Goal: Task Accomplishment & Management: Complete application form

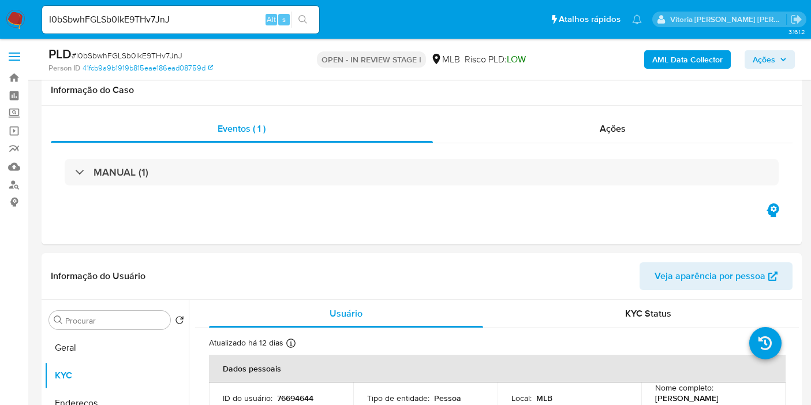
select select "10"
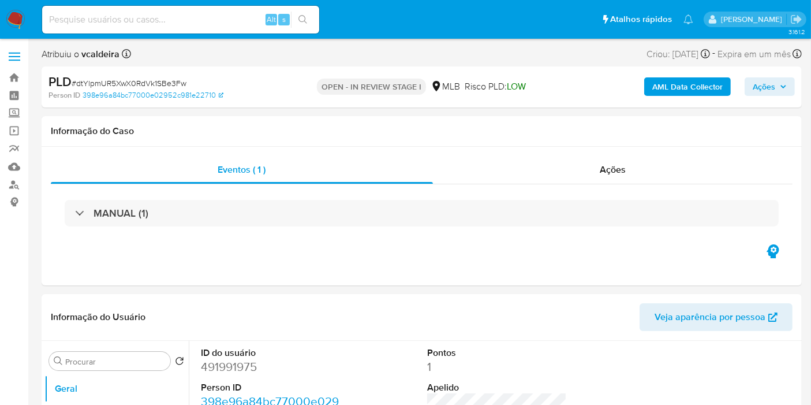
select select "10"
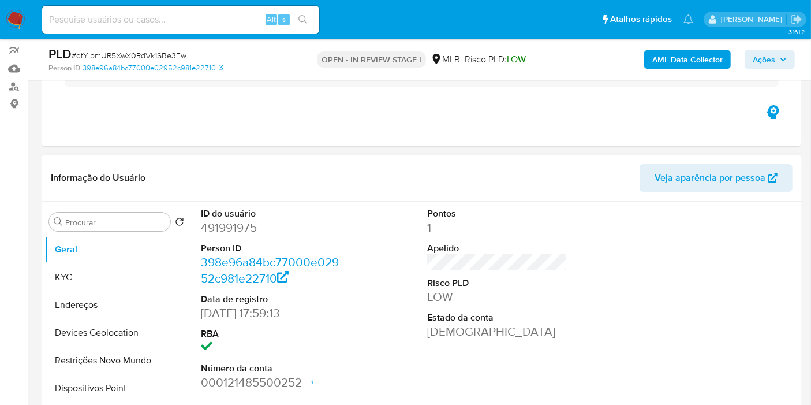
scroll to position [192, 0]
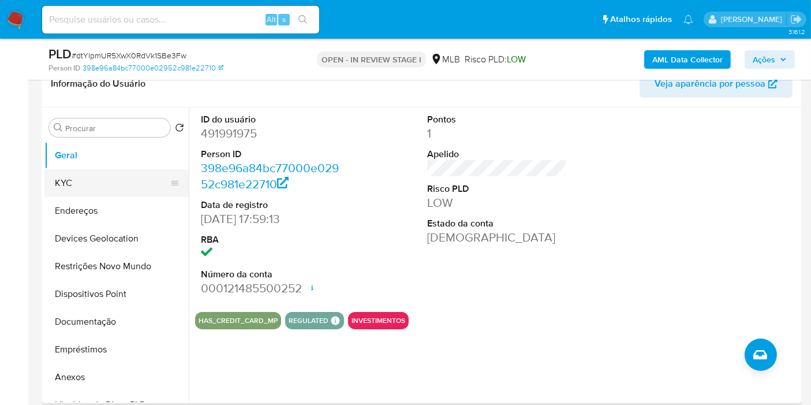
click at [90, 182] on button "KYC" at bounding box center [111, 183] width 135 height 28
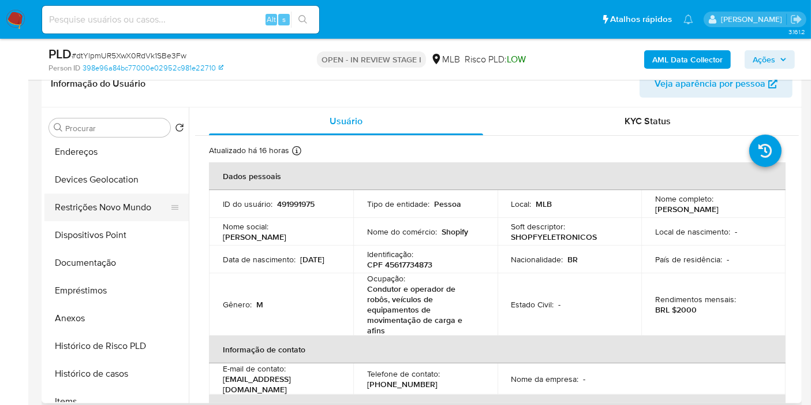
scroll to position [128, 0]
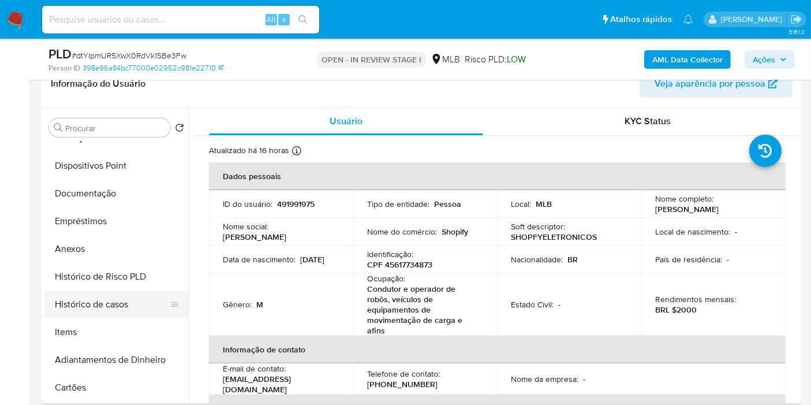
click at [87, 309] on button "Histórico de casos" at bounding box center [111, 305] width 135 height 28
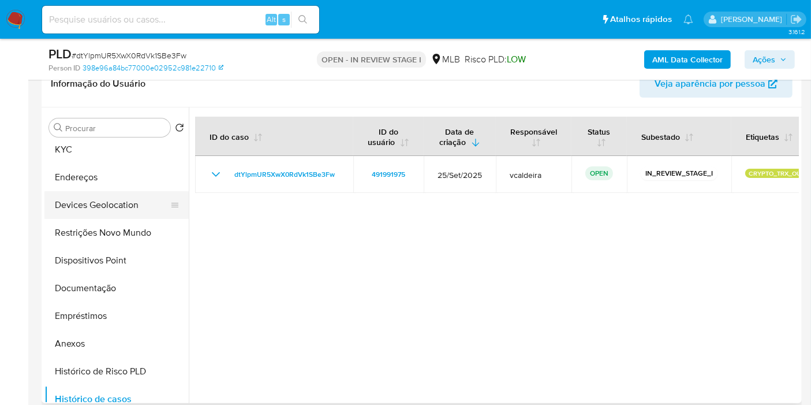
scroll to position [0, 0]
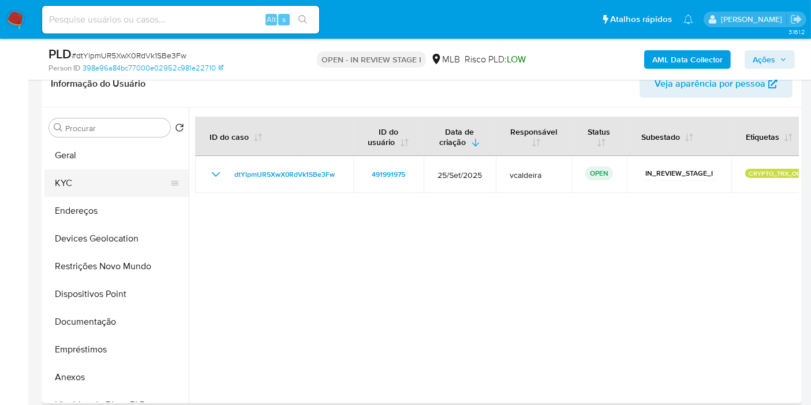
click at [86, 177] on button "KYC" at bounding box center [111, 183] width 135 height 28
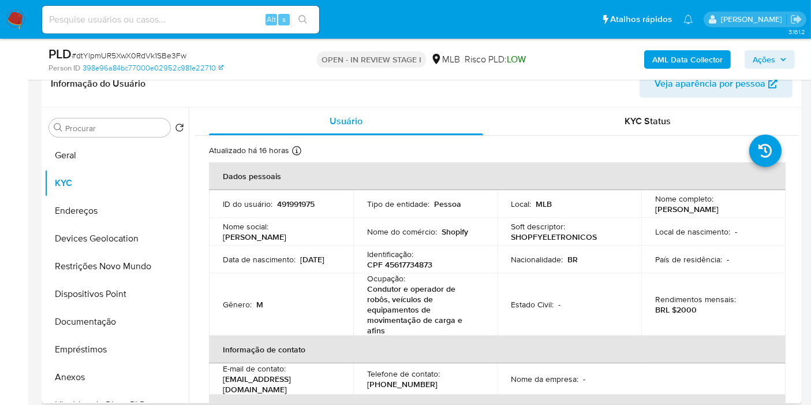
click at [292, 200] on p "491991975" at bounding box center [296, 204] width 38 height 10
copy p "491991975"
click at [418, 257] on div "Identificação : CPF 45617734873" at bounding box center [425, 259] width 117 height 21
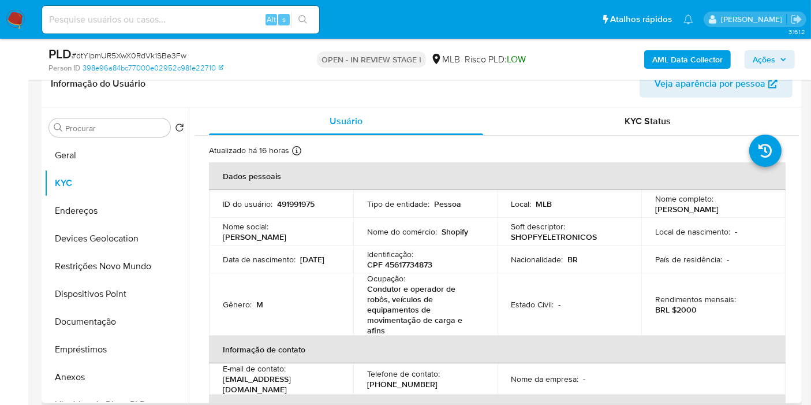
click at [414, 263] on p "CPF 45617734873" at bounding box center [399, 264] width 65 height 10
copy p "45617734873"
click at [290, 207] on p "491991975" at bounding box center [296, 204] width 38 height 10
click at [290, 205] on p "491991975" at bounding box center [296, 204] width 38 height 10
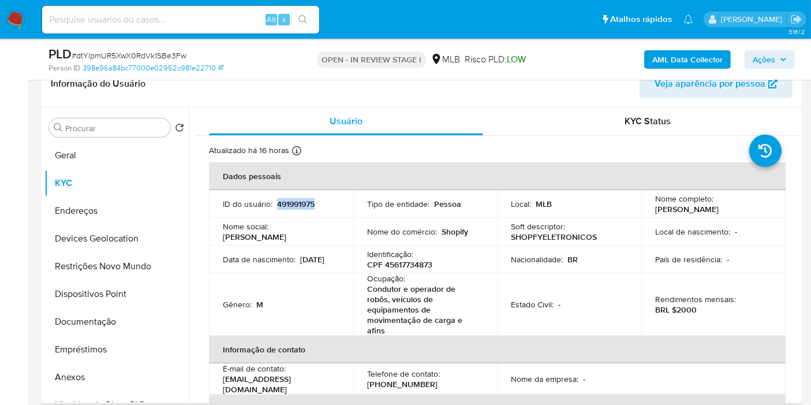
click at [290, 205] on p "491991975" at bounding box center [296, 204] width 38 height 10
copy p "491991975"
click at [768, 55] on span "Ações" at bounding box center [764, 59] width 23 height 18
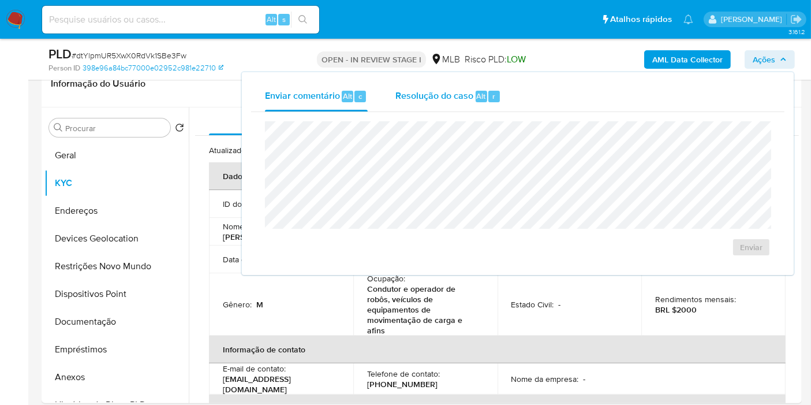
click at [477, 96] on span "Alt" at bounding box center [481, 96] width 9 height 11
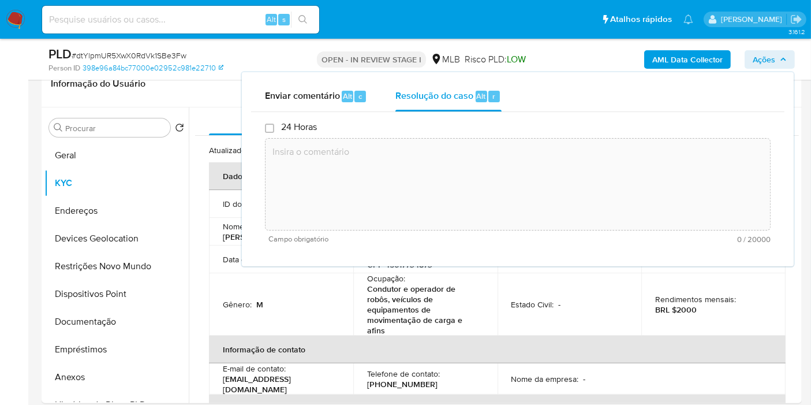
click at [435, 172] on textarea at bounding box center [518, 184] width 505 height 92
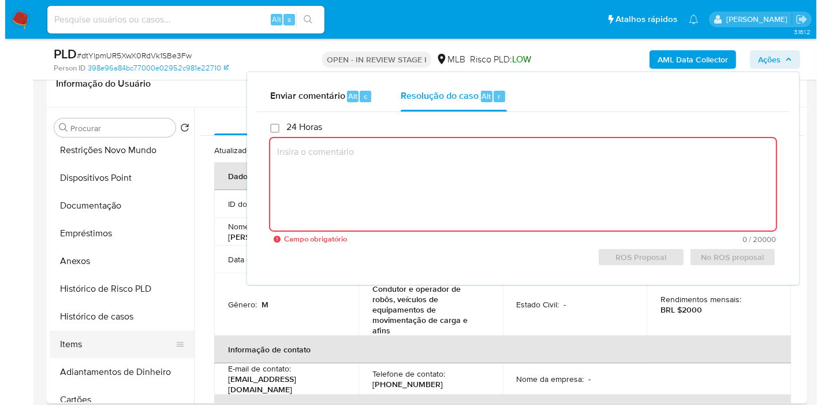
scroll to position [128, 0]
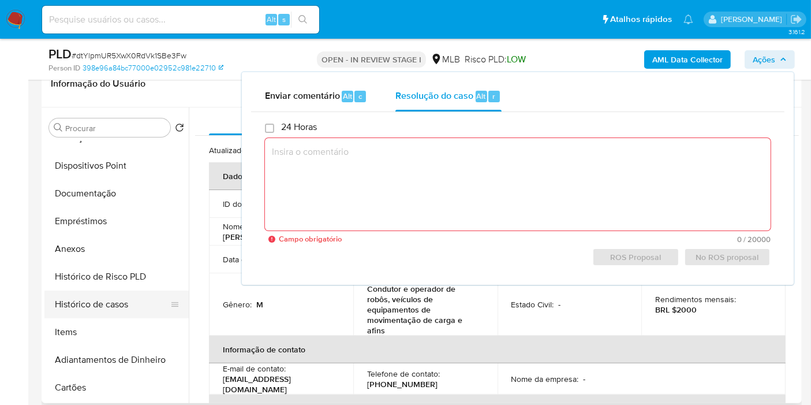
click at [98, 304] on button "Histórico de casos" at bounding box center [111, 305] width 135 height 28
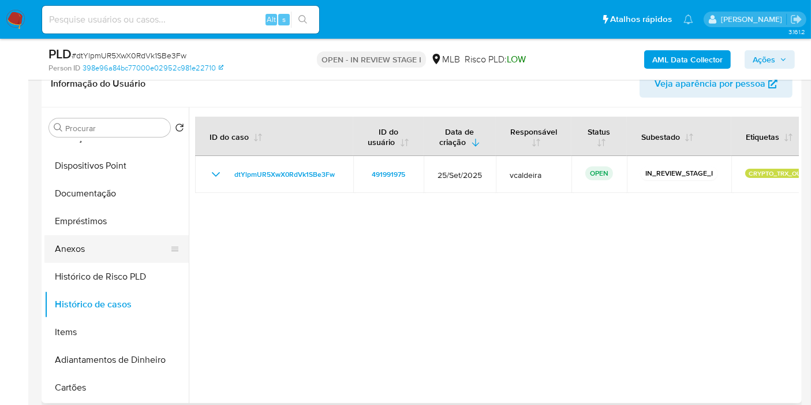
click at [87, 247] on button "Anexos" at bounding box center [111, 249] width 135 height 28
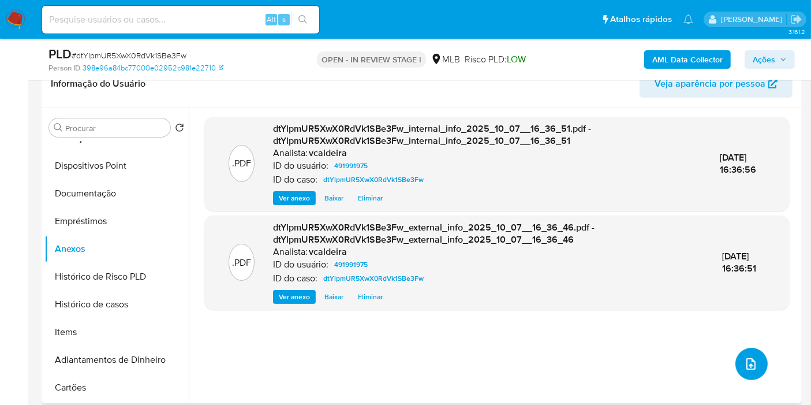
click at [752, 367] on icon "upload-file" at bounding box center [751, 364] width 14 height 14
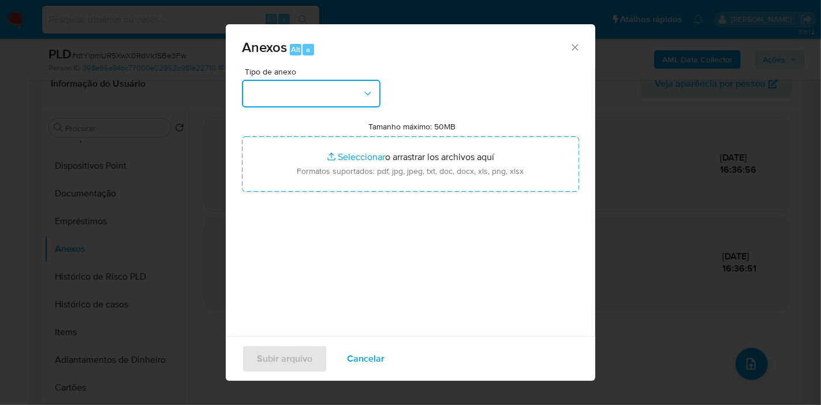
drag, startPoint x: 359, startPoint y: 98, endPoint x: 352, endPoint y: 105, distance: 9.8
click at [359, 98] on button "button" at bounding box center [311, 94] width 139 height 28
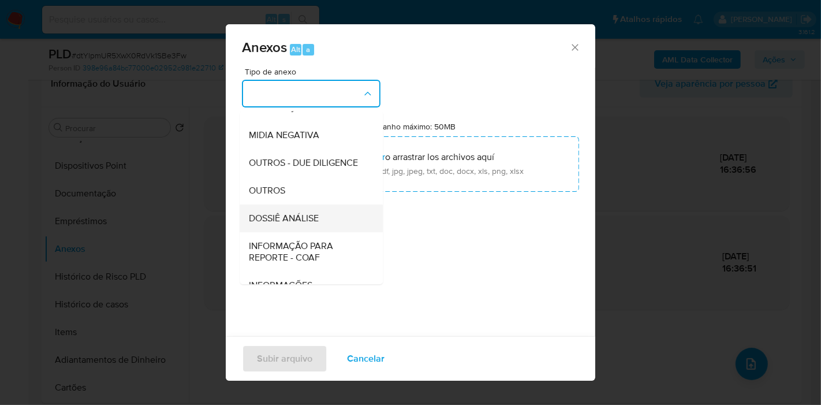
click at [293, 224] on span "DOSSIÊ ANÁLISE" at bounding box center [284, 219] width 70 height 12
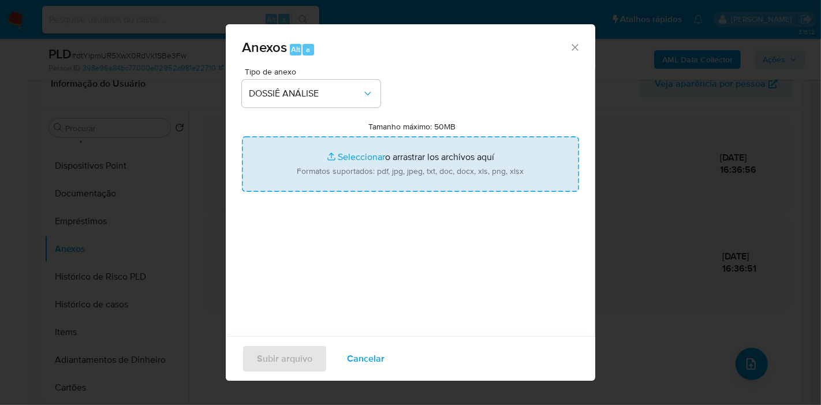
click at [404, 179] on input "Tamanho máximo: 50MB Seleccionar archivos" at bounding box center [410, 163] width 337 height 55
type input "C:\fakepath\SAR - (XXX) - CPF 45617734873 - LUCAS HENRIQUE BORELLI.pdf"
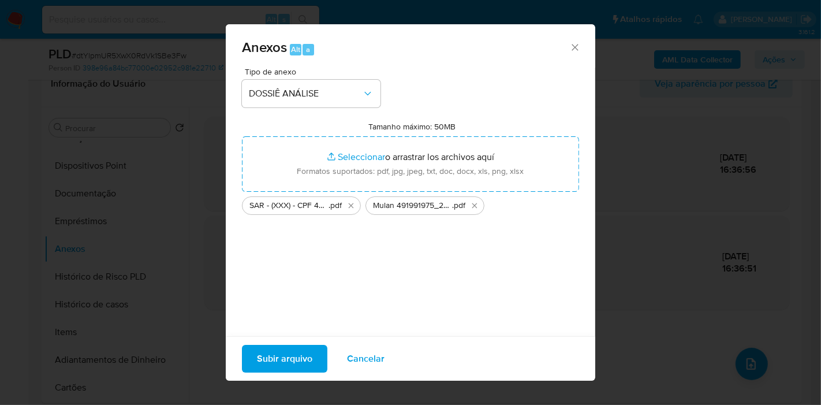
click at [305, 355] on span "Subir arquivo" at bounding box center [284, 358] width 55 height 25
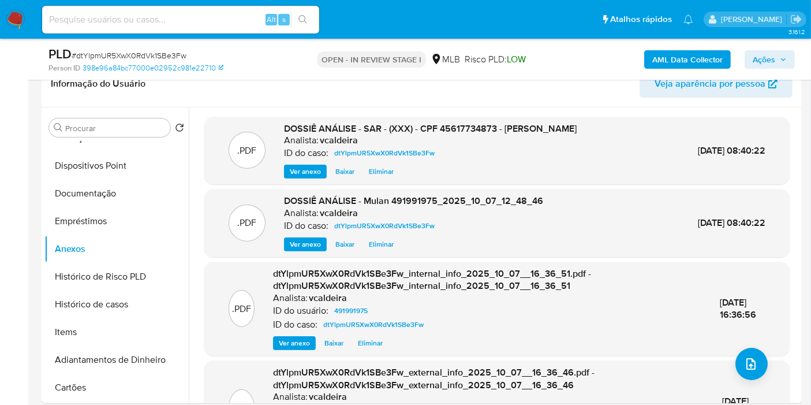
click at [757, 56] on span "Ações" at bounding box center [764, 59] width 23 height 18
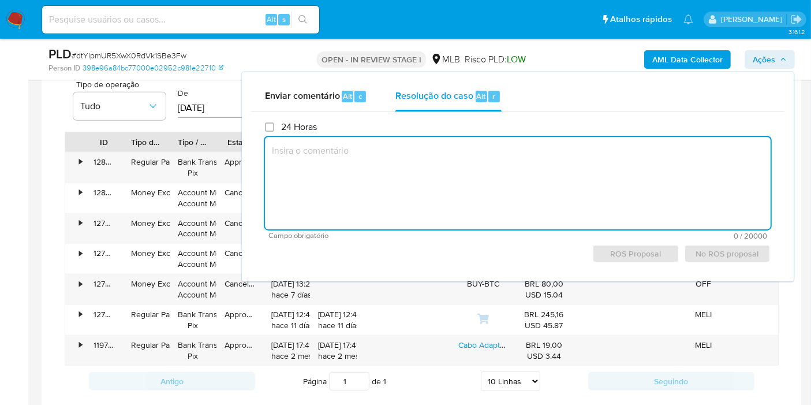
scroll to position [1090, 0]
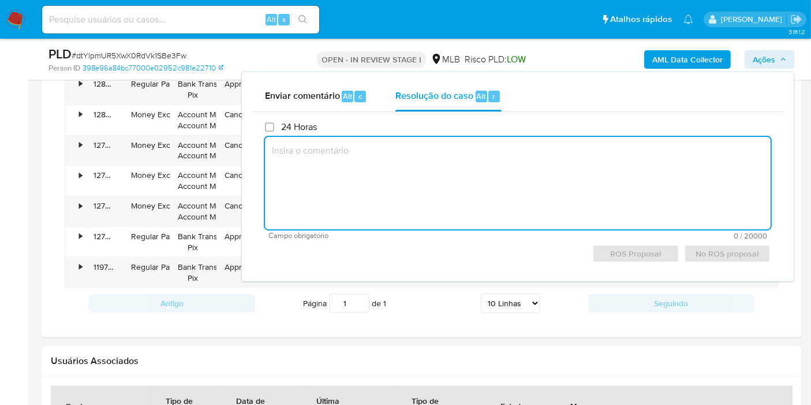
click at [470, 188] on textarea at bounding box center [518, 183] width 506 height 92
paste textarea "Fatos relevantes concluídos pelo analista: Identificamos através de sinalização…"
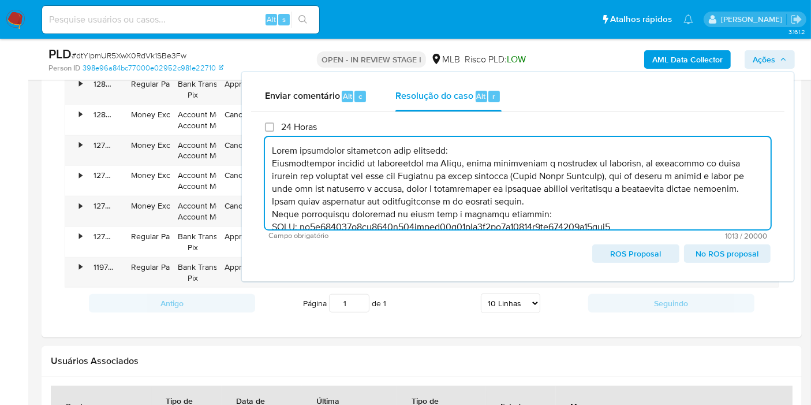
scroll to position [80, 0]
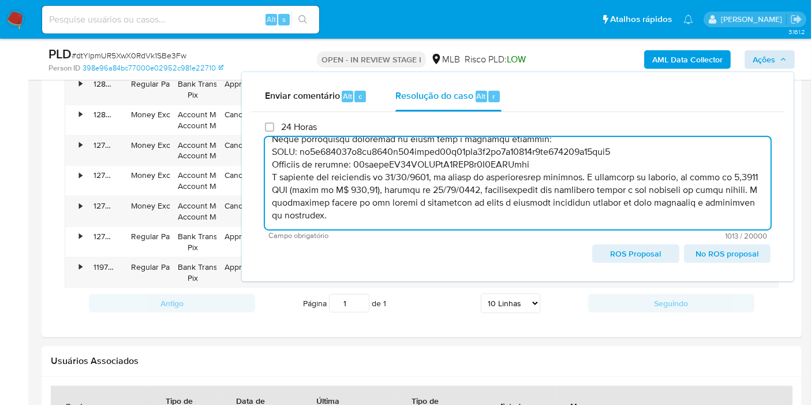
type textarea "Fatos relevantes concluídos pelo analista: Identificamos através de sinalização…"
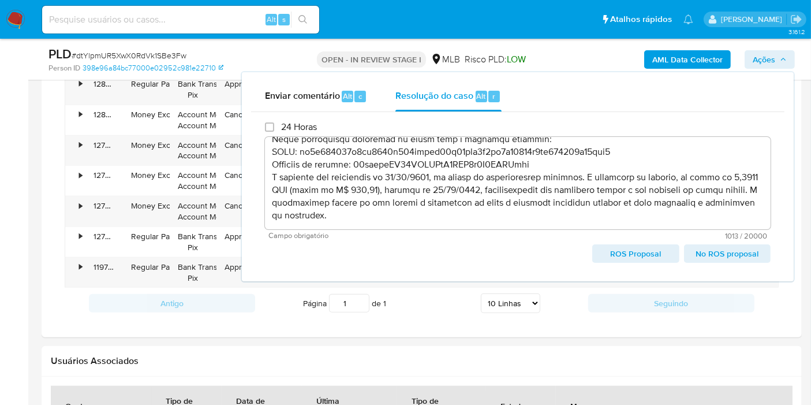
click at [765, 60] on span "Ações" at bounding box center [764, 59] width 23 height 18
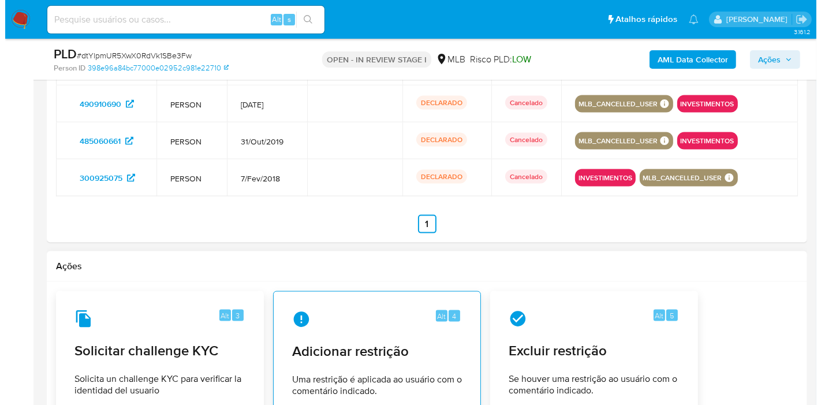
scroll to position [1668, 0]
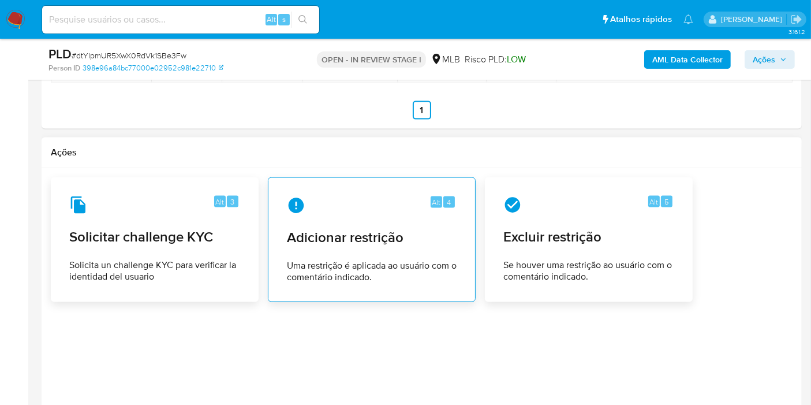
click at [353, 239] on span "Adicionar restrição" at bounding box center [372, 237] width 170 height 17
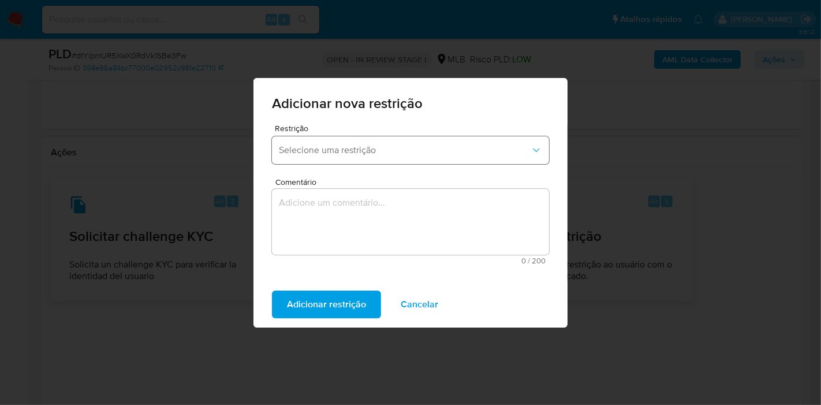
click at [370, 157] on button "Selecione uma restrição" at bounding box center [410, 150] width 277 height 28
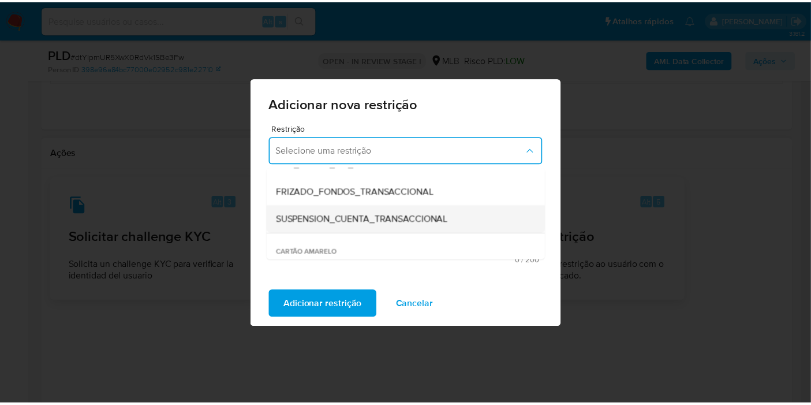
scroll to position [64, 0]
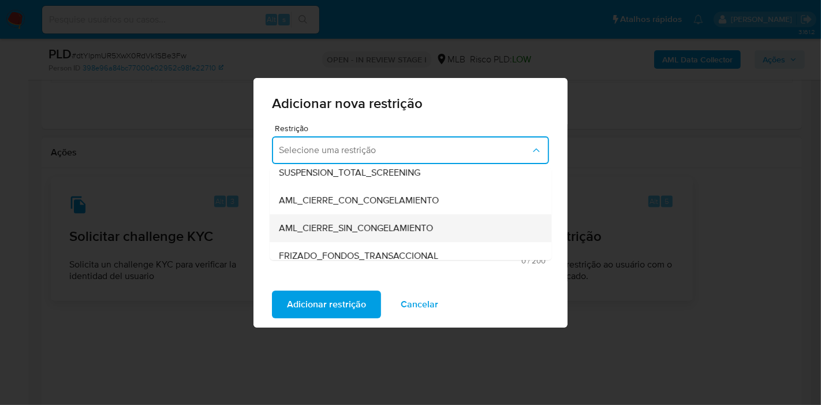
click at [358, 224] on span "AML_CIERRE_SIN_CONGELAMIENTO" at bounding box center [356, 228] width 154 height 12
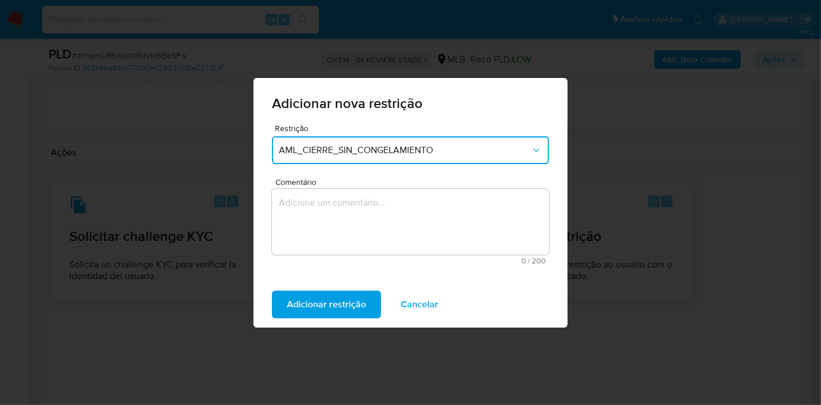
click at [336, 220] on textarea "Comentário" at bounding box center [410, 222] width 277 height 66
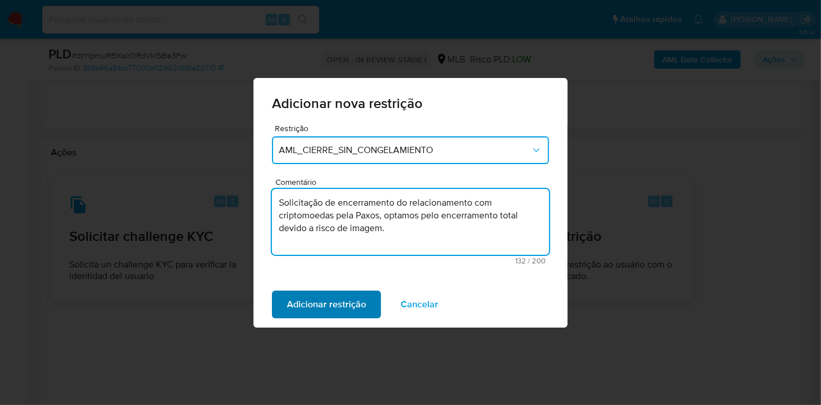
type textarea "Solicitação de encerramento do relacionamento com criptomoedas pela Paxos, opta…"
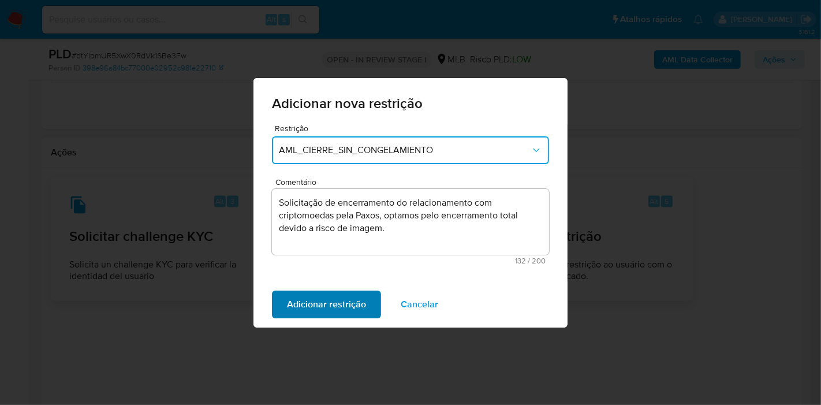
click at [323, 310] on span "Adicionar restrição" at bounding box center [326, 304] width 79 height 25
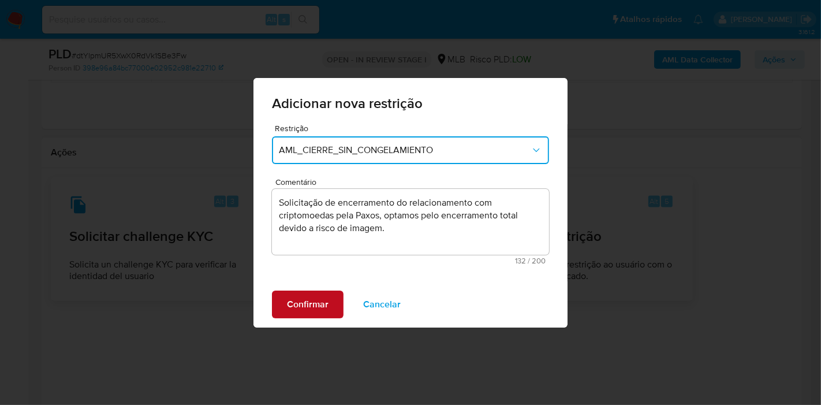
click at [310, 306] on span "Confirmar" at bounding box center [308, 304] width 42 height 25
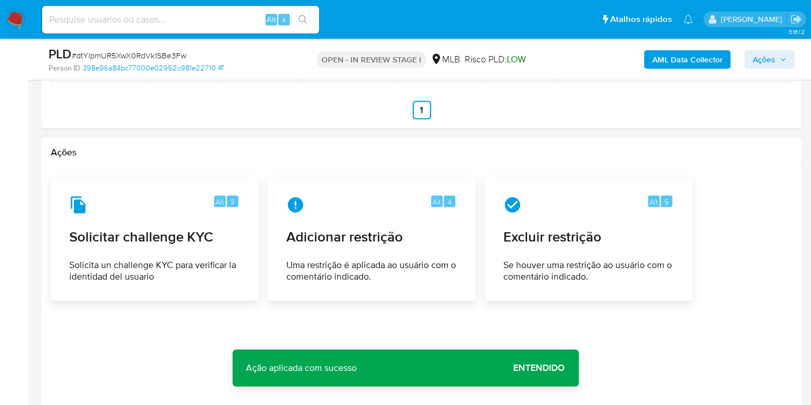
click at [767, 57] on span "Ações" at bounding box center [764, 59] width 23 height 18
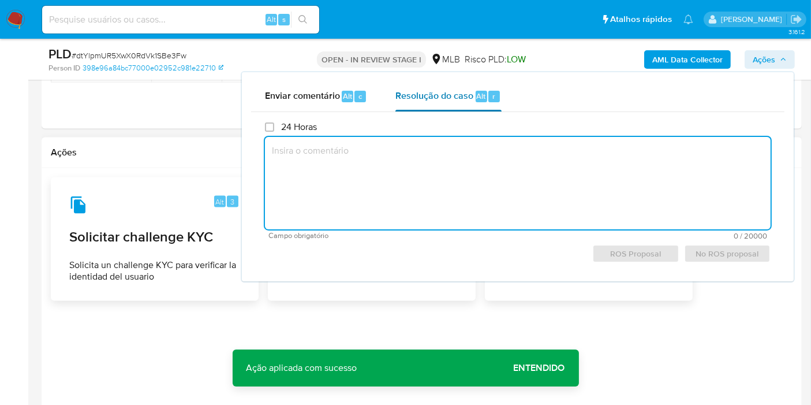
click at [450, 98] on span "Resolução do caso" at bounding box center [435, 95] width 78 height 13
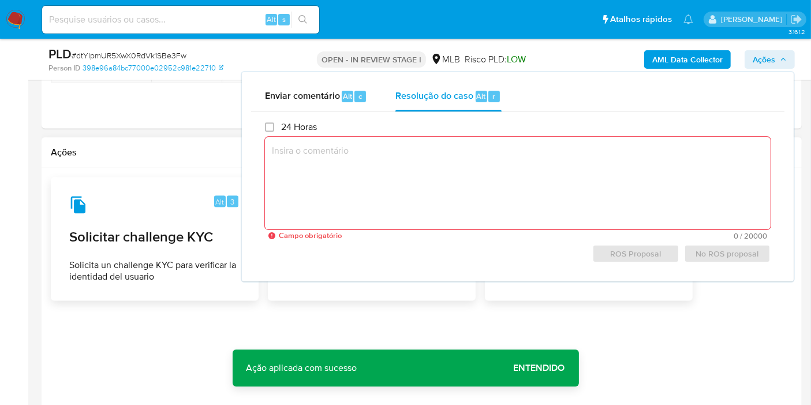
click at [318, 178] on textarea at bounding box center [518, 183] width 506 height 92
paste textarea "Fatos relevantes concluídos pelo analista: Identificamos através de sinalização…"
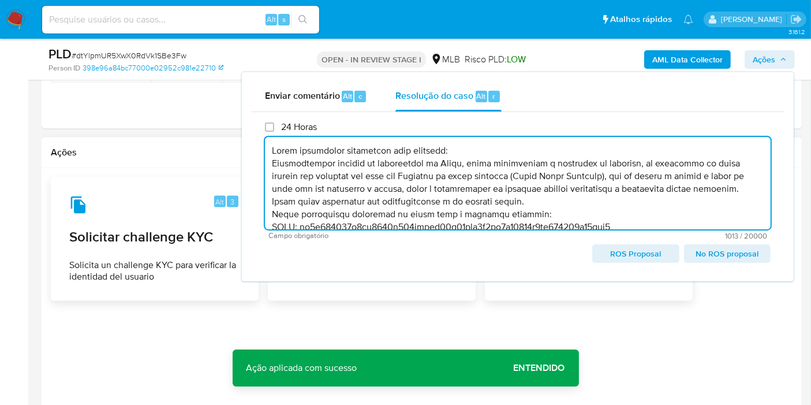
scroll to position [80, 0]
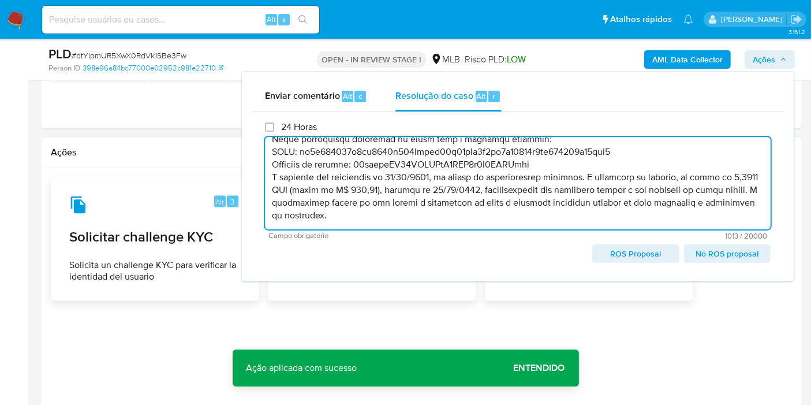
click at [642, 256] on span "ROS Proposal" at bounding box center [636, 253] width 70 height 16
type textarea "Fatos relevantes concluídos pelo analista: Identificamos através de sinalização…"
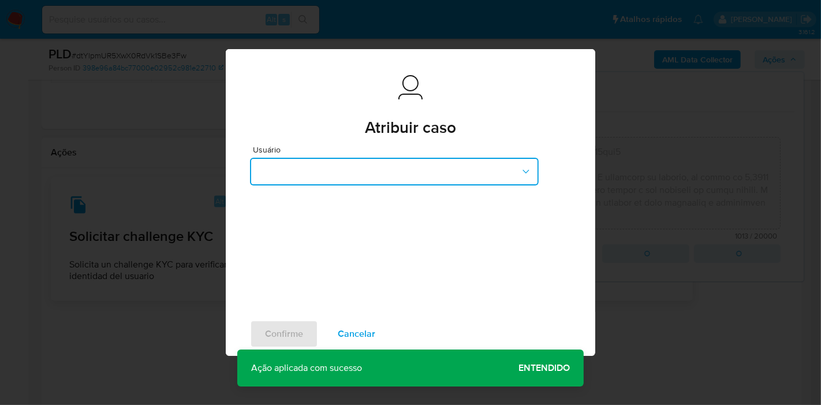
click at [366, 172] on button "button" at bounding box center [394, 172] width 289 height 28
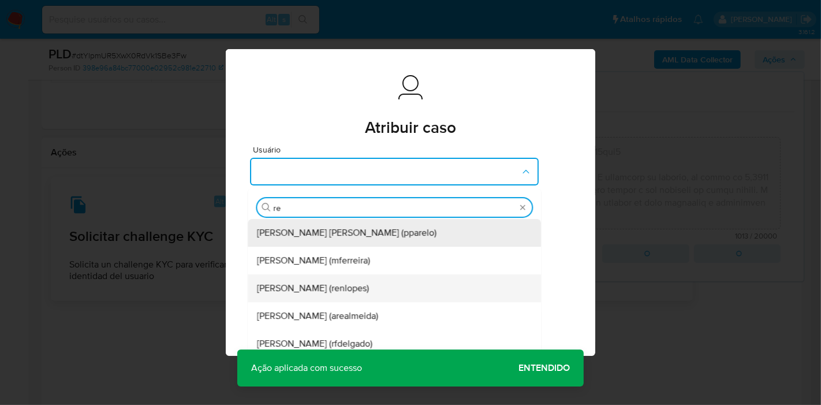
type input "ren"
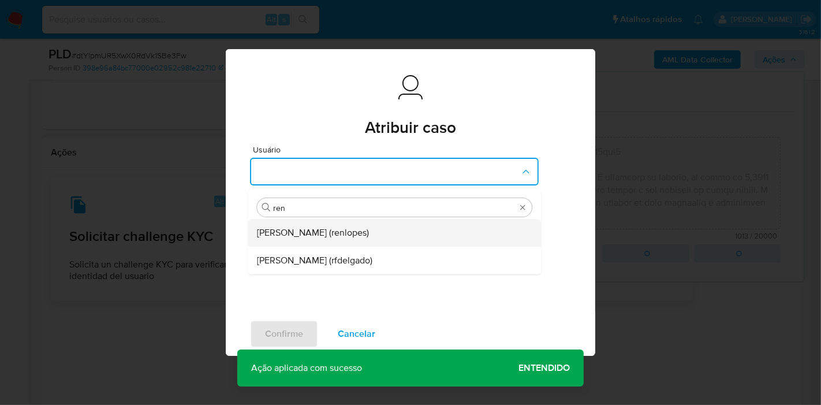
click at [321, 235] on span "Renato Lopes Dos Santos (renlopes)" at bounding box center [313, 233] width 112 height 12
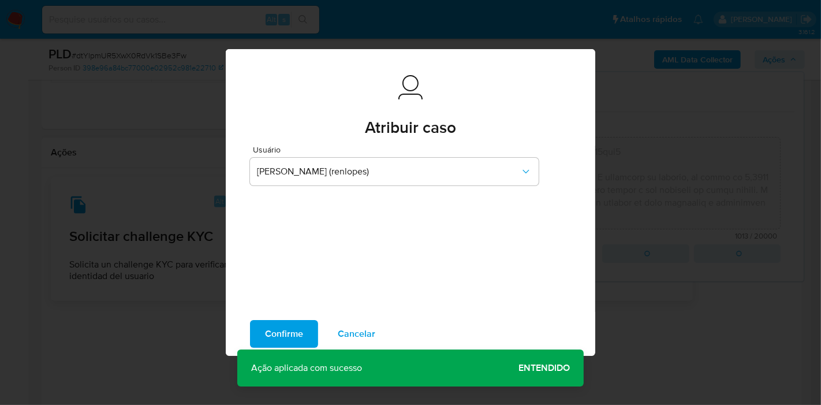
click at [285, 341] on span "Confirme" at bounding box center [284, 333] width 38 height 25
type textarea "Fatos relevantes concluídos pelo analista: Identificamos através de sinalização…"
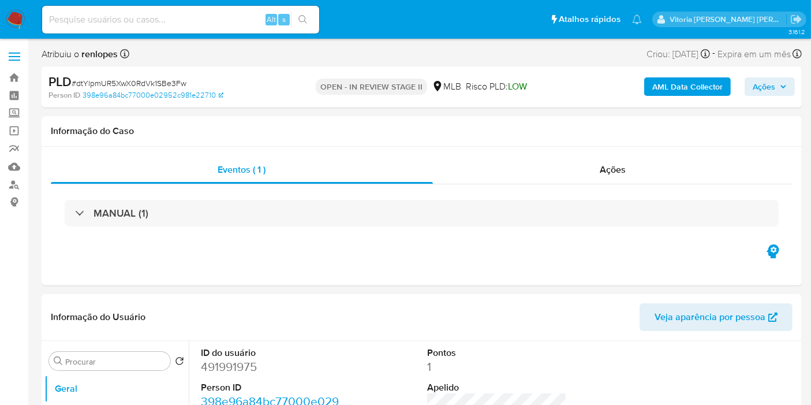
select select "10"
click at [178, 14] on input at bounding box center [180, 19] width 277 height 15
paste input "ZIW6GJkAxgn71OIPhEVdCAty"
click at [183, 20] on input "ZIW6GJkAxgn71OIPhEVdCAty" at bounding box center [180, 19] width 277 height 15
type input "ZIW6GJkAxgn71OIPhEVdCAty"
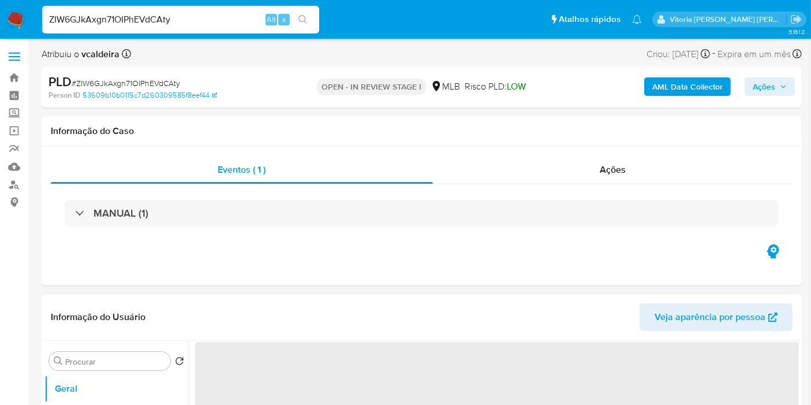
select select "10"
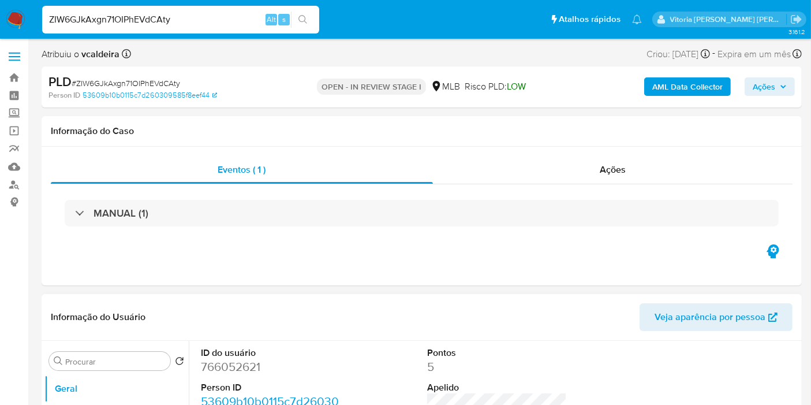
click at [130, 18] on input "ZIW6GJkAxgn71OIPhEVdCAty" at bounding box center [180, 19] width 277 height 15
click at [84, 21] on input "ZIW6GJkAxgn71OIPhEVdCAty" at bounding box center [180, 19] width 277 height 15
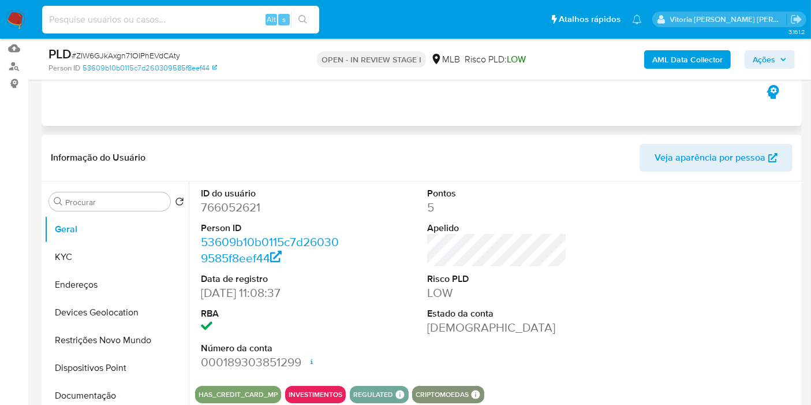
scroll to position [192, 0]
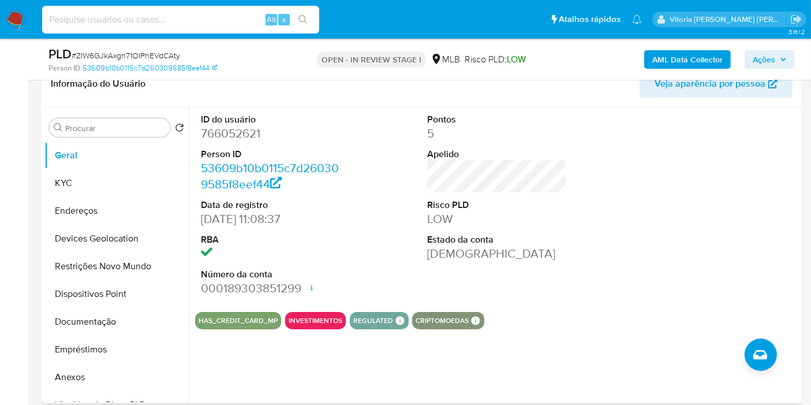
click at [239, 135] on dd "766052621" at bounding box center [271, 133] width 140 height 16
copy dd "766052621"
click at [96, 183] on button "KYC" at bounding box center [111, 183] width 135 height 28
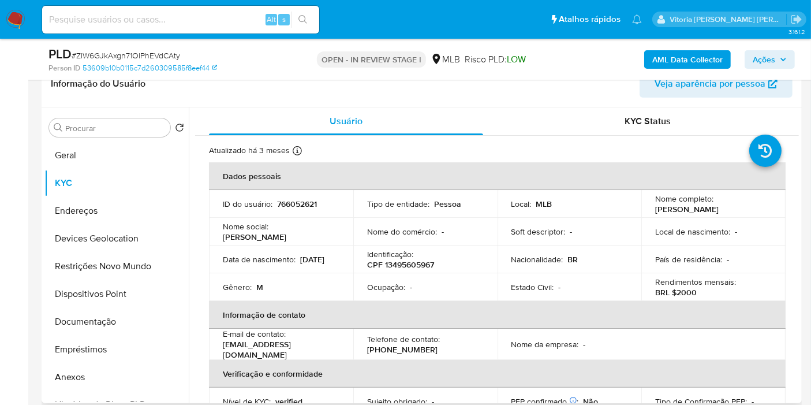
click at [407, 264] on p "CPF 13495605967" at bounding box center [400, 264] width 67 height 10
copy p "13495605967"
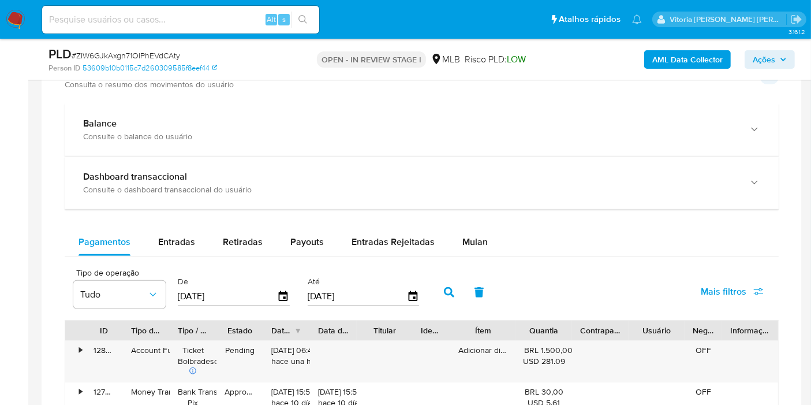
scroll to position [962, 0]
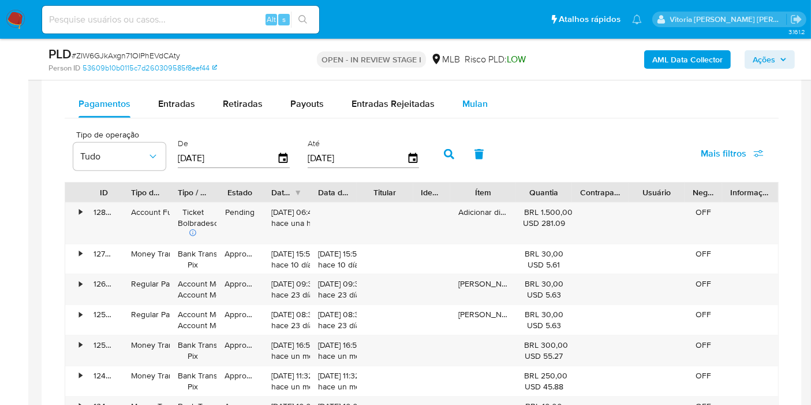
click at [480, 97] on span "Mulan" at bounding box center [475, 103] width 25 height 13
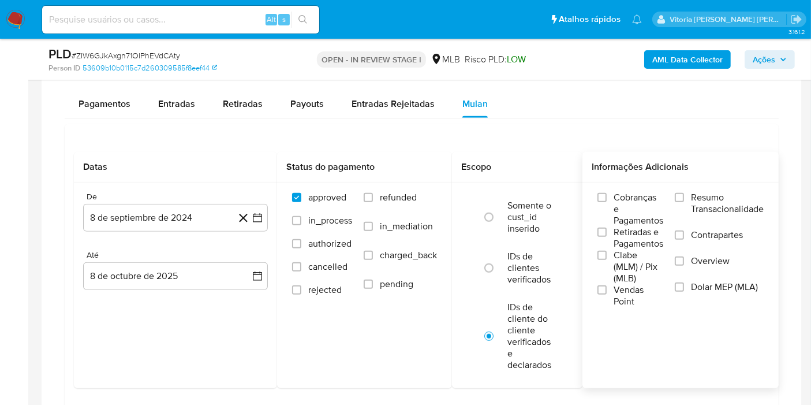
click at [713, 202] on span "Resumo Transacionalidade" at bounding box center [727, 203] width 73 height 23
click at [684, 202] on input "Resumo Transacionalidade" at bounding box center [679, 197] width 9 height 9
click at [191, 216] on button "8 de septiembre de 2024" at bounding box center [175, 218] width 185 height 28
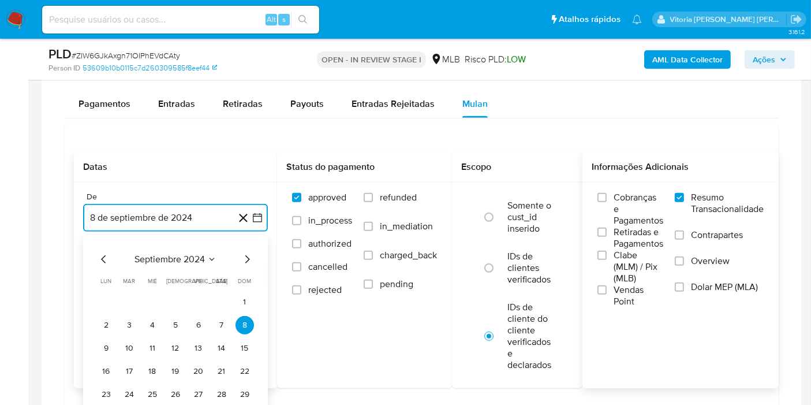
click at [185, 254] on span "septiembre 2024" at bounding box center [170, 260] width 70 height 12
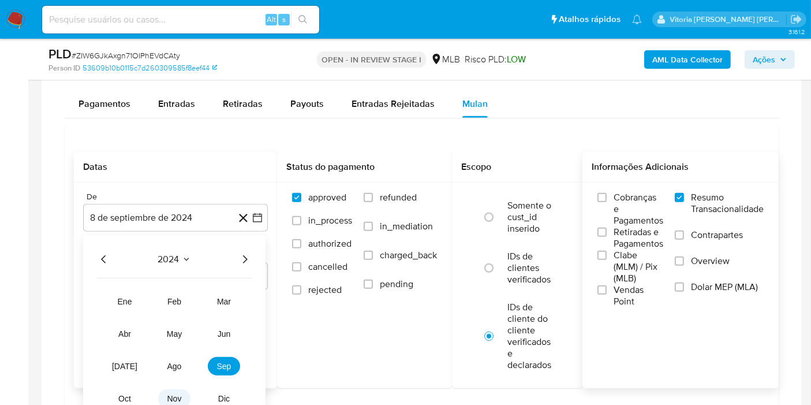
click at [176, 394] on span "nov" at bounding box center [174, 398] width 14 height 9
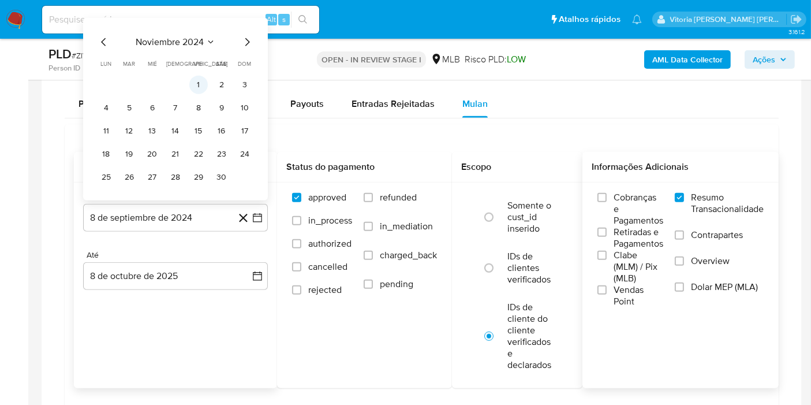
click at [199, 81] on button "1" at bounding box center [198, 85] width 18 height 18
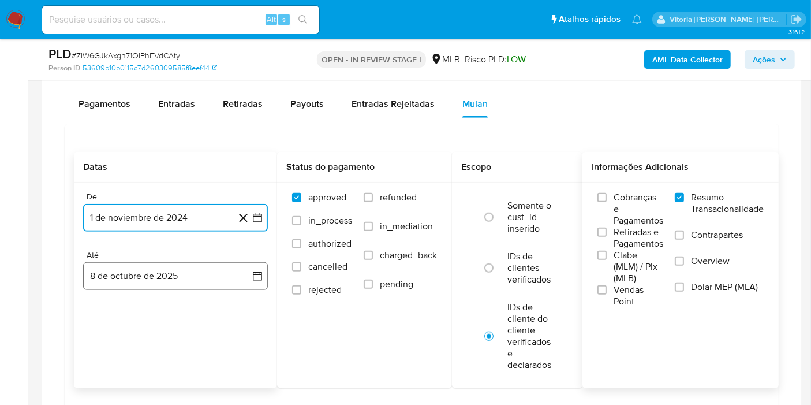
click at [121, 278] on button "8 de octubre de 2025" at bounding box center [175, 276] width 185 height 28
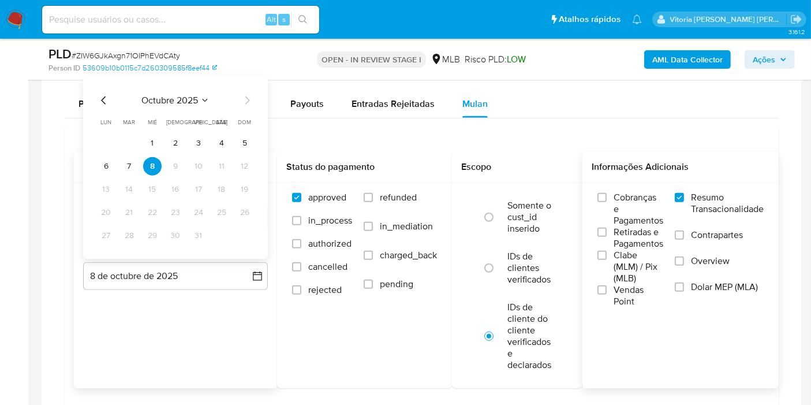
click at [197, 100] on span "octubre 2025" at bounding box center [170, 101] width 57 height 12
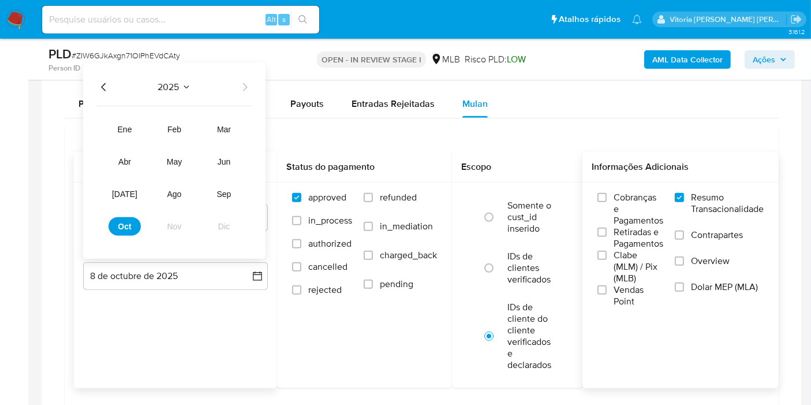
click at [99, 87] on icon "Año anterior" at bounding box center [104, 87] width 14 height 14
click at [167, 222] on span "nov" at bounding box center [174, 226] width 14 height 9
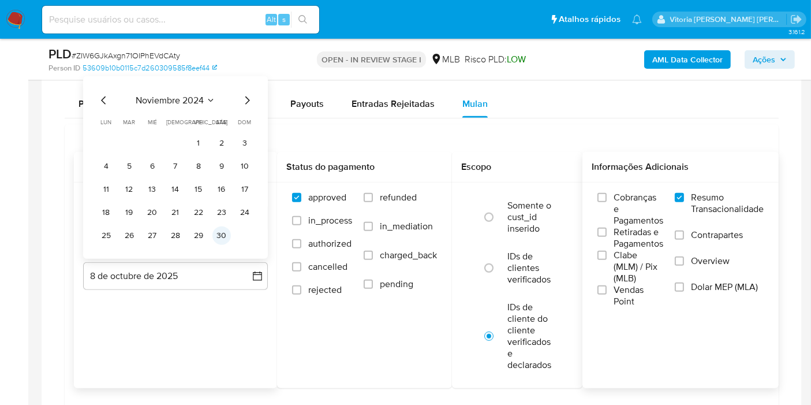
click at [221, 233] on button "30" at bounding box center [222, 235] width 18 height 18
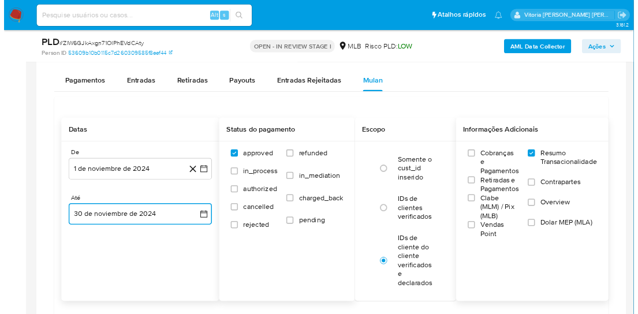
scroll to position [1090, 0]
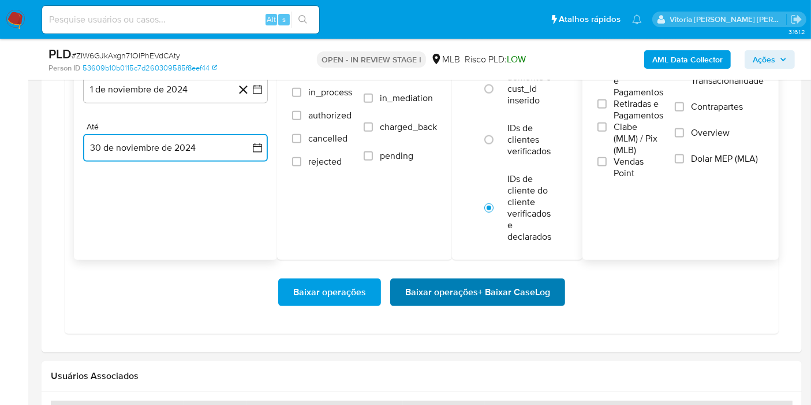
click at [453, 291] on span "Baixar operações + Baixar CaseLog" at bounding box center [477, 292] width 145 height 25
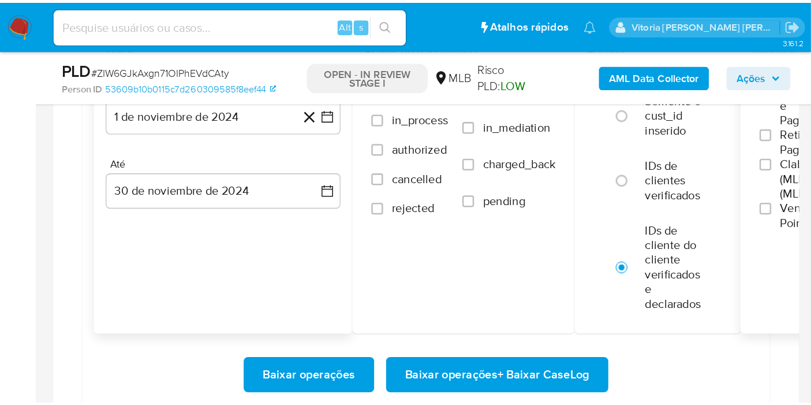
scroll to position [524, 0]
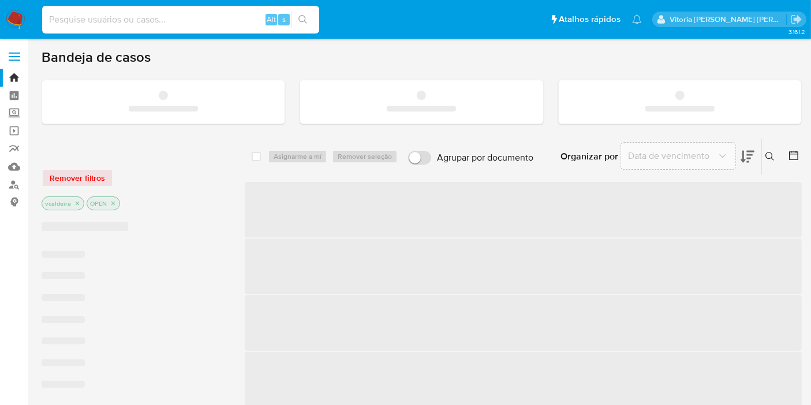
click at [127, 26] on input at bounding box center [180, 19] width 277 height 15
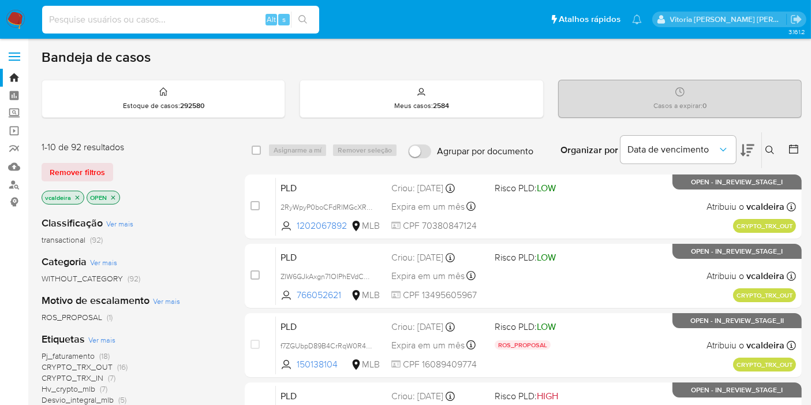
paste input "BLatUf8q6DimntHgnZYh09Qb"
type input "BLatUf8q6DimntHgnZYh09Qb"
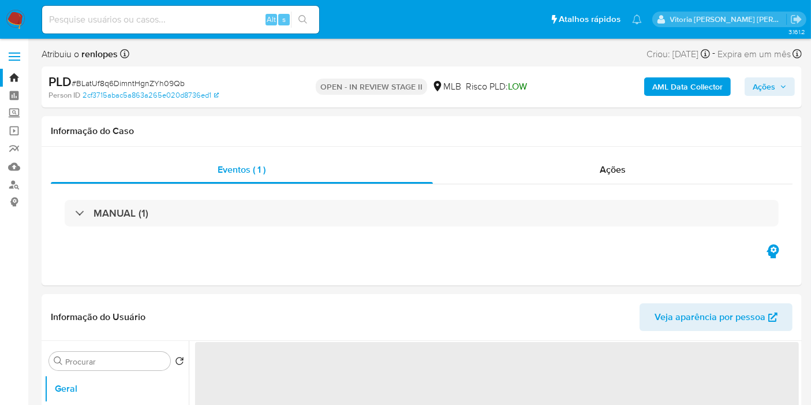
select select "10"
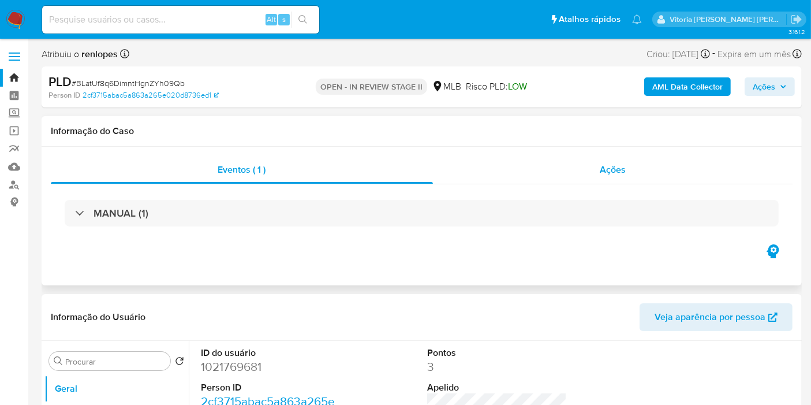
click at [619, 167] on span "Ações" at bounding box center [613, 169] width 26 height 13
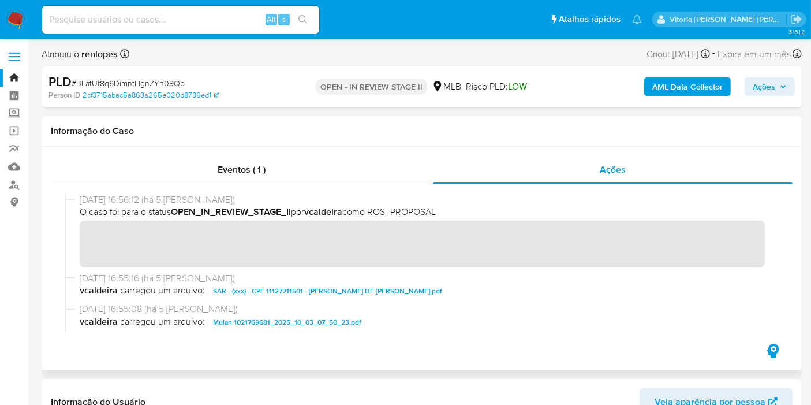
scroll to position [182, 0]
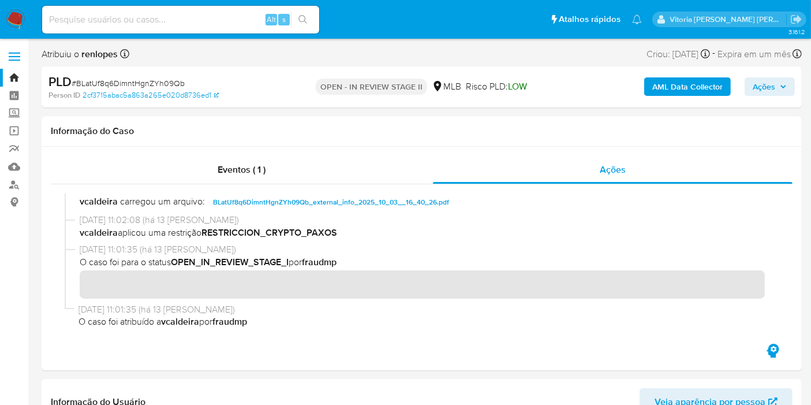
click at [757, 85] on span "Ações" at bounding box center [764, 86] width 23 height 18
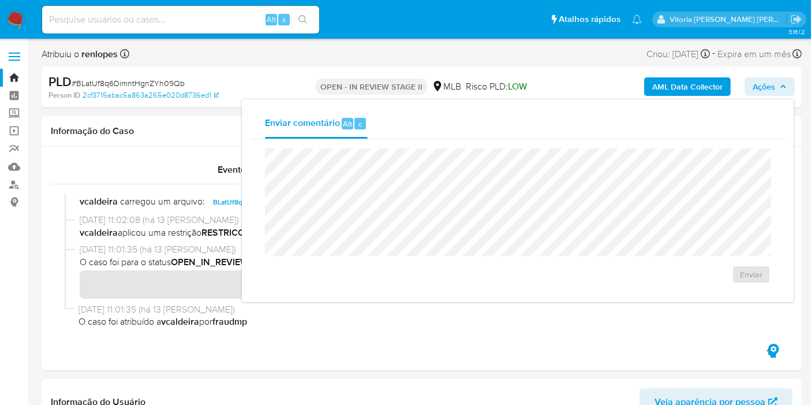
click at [169, 18] on input at bounding box center [180, 19] width 277 height 15
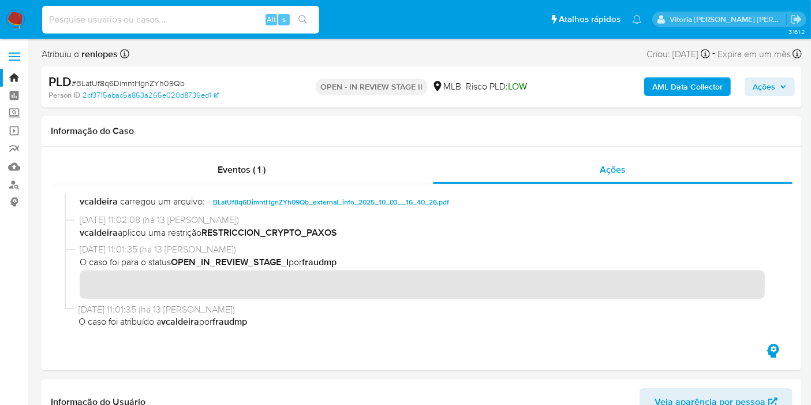
paste input "I0bSbwhFGLSb0IkE9THv7JnJ"
type input "I0bSbwhFGLSb0IkE9THv7JnJ"
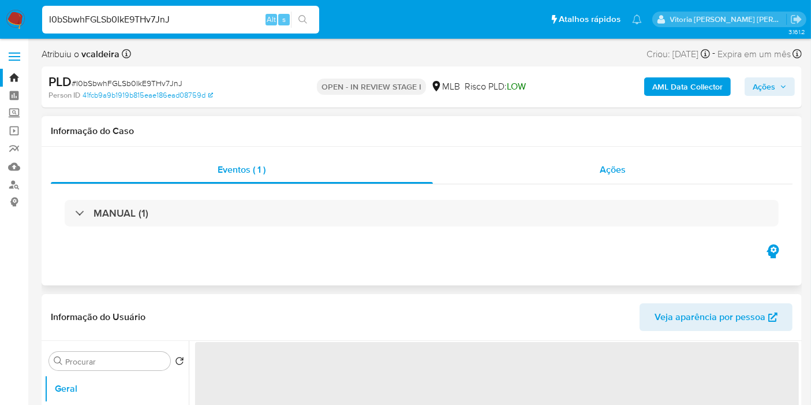
select select "10"
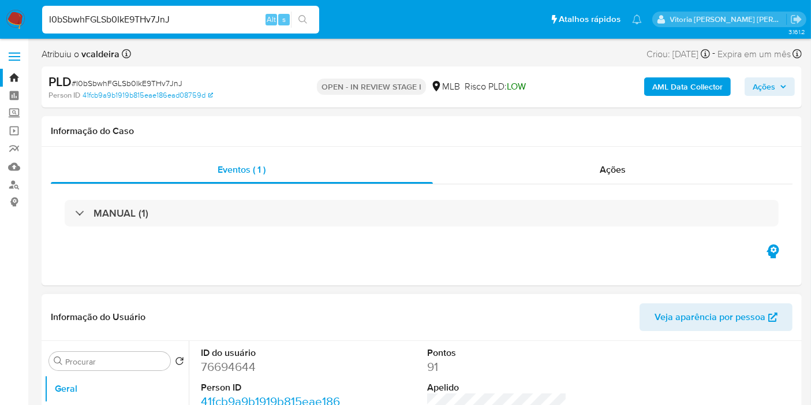
click at [230, 367] on dd "76694644" at bounding box center [271, 367] width 140 height 16
click at [230, 366] on dd "76694644" at bounding box center [271, 367] width 140 height 16
copy dd "76694644"
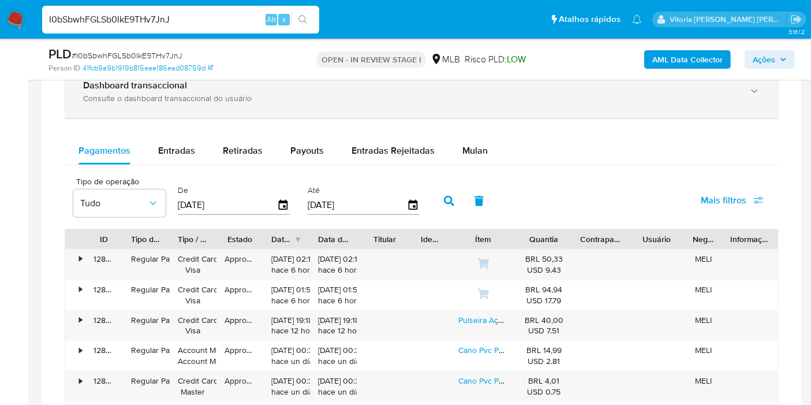
scroll to position [834, 0]
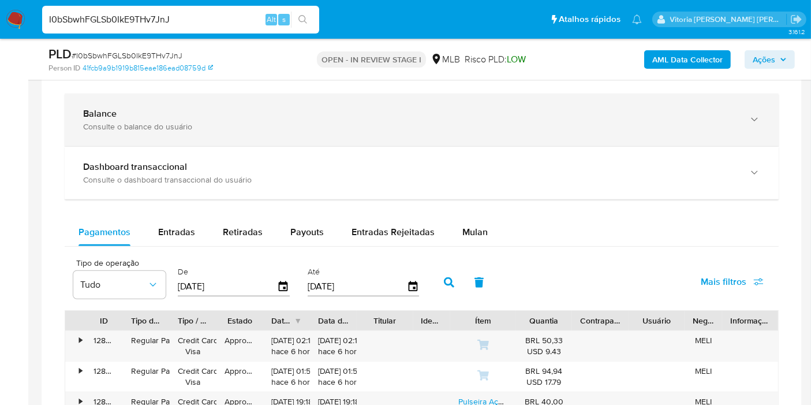
click at [158, 131] on div "Balance Consulte o balance do usuário" at bounding box center [422, 120] width 714 height 53
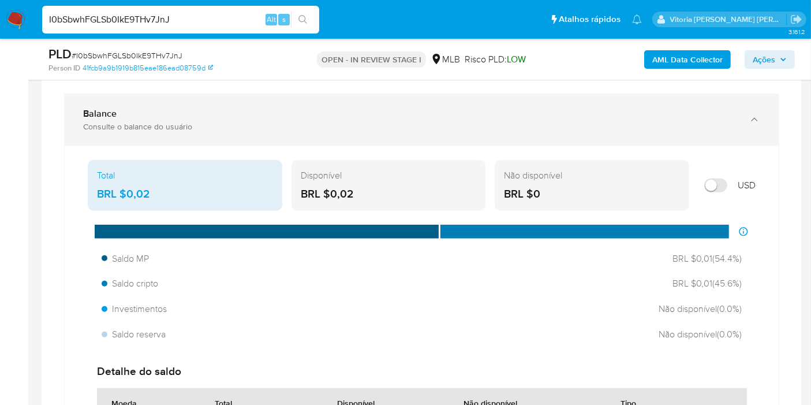
click at [160, 130] on div "Balance Consulte o balance do usuário" at bounding box center [422, 120] width 714 height 53
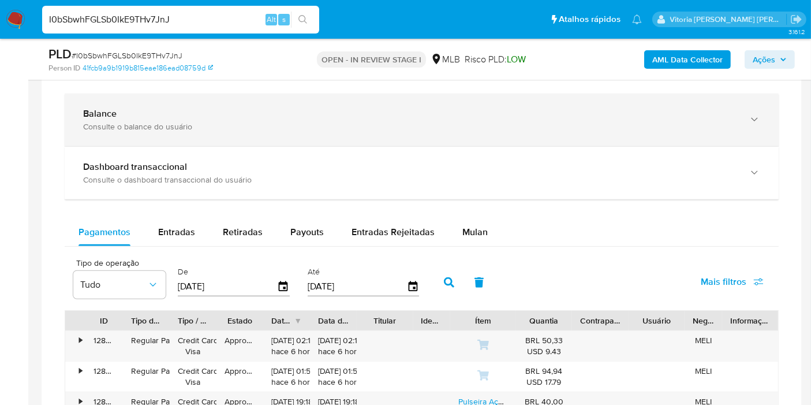
click at [160, 130] on div "Balance Consulte o balance do usuário" at bounding box center [422, 120] width 714 height 53
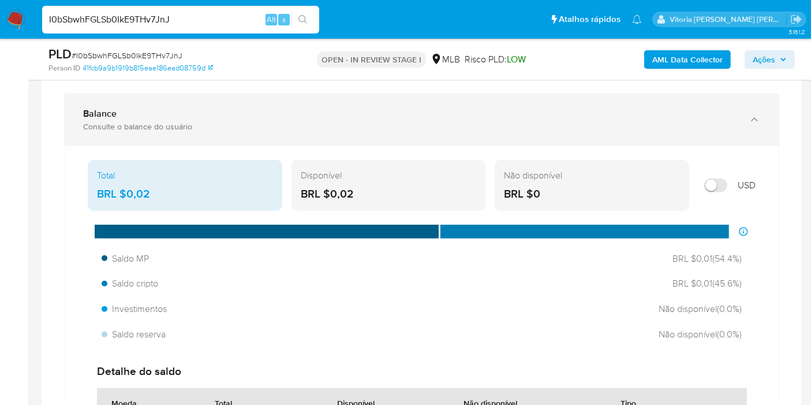
click at [160, 130] on div "Balance Consulte o balance do usuário" at bounding box center [422, 120] width 714 height 53
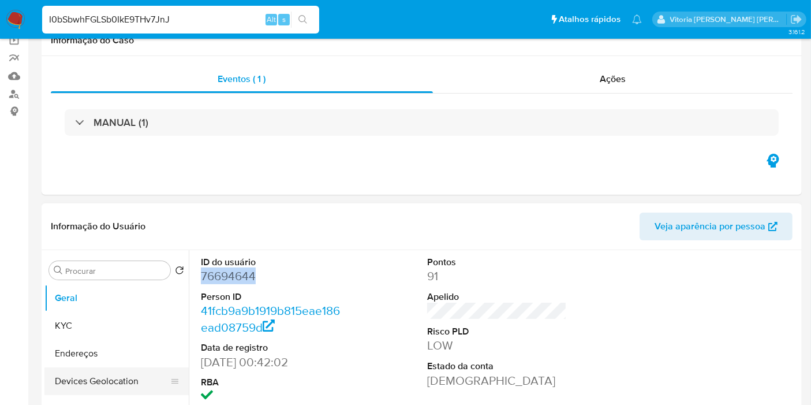
scroll to position [192, 0]
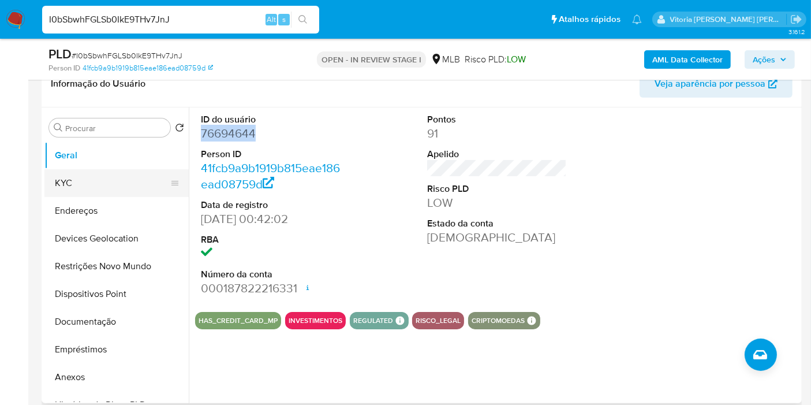
click at [76, 190] on button "KYC" at bounding box center [111, 183] width 135 height 28
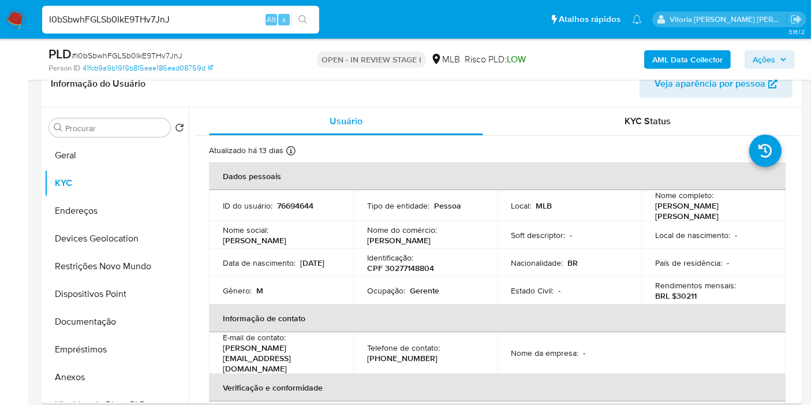
click at [403, 265] on p "CPF 30277148804" at bounding box center [400, 268] width 67 height 10
copy p "30277148804"
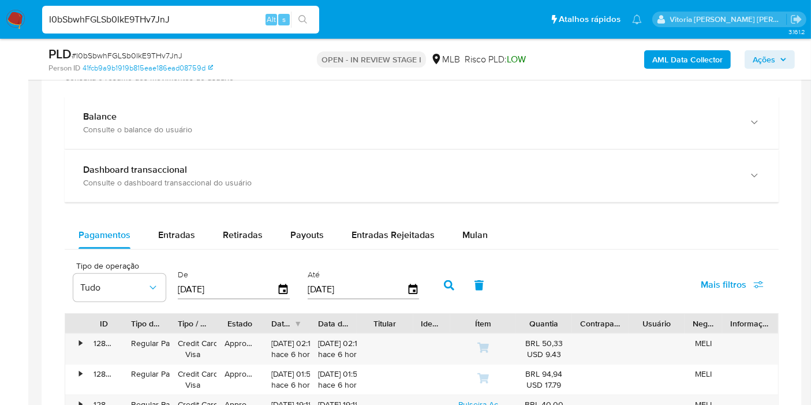
scroll to position [780, 0]
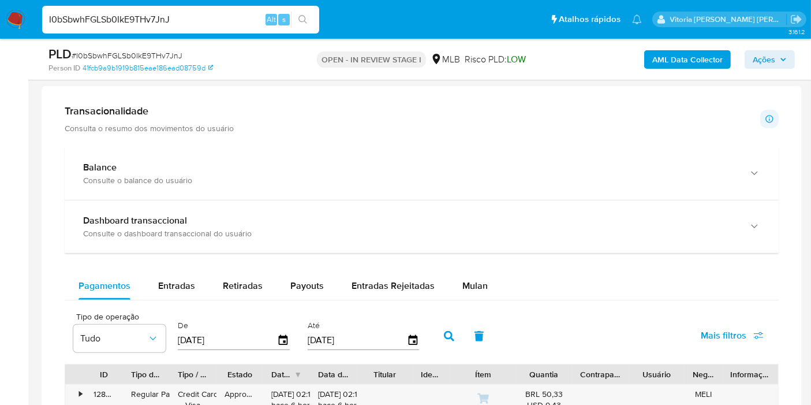
drag, startPoint x: 467, startPoint y: 283, endPoint x: 569, endPoint y: 266, distance: 103.7
click at [467, 283] on span "Mulan" at bounding box center [475, 285] width 25 height 13
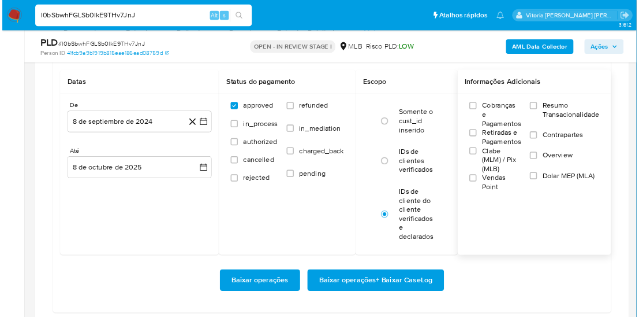
scroll to position [1037, 0]
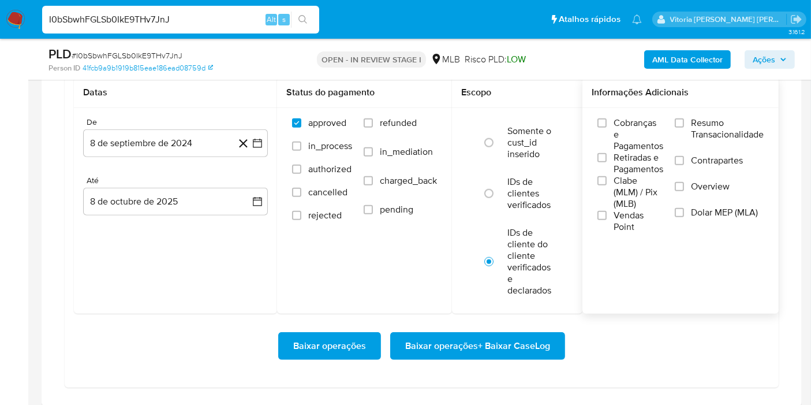
click at [712, 118] on span "Resumo Transacionalidade" at bounding box center [727, 128] width 73 height 23
click at [684, 118] on input "Resumo Transacionalidade" at bounding box center [679, 122] width 9 height 9
click at [193, 141] on button "8 de septiembre de 2024" at bounding box center [175, 143] width 185 height 28
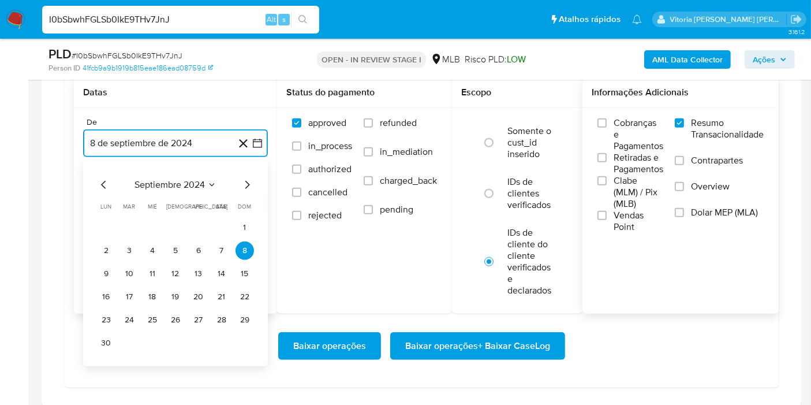
click at [194, 179] on span "septiembre 2024" at bounding box center [170, 185] width 70 height 12
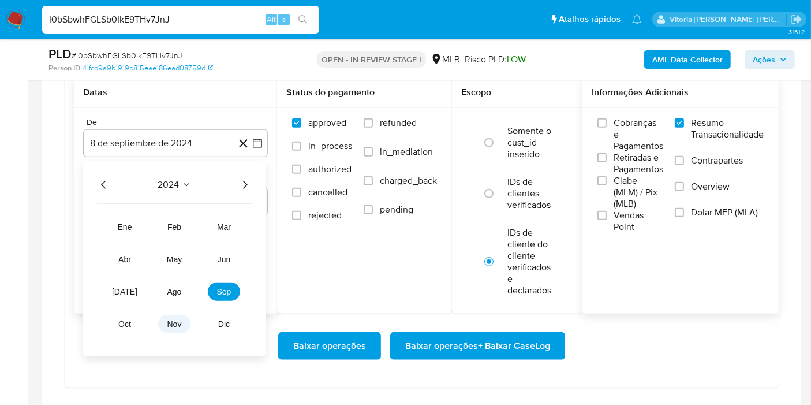
click at [175, 323] on span "nov" at bounding box center [174, 323] width 14 height 9
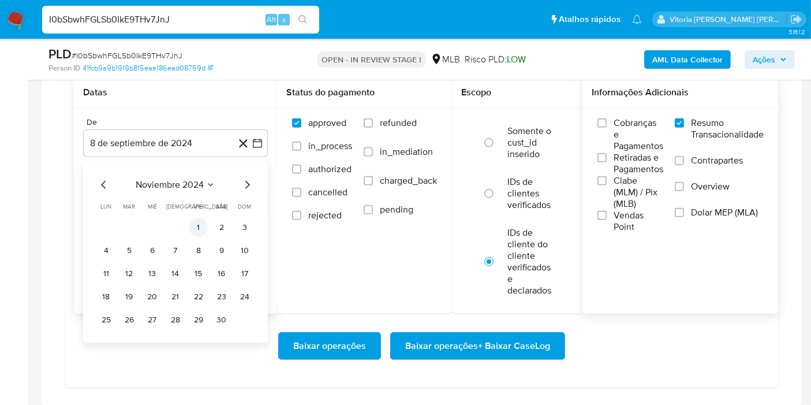
click at [201, 221] on button "1" at bounding box center [198, 227] width 18 height 18
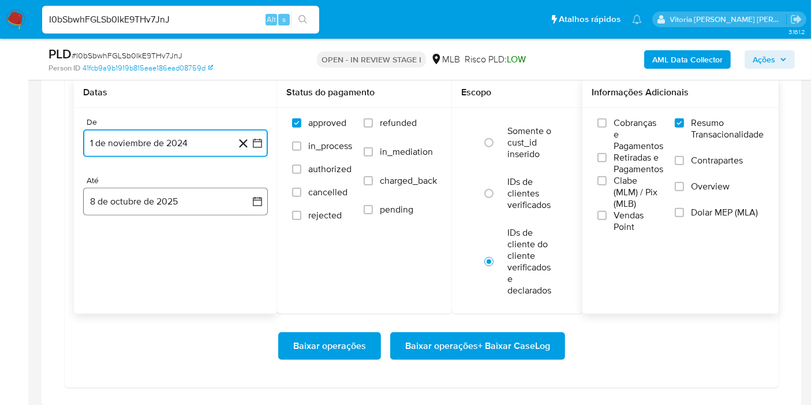
click at [165, 205] on button "8 de octubre de 2025" at bounding box center [175, 202] width 185 height 28
click at [191, 237] on span "octubre 2025" at bounding box center [170, 243] width 57 height 12
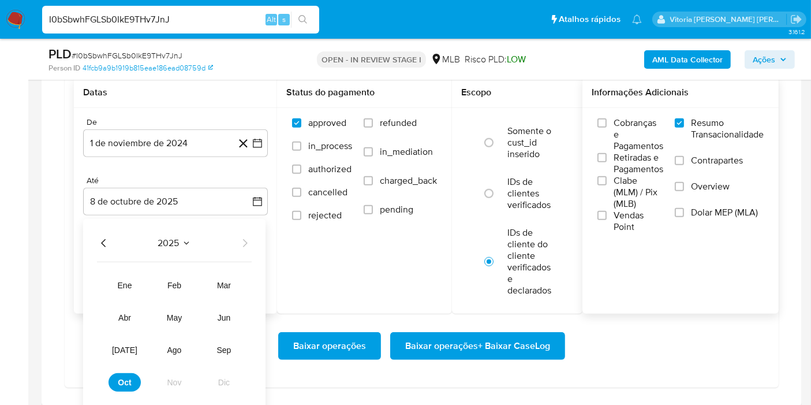
click at [105, 240] on icon "Año anterior" at bounding box center [104, 243] width 14 height 14
click at [173, 373] on button "nov" at bounding box center [174, 382] width 32 height 18
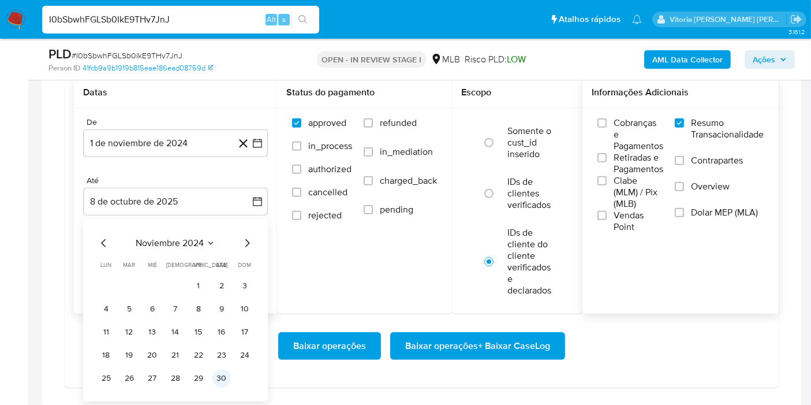
click at [217, 377] on button "30" at bounding box center [222, 378] width 18 height 18
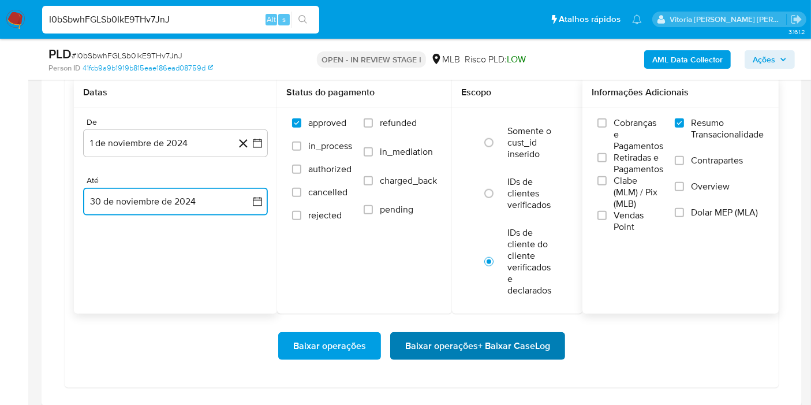
click at [449, 347] on span "Baixar operações + Baixar CaseLog" at bounding box center [477, 345] width 145 height 25
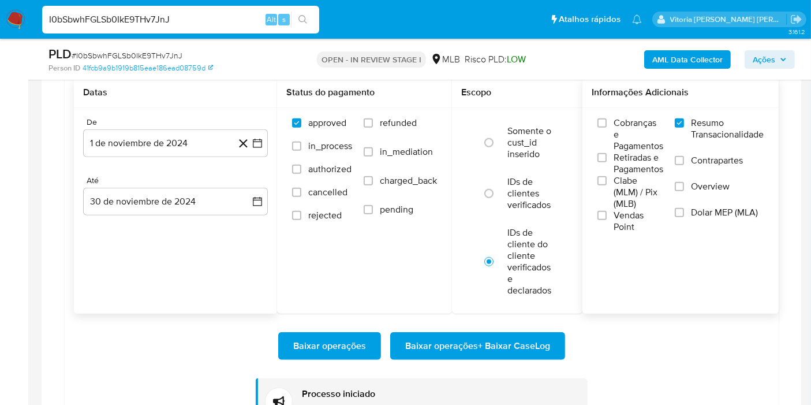
scroll to position [528, 0]
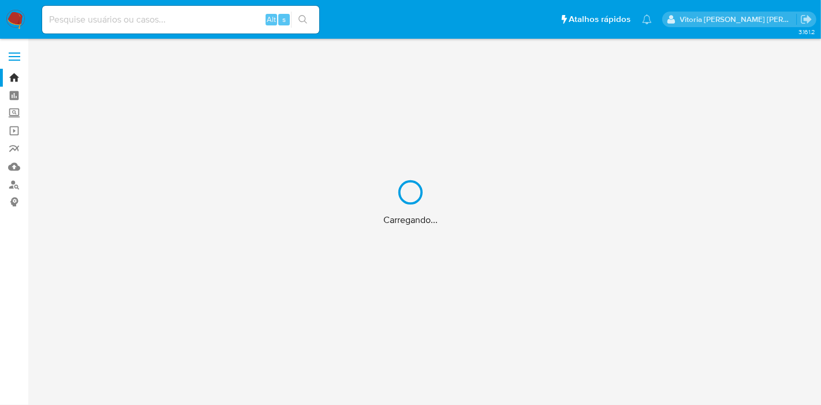
click at [170, 23] on div "Carregando..." at bounding box center [410, 202] width 821 height 405
click at [170, 18] on div "Carregando..." at bounding box center [410, 202] width 821 height 405
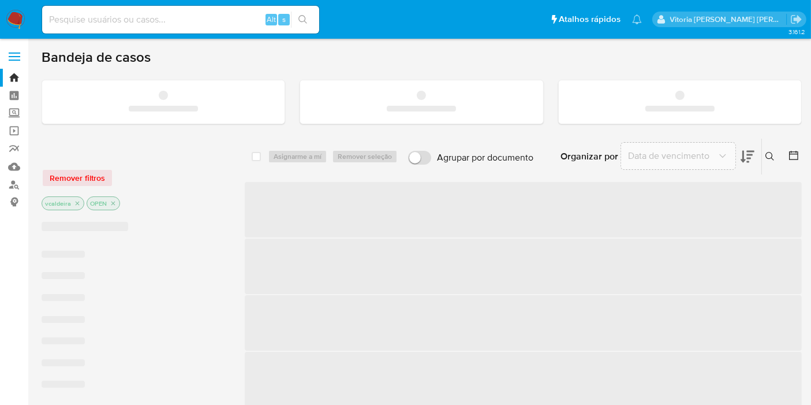
drag, startPoint x: 115, startPoint y: 27, endPoint x: 114, endPoint y: 20, distance: 6.5
click at [114, 24] on input at bounding box center [180, 19] width 277 height 15
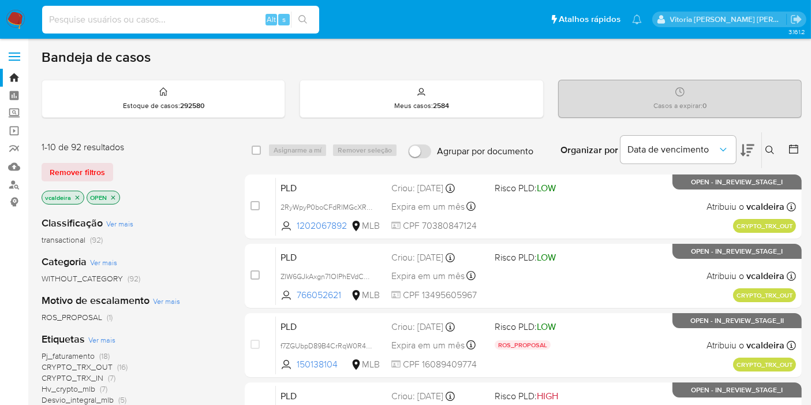
click at [114, 20] on input at bounding box center [180, 19] width 277 height 15
paste input "hl9AroqfSzo9aCQJsKOLVBXN"
type input "hl9AroqfSzo9aCQJsKOLVBXN"
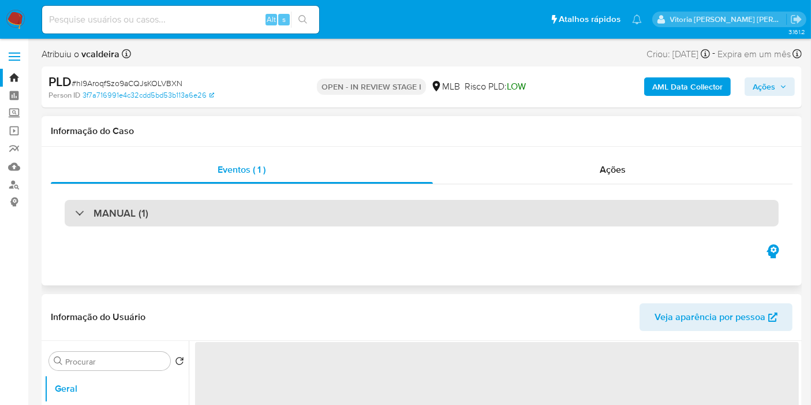
select select "10"
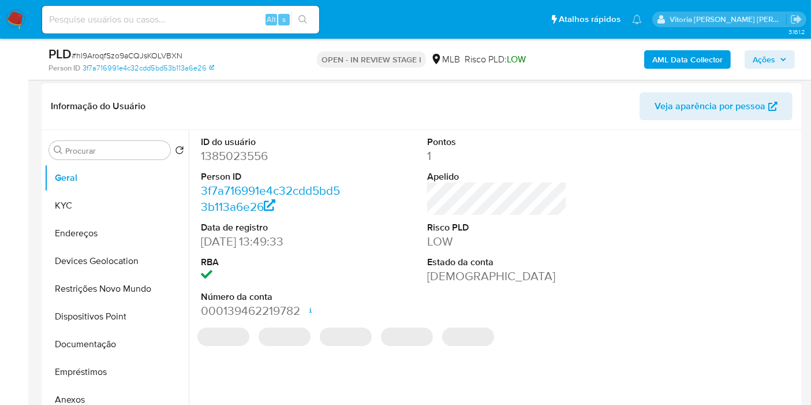
scroll to position [192, 0]
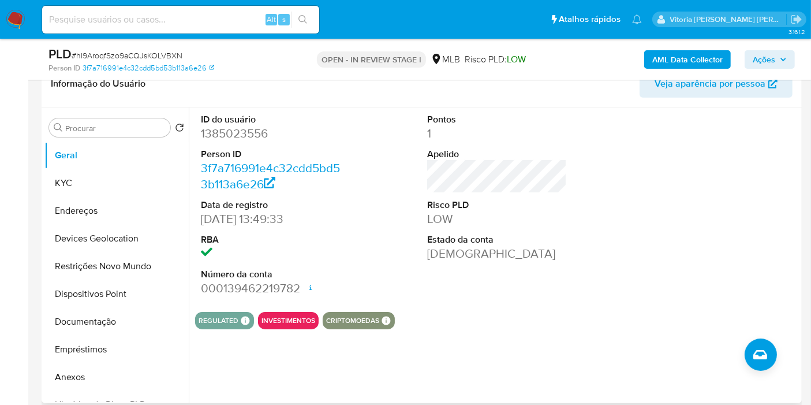
click at [240, 131] on dd "1385023556" at bounding box center [271, 133] width 140 height 16
click at [240, 129] on dd "1385023556" at bounding box center [271, 133] width 140 height 16
copy dd "1385023556"
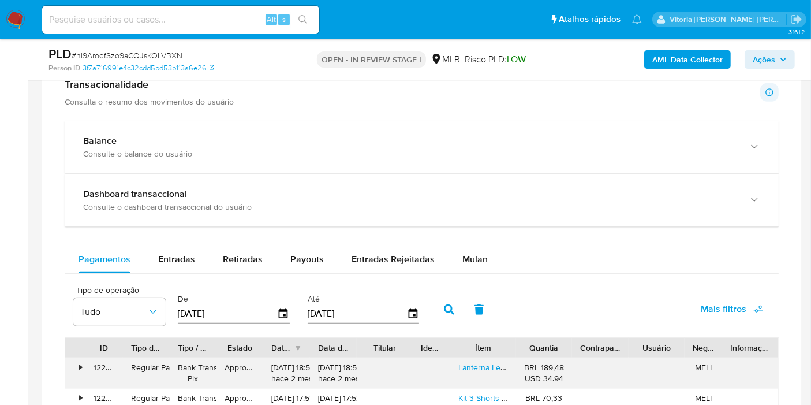
scroll to position [898, 0]
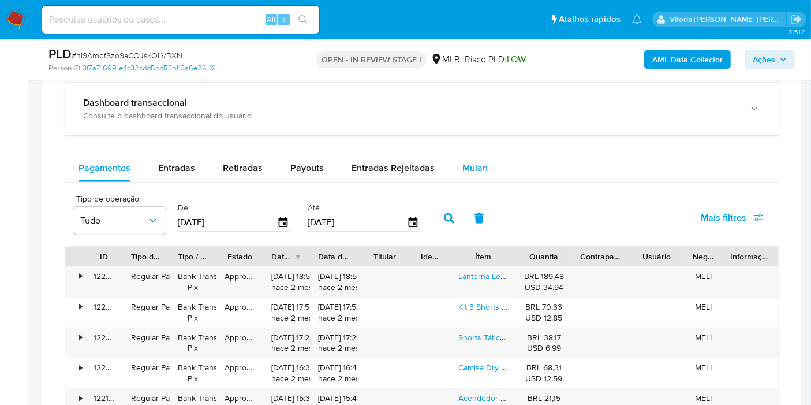
click at [467, 169] on span "Mulan" at bounding box center [475, 167] width 25 height 13
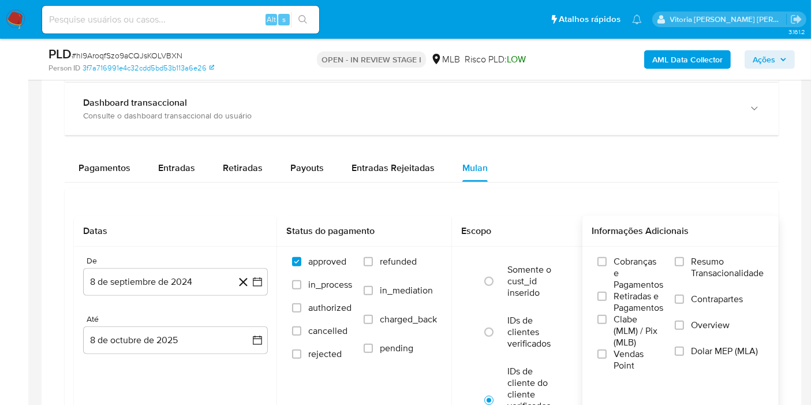
click at [690, 258] on label "Resumo Transacionalidade" at bounding box center [719, 275] width 89 height 38
click at [684, 258] on input "Resumo Transacionalidade" at bounding box center [679, 261] width 9 height 9
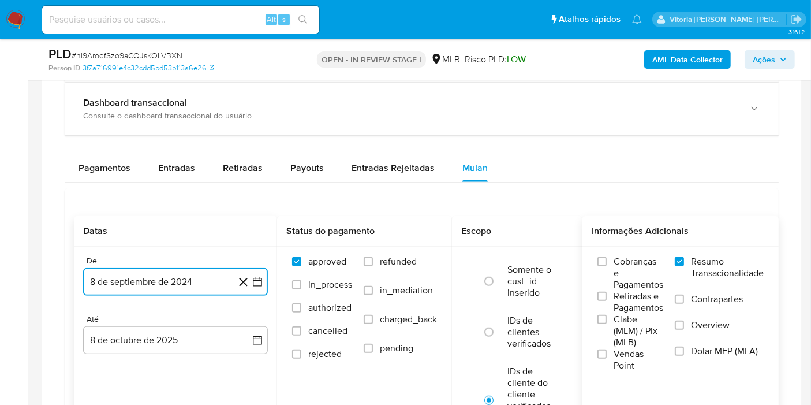
click at [133, 284] on button "8 de septiembre de 2024" at bounding box center [175, 282] width 185 height 28
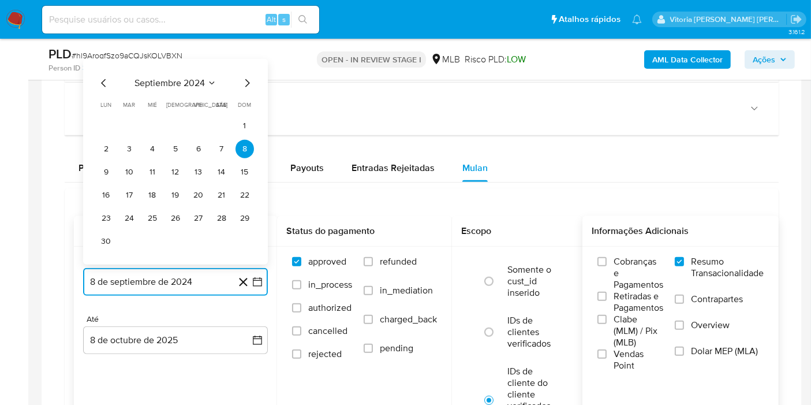
click at [199, 80] on span "septiembre 2024" at bounding box center [170, 83] width 70 height 12
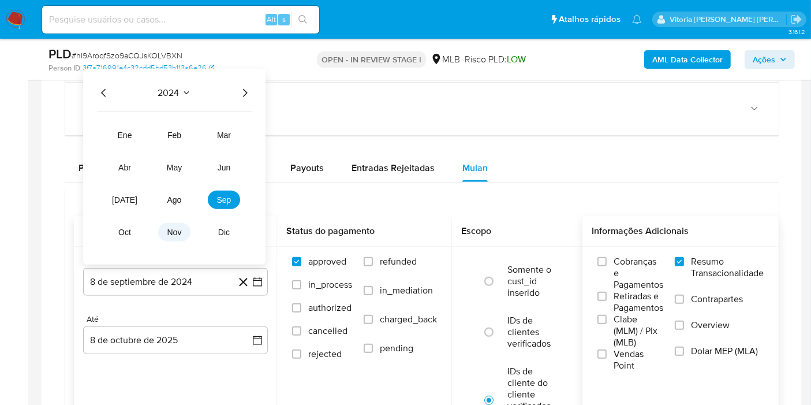
click at [167, 232] on span "nov" at bounding box center [174, 232] width 14 height 9
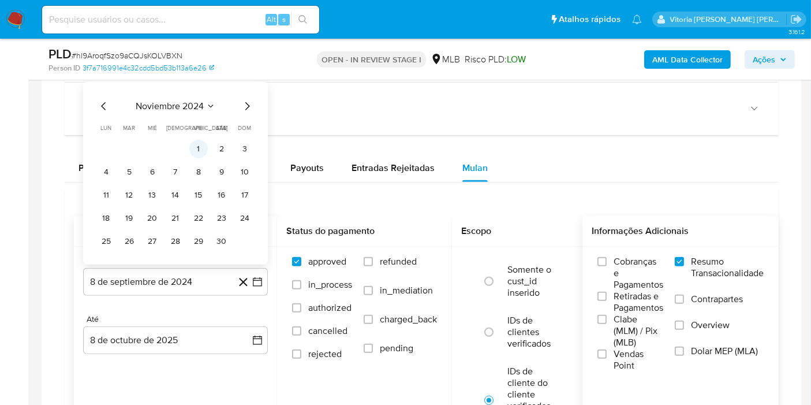
click at [202, 143] on button "1" at bounding box center [198, 149] width 18 height 18
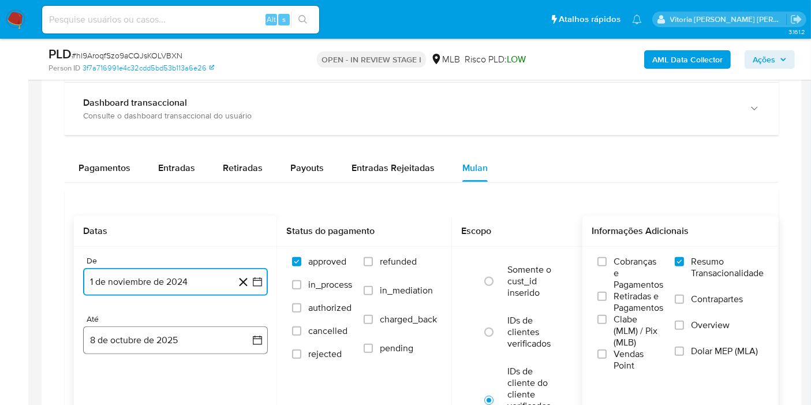
click at [151, 340] on button "8 de octubre de 2025" at bounding box center [175, 340] width 185 height 28
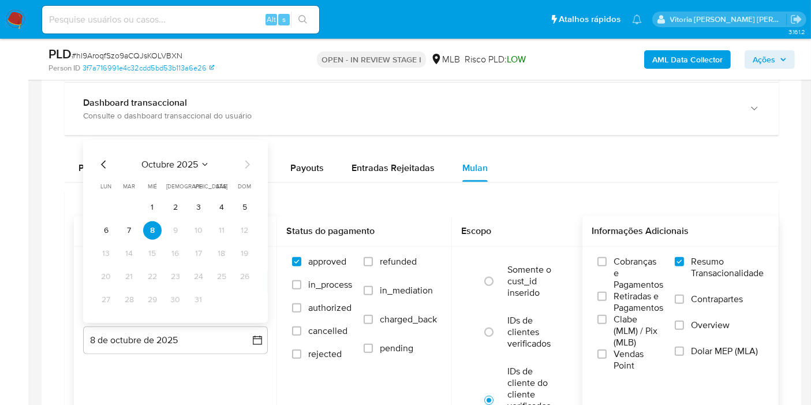
click at [191, 159] on span "octubre 2025" at bounding box center [170, 165] width 57 height 12
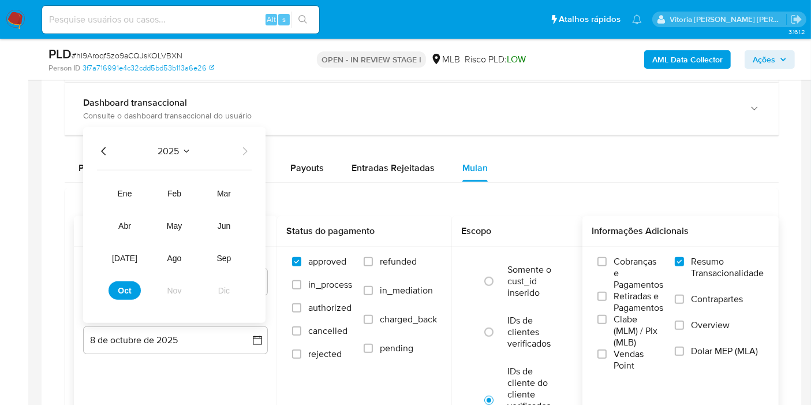
drag, startPoint x: 105, startPoint y: 146, endPoint x: 115, endPoint y: 172, distance: 27.8
click at [105, 145] on icon "Año anterior" at bounding box center [104, 151] width 14 height 14
click at [168, 286] on span "nov" at bounding box center [174, 290] width 14 height 9
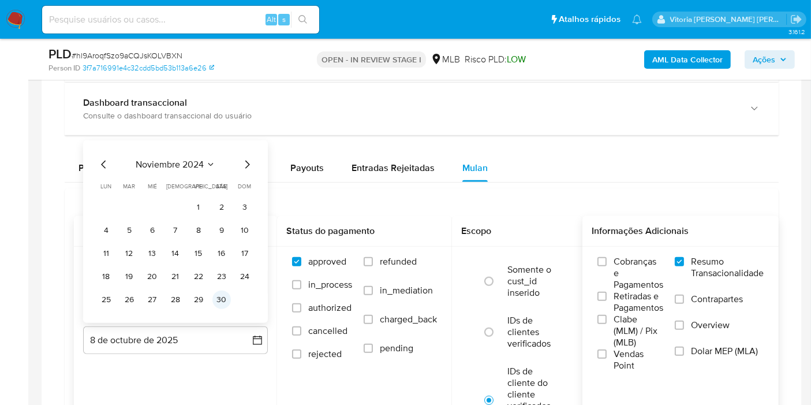
click at [218, 294] on button "30" at bounding box center [222, 300] width 18 height 18
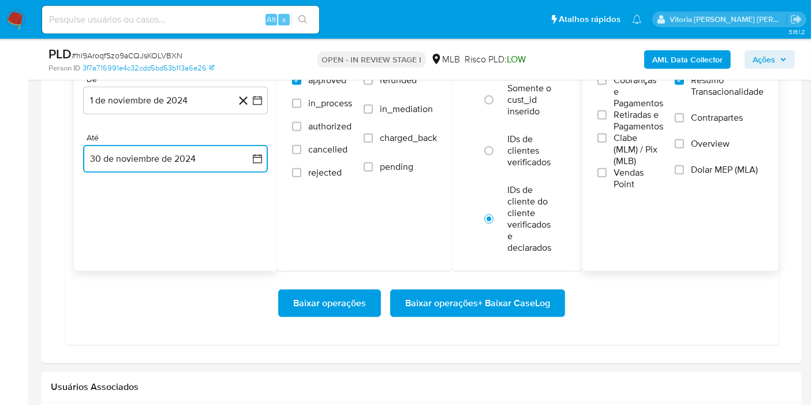
scroll to position [1090, 0]
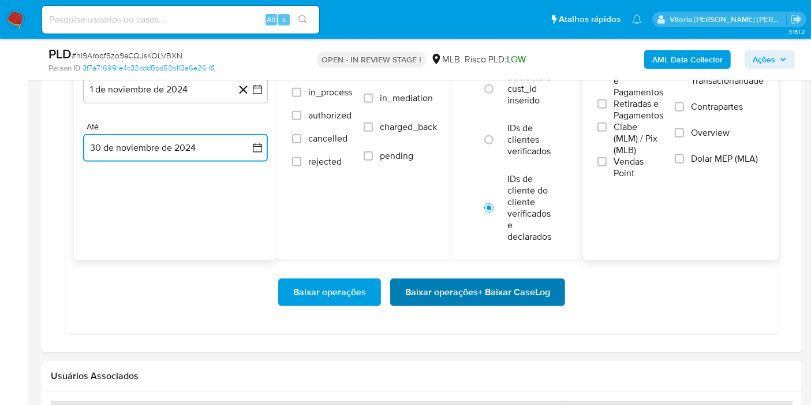
click at [449, 288] on span "Baixar operações + Baixar CaseLog" at bounding box center [477, 292] width 145 height 25
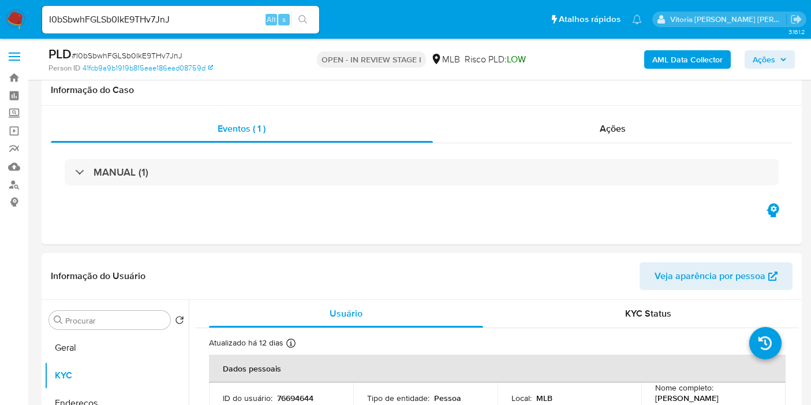
select select "10"
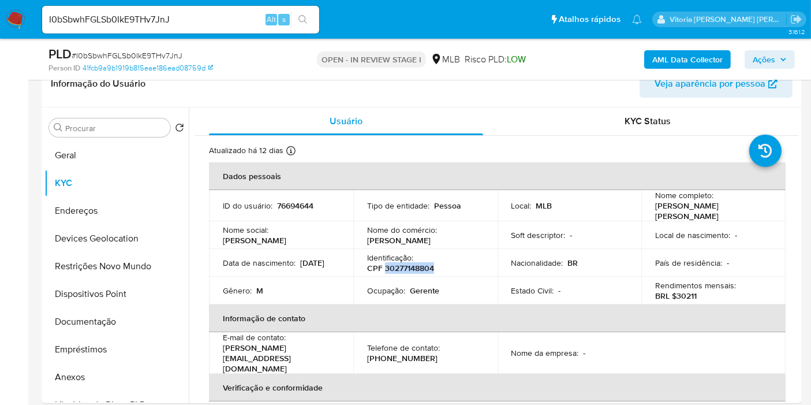
click at [16, 18] on img at bounding box center [16, 20] width 20 height 20
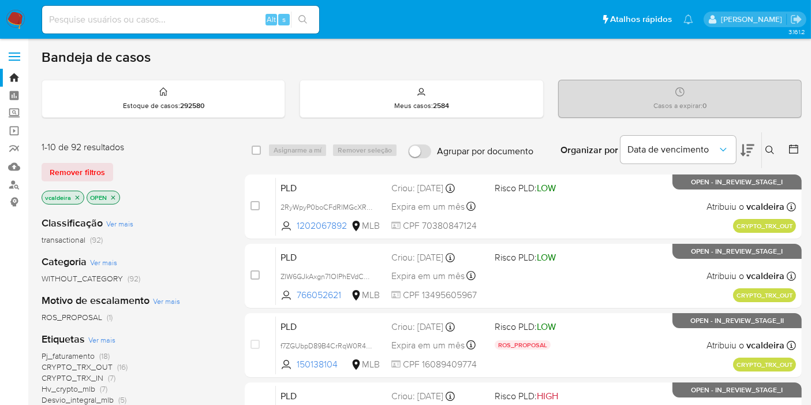
scroll to position [128, 0]
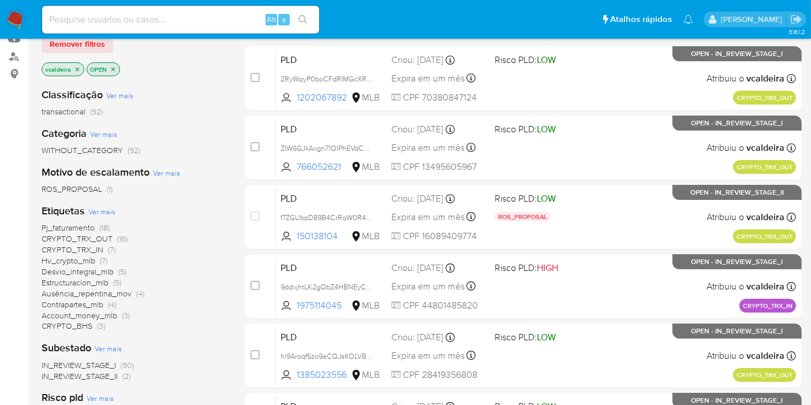
click at [74, 227] on span "Pj_faturamento" at bounding box center [68, 228] width 53 height 12
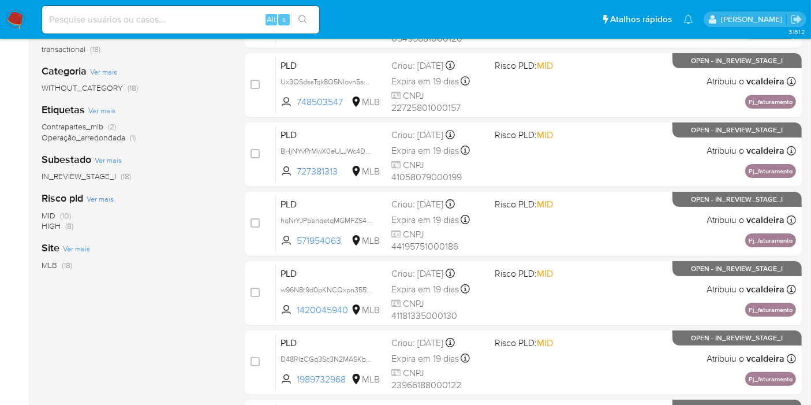
scroll to position [192, 0]
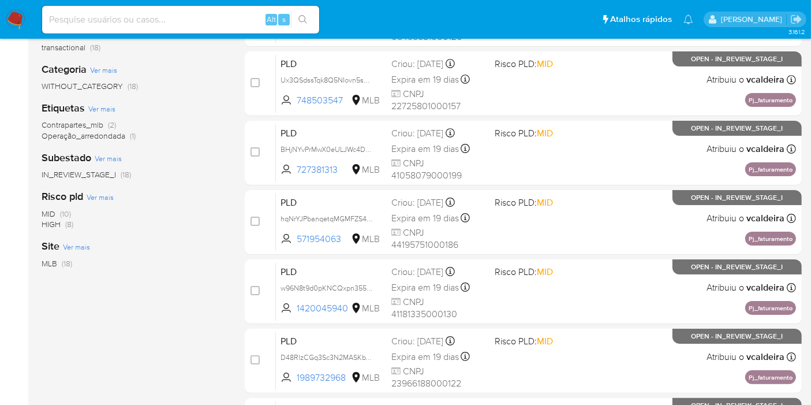
click at [51, 220] on span "HIGH" at bounding box center [51, 224] width 19 height 12
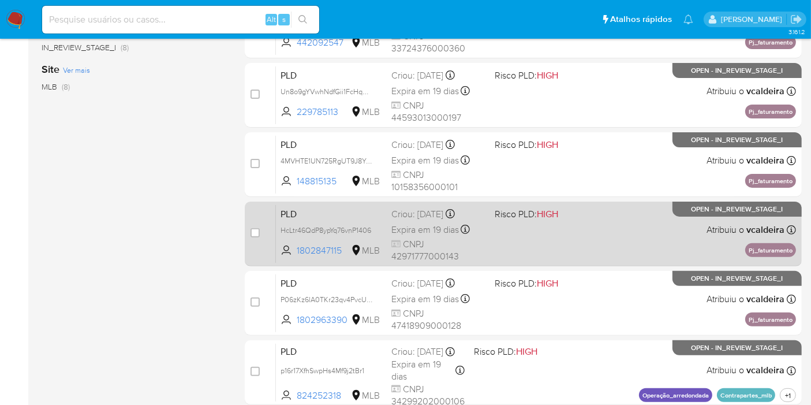
scroll to position [321, 0]
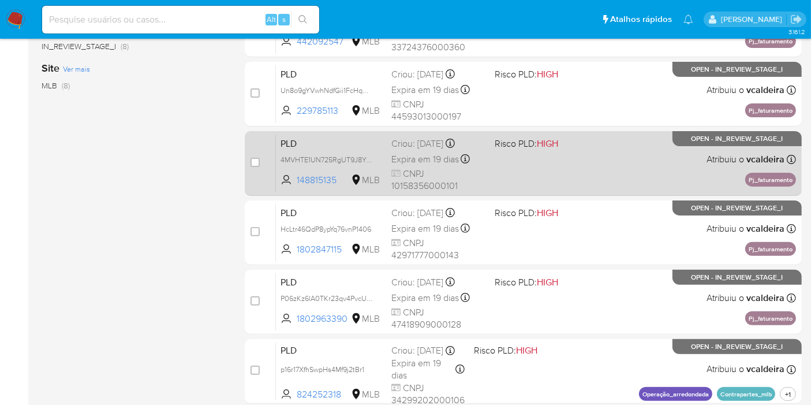
click at [708, 137] on span "OPEN - IN_REVIEW_STAGE_I" at bounding box center [738, 139] width 92 height 6
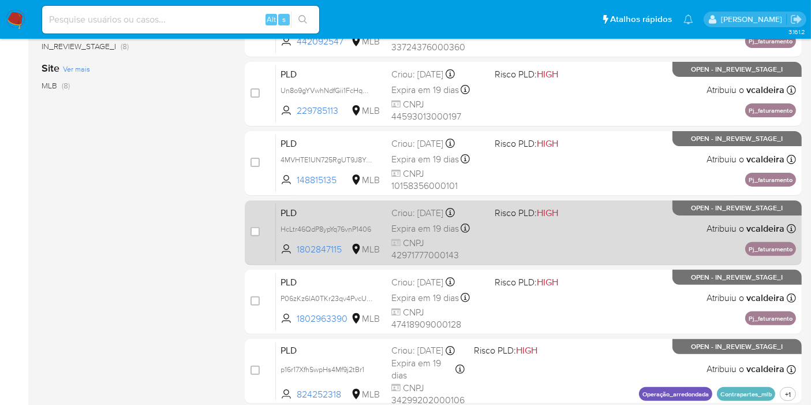
click at [708, 210] on span "OPEN - IN_REVIEW_STAGE_I" at bounding box center [738, 208] width 92 height 6
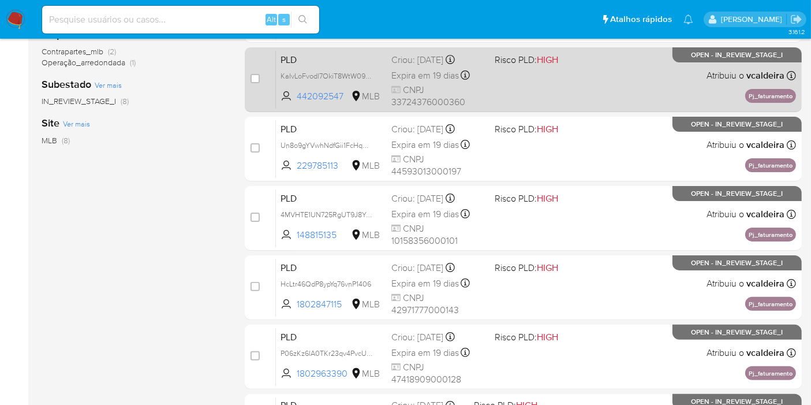
scroll to position [128, 0]
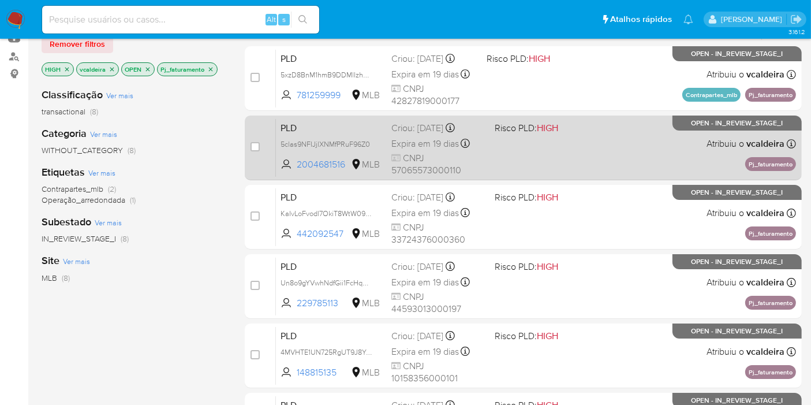
click at [373, 140] on span "5clas9NFIJjlXNMfPRuF96Z0" at bounding box center [332, 143] width 102 height 13
click at [699, 120] on span "OPEN - IN_REVIEW_STAGE_I" at bounding box center [738, 123] width 92 height 6
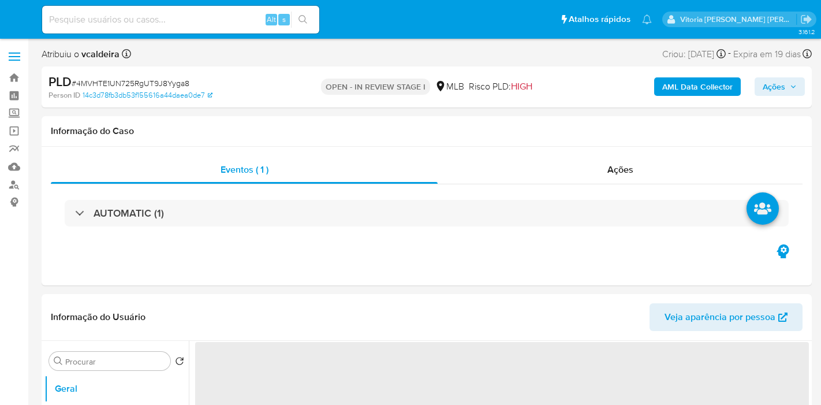
select select "10"
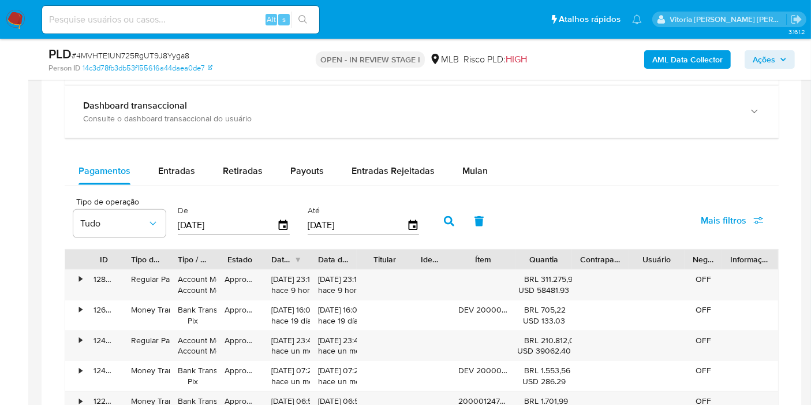
scroll to position [898, 0]
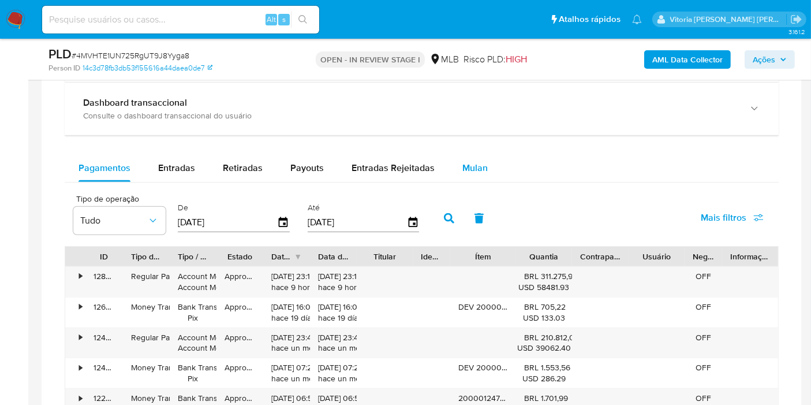
click at [467, 165] on span "Mulan" at bounding box center [475, 167] width 25 height 13
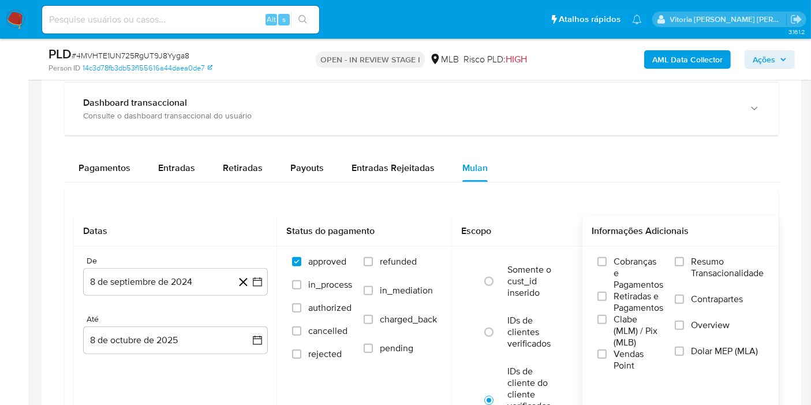
click at [712, 266] on span "Resumo Transacionalidade" at bounding box center [727, 267] width 73 height 23
click at [684, 266] on input "Resumo Transacionalidade" at bounding box center [679, 261] width 9 height 9
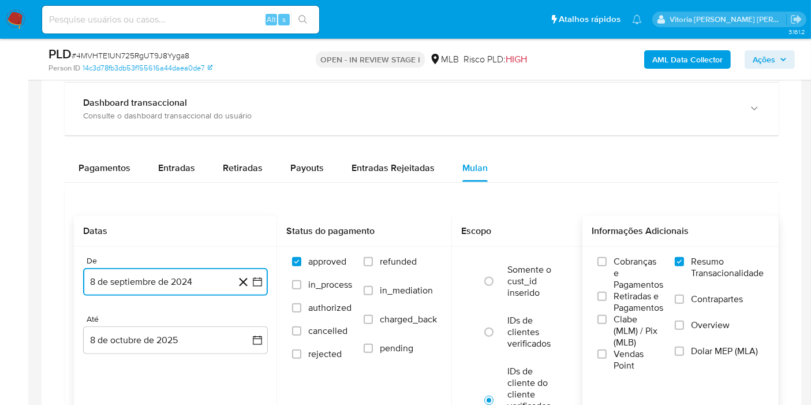
click at [185, 281] on button "8 de septiembre de 2024" at bounding box center [175, 282] width 185 height 28
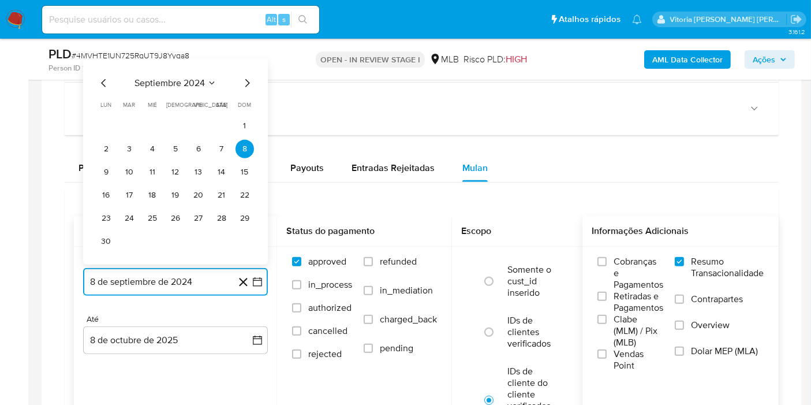
click at [195, 77] on span "septiembre 2024" at bounding box center [170, 83] width 70 height 12
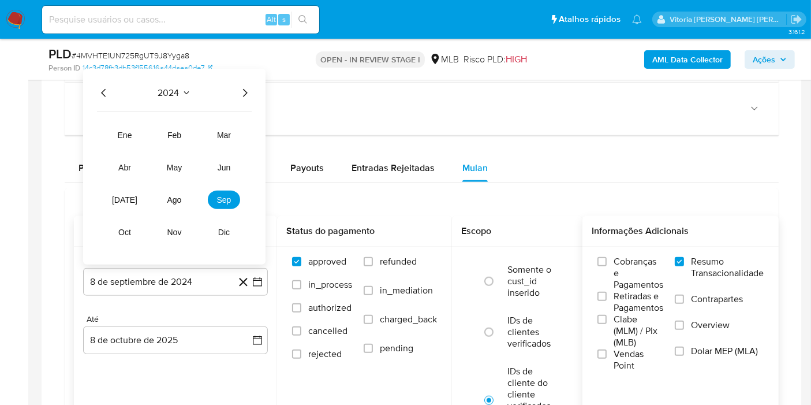
click at [239, 87] on icon "Año siguiente" at bounding box center [245, 93] width 14 height 14
click at [168, 202] on button "ago" at bounding box center [174, 200] width 32 height 18
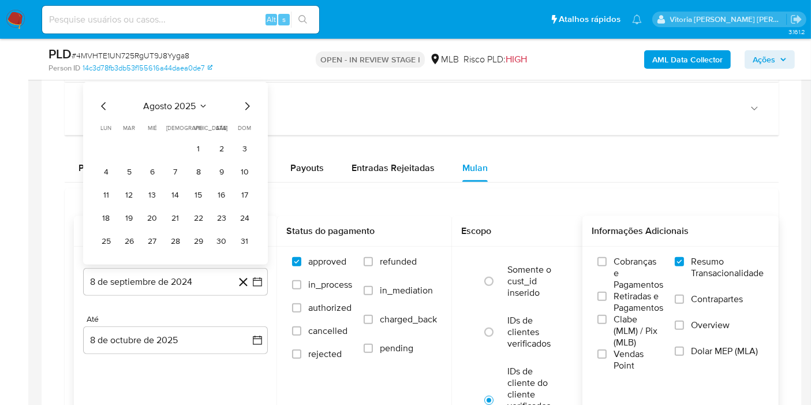
click at [188, 152] on tr "1 2 3" at bounding box center [175, 149] width 157 height 18
click at [196, 144] on button "1" at bounding box center [198, 149] width 18 height 18
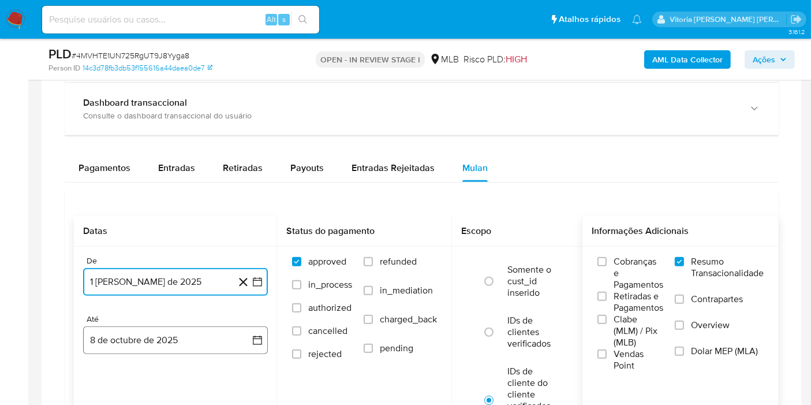
click at [177, 337] on button "8 de octubre de 2025" at bounding box center [175, 340] width 185 height 28
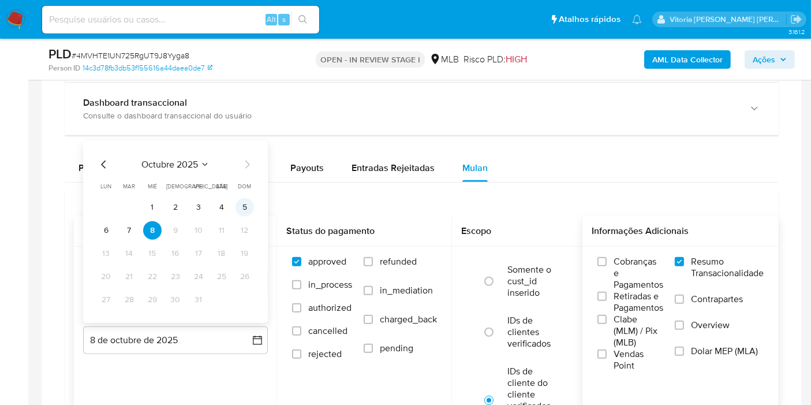
click at [243, 202] on button "5" at bounding box center [245, 207] width 18 height 18
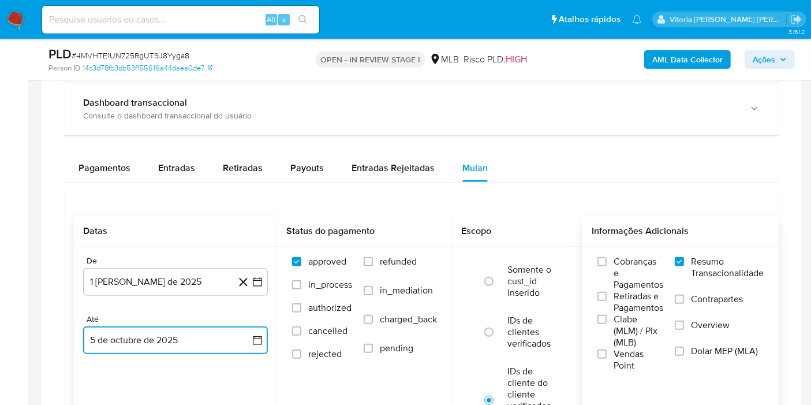
click at [174, 345] on button "5 de octubre de 2025" at bounding box center [175, 340] width 185 height 28
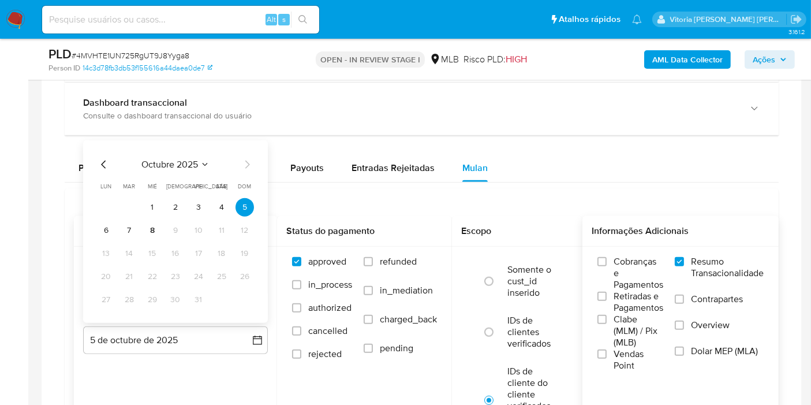
click at [118, 230] on tr "6 7 8 9 10 11 12" at bounding box center [175, 230] width 157 height 18
click at [105, 225] on button "6" at bounding box center [106, 230] width 18 height 18
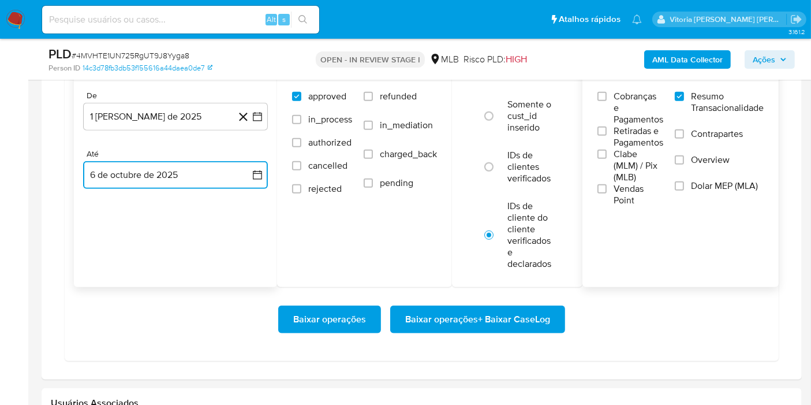
scroll to position [1155, 0]
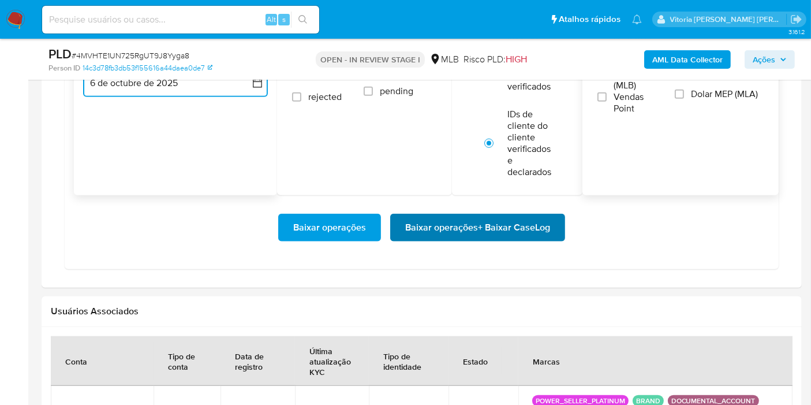
click at [471, 234] on span "Baixar operações + Baixar CaseLog" at bounding box center [477, 227] width 145 height 25
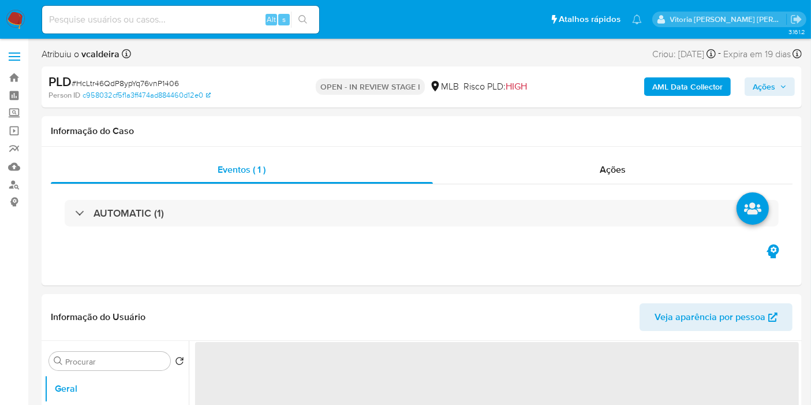
select select "10"
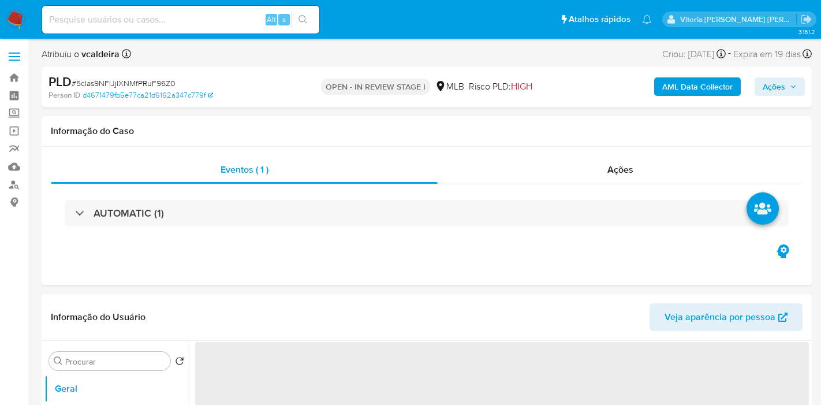
select select "10"
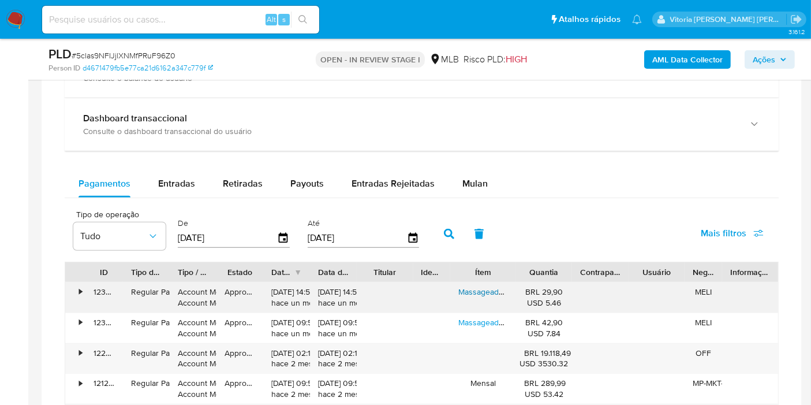
scroll to position [962, 0]
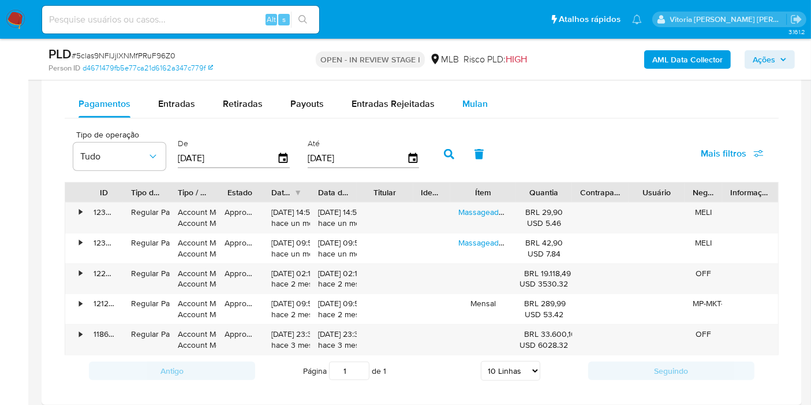
click at [466, 102] on span "Mulan" at bounding box center [475, 103] width 25 height 13
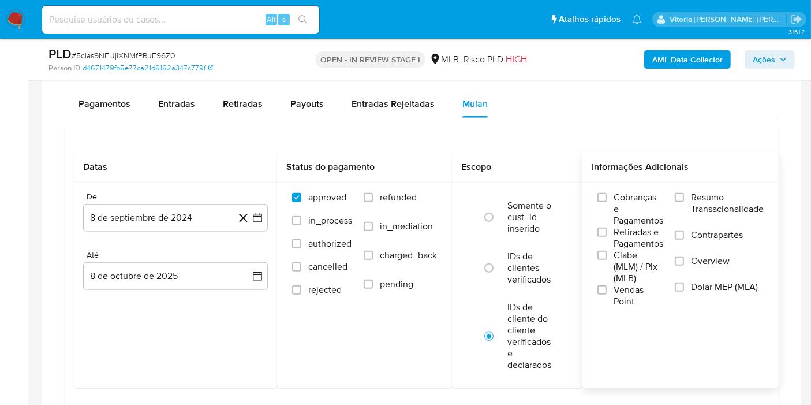
click at [728, 199] on span "Resumo Transacionalidade" at bounding box center [727, 203] width 73 height 23
click at [684, 199] on input "Resumo Transacionalidade" at bounding box center [679, 197] width 9 height 9
click at [148, 224] on button "8 de septiembre de 2024" at bounding box center [175, 218] width 185 height 28
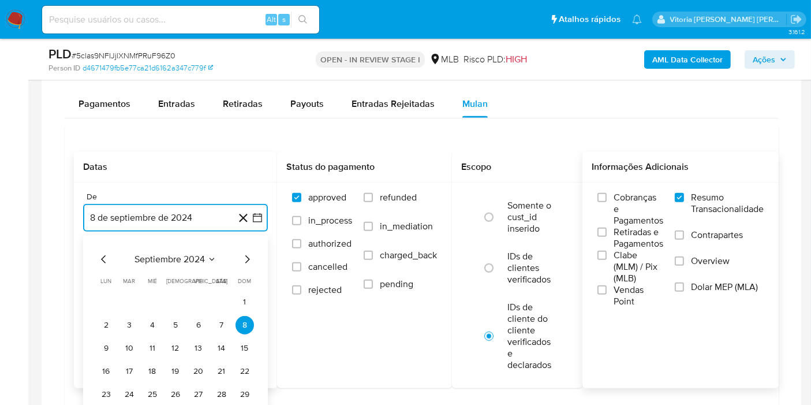
click at [202, 255] on span "septiembre 2024" at bounding box center [170, 260] width 70 height 12
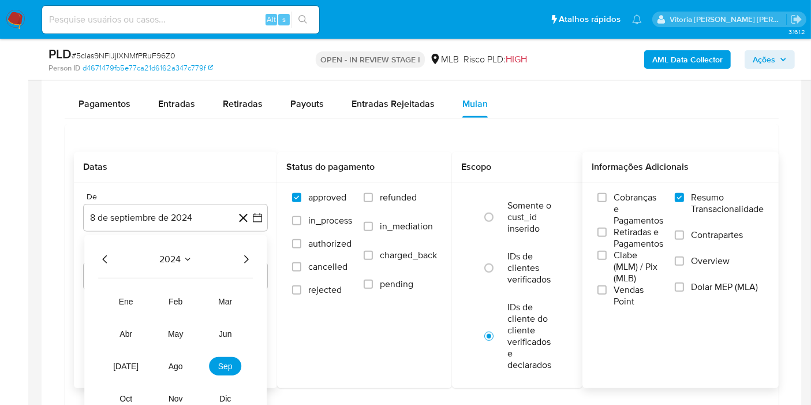
scroll to position [1090, 0]
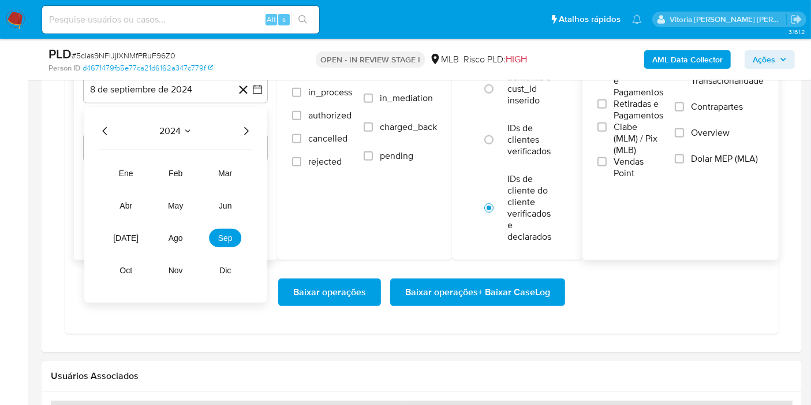
click at [251, 131] on icon "Año siguiente" at bounding box center [246, 131] width 14 height 14
click at [171, 245] on tr "ene feb mar abr may jun jul ago sep oct nov dic" at bounding box center [176, 222] width 132 height 116
click at [173, 241] on button "ago" at bounding box center [175, 238] width 32 height 18
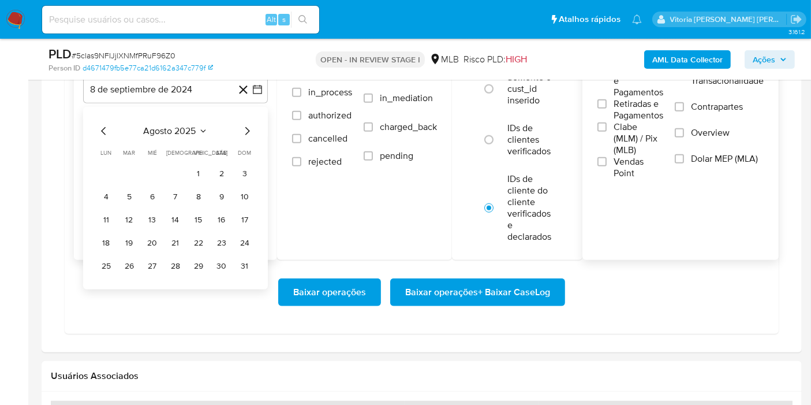
click at [206, 166] on button "1" at bounding box center [198, 174] width 18 height 18
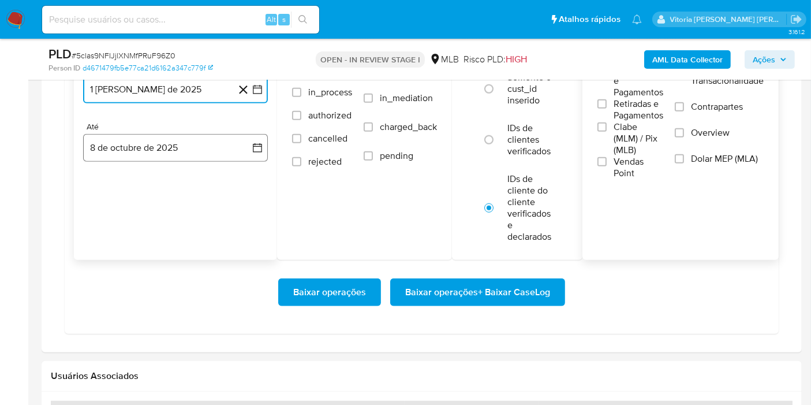
click at [170, 153] on button "8 de octubre de 2025" at bounding box center [175, 148] width 185 height 28
click at [110, 250] on button "6" at bounding box center [106, 255] width 18 height 18
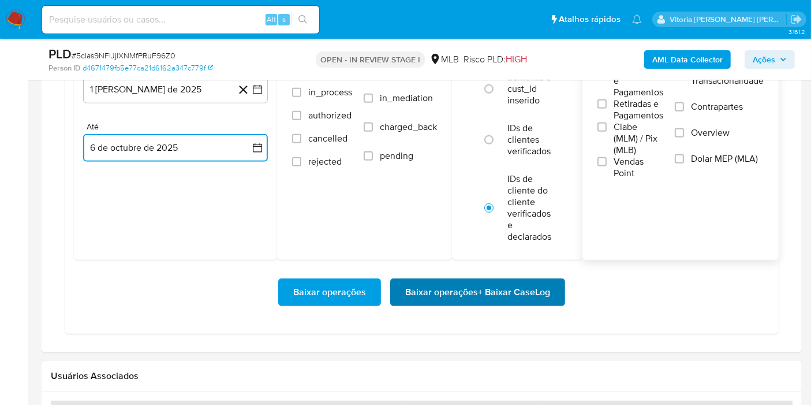
click at [460, 296] on span "Baixar operações + Baixar CaseLog" at bounding box center [477, 292] width 145 height 25
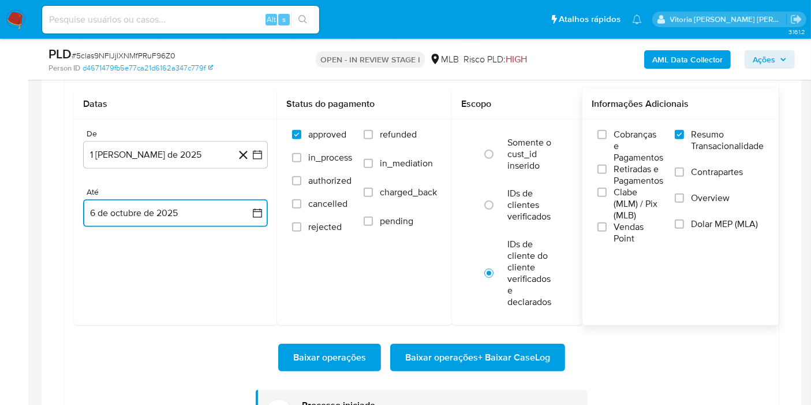
scroll to position [898, 0]
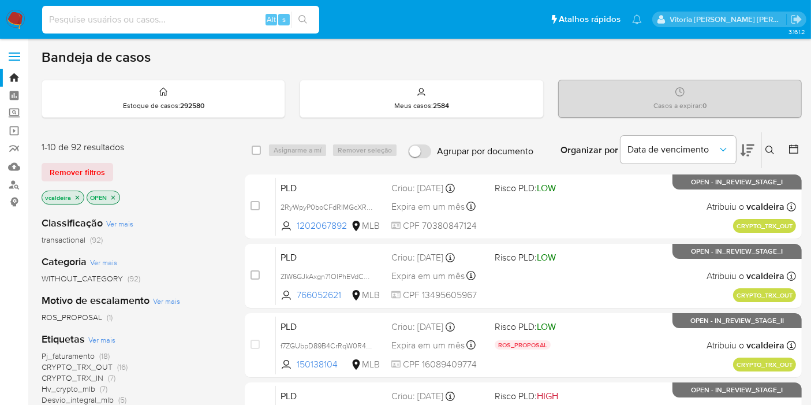
click at [196, 19] on input at bounding box center [180, 19] width 277 height 15
paste input "p16r17XfhSwpHs4Mf9j2tBr1"
type input "p16r17XfhSwpHs4Mf9j2tBr1"
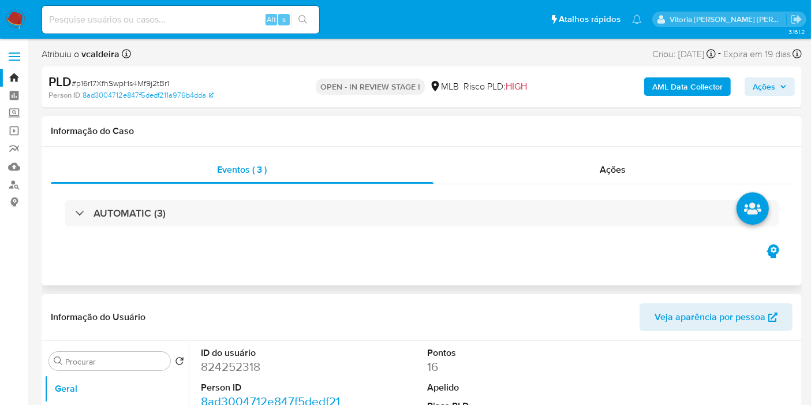
select select "10"
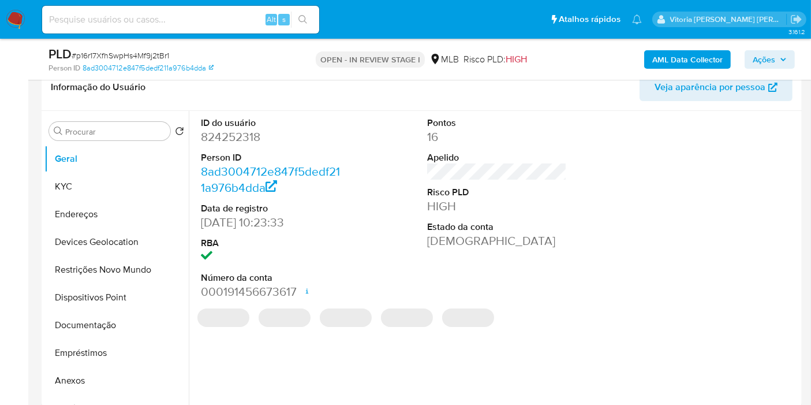
scroll to position [192, 0]
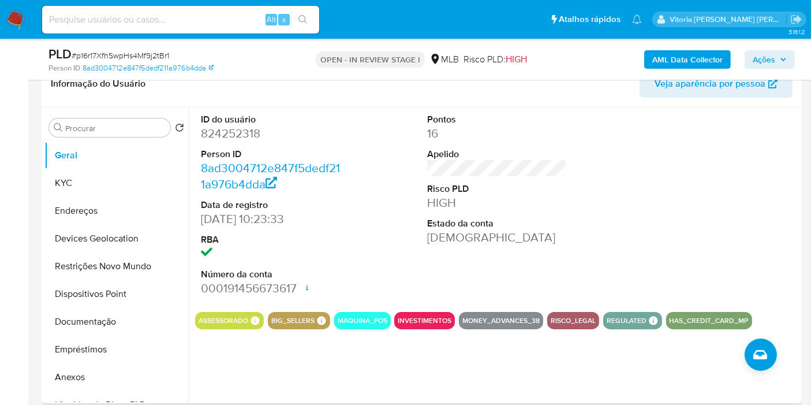
click at [237, 130] on dd "824252318" at bounding box center [271, 133] width 140 height 16
click at [235, 129] on dd "824252318" at bounding box center [271, 133] width 140 height 16
copy dd "824252318"
click at [239, 129] on dd "824252318" at bounding box center [271, 133] width 140 height 16
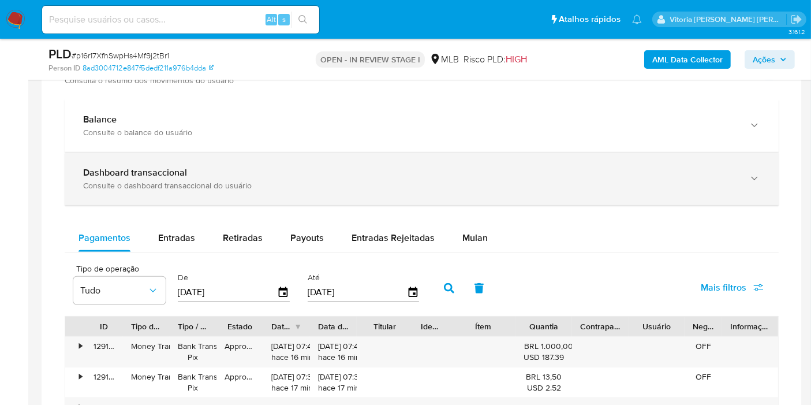
scroll to position [834, 0]
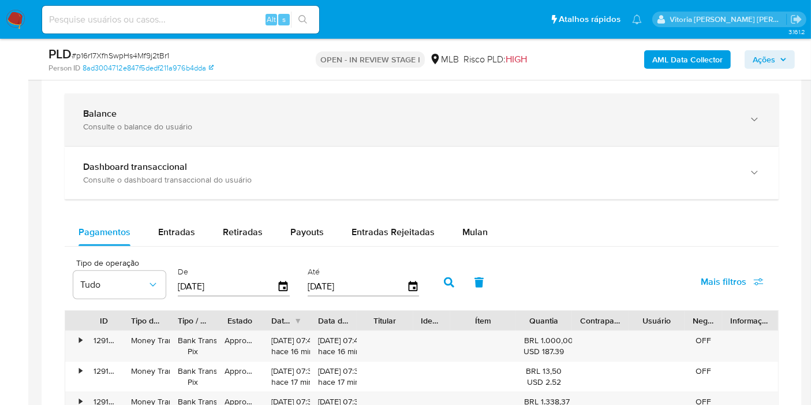
click at [173, 129] on div "Balance Consulte o balance do usuário" at bounding box center [422, 120] width 714 height 53
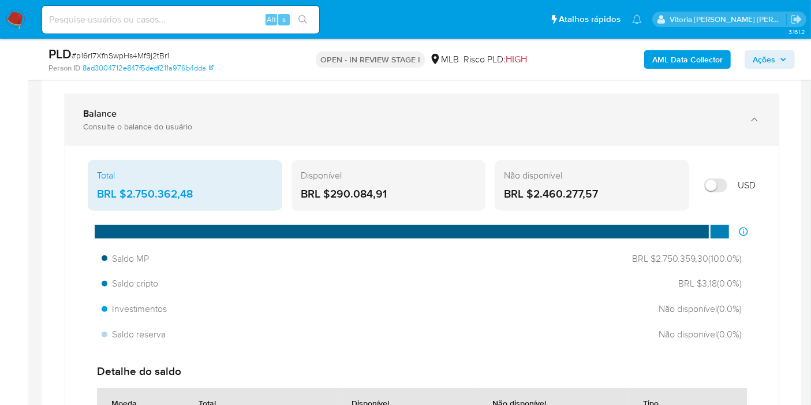
click at [172, 129] on div "Consulte o balance do usuário" at bounding box center [410, 126] width 654 height 10
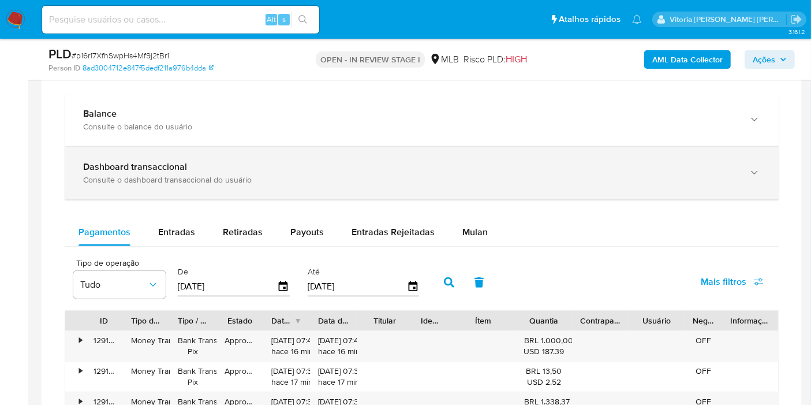
click at [152, 184] on div "Dashboard transaccional Consulte o dashboard transaccional do usuário" at bounding box center [422, 173] width 714 height 53
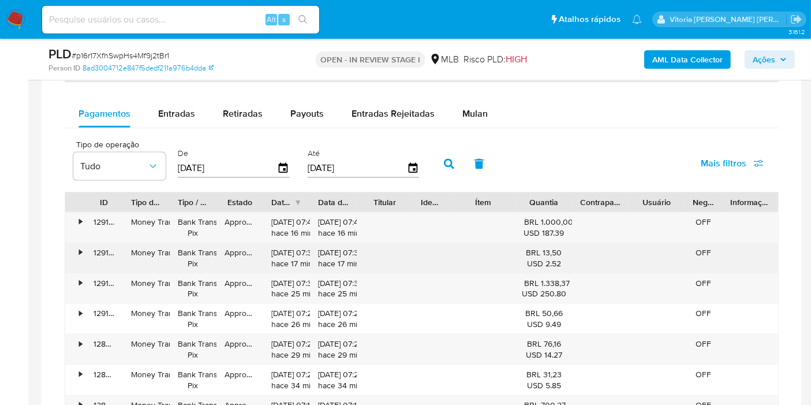
scroll to position [1476, 0]
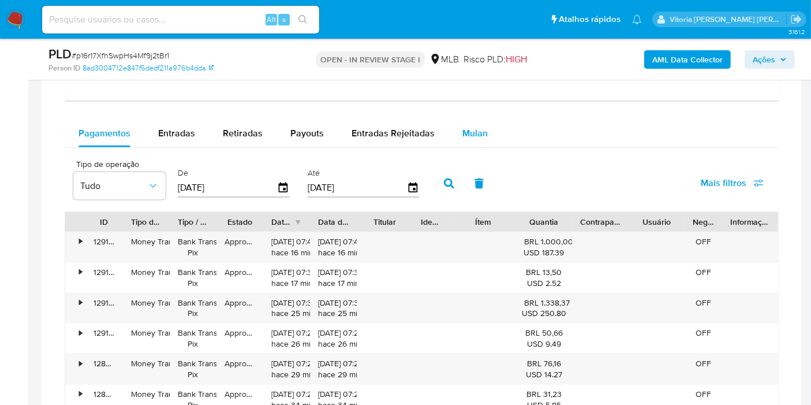
click at [468, 131] on span "Mulan" at bounding box center [475, 132] width 25 height 13
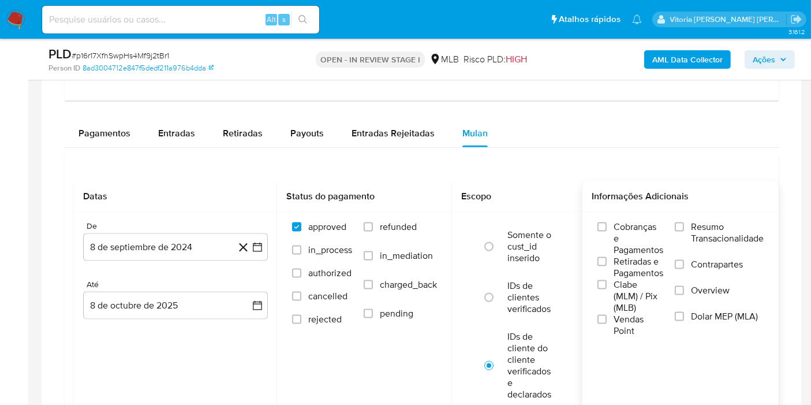
click at [706, 227] on span "Resumo Transacionalidade" at bounding box center [727, 232] width 73 height 23
click at [684, 227] on input "Resumo Transacionalidade" at bounding box center [679, 226] width 9 height 9
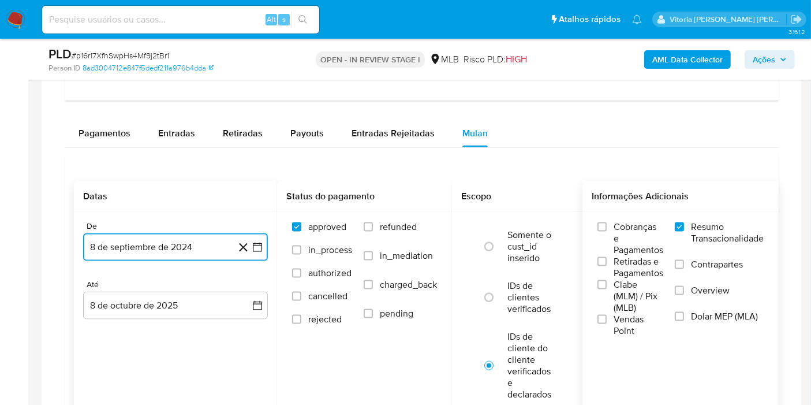
click at [139, 245] on button "8 de septiembre de 2024" at bounding box center [175, 247] width 185 height 28
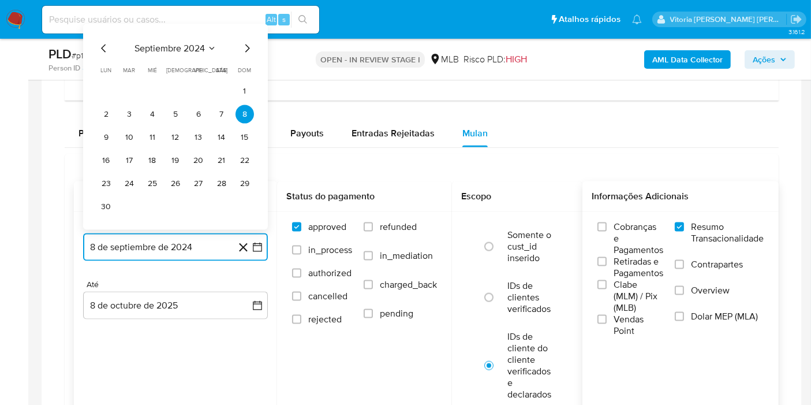
click at [191, 46] on span "septiembre 2024" at bounding box center [170, 49] width 70 height 12
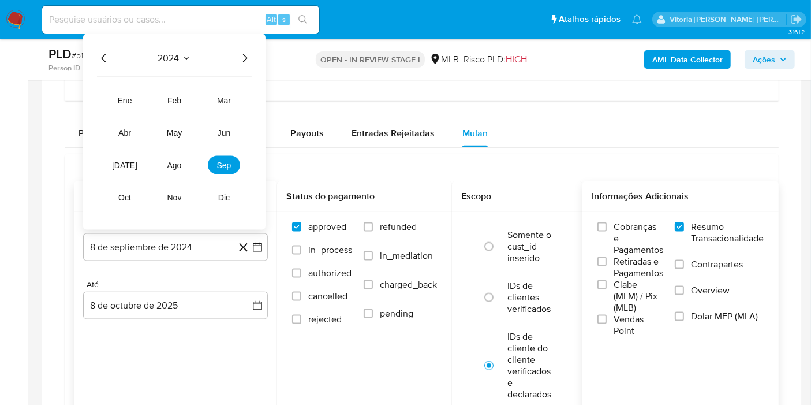
click at [244, 53] on icon "Año siguiente" at bounding box center [245, 58] width 14 height 14
click at [217, 164] on span "sep" at bounding box center [224, 165] width 14 height 9
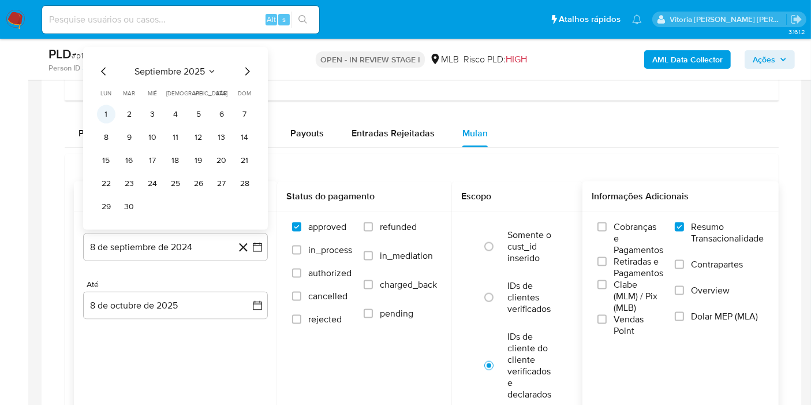
click at [102, 113] on button "1" at bounding box center [106, 114] width 18 height 18
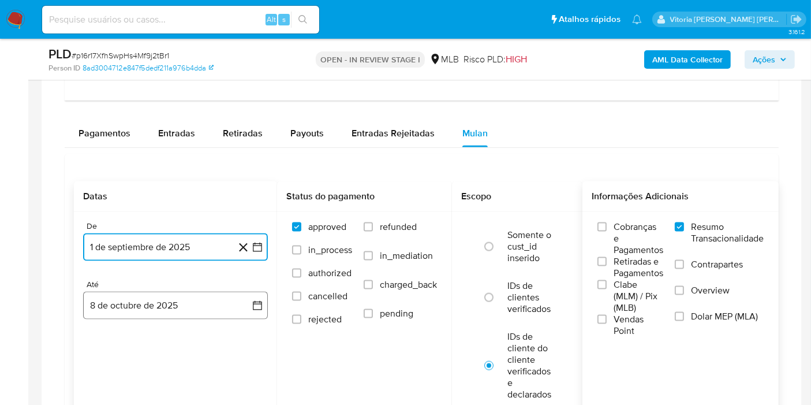
click at [150, 304] on button "8 de octubre de 2025" at bounding box center [175, 306] width 185 height 28
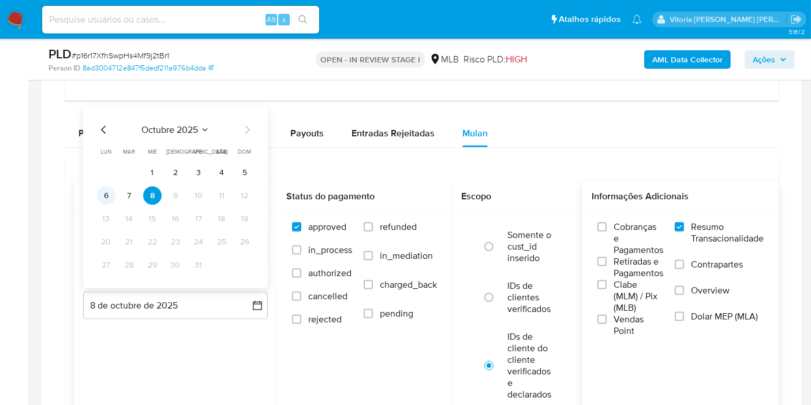
click at [114, 193] on button "6" at bounding box center [106, 196] width 18 height 18
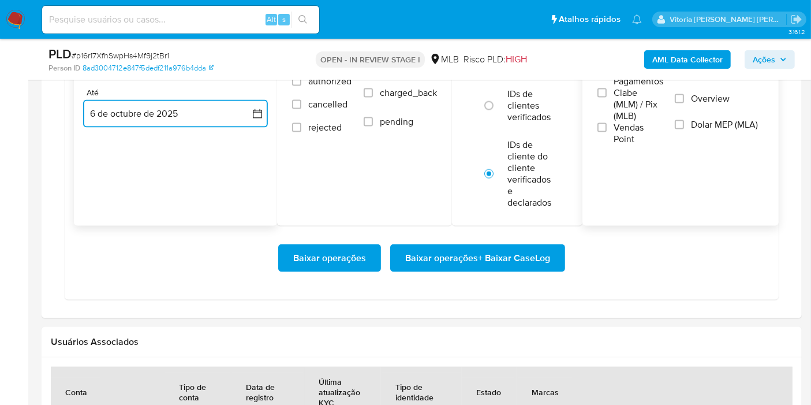
scroll to position [1668, 0]
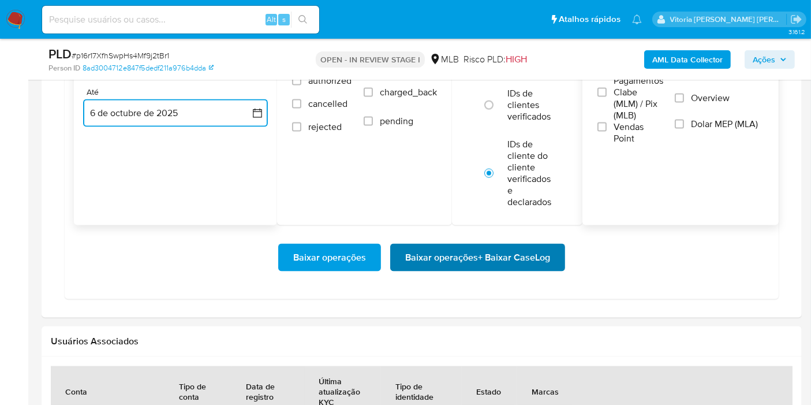
click at [475, 258] on span "Baixar operações + Baixar CaseLog" at bounding box center [477, 257] width 145 height 25
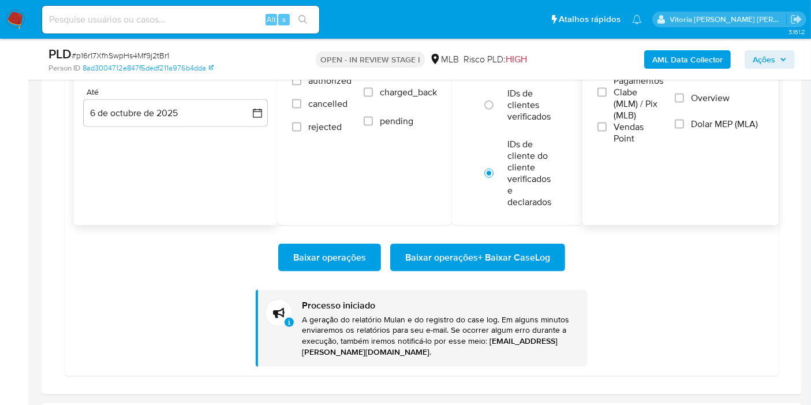
click at [139, 31] on div "Alt s" at bounding box center [180, 20] width 277 height 28
click at [137, 25] on input at bounding box center [180, 19] width 277 height 15
paste input "P06zKz6lA0TKr23qv4PvcUD2"
type input "P06zKz6lA0TKr23qv4PvcUD2"
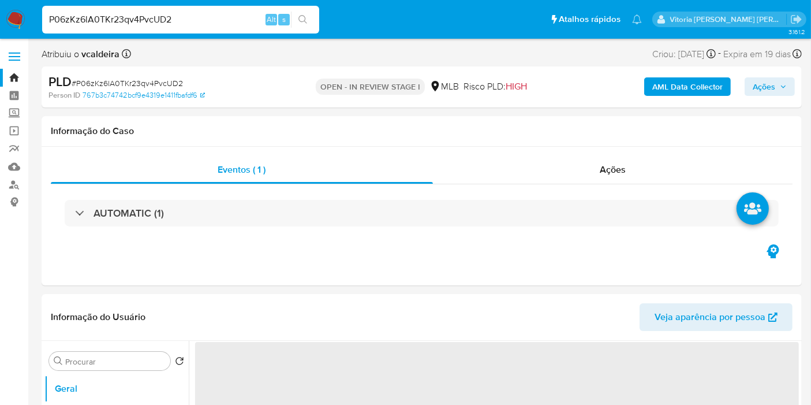
select select "10"
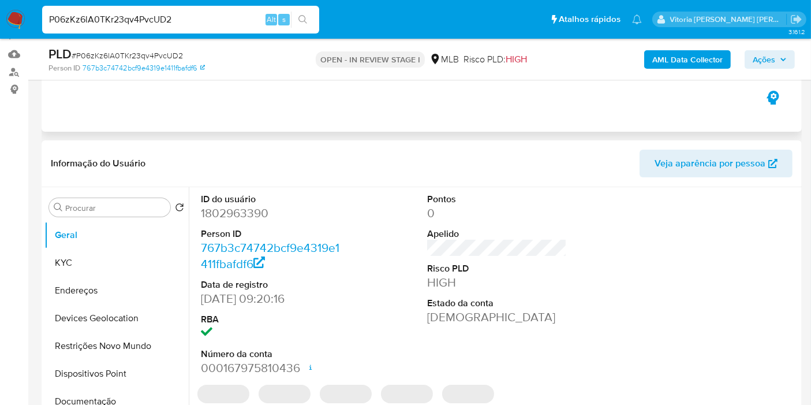
scroll to position [192, 0]
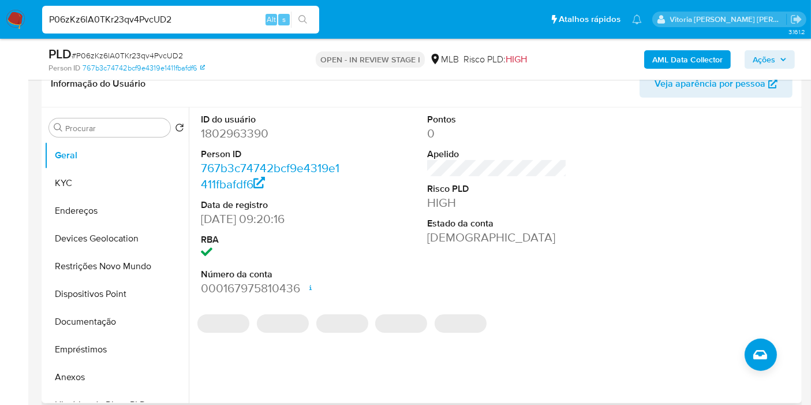
click at [248, 134] on dd "1802963390" at bounding box center [271, 133] width 140 height 16
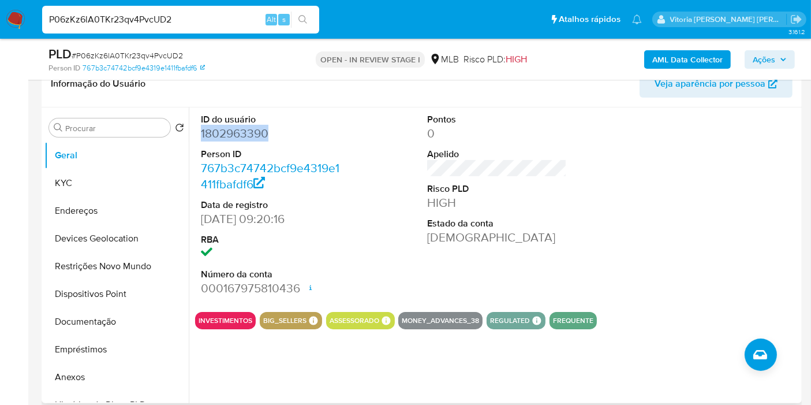
click at [248, 134] on dd "1802963390" at bounding box center [271, 133] width 140 height 16
copy dd "1802963390"
click at [578, 216] on div "ID do usuário 1802963390 Person ID 767b3c74742bcf9e4319e1411fbafdf6 Data de reg…" at bounding box center [497, 204] width 604 height 195
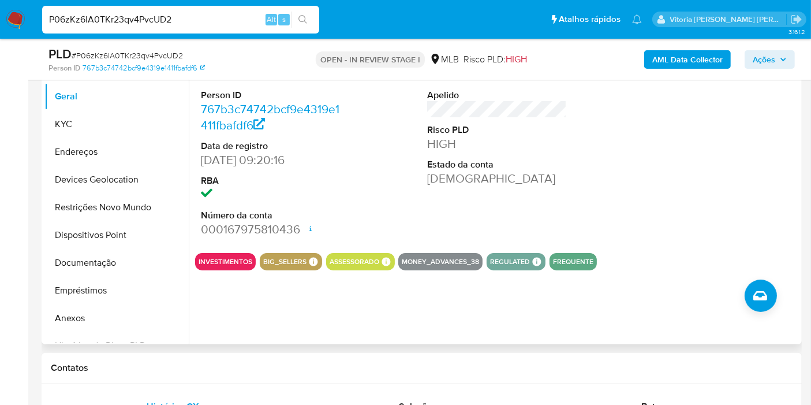
scroll to position [321, 0]
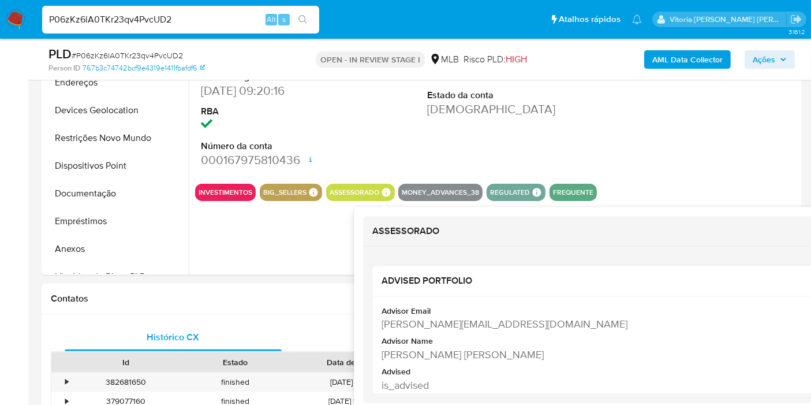
copy div "Allan Robert Bischof De Carvalho"
drag, startPoint x: 535, startPoint y: 355, endPoint x: 379, endPoint y: 357, distance: 155.4
click at [379, 357] on div "Advisor Email allan.dcarvalho@mercadopago.com.br Advisor Name Allan Robert Bisc…" at bounding box center [606, 351] width 467 height 110
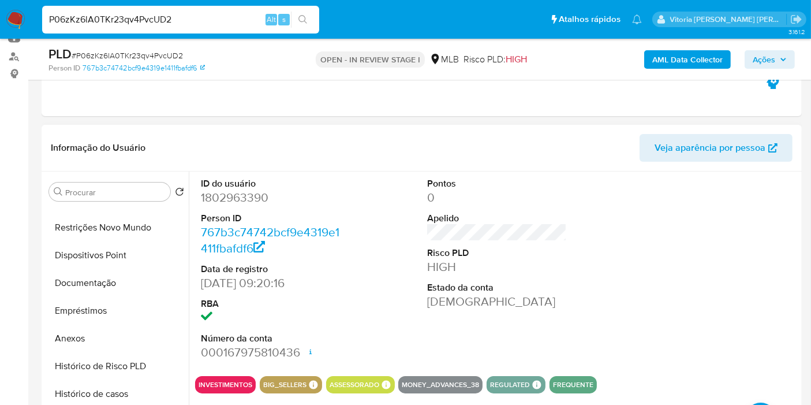
scroll to position [256, 0]
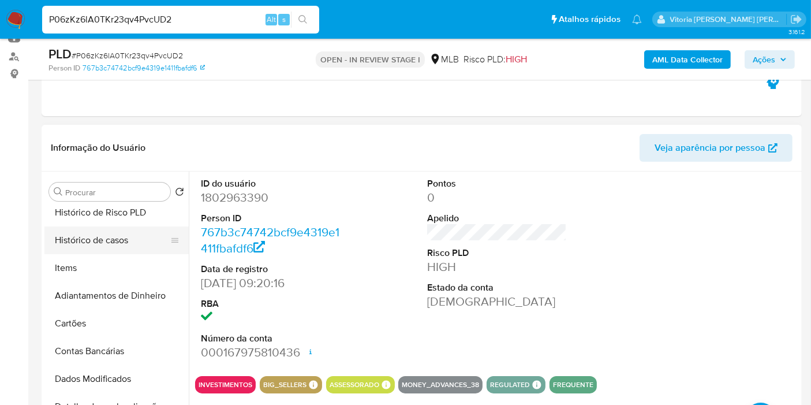
click at [102, 237] on button "Histórico de casos" at bounding box center [111, 240] width 135 height 28
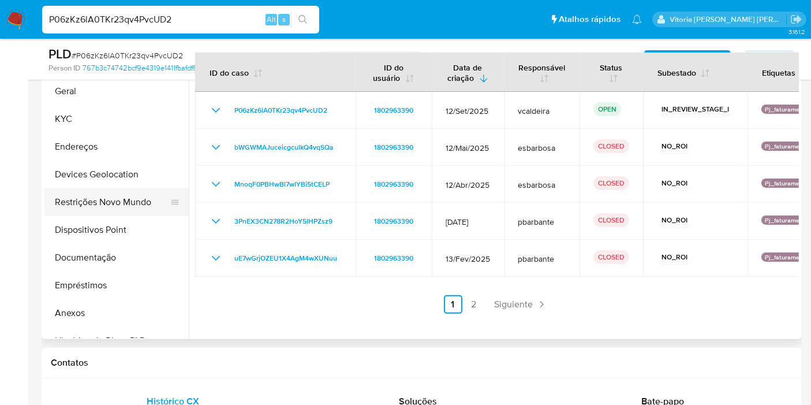
scroll to position [0, 0]
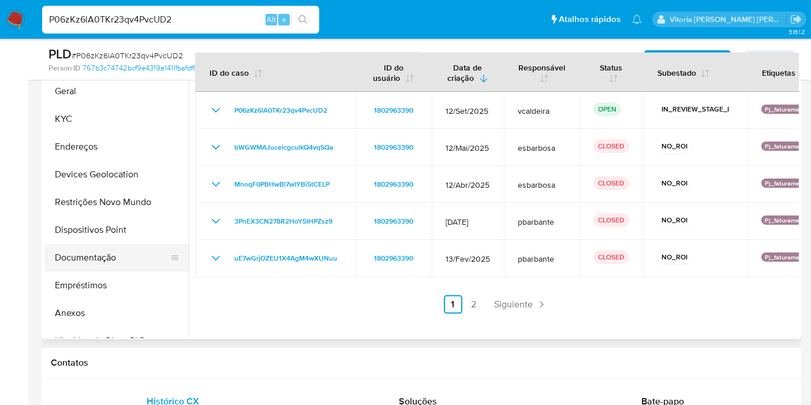
click at [90, 265] on button "Documentação" at bounding box center [111, 258] width 135 height 28
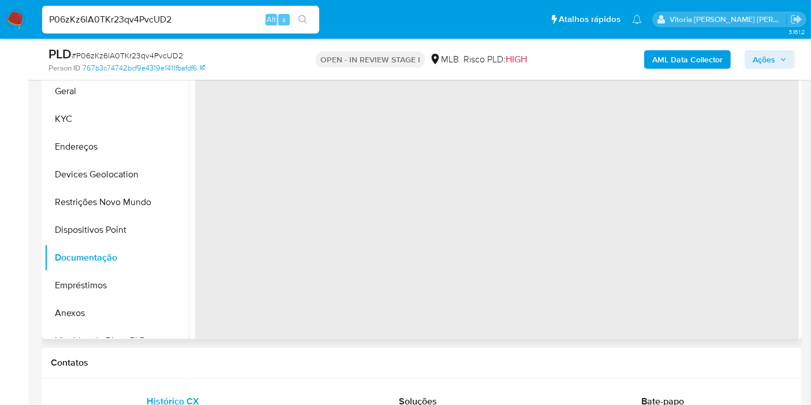
scroll to position [192, 0]
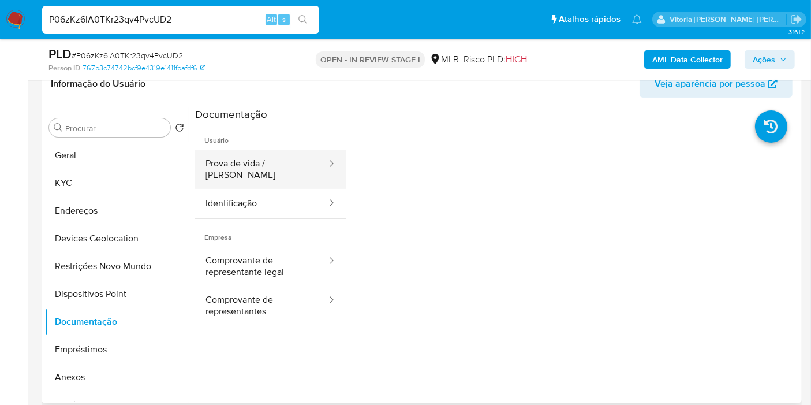
click at [252, 167] on button "Prova de vida / [PERSON_NAME]" at bounding box center [261, 169] width 133 height 39
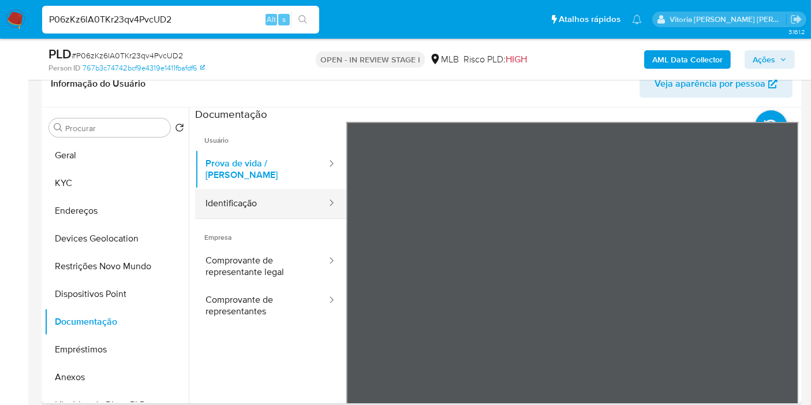
click at [239, 193] on button "Identificação" at bounding box center [261, 203] width 133 height 29
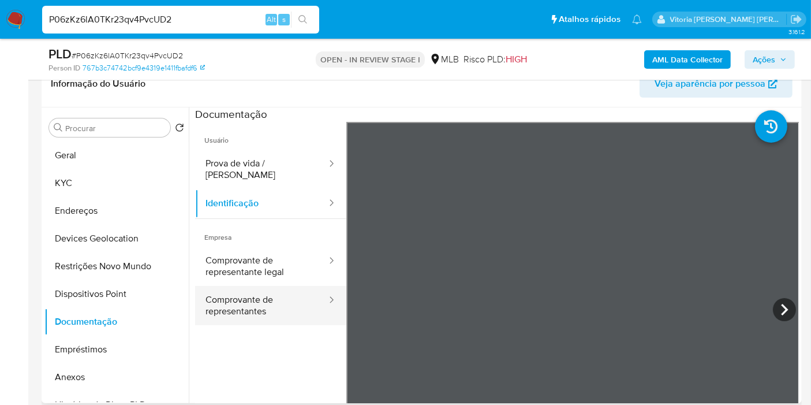
click at [252, 286] on button "Comprovante de representantes" at bounding box center [261, 305] width 133 height 39
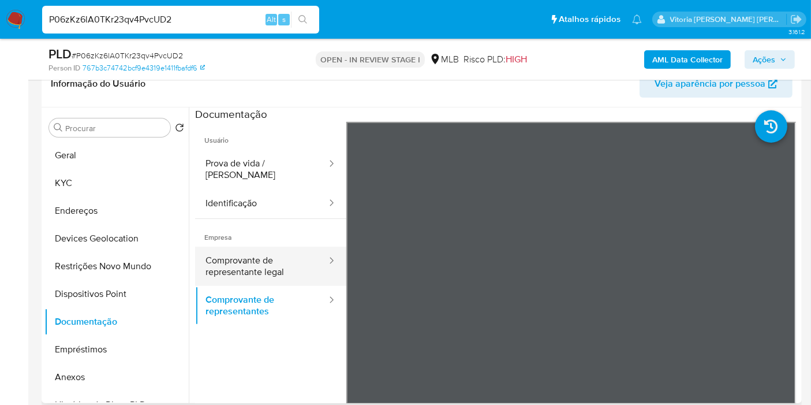
click at [263, 256] on button "Comprovante de representante legal" at bounding box center [261, 266] width 133 height 39
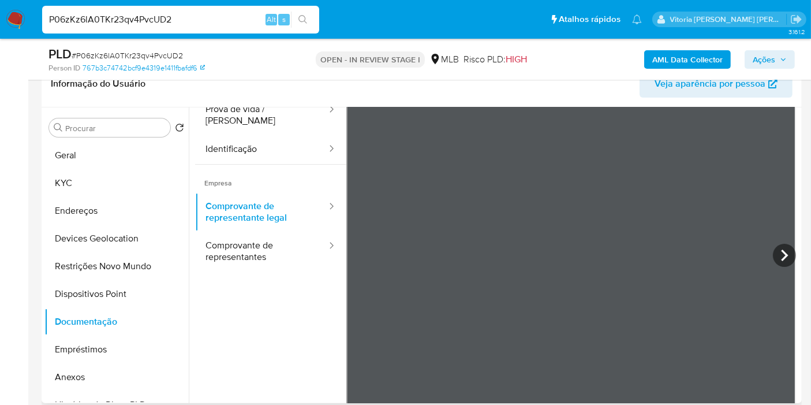
scroll to position [100, 0]
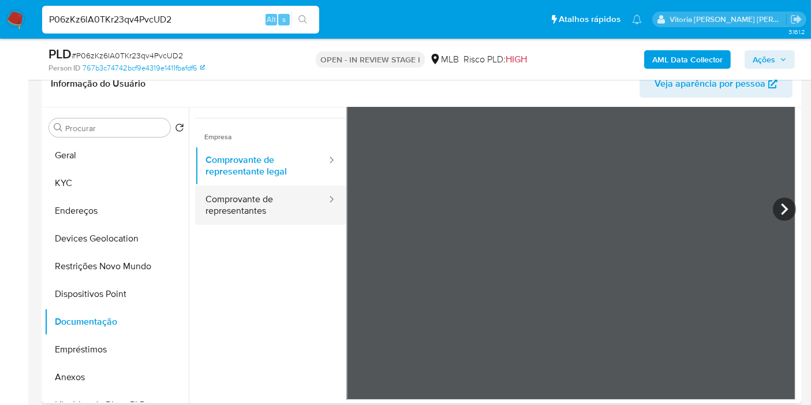
click at [251, 193] on button "Comprovante de representantes" at bounding box center [261, 204] width 133 height 39
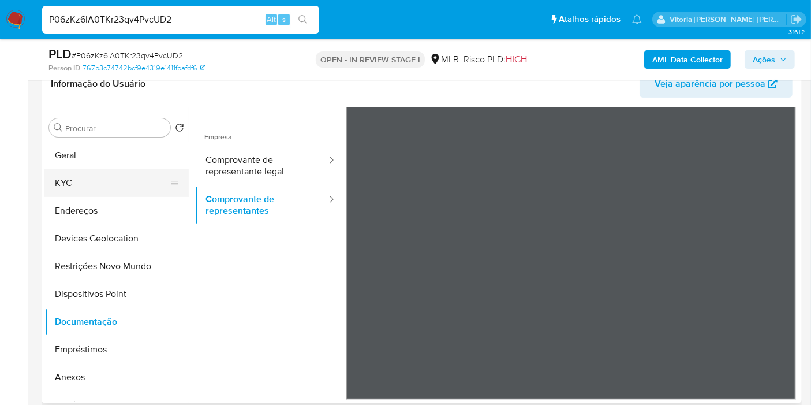
click at [57, 174] on button "KYC" at bounding box center [111, 183] width 135 height 28
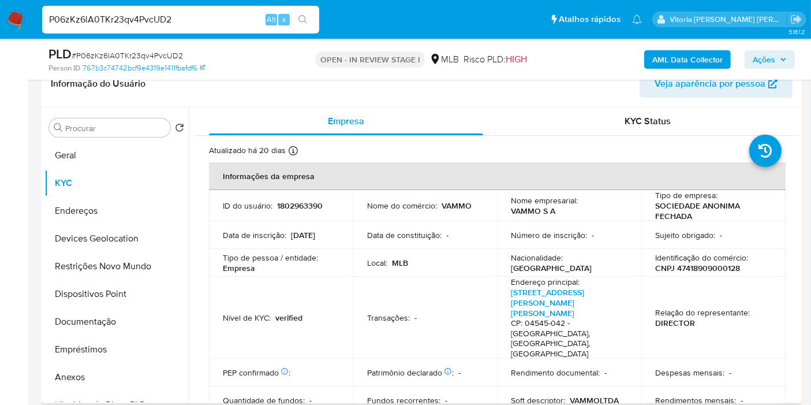
scroll to position [741, 0]
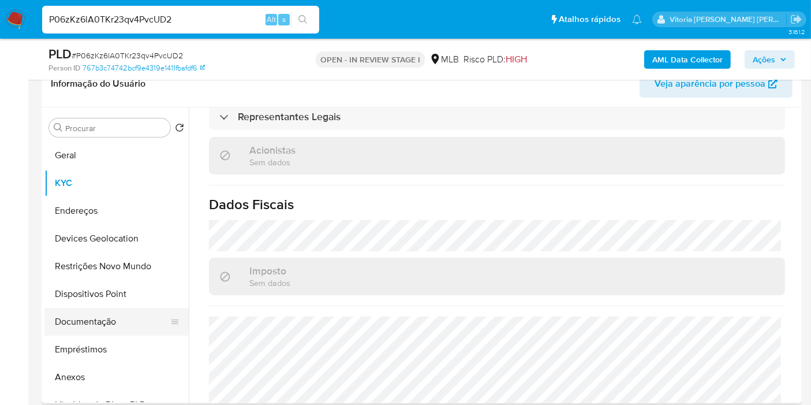
click at [88, 332] on button "Documentação" at bounding box center [111, 322] width 135 height 28
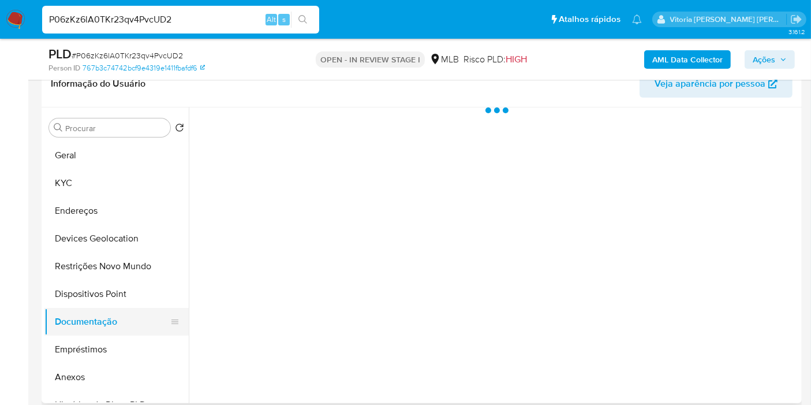
scroll to position [0, 0]
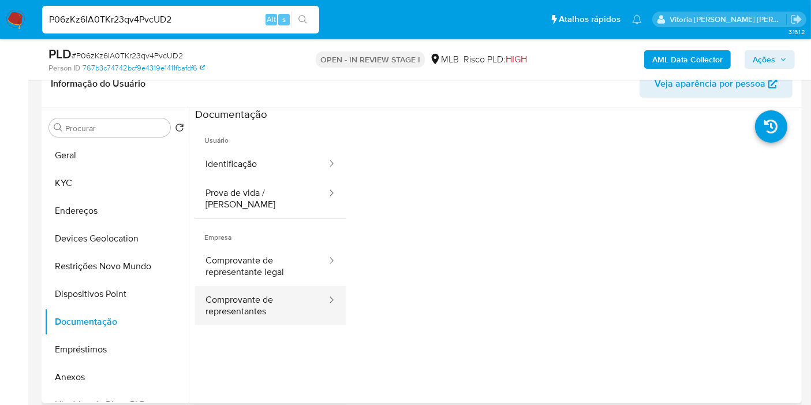
click at [269, 295] on button "Comprovante de representantes" at bounding box center [261, 305] width 133 height 39
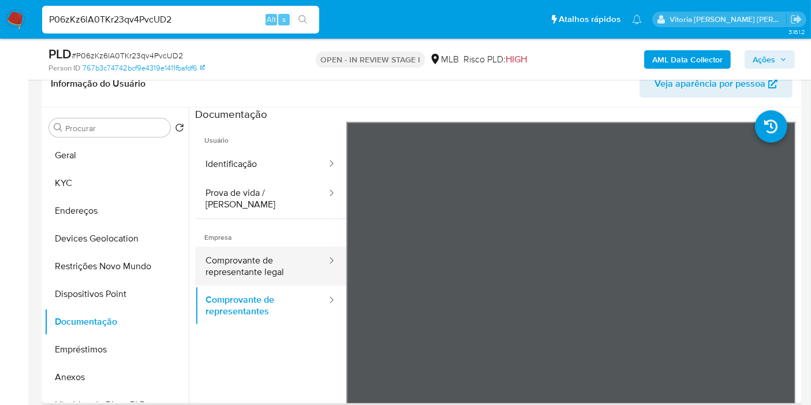
click at [267, 256] on button "Comprovante de representante legal" at bounding box center [261, 266] width 133 height 39
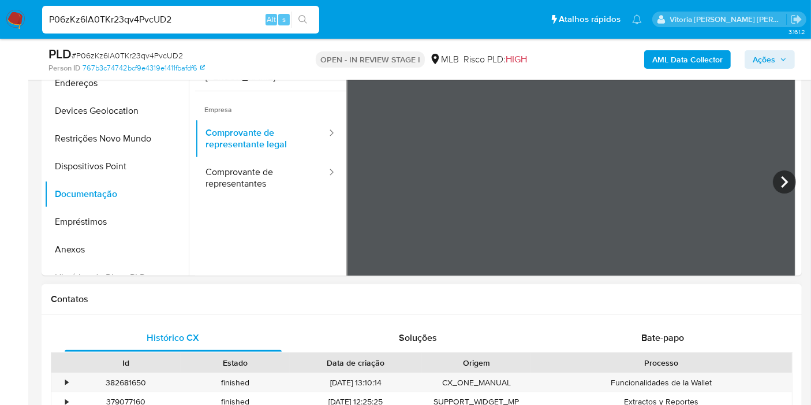
scroll to position [256, 0]
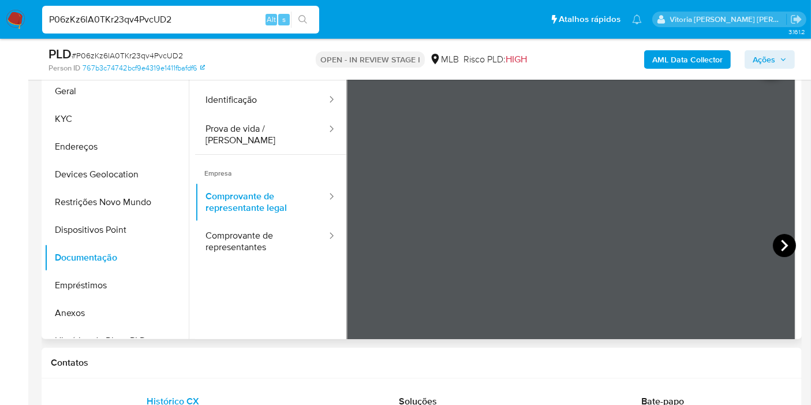
click at [780, 234] on icon at bounding box center [784, 245] width 23 height 23
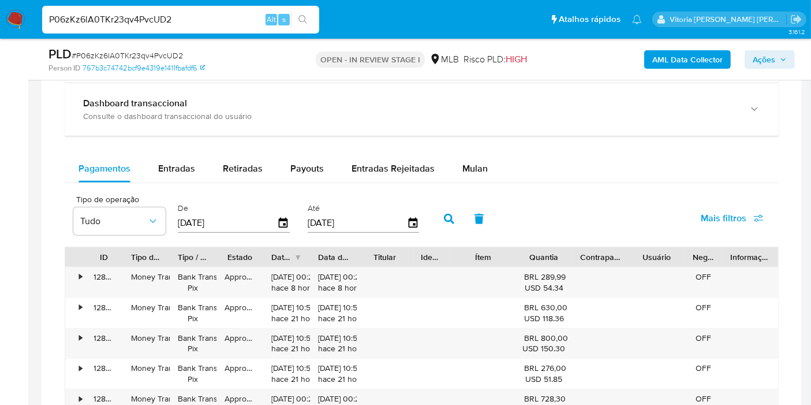
scroll to position [898, 0]
click at [241, 161] on span "Retiradas" at bounding box center [243, 167] width 40 height 13
select select "10"
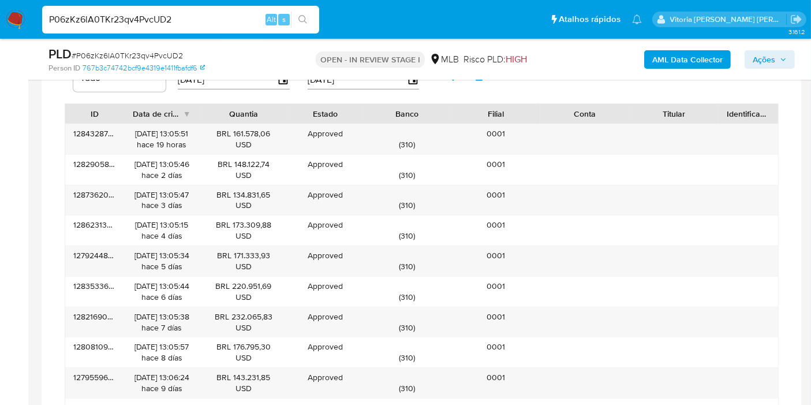
scroll to position [1090, 0]
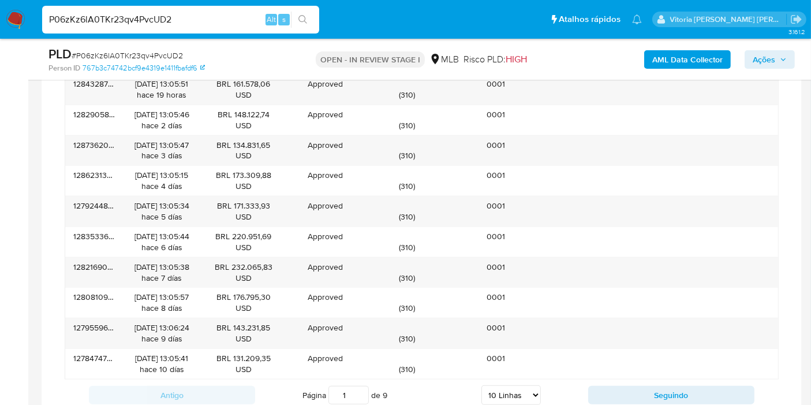
click at [522, 388] on select "5 Linhas 10 Linhas 20 Linhas 25 Linhas 50 Linhas 100 Linhas" at bounding box center [511, 395] width 59 height 20
select select "100"
click at [482, 385] on select "5 Linhas 10 Linhas 20 Linhas 25 Linhas 50 Linhas 100 Linhas" at bounding box center [511, 395] width 59 height 20
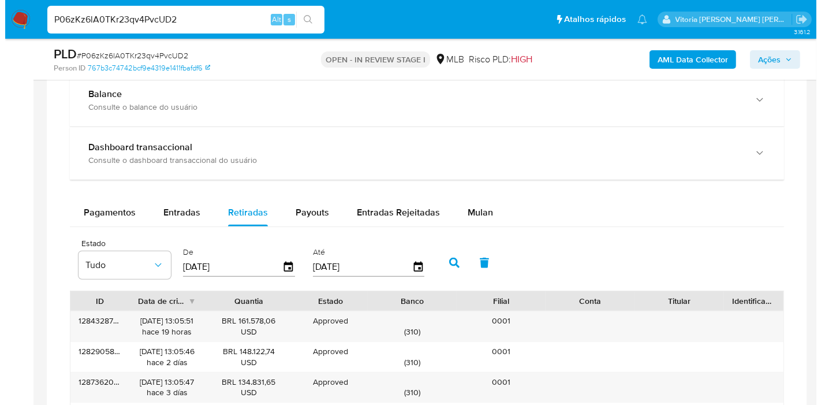
scroll to position [898, 0]
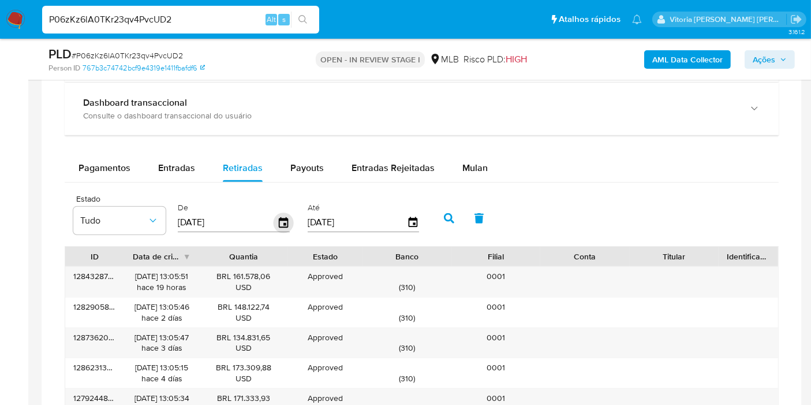
click at [280, 226] on icon "button" at bounding box center [284, 223] width 20 height 20
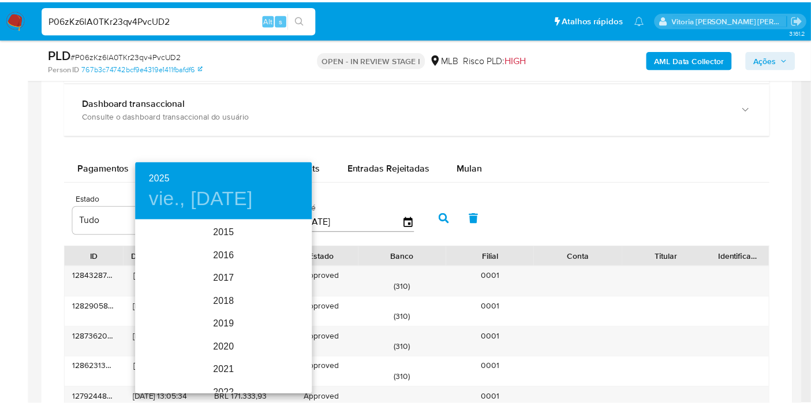
scroll to position [162, 0]
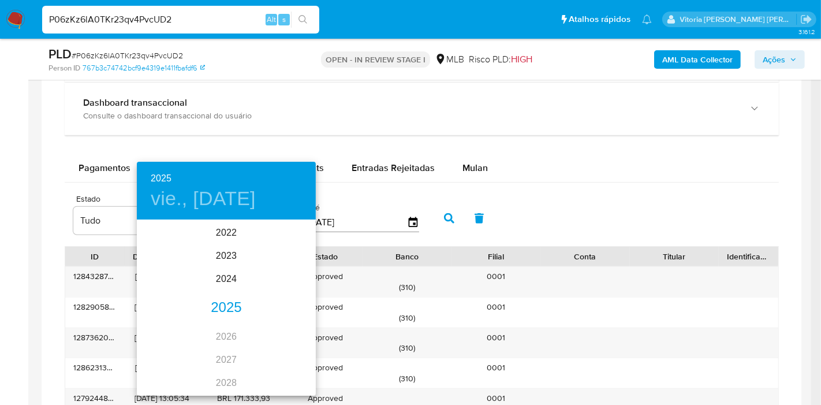
click at [226, 308] on div "2025" at bounding box center [226, 307] width 179 height 23
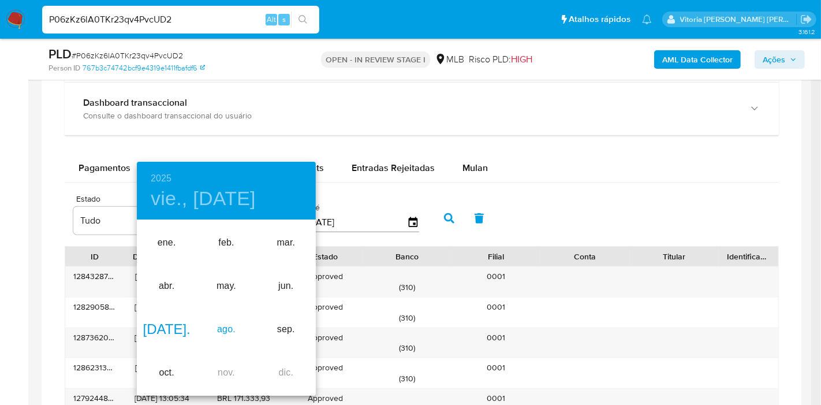
click at [223, 332] on div "ago." at bounding box center [225, 329] width 59 height 43
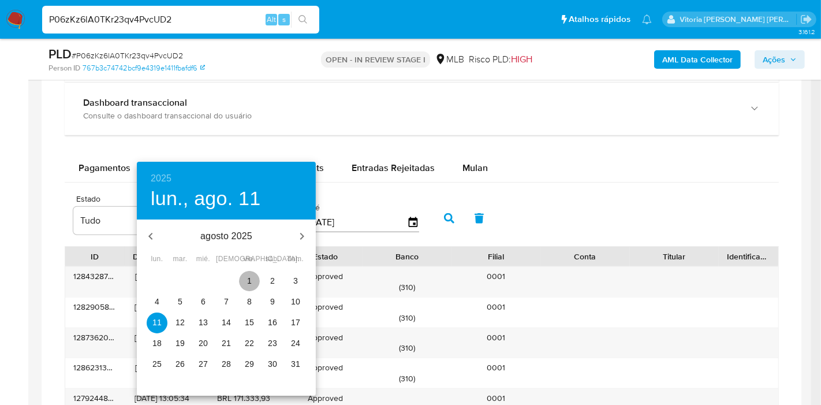
click at [245, 274] on button "1" at bounding box center [249, 281] width 21 height 21
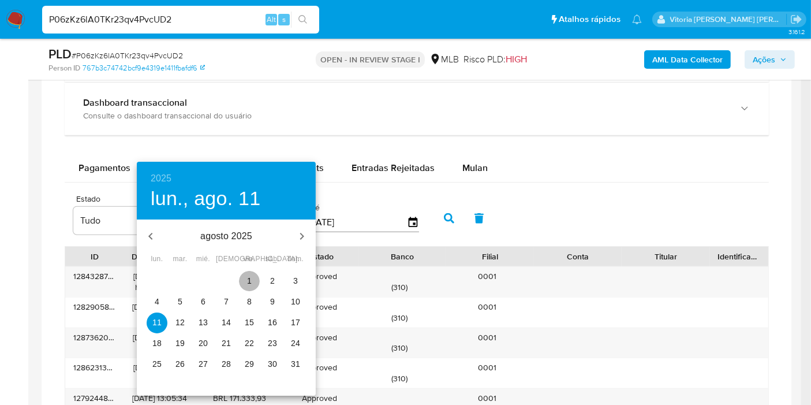
type input "01/08/2025"
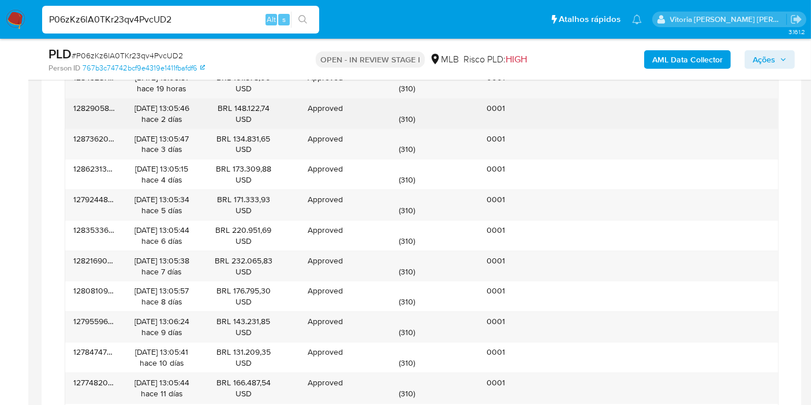
scroll to position [962, 0]
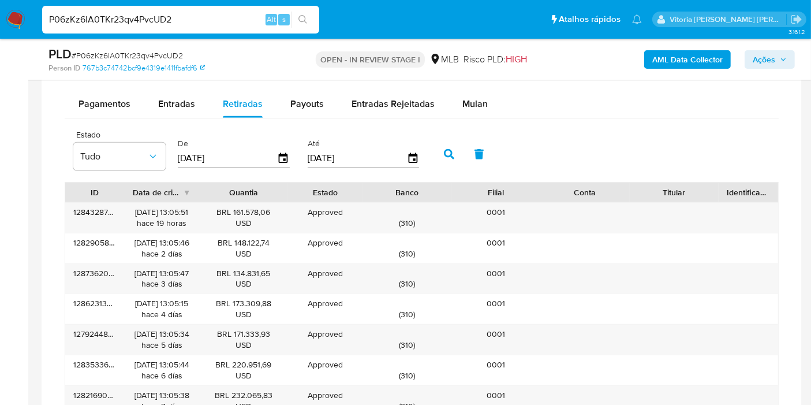
click at [445, 162] on button "button" at bounding box center [449, 154] width 30 height 28
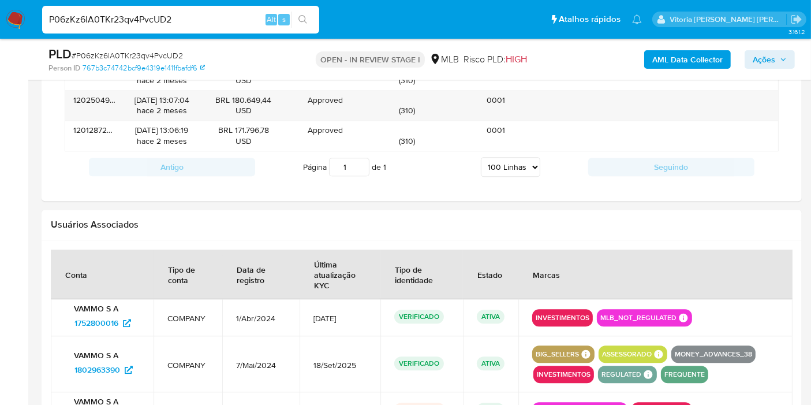
scroll to position [3016, 0]
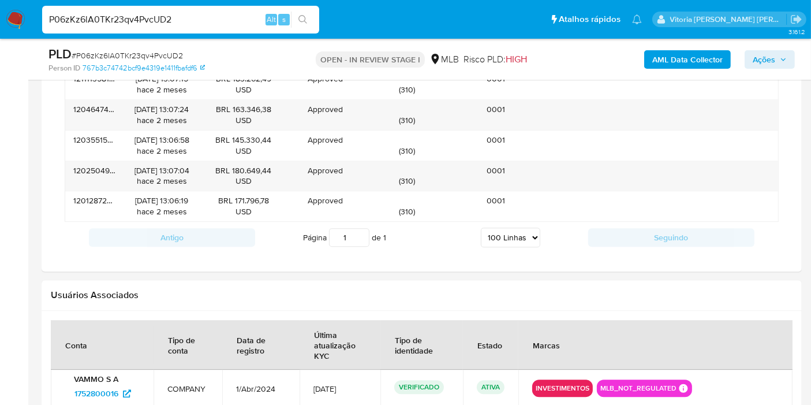
click at [510, 228] on select "5 Linhas 10 Linhas 20 Linhas 25 Linhas 50 Linhas 100 Linhas" at bounding box center [510, 238] width 59 height 20
select select "5"
click at [482, 228] on select "5 Linhas 10 Linhas 20 Linhas 25 Linhas 50 Linhas 100 Linhas" at bounding box center [510, 238] width 59 height 20
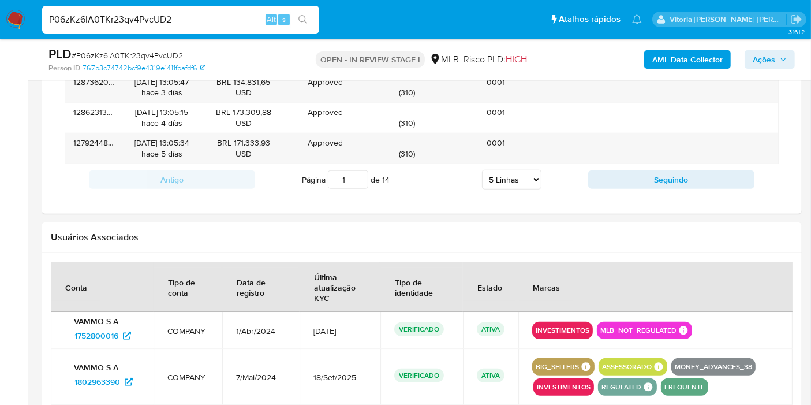
scroll to position [1029, 0]
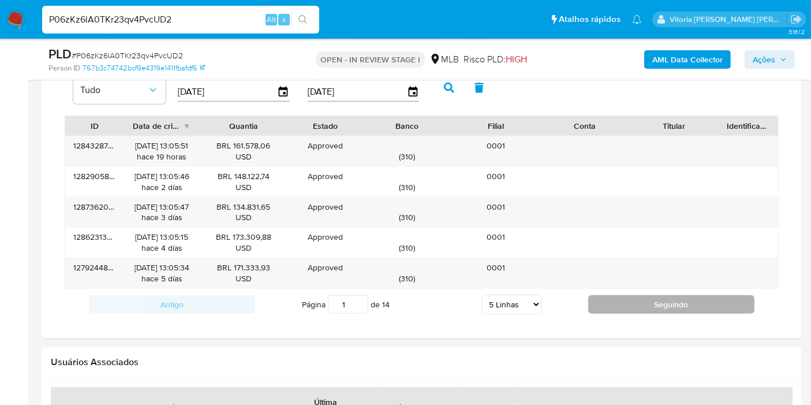
click at [650, 304] on button "Seguindo" at bounding box center [672, 304] width 166 height 18
click at [651, 303] on button "Seguindo" at bounding box center [672, 304] width 166 height 18
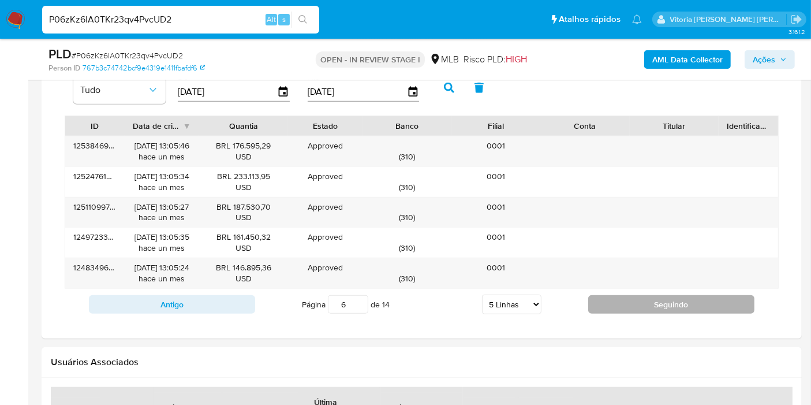
click at [651, 303] on button "Seguindo" at bounding box center [672, 304] width 166 height 18
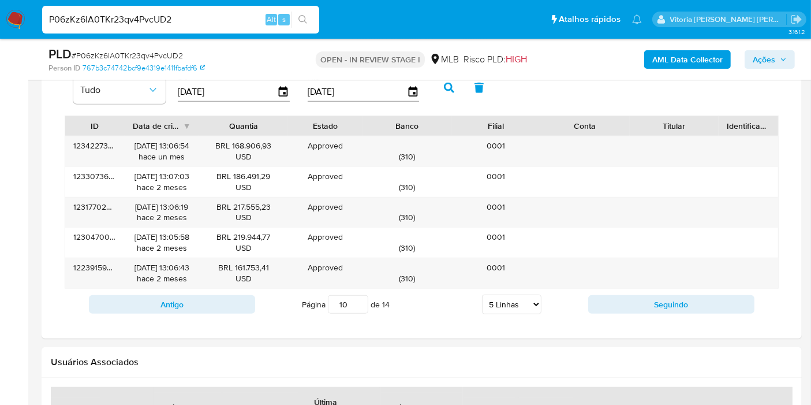
click at [374, 336] on div "Informação do Usuário Veja aparência por pessoa Procurar Retornar ao pedido pad…" at bounding box center [422, 137] width 761 height 1826
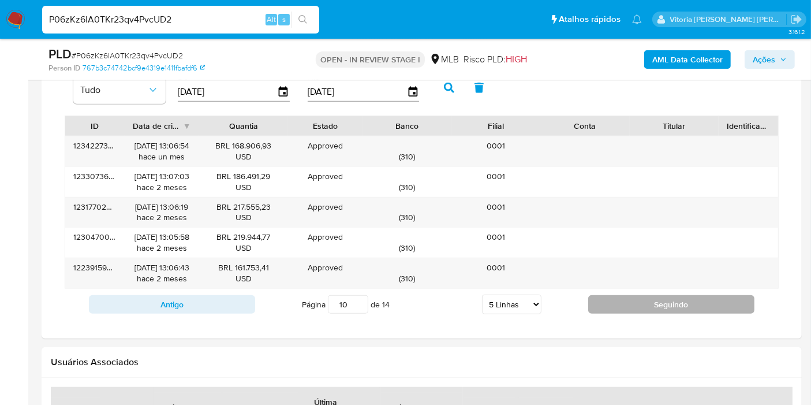
click at [614, 306] on button "Seguindo" at bounding box center [672, 304] width 166 height 18
click at [616, 303] on button "Seguindo" at bounding box center [672, 304] width 166 height 18
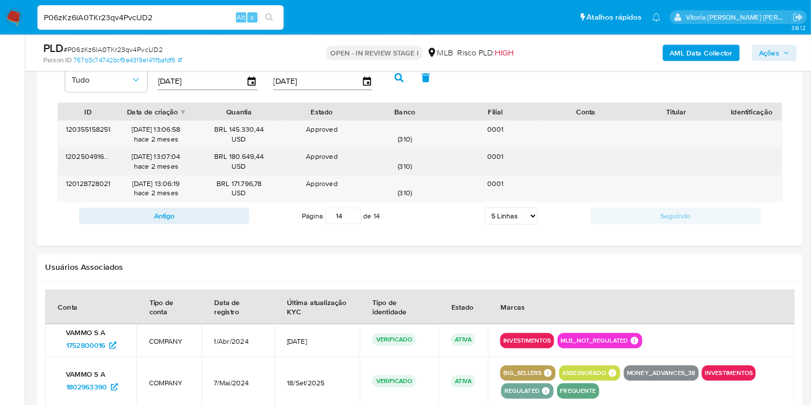
scroll to position [100, 0]
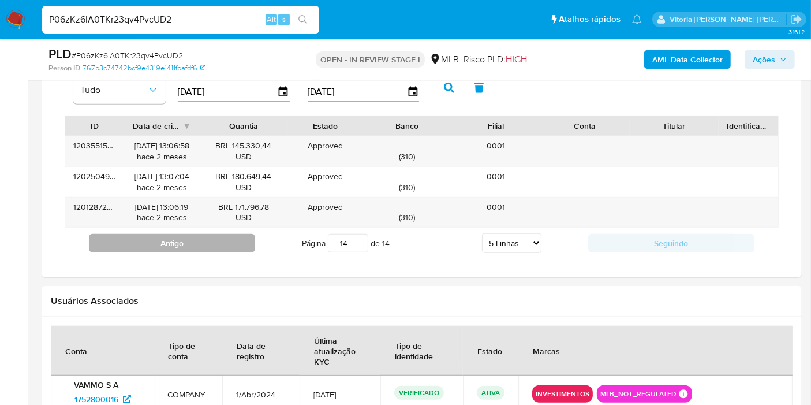
click at [226, 245] on button "Antigo" at bounding box center [172, 243] width 166 height 18
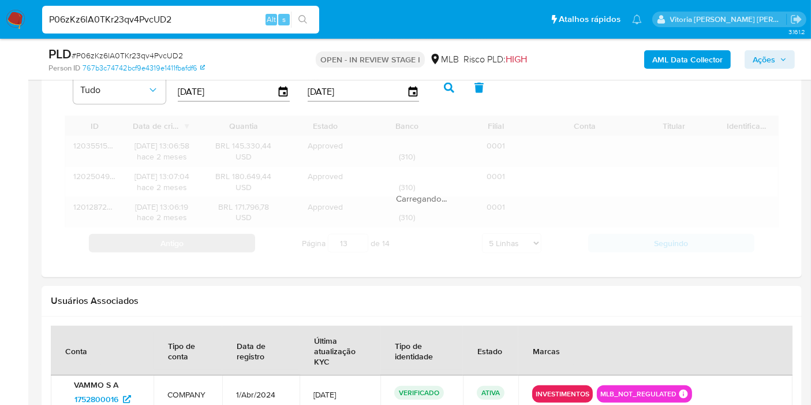
click at [226, 245] on div "Carregando..." at bounding box center [422, 187] width 714 height 143
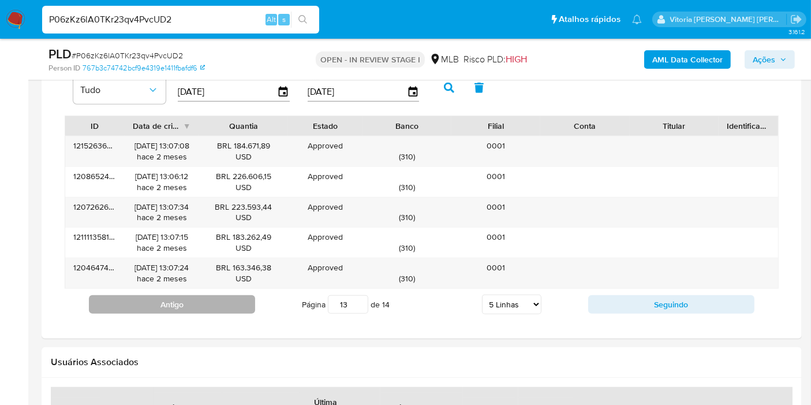
click at [226, 245] on div "BRL 183.262,49 USD" at bounding box center [243, 243] width 73 height 22
click at [204, 296] on button "Antigo" at bounding box center [172, 304] width 166 height 18
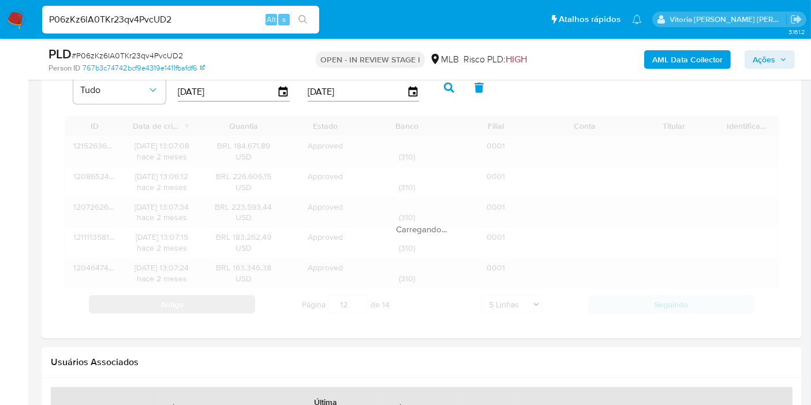
click at [204, 296] on div "Carregando..." at bounding box center [422, 218] width 714 height 204
click at [204, 296] on div "ID Data de criação Quantia Estado Banco Filial Conta Titular Identificação 1215…" at bounding box center [422, 218] width 714 height 204
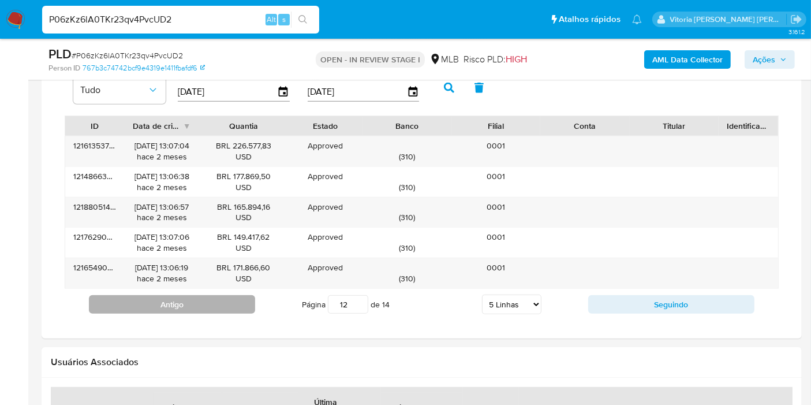
click at [199, 306] on button "Antigo" at bounding box center [172, 304] width 166 height 18
type input "11"
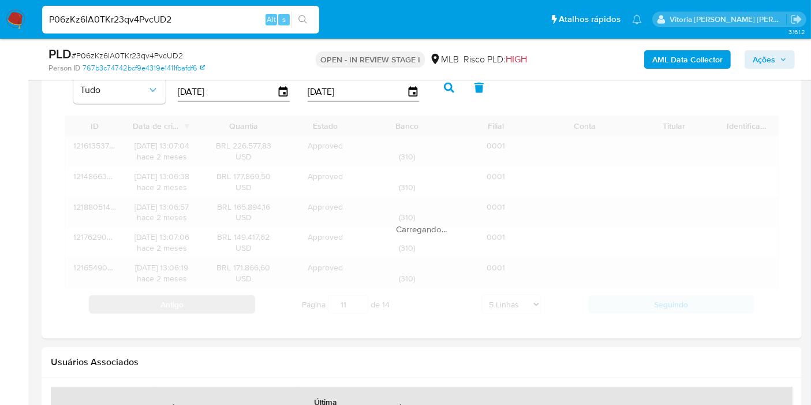
click at [199, 306] on div "Carregando..." at bounding box center [422, 218] width 714 height 204
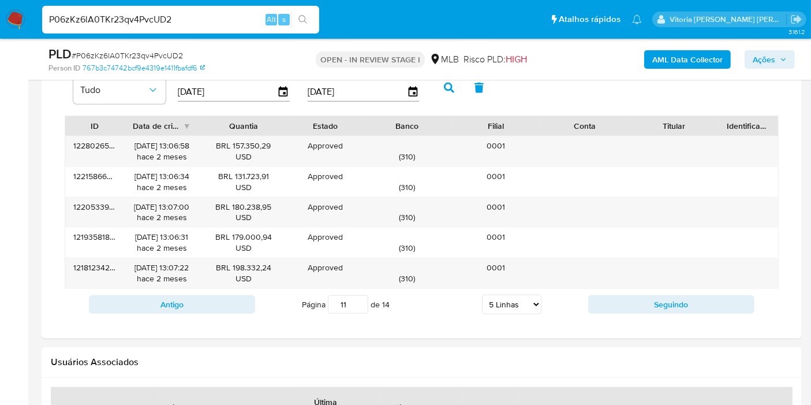
click at [493, 303] on select "5 Linhas 10 Linhas 20 Linhas 25 Linhas 50 Linhas 100 Linhas" at bounding box center [511, 305] width 59 height 20
select select "100"
click at [483, 295] on select "5 Linhas 10 Linhas 20 Linhas 25 Linhas 50 Linhas 100 Linhas" at bounding box center [511, 305] width 59 height 20
type input "1"
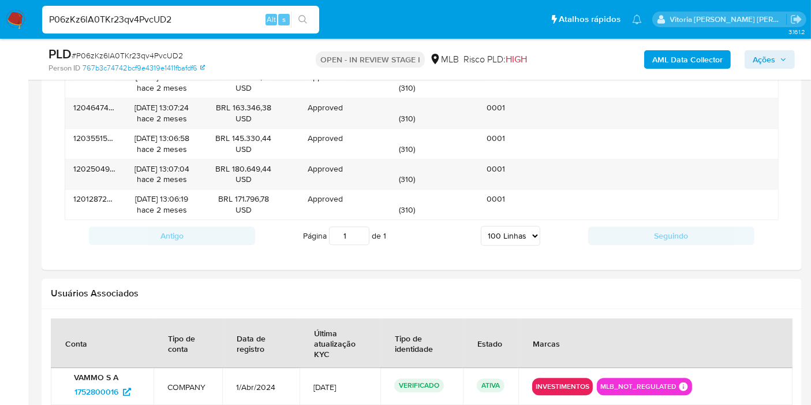
scroll to position [2825, 0]
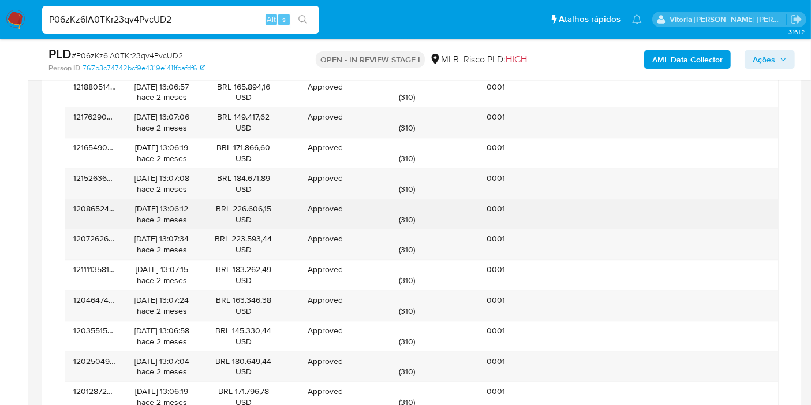
click at [407, 208] on div "( 310 )" at bounding box center [407, 214] width 73 height 22
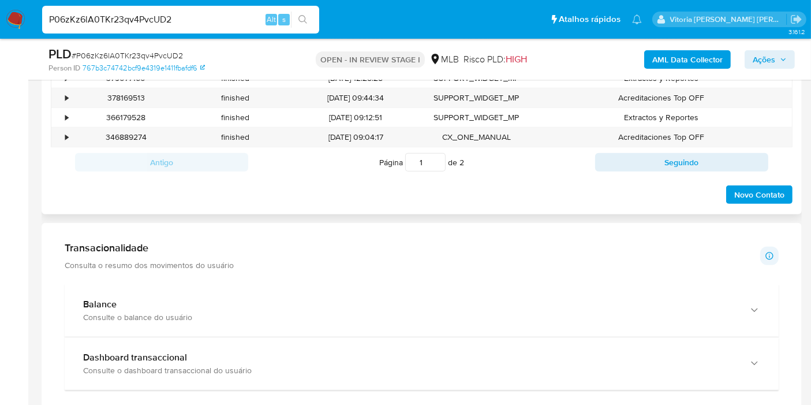
scroll to position [772, 0]
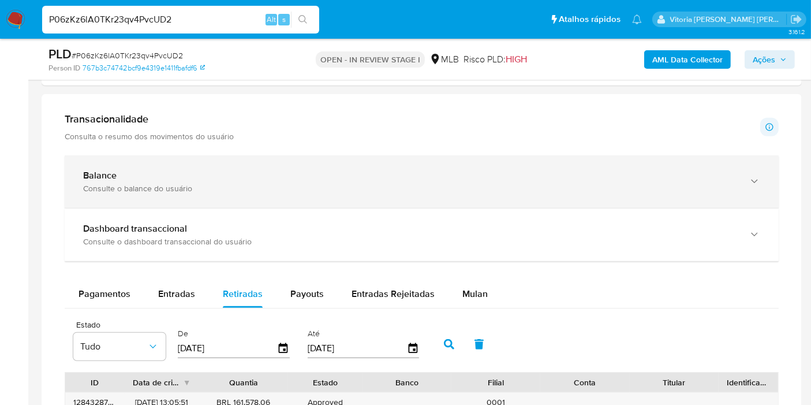
click at [147, 170] on div "Balance" at bounding box center [410, 176] width 654 height 12
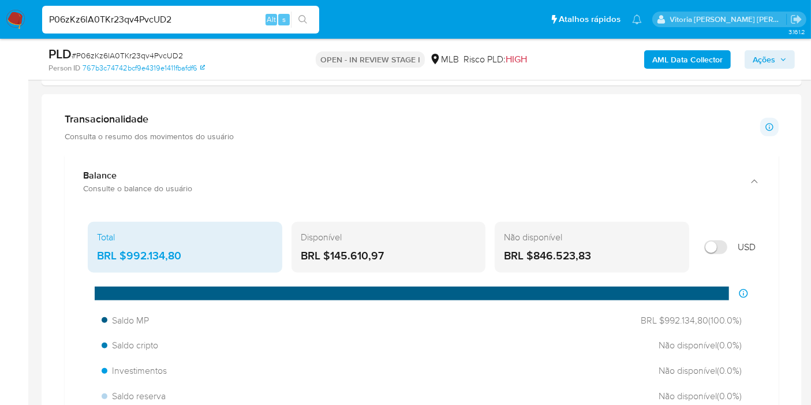
drag, startPoint x: 347, startPoint y: 250, endPoint x: 330, endPoint y: 251, distance: 17.4
click at [330, 251] on div "BRL $145.610,97" at bounding box center [389, 255] width 176 height 15
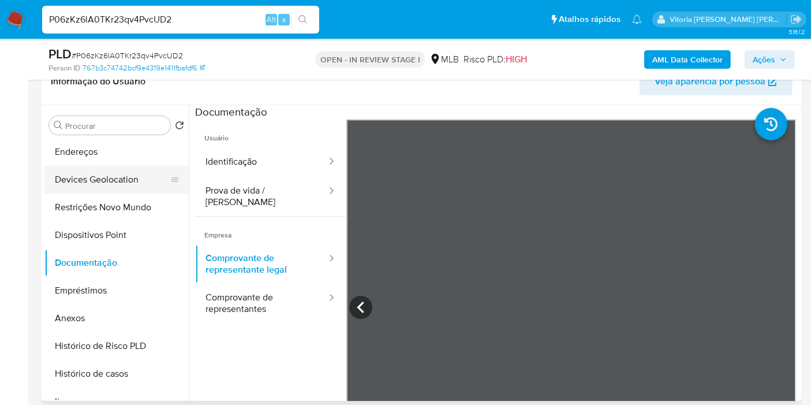
scroll to position [128, 0]
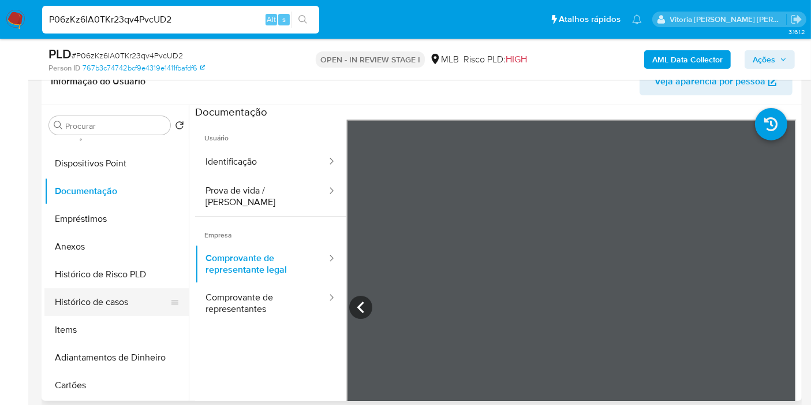
click at [110, 302] on button "Histórico de casos" at bounding box center [111, 302] width 135 height 28
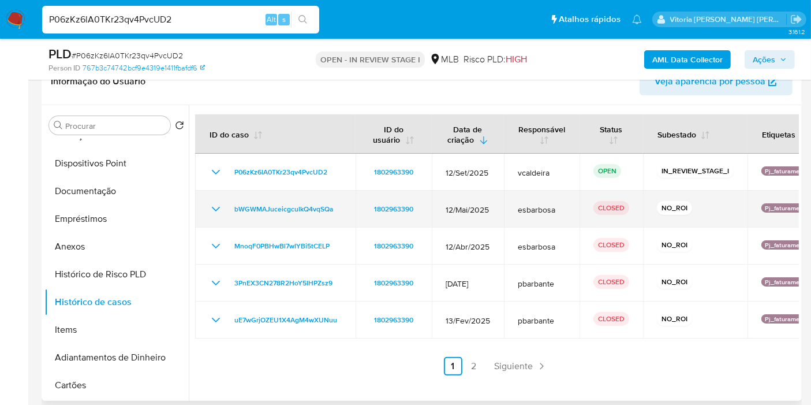
click at [215, 205] on icon "Mostrar/Ocultar" at bounding box center [216, 209] width 14 height 14
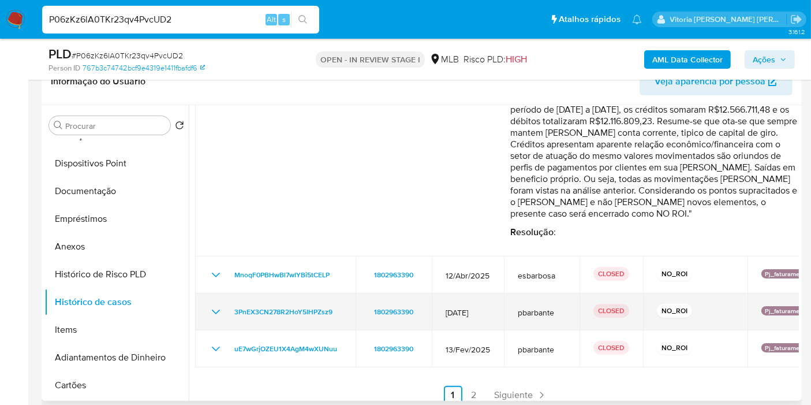
scroll to position [192, 0]
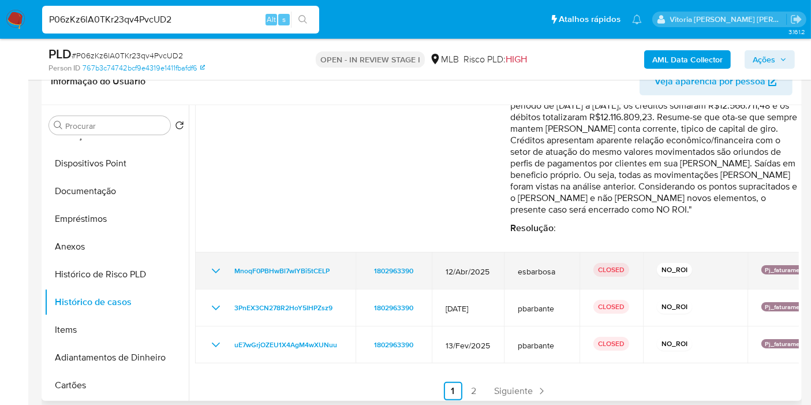
click at [213, 273] on icon "Mostrar/Ocultar" at bounding box center [216, 271] width 14 height 14
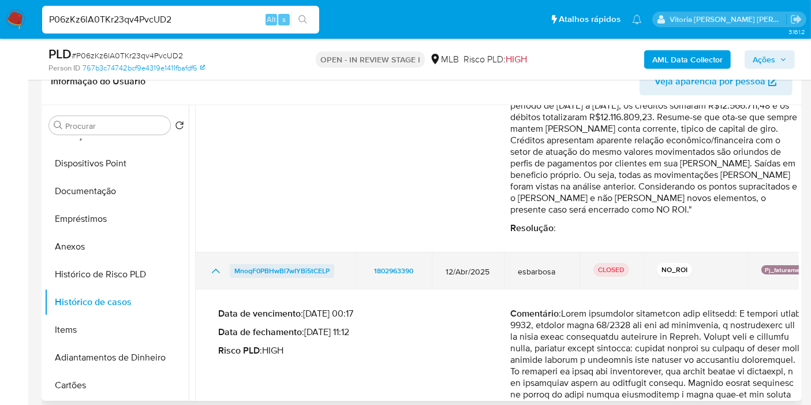
click at [278, 270] on span "MnoqF0PBHwBl7wIYBi5tCELP" at bounding box center [281, 271] width 95 height 14
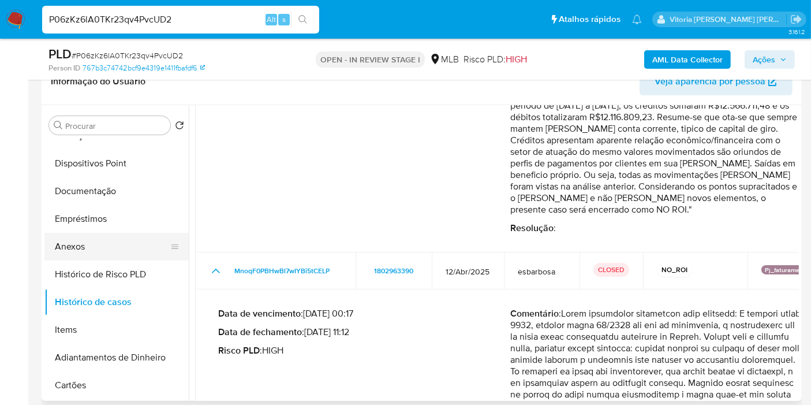
click at [89, 240] on button "Anexos" at bounding box center [111, 247] width 135 height 28
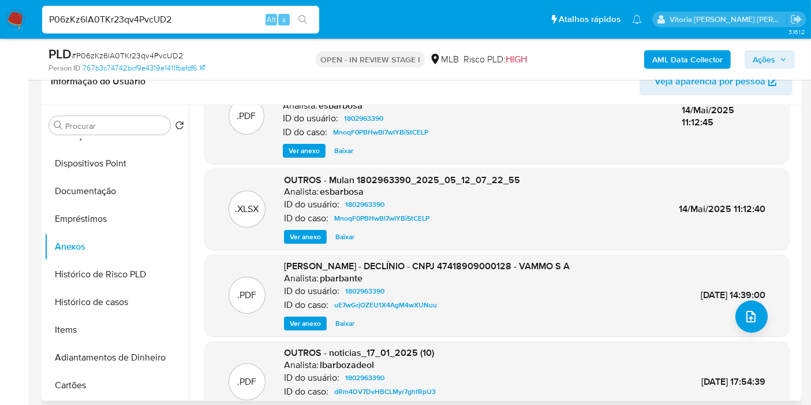
scroll to position [64, 0]
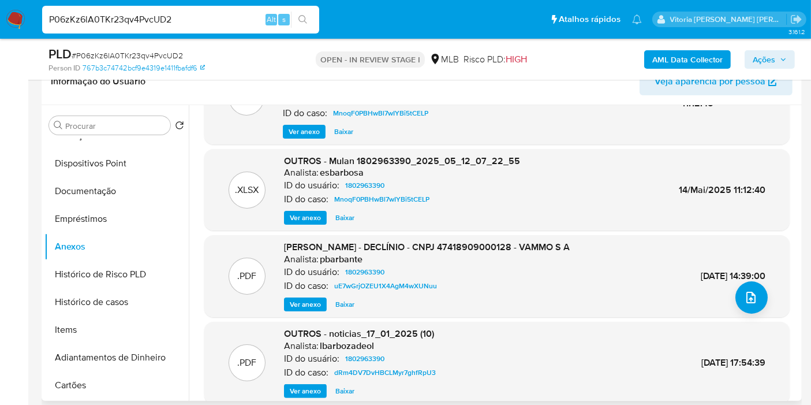
click at [315, 306] on span "Ver anexo" at bounding box center [305, 305] width 31 height 12
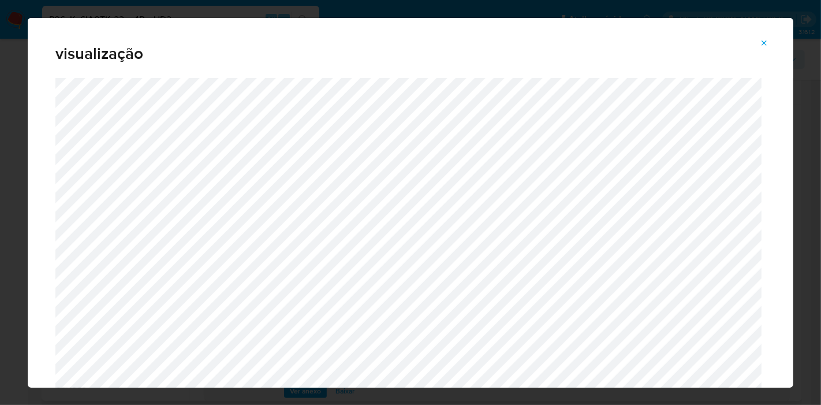
click at [758, 43] on button "Attachment preview" at bounding box center [764, 43] width 25 height 18
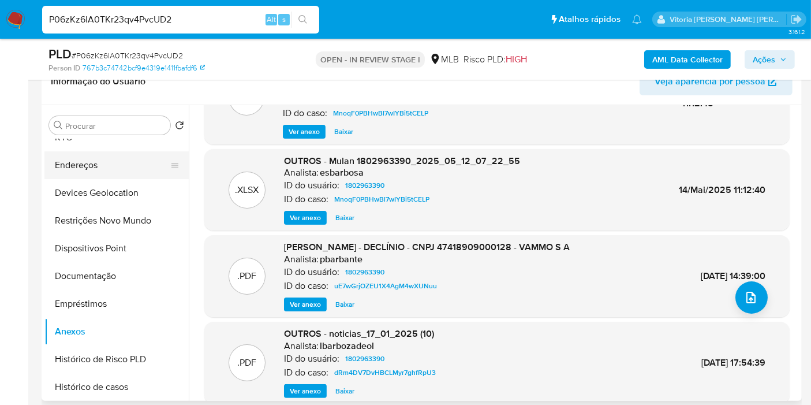
scroll to position [0, 0]
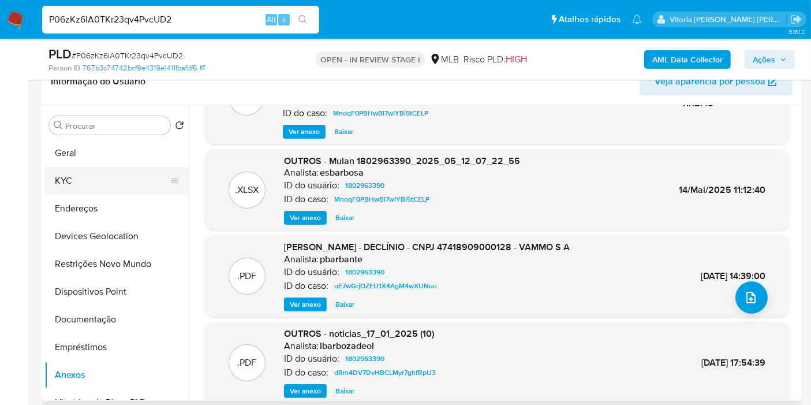
click at [79, 179] on button "KYC" at bounding box center [111, 181] width 135 height 28
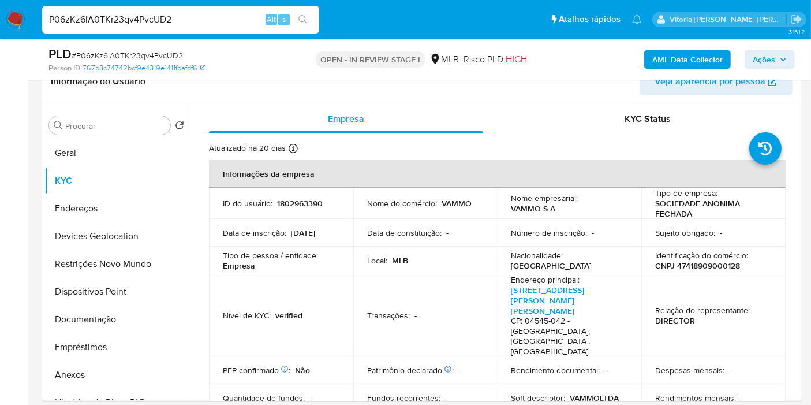
click at [716, 269] on p "CNPJ 47418909000128" at bounding box center [698, 265] width 85 height 10
copy p "47418909000128"
click at [76, 156] on button "Geral" at bounding box center [111, 153] width 135 height 28
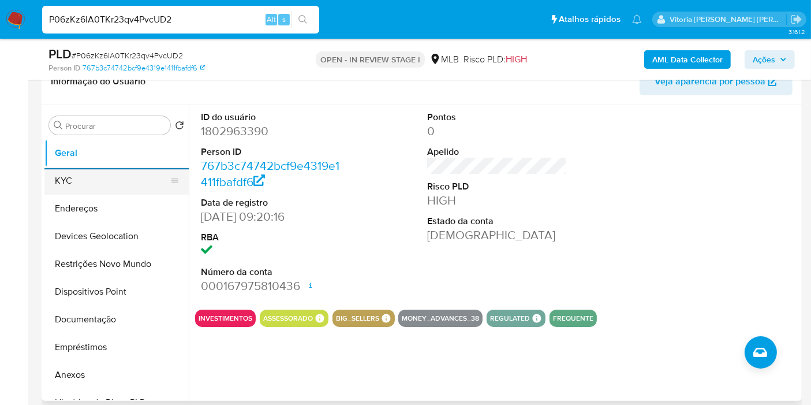
click at [85, 179] on button "KYC" at bounding box center [111, 181] width 135 height 28
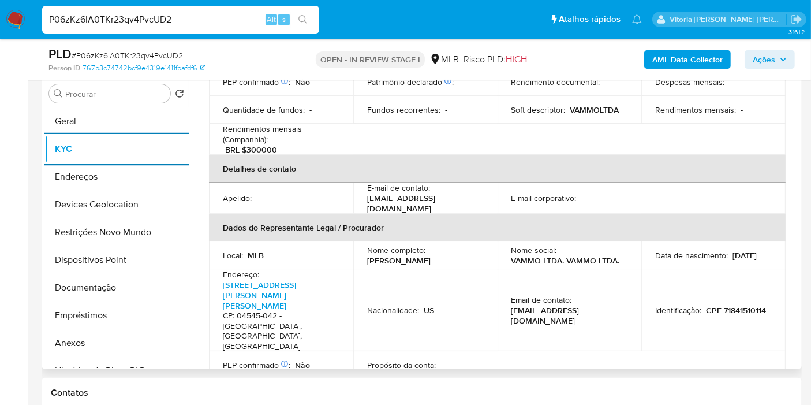
scroll to position [321, 0]
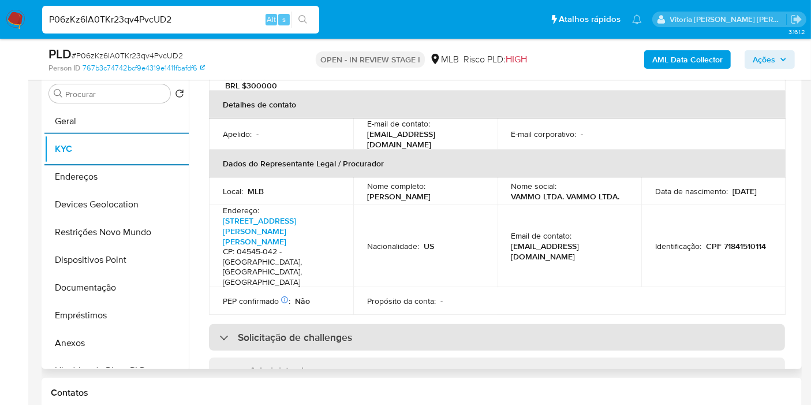
click at [341, 331] on h3 "Solicitação de challenges" at bounding box center [295, 337] width 114 height 13
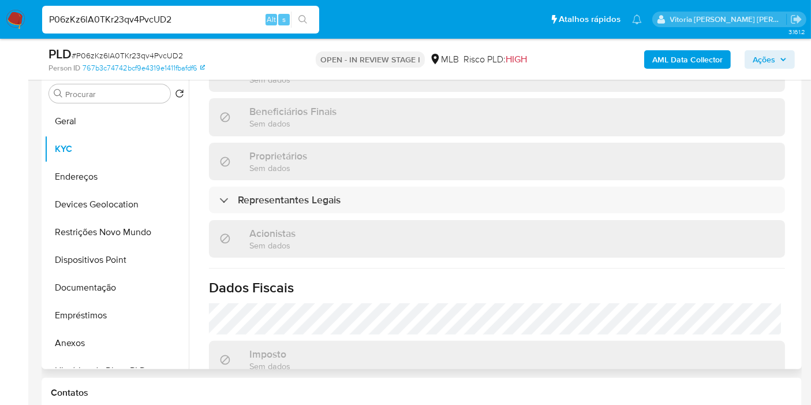
scroll to position [706, 0]
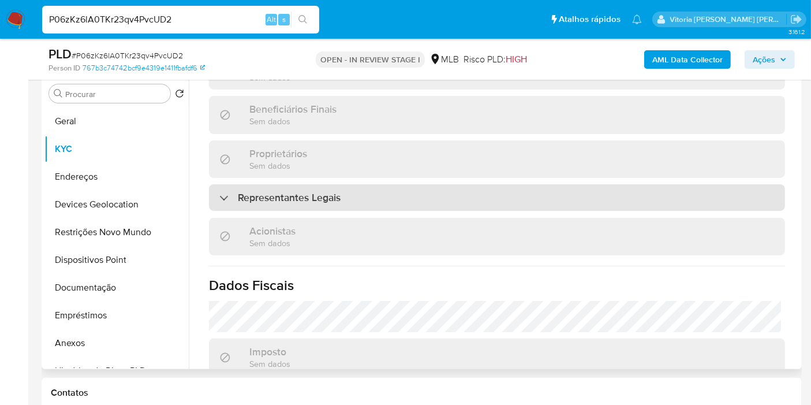
click at [352, 184] on div "Representantes Legais" at bounding box center [497, 197] width 576 height 27
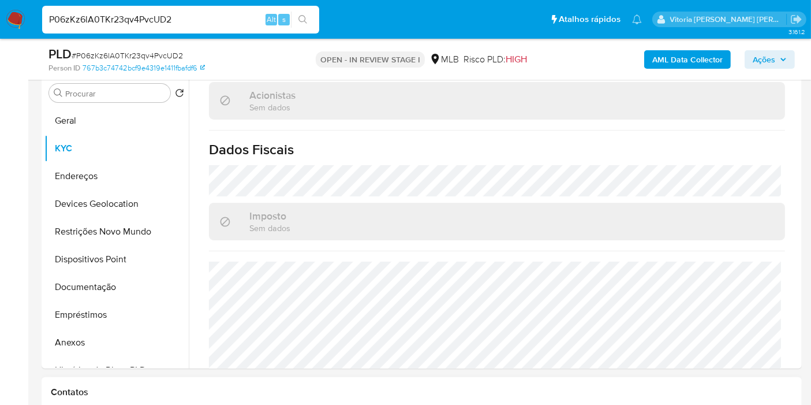
scroll to position [226, 0]
click at [96, 176] on button "Endereços" at bounding box center [111, 177] width 135 height 28
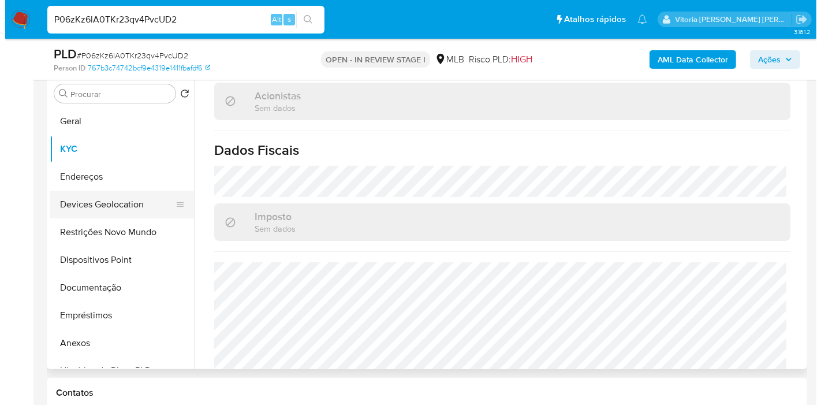
scroll to position [0, 0]
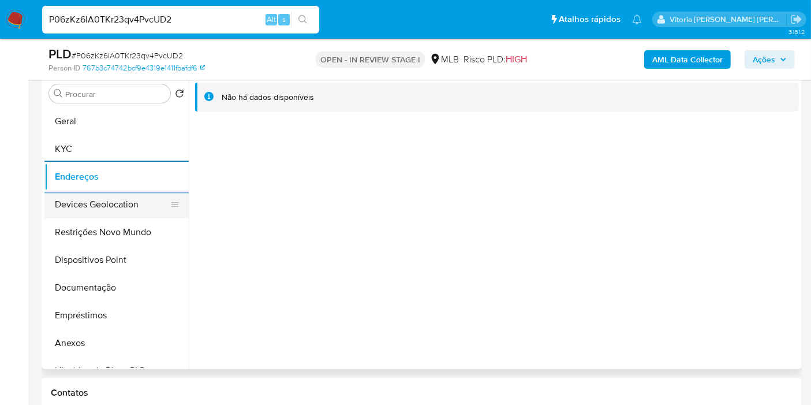
click at [92, 209] on button "Devices Geolocation" at bounding box center [111, 205] width 135 height 28
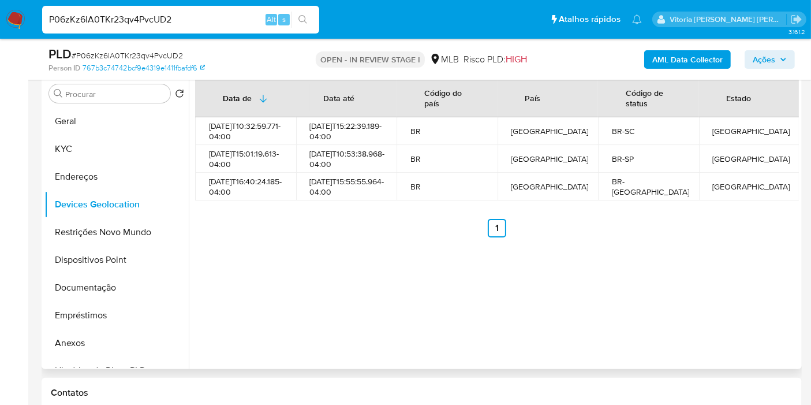
click at [716, 299] on div "Data de Data até Código do país País Código de status Estado 2024-05-10T10:32:5…" at bounding box center [494, 221] width 610 height 296
click at [368, 229] on ul "Anterior 1 Siguiente" at bounding box center [497, 228] width 604 height 18
click at [116, 221] on button "Restrições Novo Mundo" at bounding box center [111, 232] width 135 height 28
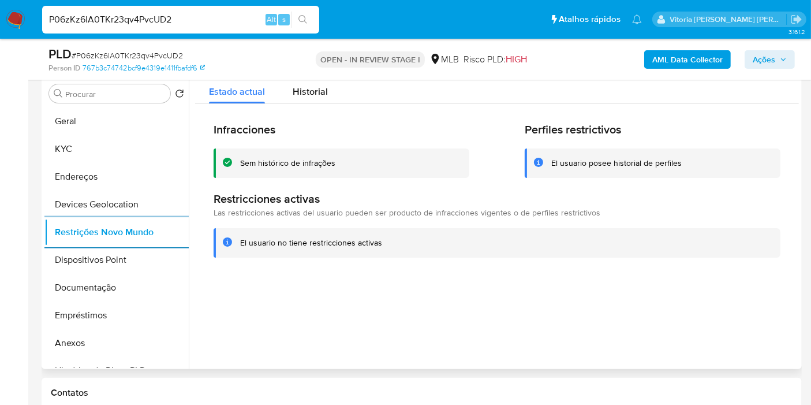
click at [405, 126] on h2 "Infracciones" at bounding box center [342, 129] width 256 height 14
click at [65, 255] on button "Dispositivos Point" at bounding box center [111, 260] width 135 height 28
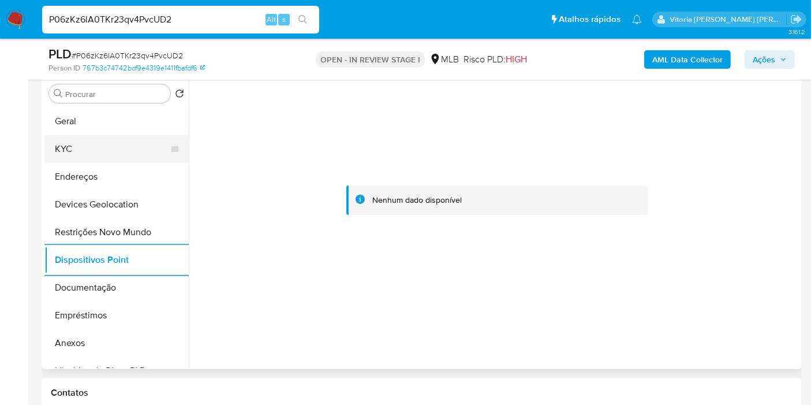
drag, startPoint x: 62, startPoint y: 147, endPoint x: 90, endPoint y: 143, distance: 27.4
click at [64, 146] on button "KYC" at bounding box center [111, 149] width 135 height 28
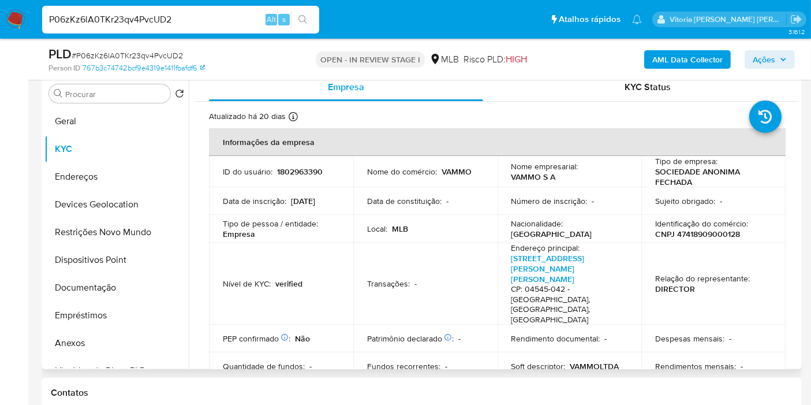
click at [533, 178] on p "VAMMO S A" at bounding box center [534, 177] width 44 height 10
click at [560, 178] on div "Nome empresarial : VAMMO S A" at bounding box center [570, 171] width 117 height 21
drag, startPoint x: 563, startPoint y: 174, endPoint x: 507, endPoint y: 174, distance: 56.0
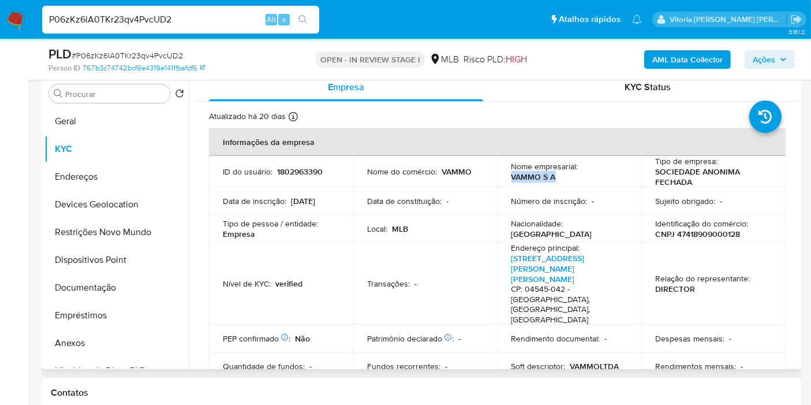
click at [507, 174] on td "Nome empresarial : VAMMO S A" at bounding box center [570, 171] width 144 height 31
copy p "VAMMO S A"
click at [695, 57] on b "AML Data Collector" at bounding box center [688, 59] width 70 height 18
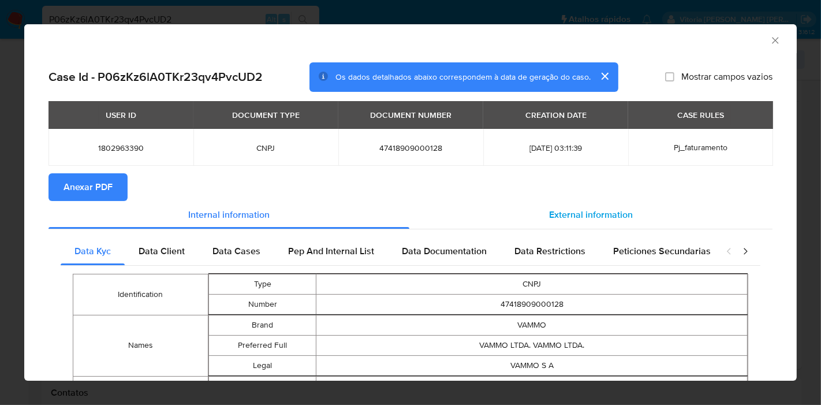
click at [579, 215] on span "External information" at bounding box center [591, 214] width 84 height 13
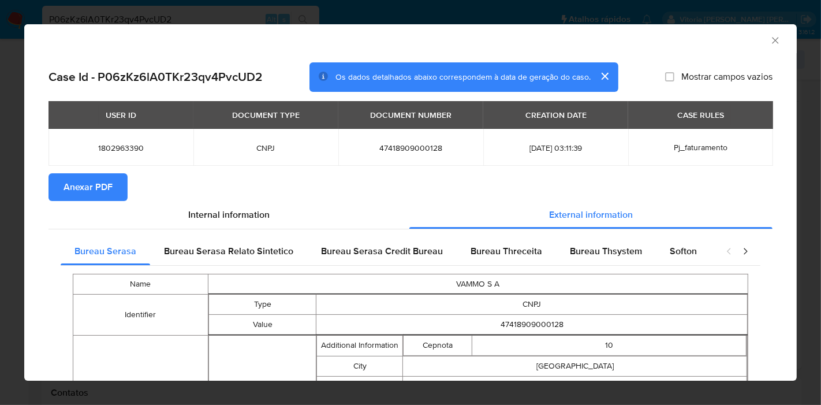
click at [96, 184] on span "Anexar PDF" at bounding box center [88, 186] width 49 height 25
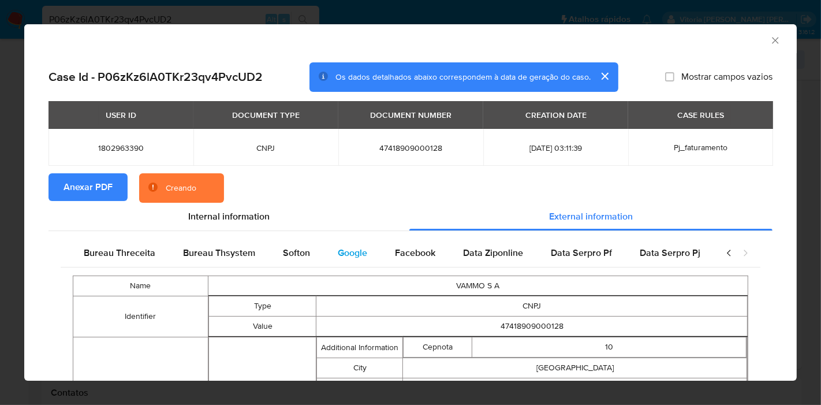
click at [352, 251] on span "Google" at bounding box center [352, 252] width 29 height 13
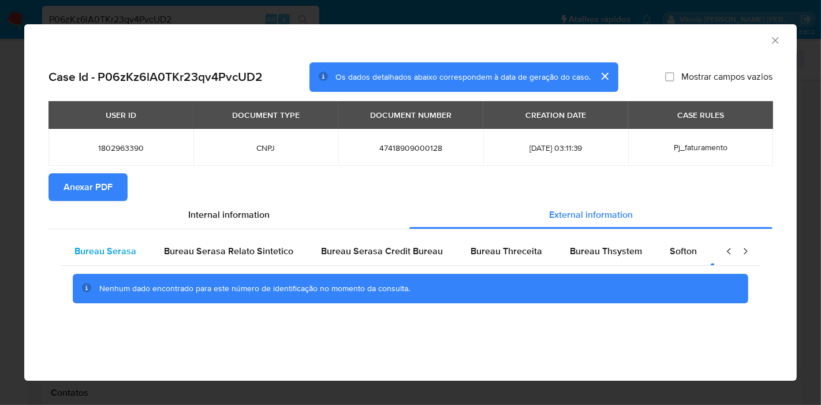
click at [134, 255] on span "Bureau Serasa" at bounding box center [106, 250] width 62 height 13
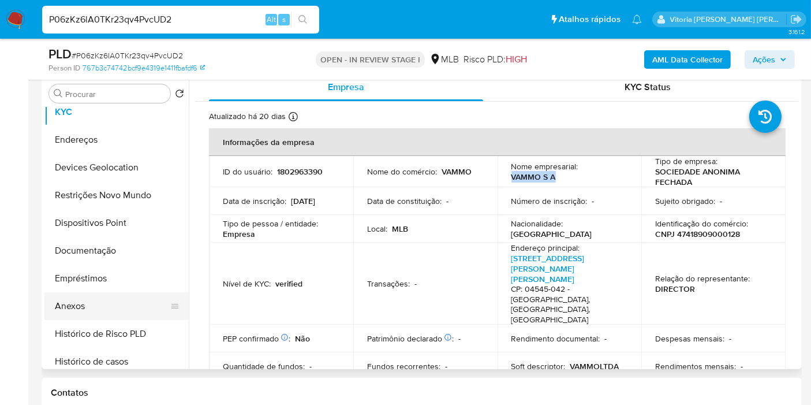
scroll to position [64, 0]
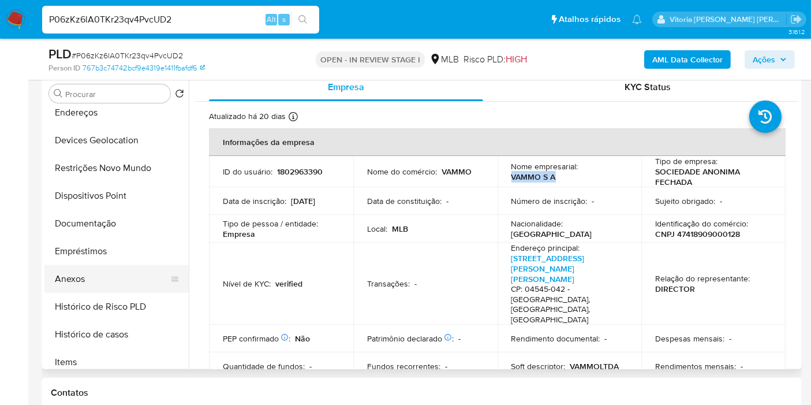
click at [84, 273] on button "Anexos" at bounding box center [111, 279] width 135 height 28
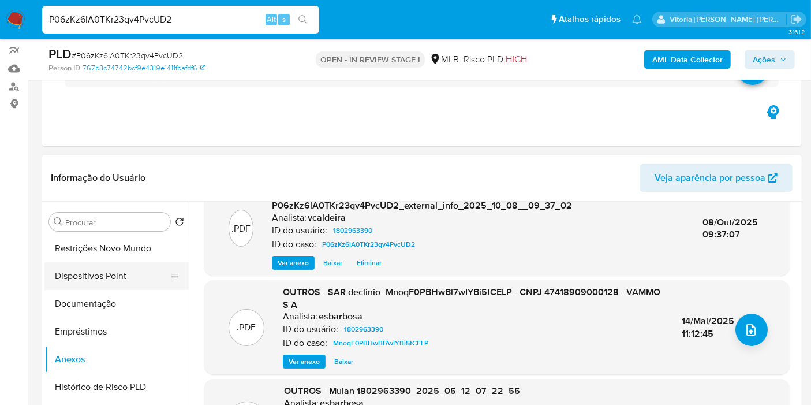
scroll to position [192, 0]
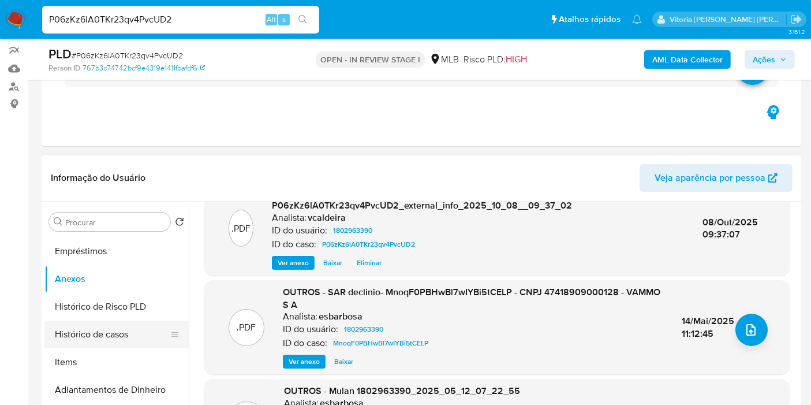
click at [87, 327] on button "Histórico de casos" at bounding box center [111, 335] width 135 height 28
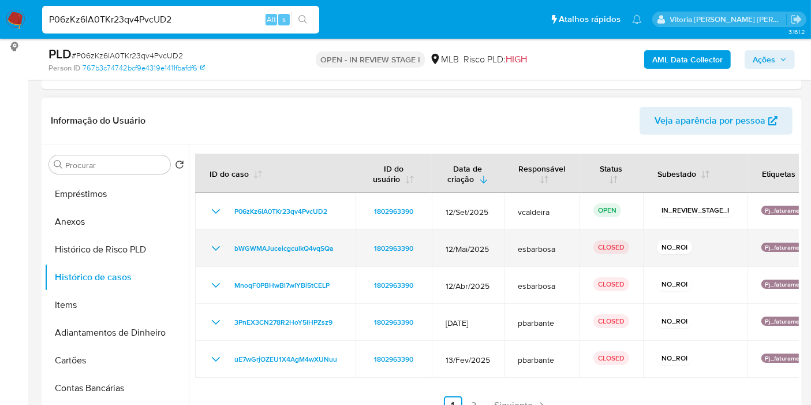
scroll to position [226, 0]
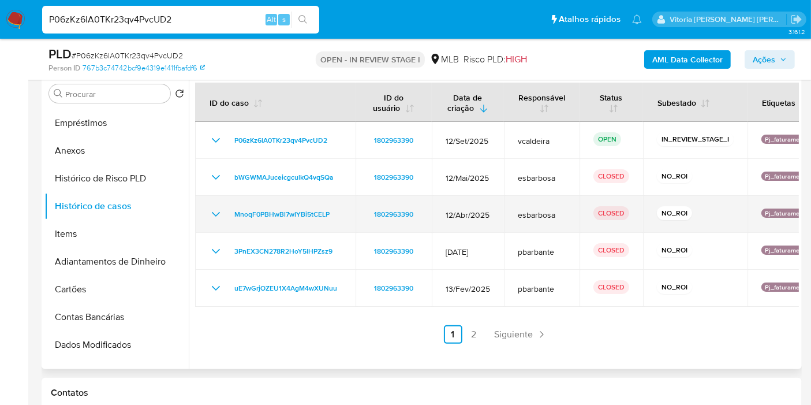
click at [207, 212] on td "MnoqF0PBHwBl7wIYBi5tCELP" at bounding box center [275, 214] width 161 height 37
click at [211, 212] on icon "Mostrar/Ocultar" at bounding box center [216, 214] width 14 height 14
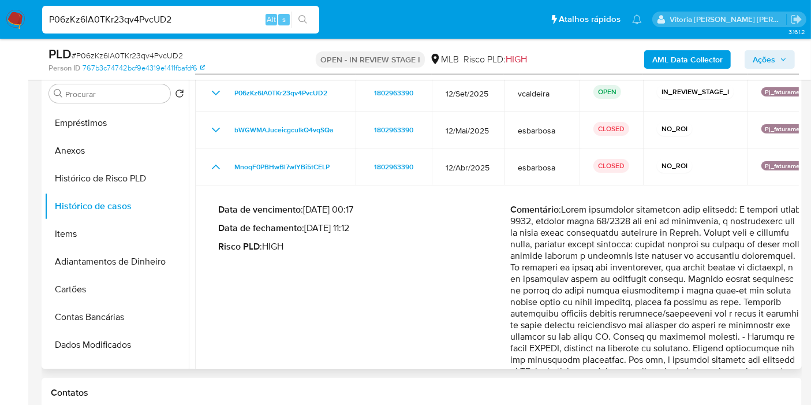
scroll to position [64, 0]
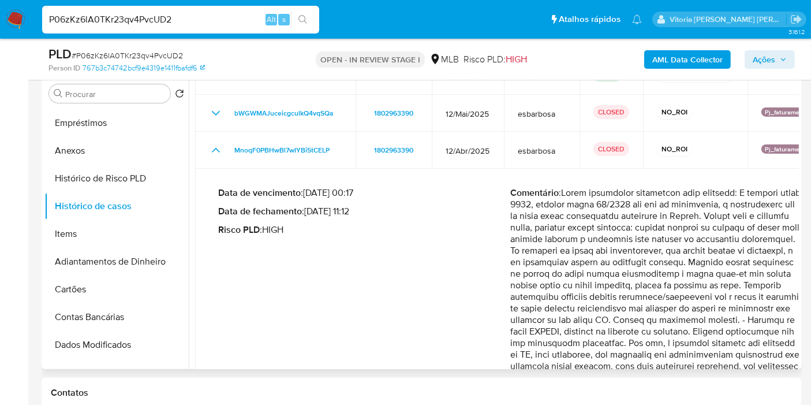
drag, startPoint x: 770, startPoint y: 216, endPoint x: 569, endPoint y: 295, distance: 216.3
click at [569, 295] on p "Comentário :" at bounding box center [657, 320] width 293 height 266
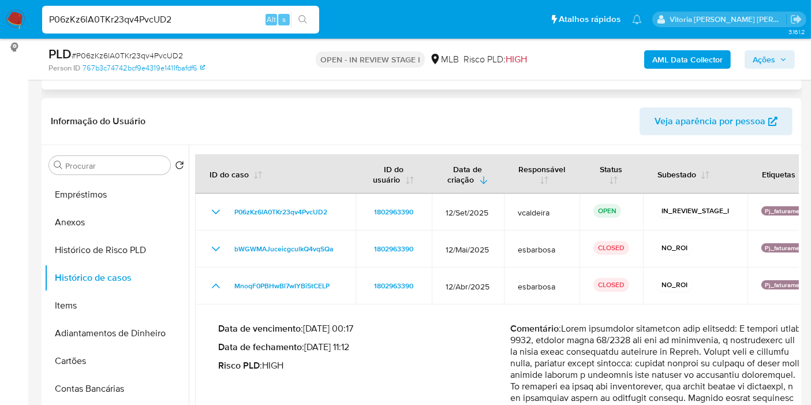
scroll to position [0, 0]
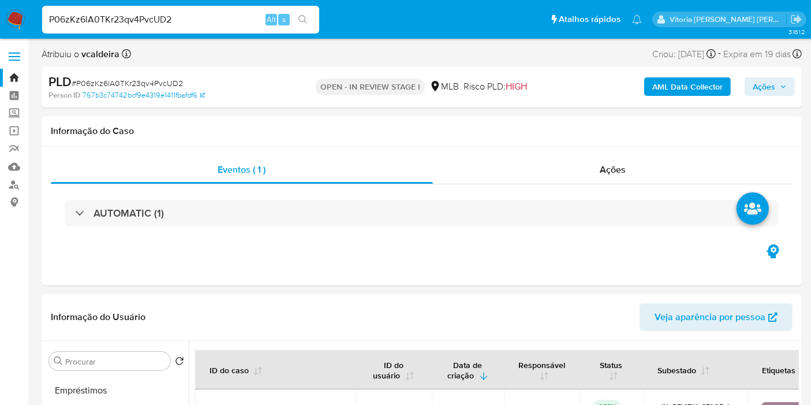
click at [693, 88] on b "AML Data Collector" at bounding box center [688, 86] width 70 height 18
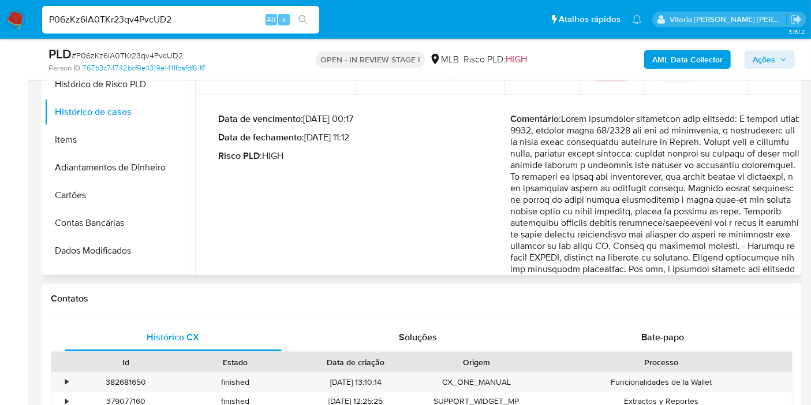
scroll to position [64, 0]
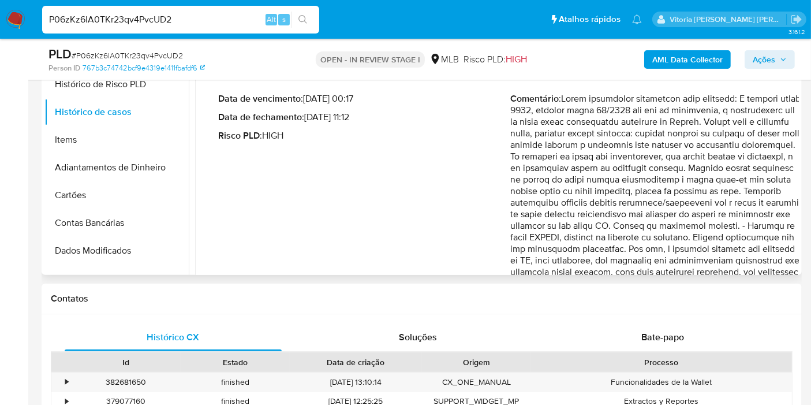
click at [619, 228] on p "Comentário :" at bounding box center [657, 226] width 293 height 266
drag, startPoint x: 571, startPoint y: 202, endPoint x: 561, endPoint y: 236, distance: 35.6
click at [561, 236] on p "Comentário :" at bounding box center [657, 226] width 293 height 266
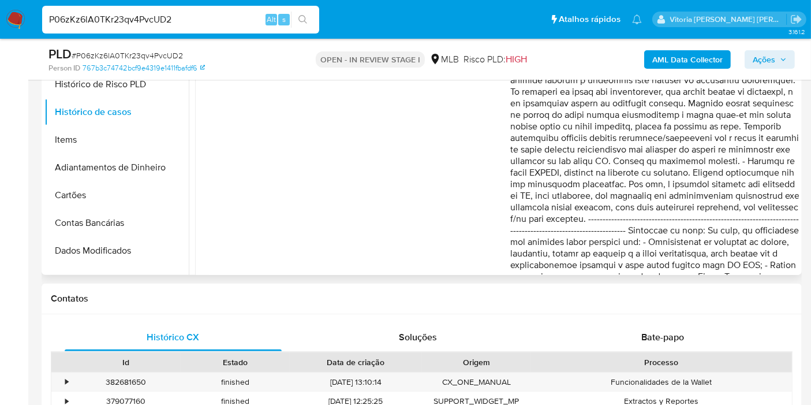
scroll to position [192, 0]
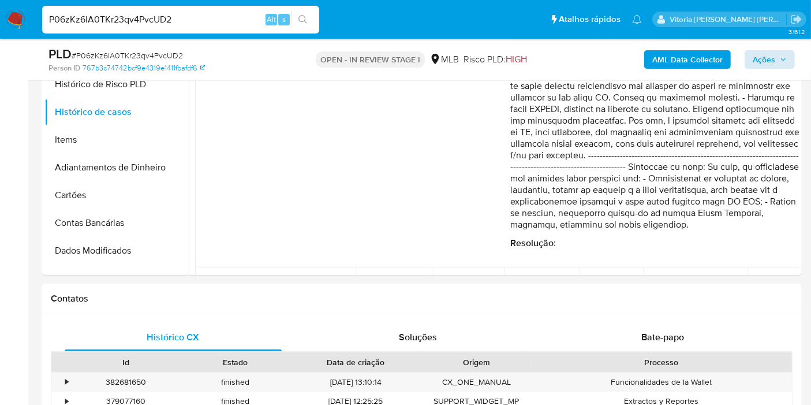
drag, startPoint x: 764, startPoint y: 49, endPoint x: 764, endPoint y: 57, distance: 8.1
click at [765, 50] on div "AML Data Collector Ações" at bounding box center [672, 59] width 246 height 27
click at [765, 52] on span "Ações" at bounding box center [764, 59] width 23 height 18
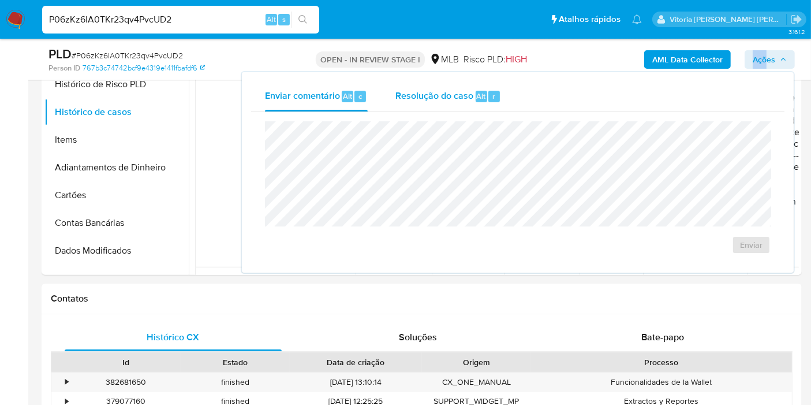
click at [433, 101] on span "Resolução do caso" at bounding box center [435, 95] width 78 height 13
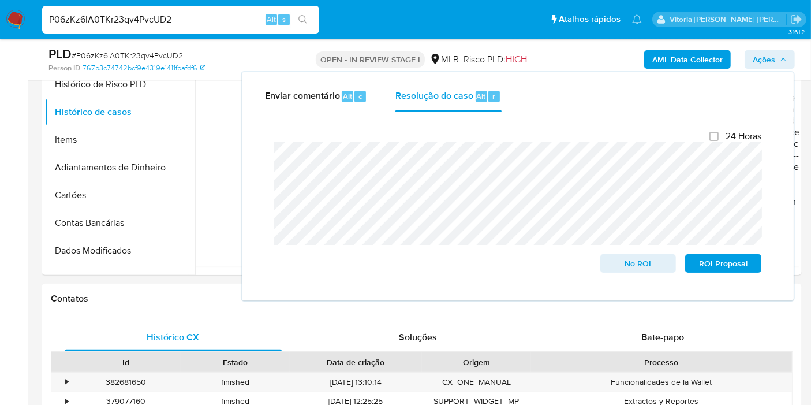
click at [84, 25] on input "P06zKz6lA0TKr23qv4PvcUD2" at bounding box center [180, 19] width 277 height 15
click at [84, 24] on input "P06zKz6lA0TKr23qv4PvcUD2" at bounding box center [180, 19] width 277 height 15
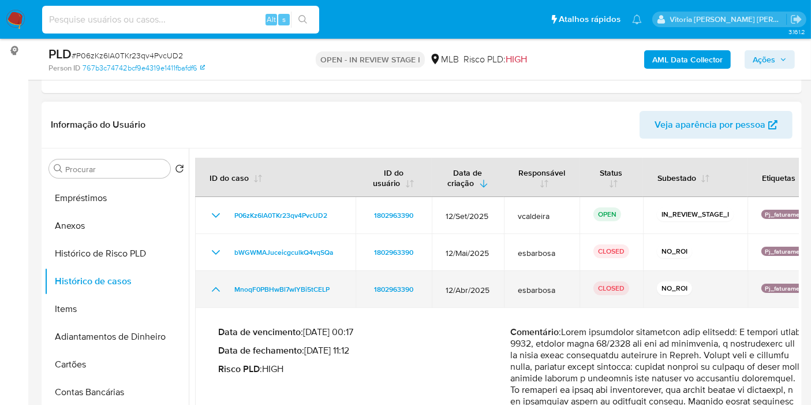
scroll to position [256, 0]
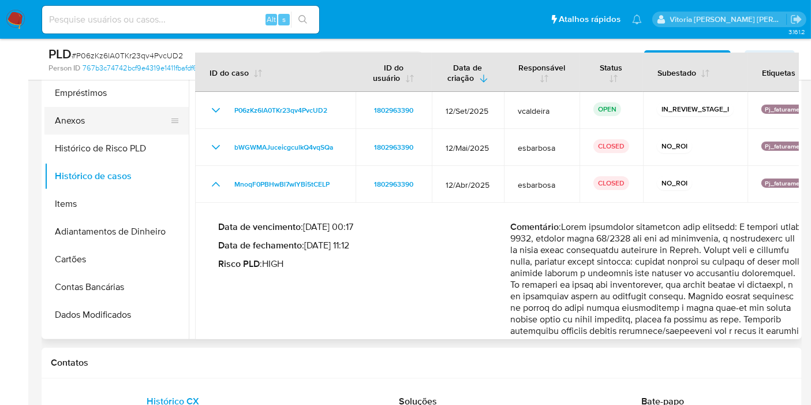
click at [84, 124] on button "Anexos" at bounding box center [111, 121] width 135 height 28
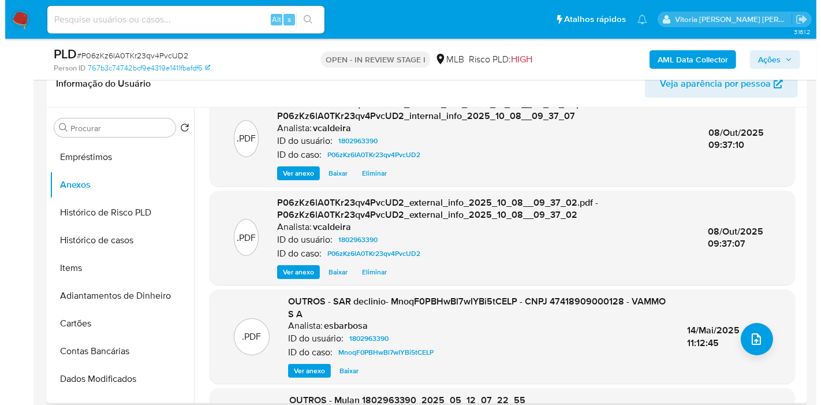
scroll to position [64, 0]
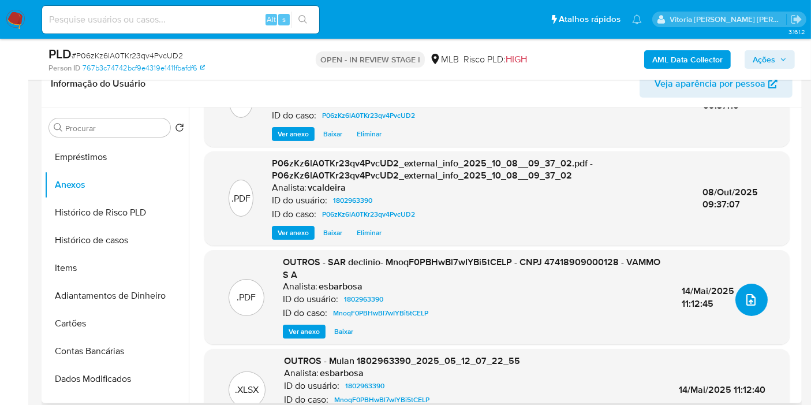
click at [736, 301] on button "upload-file" at bounding box center [752, 300] width 32 height 32
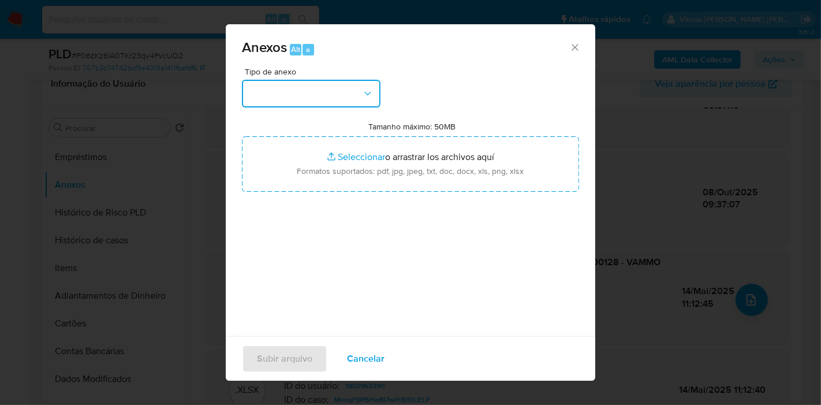
click at [326, 90] on button "button" at bounding box center [311, 94] width 139 height 28
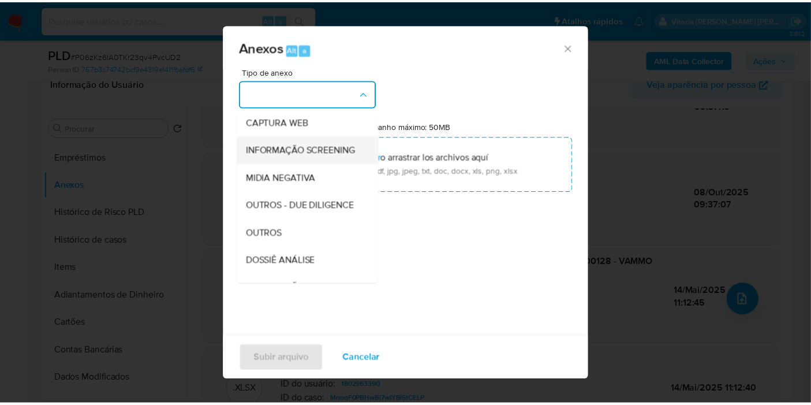
scroll to position [128, 0]
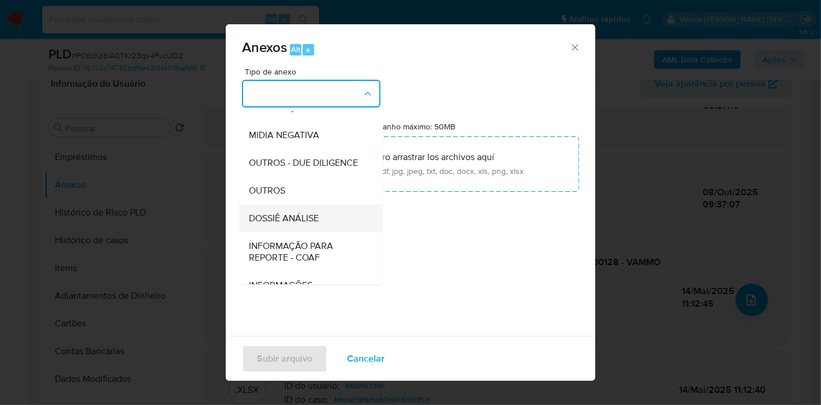
click at [314, 232] on div "DOSSIÊ ANÁLISE" at bounding box center [308, 218] width 118 height 28
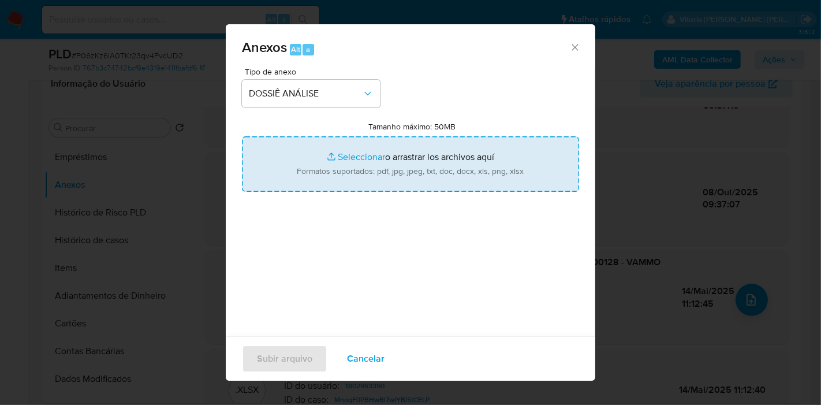
click at [375, 164] on input "Tamanho máximo: 50MB Seleccionar archivos" at bounding box center [410, 163] width 337 height 55
type input "C:\fakepath\Mulan 1802963390_2025_10_06_16_55_54.xlsx"
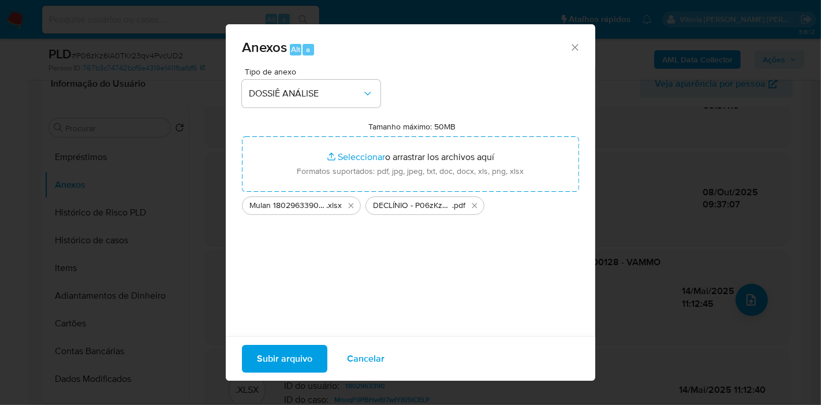
click at [317, 368] on button "Subir arquivo" at bounding box center [284, 359] width 85 height 28
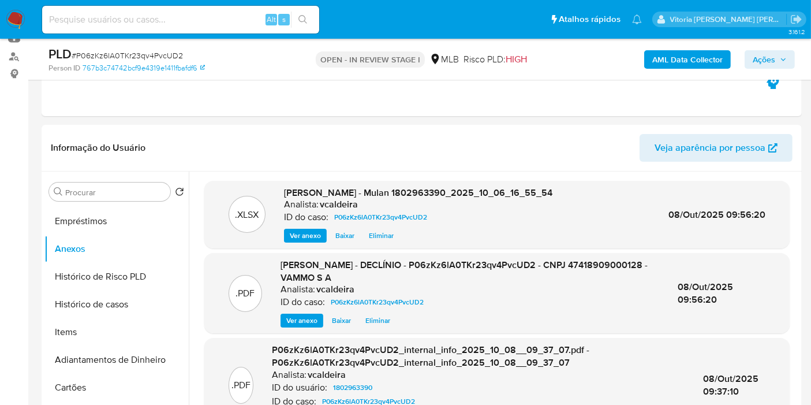
click at [770, 57] on span "Ações" at bounding box center [764, 59] width 23 height 18
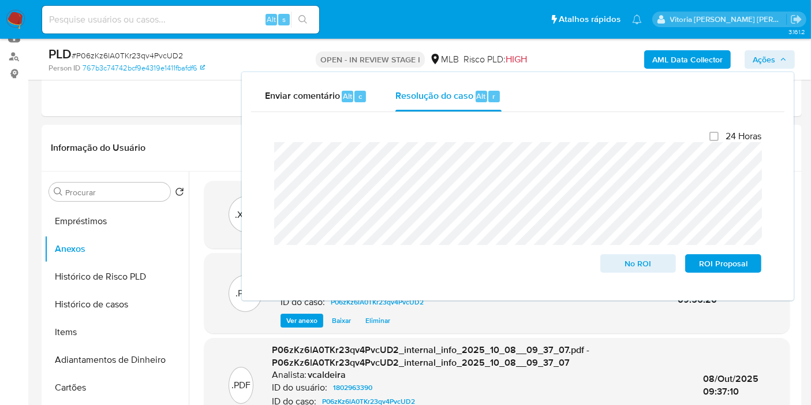
click at [771, 56] on span "Ações" at bounding box center [764, 59] width 23 height 18
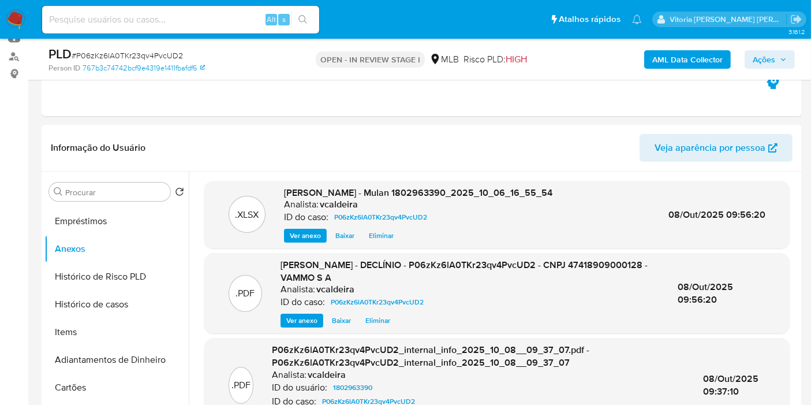
click at [769, 60] on span "Ações" at bounding box center [764, 59] width 23 height 18
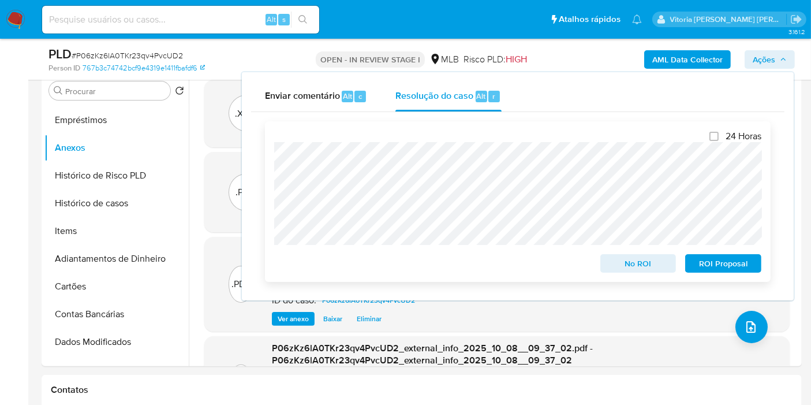
scroll to position [321, 0]
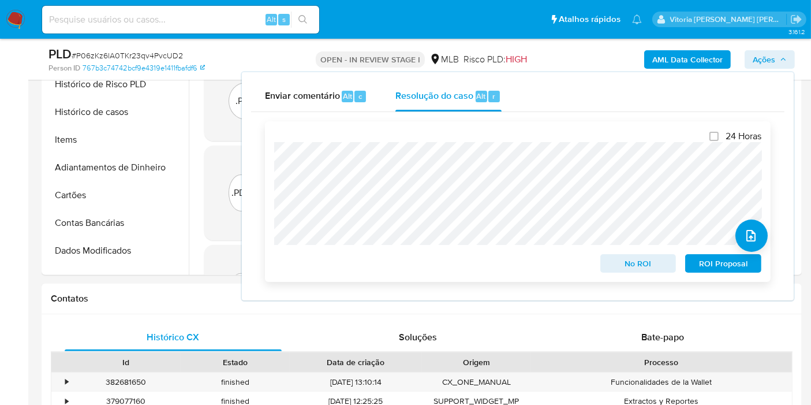
click at [620, 263] on span "No ROI" at bounding box center [639, 263] width 60 height 16
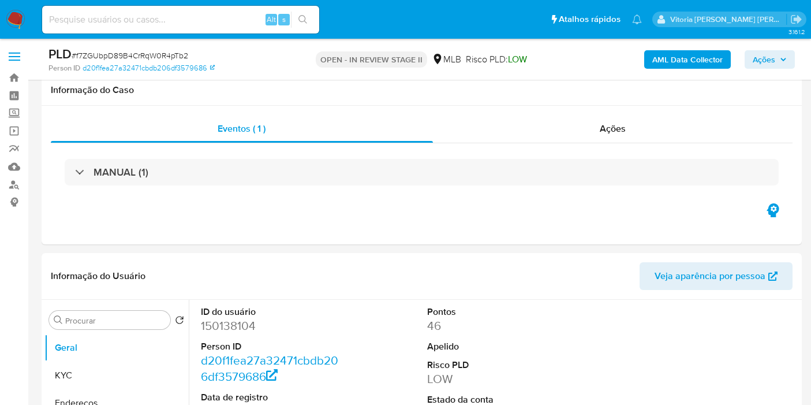
select select "10"
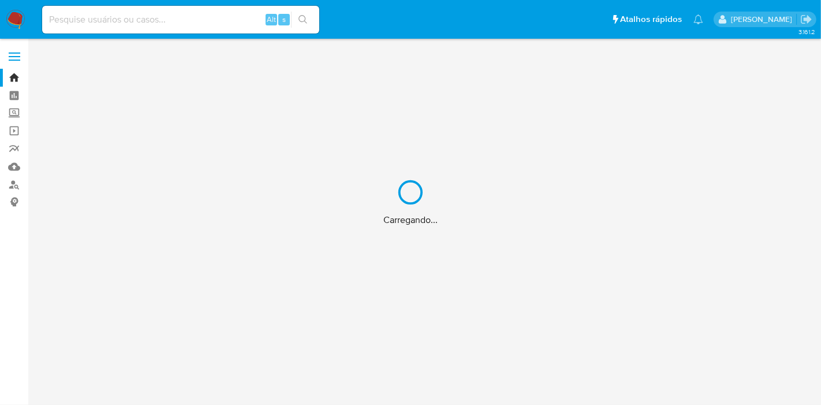
click at [139, 16] on div "Carregando..." at bounding box center [410, 202] width 821 height 405
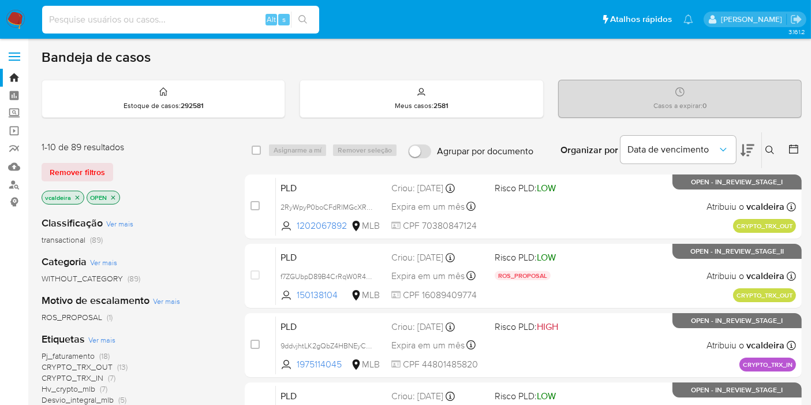
click at [142, 24] on input at bounding box center [180, 19] width 277 height 15
paste input "HcLtr46QdP8ypYq76vnP1406"
type input "HcLtr46QdP8ypYq76vnP1406"
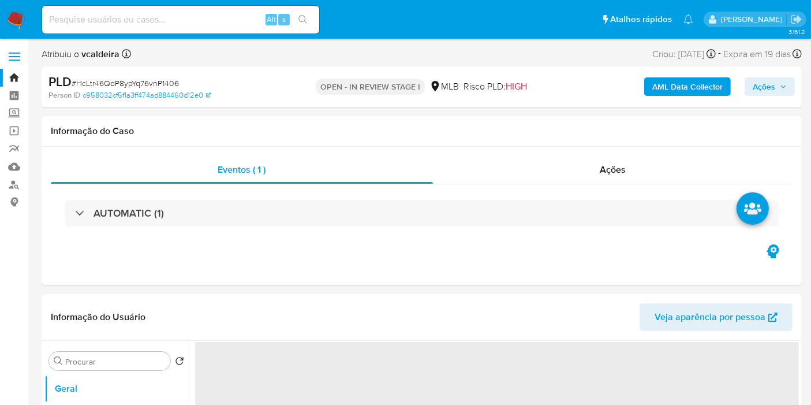
select select "10"
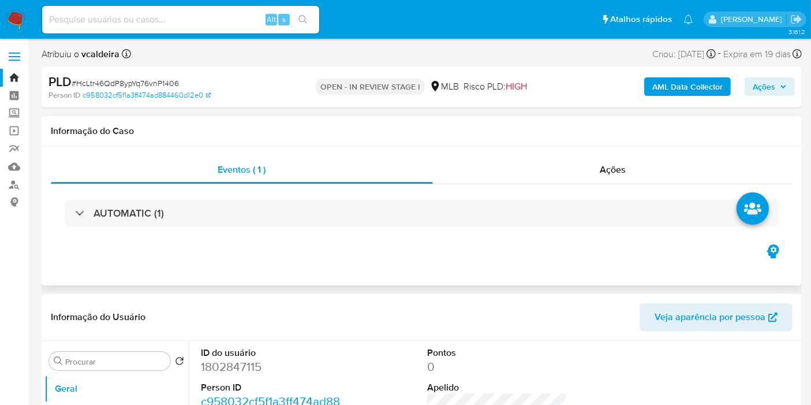
scroll to position [64, 0]
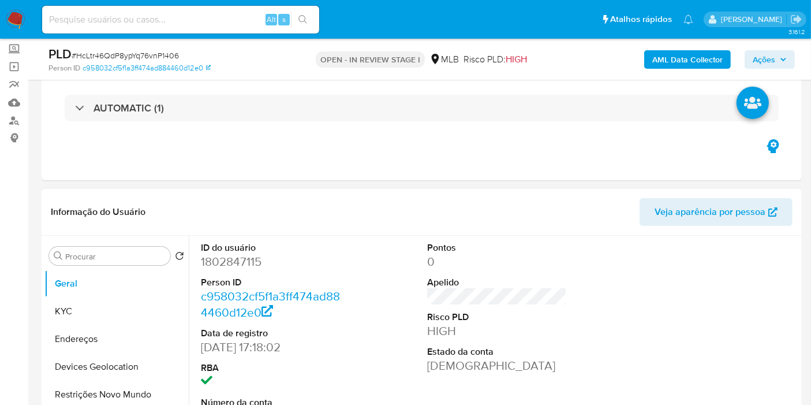
click at [224, 259] on dd "1802847115" at bounding box center [271, 262] width 140 height 16
click at [224, 260] on dd "1802847115" at bounding box center [271, 262] width 140 height 16
copy dd "1802847115"
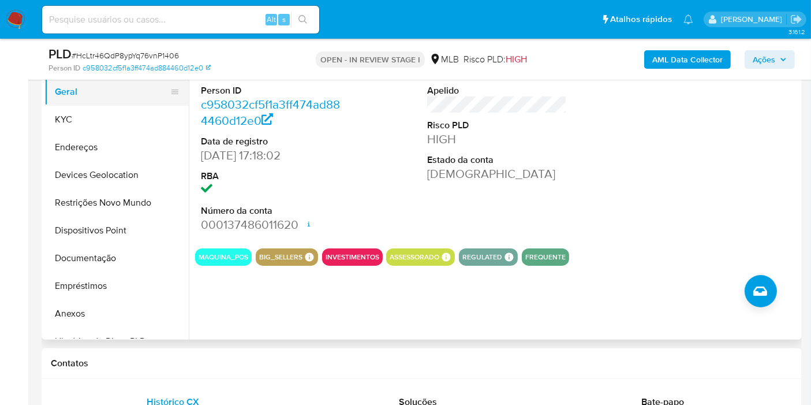
scroll to position [192, 0]
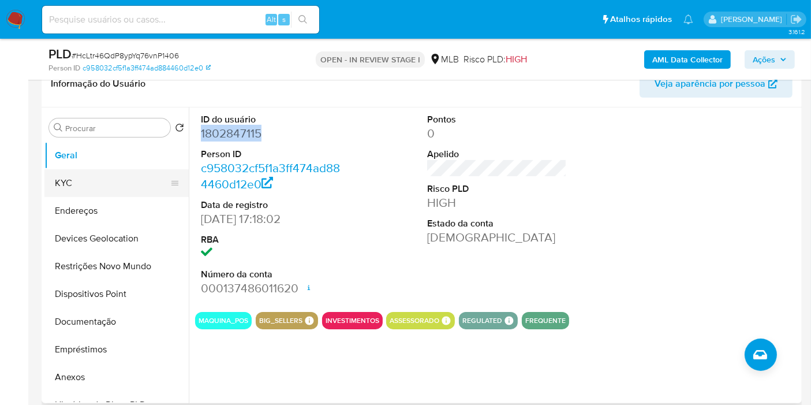
click at [79, 175] on button "KYC" at bounding box center [111, 183] width 135 height 28
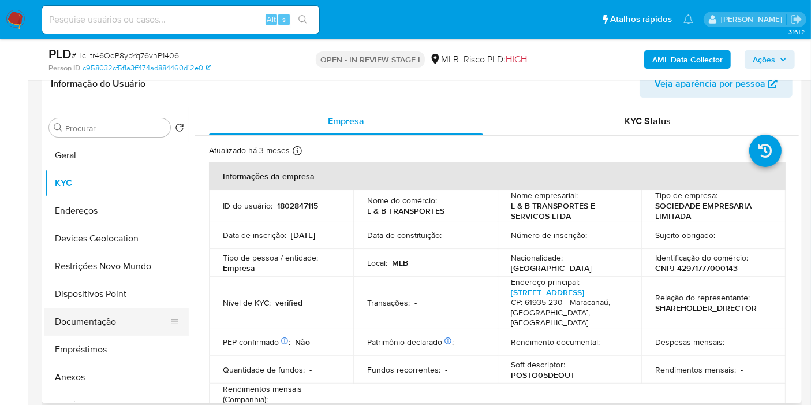
drag, startPoint x: 95, startPoint y: 314, endPoint x: 106, endPoint y: 316, distance: 11.1
click at [95, 314] on button "Documentação" at bounding box center [111, 322] width 135 height 28
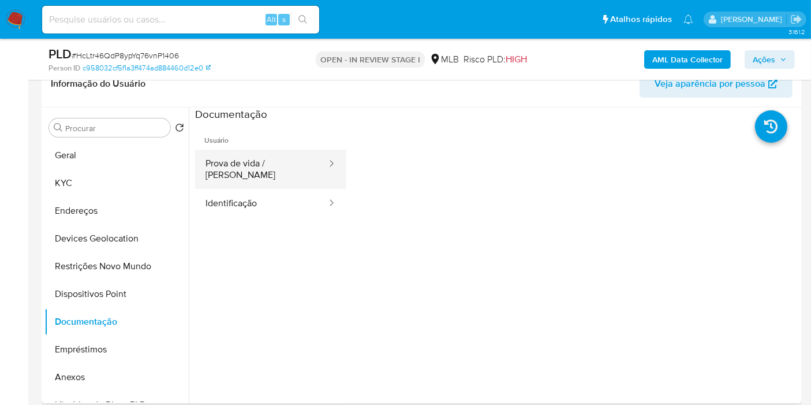
click at [282, 167] on button "Prova de vida / Selfie" at bounding box center [261, 169] width 133 height 39
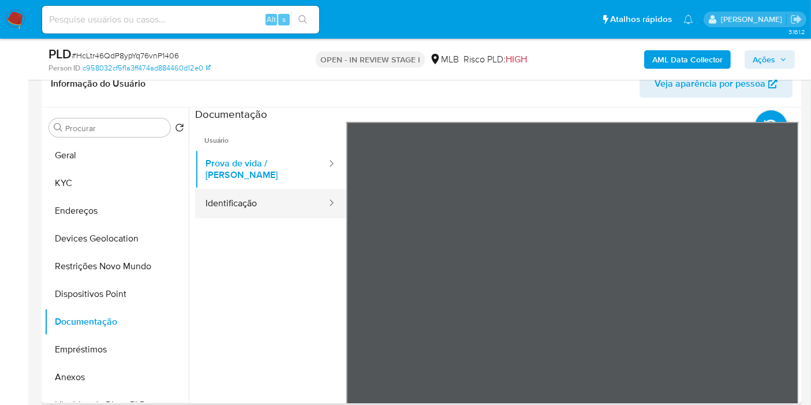
click at [248, 189] on button "Identificação" at bounding box center [261, 203] width 133 height 29
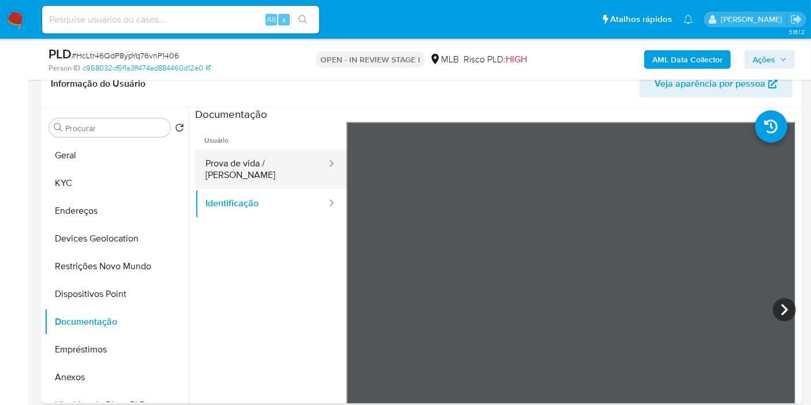
click at [267, 158] on button "Prova de vida / Selfie" at bounding box center [261, 169] width 133 height 39
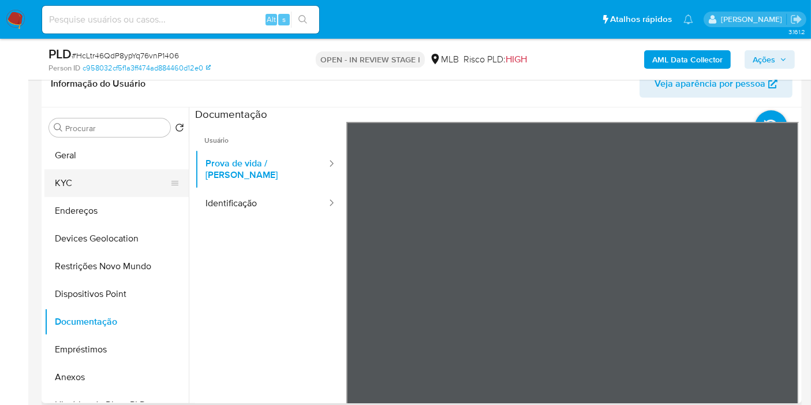
click at [64, 187] on button "KYC" at bounding box center [111, 183] width 135 height 28
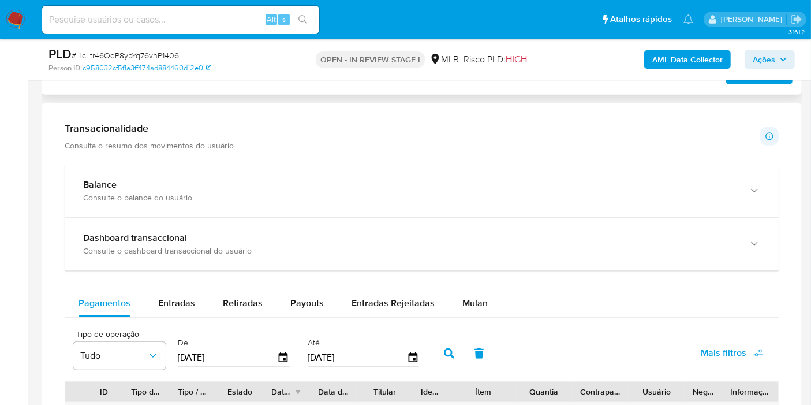
scroll to position [770, 0]
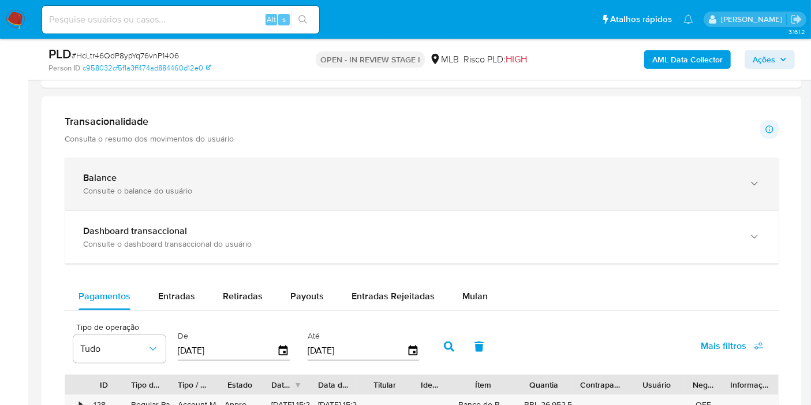
click at [114, 191] on div "Consulte o balance do usuário" at bounding box center [410, 190] width 654 height 10
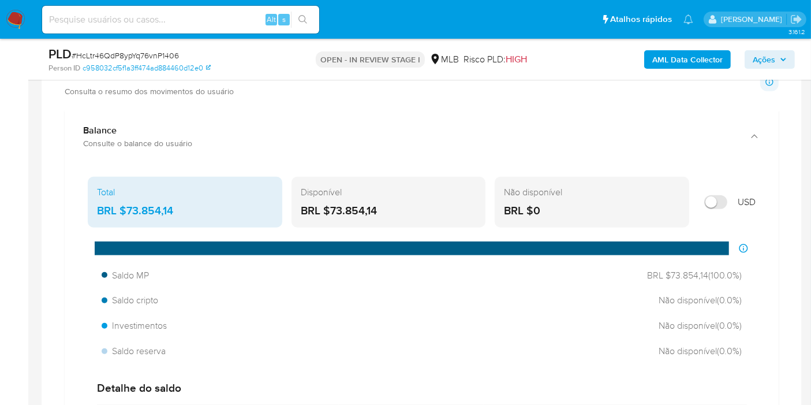
scroll to position [834, 0]
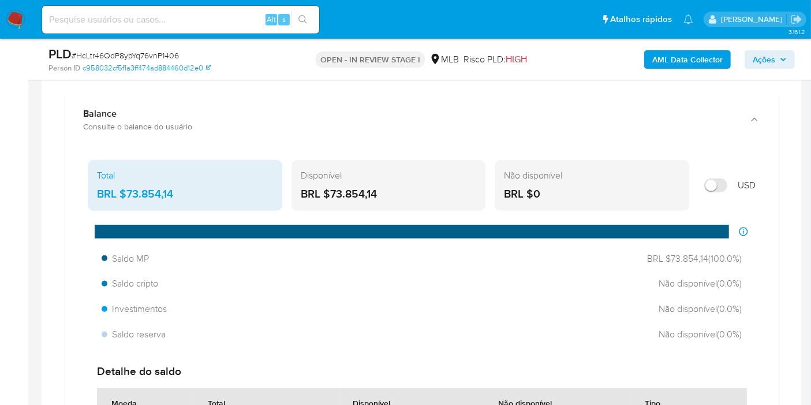
drag, startPoint x: 359, startPoint y: 192, endPoint x: 329, endPoint y: 193, distance: 30.7
click at [329, 193] on div "BRL $73.854,14" at bounding box center [389, 194] width 176 height 15
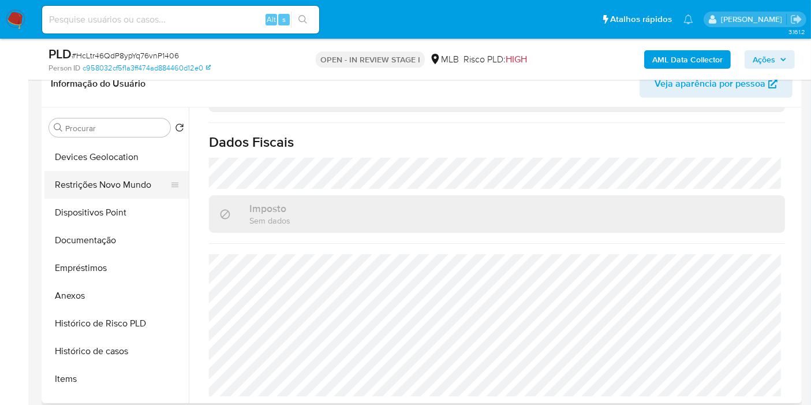
scroll to position [128, 0]
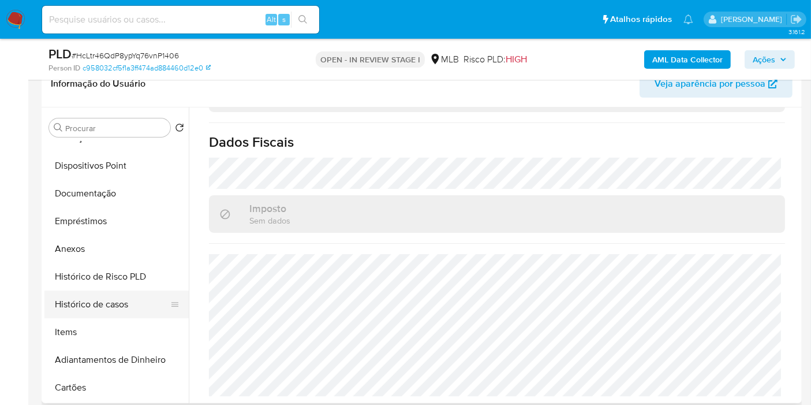
drag, startPoint x: 95, startPoint y: 308, endPoint x: 100, endPoint y: 312, distance: 6.6
click at [95, 311] on button "Histórico de casos" at bounding box center [111, 305] width 135 height 28
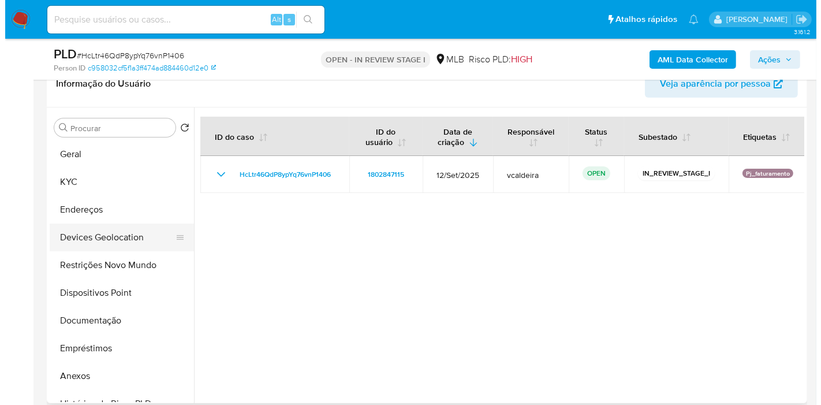
scroll to position [0, 0]
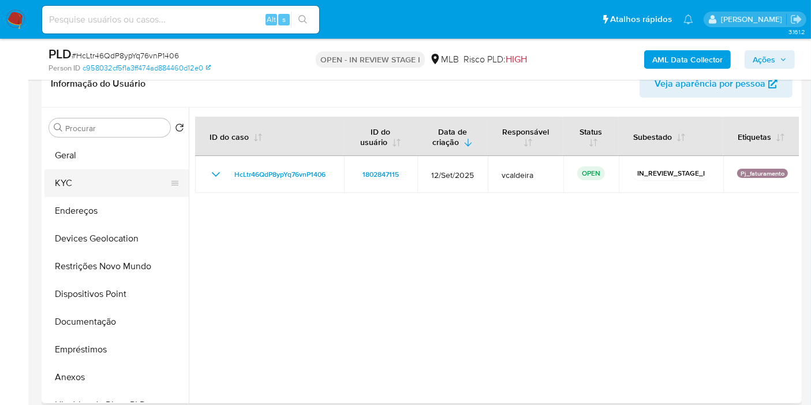
click at [77, 181] on button "KYC" at bounding box center [111, 183] width 135 height 28
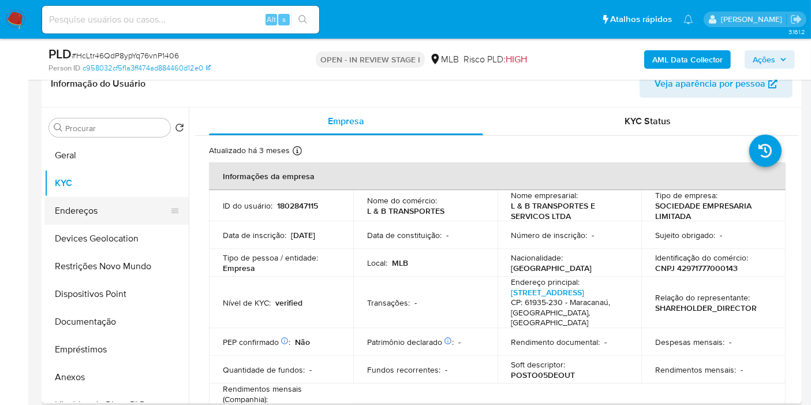
click at [99, 219] on button "Endereços" at bounding box center [111, 211] width 135 height 28
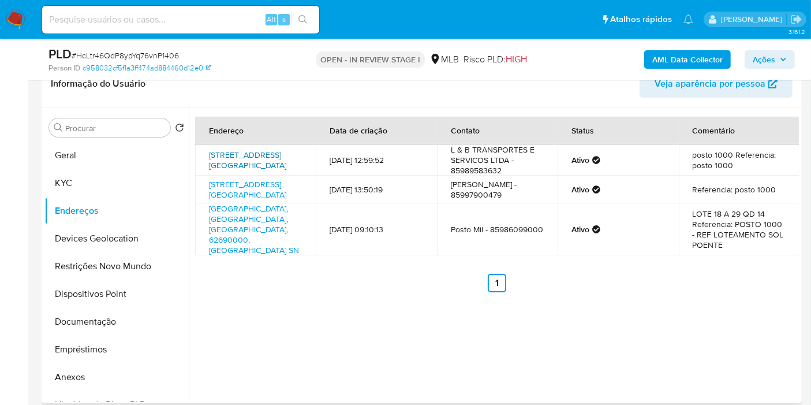
click at [229, 159] on link "Rua Cônego De Castro 2285, Fortaleza, Ceará, 60730062, Brasil 2285" at bounding box center [247, 160] width 77 height 22
click at [691, 59] on b "AML Data Collector" at bounding box center [688, 59] width 70 height 18
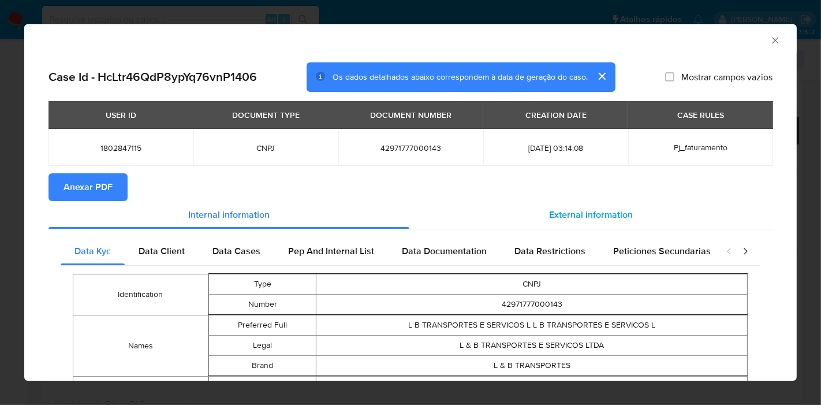
click at [578, 214] on span "External information" at bounding box center [591, 214] width 84 height 13
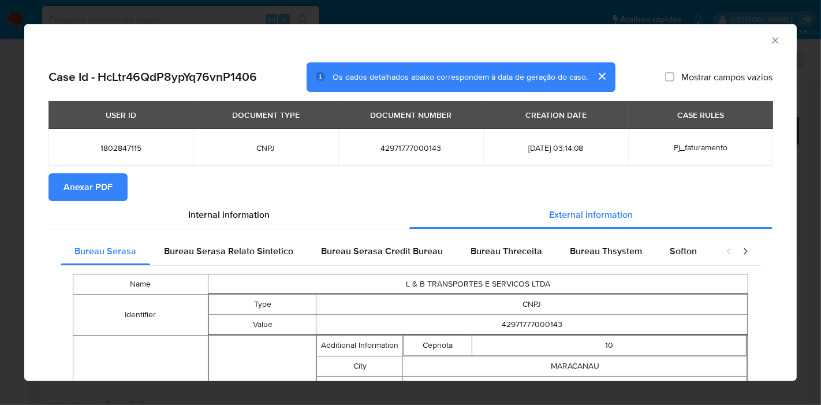
click at [99, 185] on span "Anexar PDF" at bounding box center [88, 186] width 49 height 25
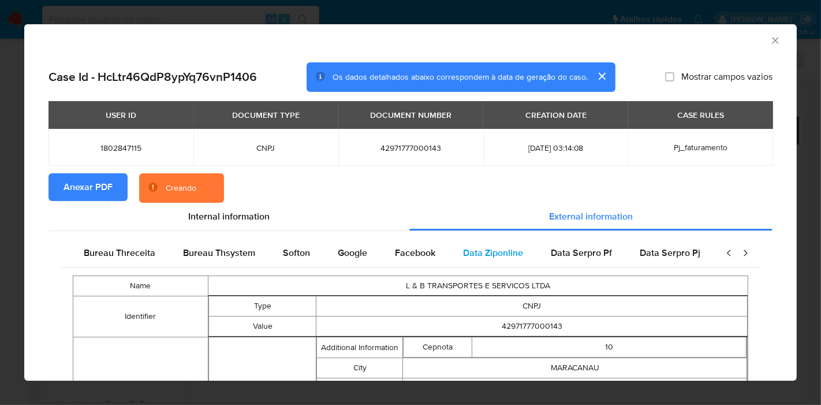
scroll to position [0, 388]
click at [338, 254] on span "Google" at bounding box center [352, 252] width 29 height 13
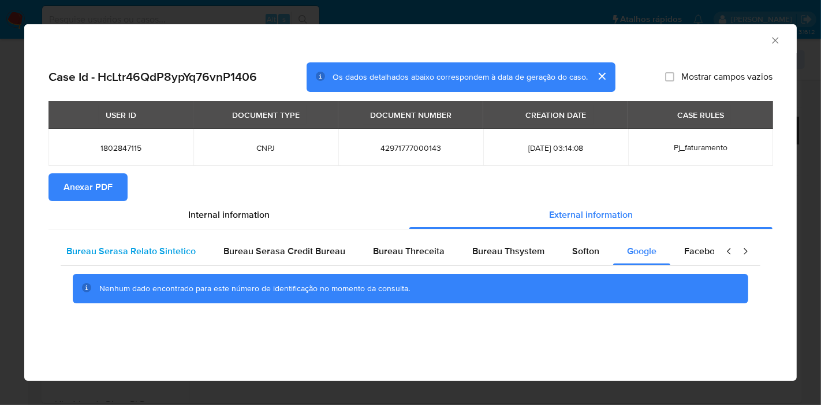
scroll to position [0, 0]
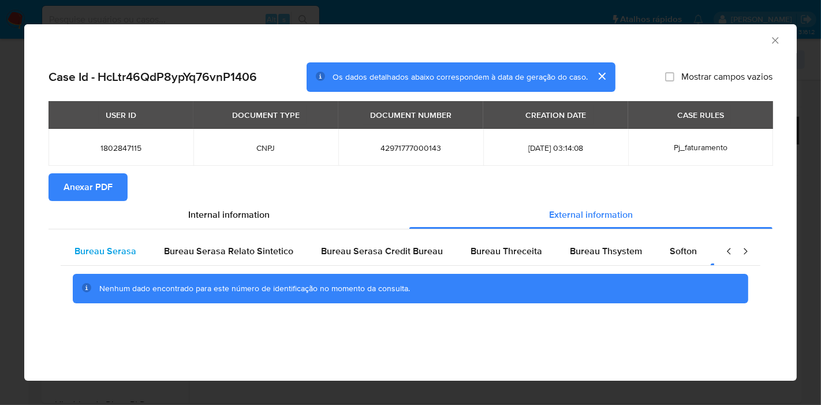
click at [91, 253] on span "Bureau Serasa" at bounding box center [106, 250] width 62 height 13
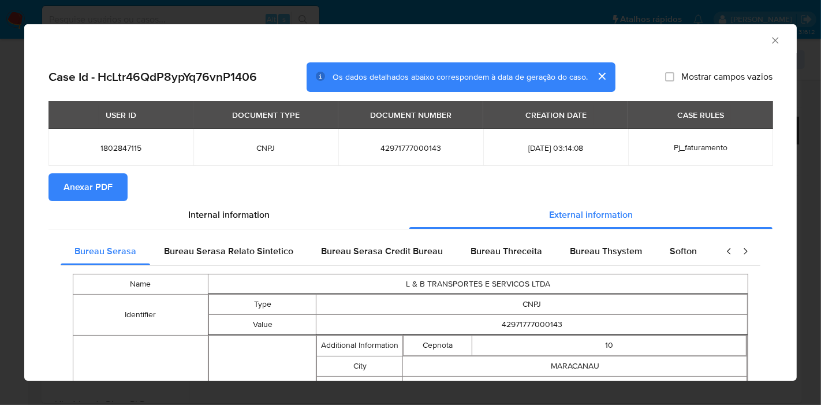
click at [326, 188] on section "Anexar PDF" at bounding box center [411, 187] width 724 height 28
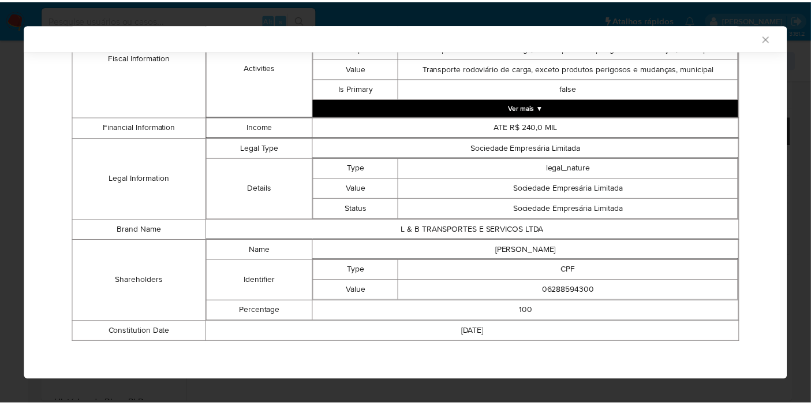
scroll to position [520, 0]
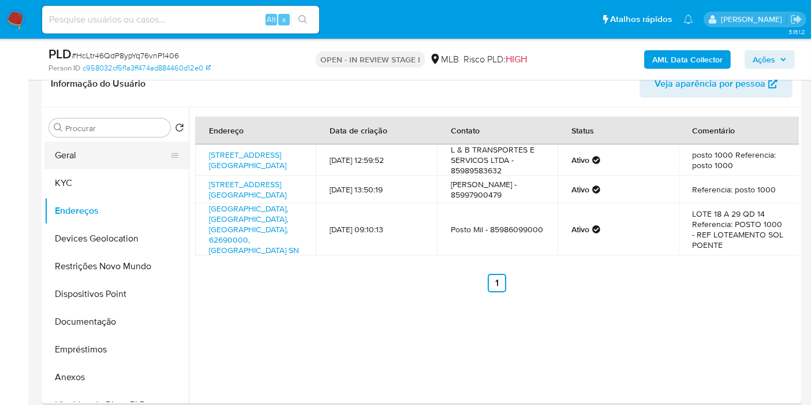
click at [69, 162] on button "Geral" at bounding box center [111, 156] width 135 height 28
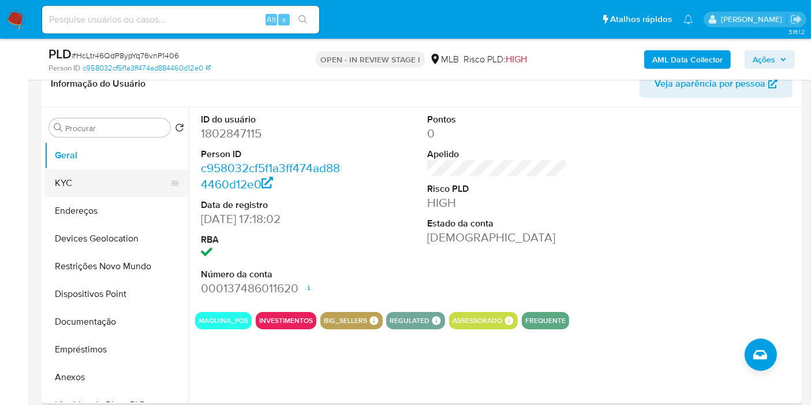
click at [69, 186] on button "KYC" at bounding box center [111, 183] width 135 height 28
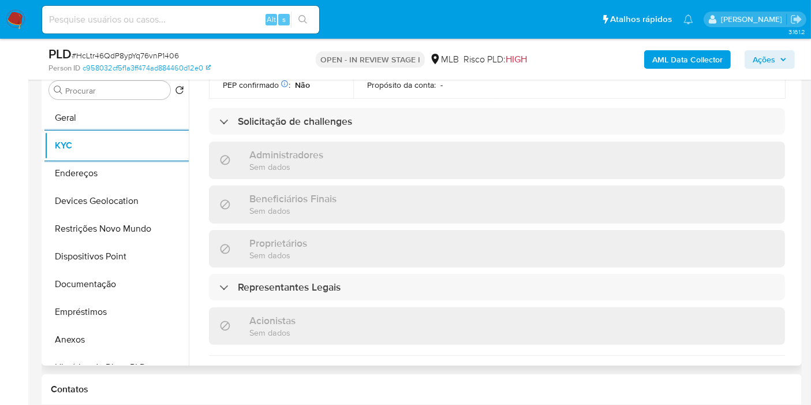
scroll to position [513, 0]
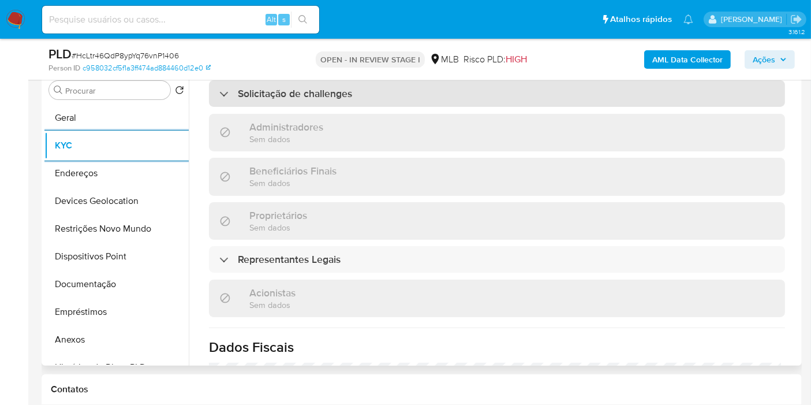
click at [301, 99] on div "Solicitação de challenges" at bounding box center [497, 93] width 576 height 27
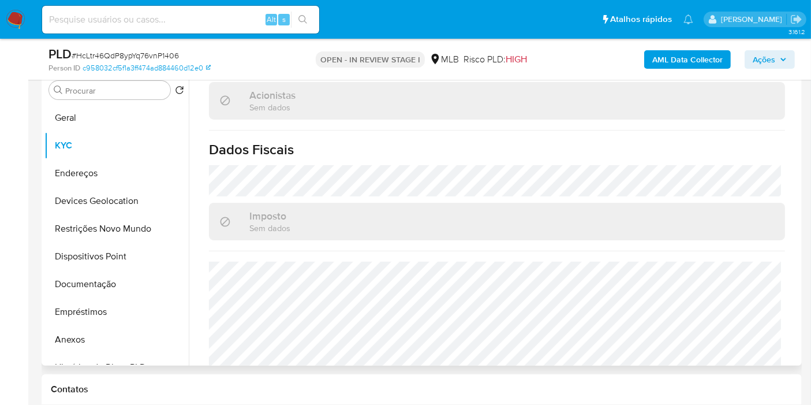
scroll to position [770, 0]
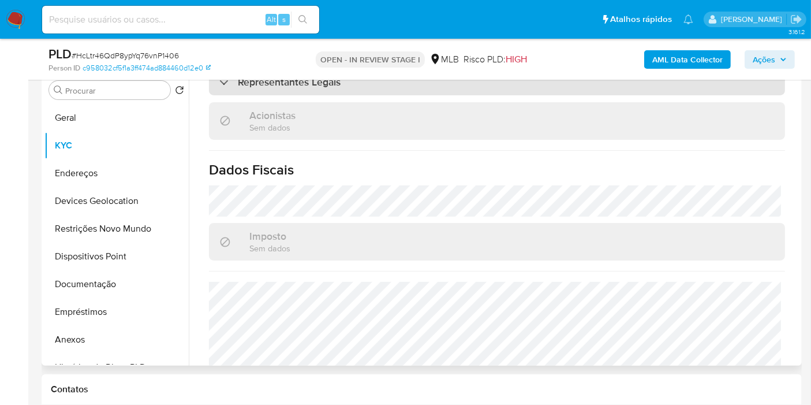
click at [297, 95] on div "Representantes Legais" at bounding box center [497, 82] width 576 height 27
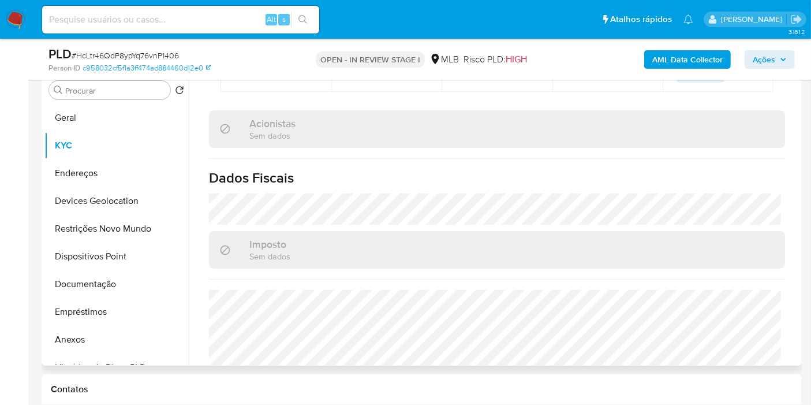
scroll to position [955, 0]
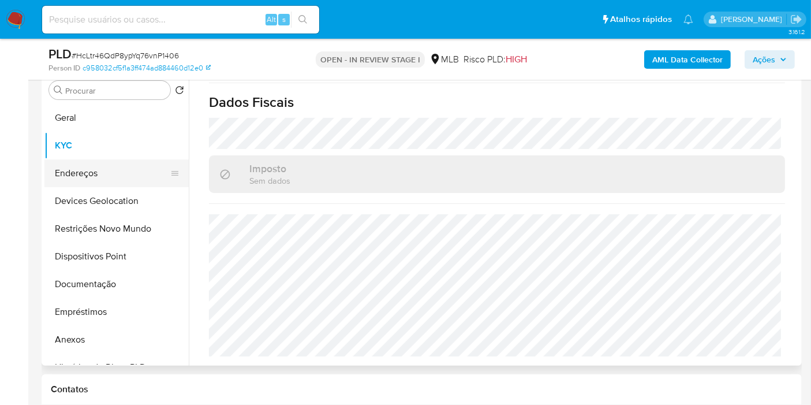
click at [117, 170] on button "Endereços" at bounding box center [111, 173] width 135 height 28
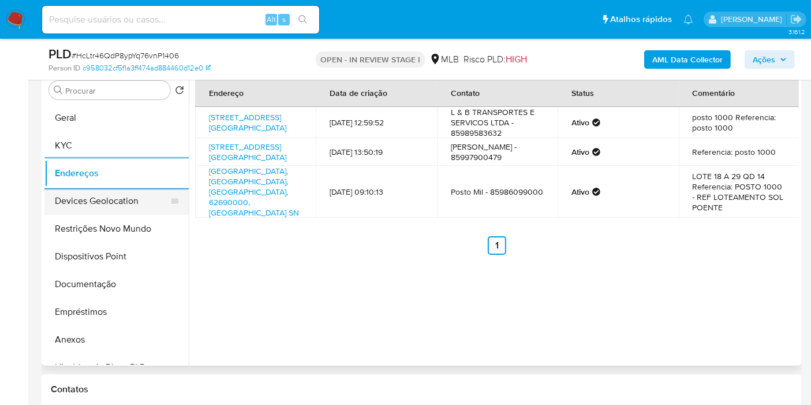
click at [95, 206] on button "Devices Geolocation" at bounding box center [111, 201] width 135 height 28
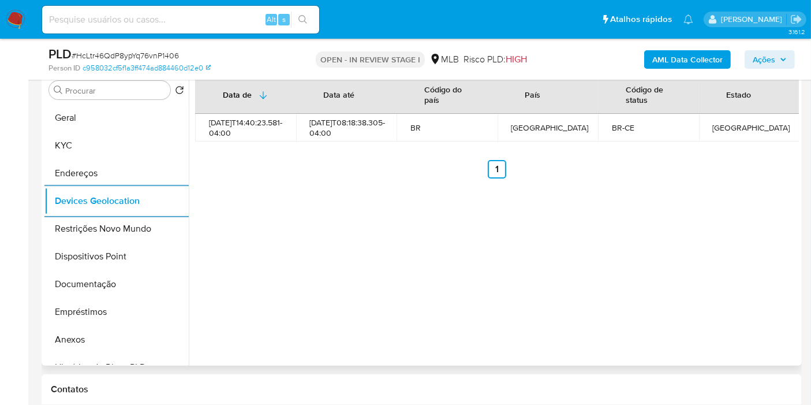
click at [407, 202] on div "Data de Data até Código do país País Código de status Estado 2024-05-15T14:40:2…" at bounding box center [494, 218] width 610 height 296
click at [47, 226] on button "Restrições Novo Mundo" at bounding box center [111, 229] width 135 height 28
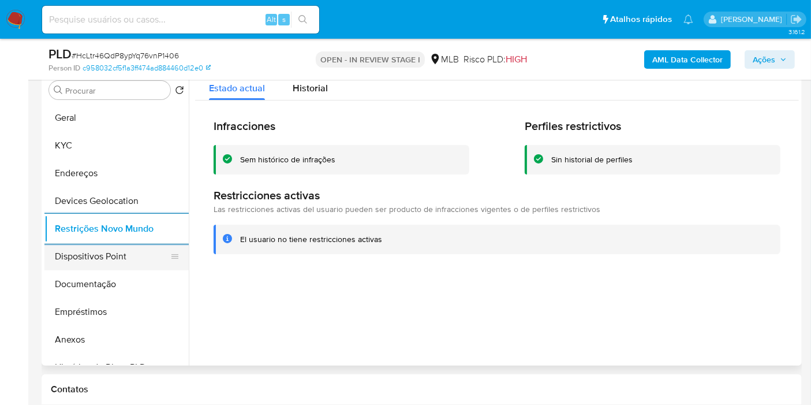
click at [116, 255] on button "Dispositivos Point" at bounding box center [111, 257] width 135 height 28
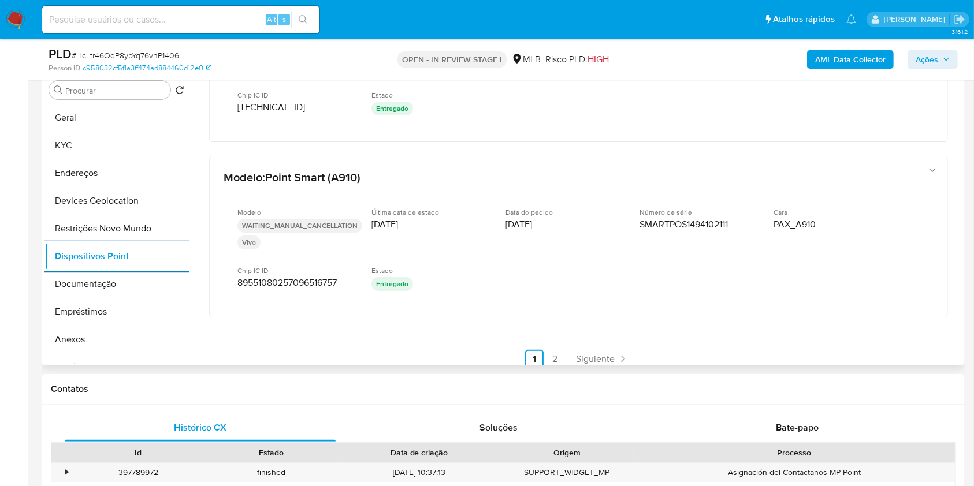
scroll to position [601, 0]
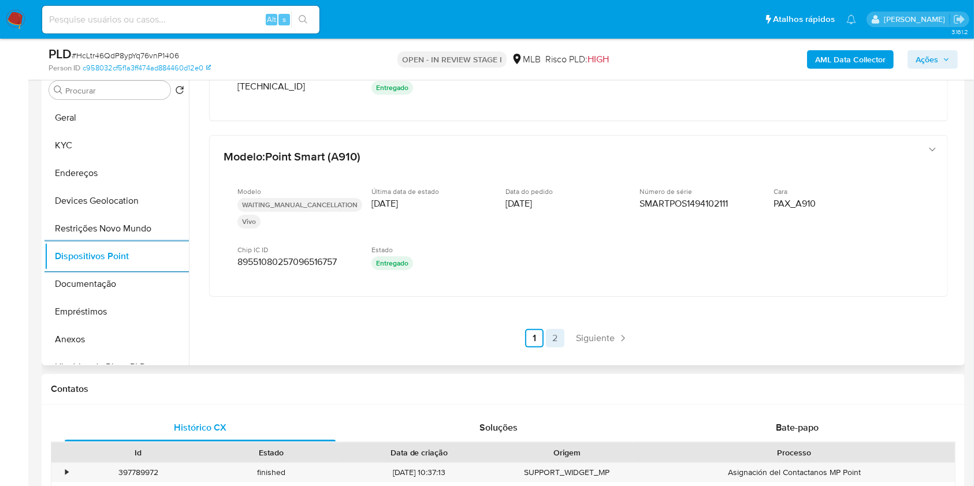
click at [559, 329] on link "2" at bounding box center [555, 338] width 18 height 18
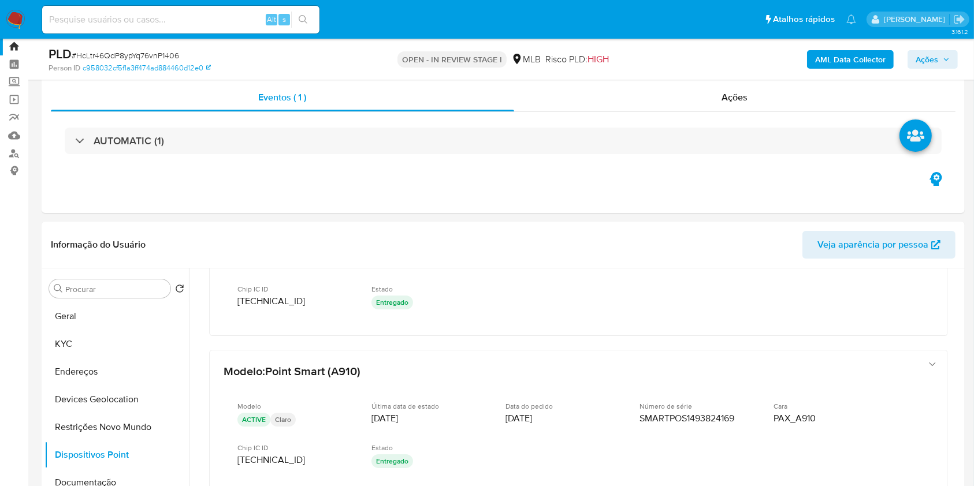
scroll to position [0, 0]
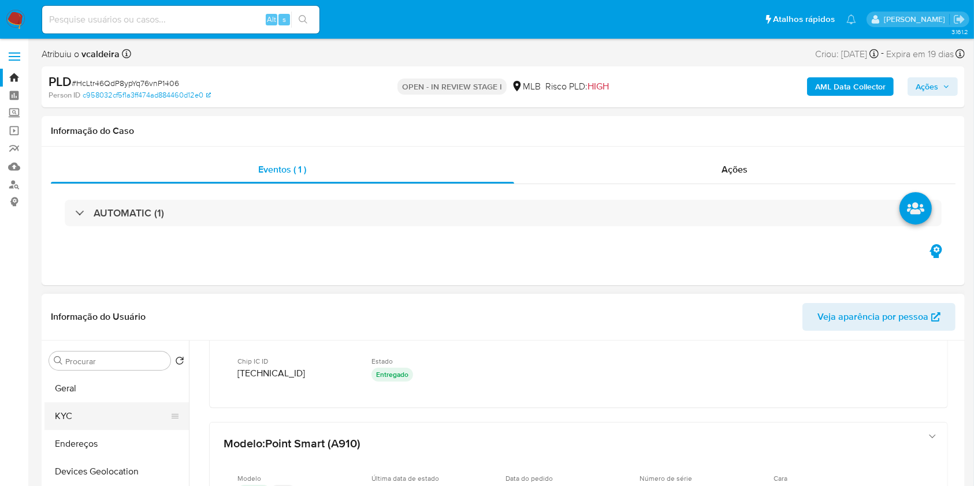
click at [57, 404] on button "KYC" at bounding box center [111, 417] width 135 height 28
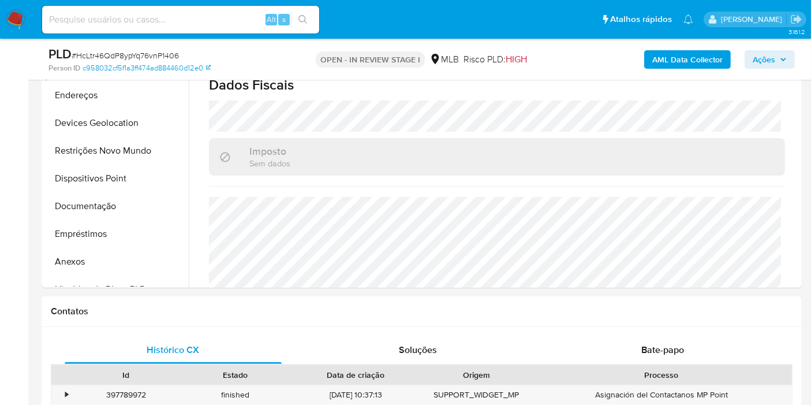
scroll to position [440, 0]
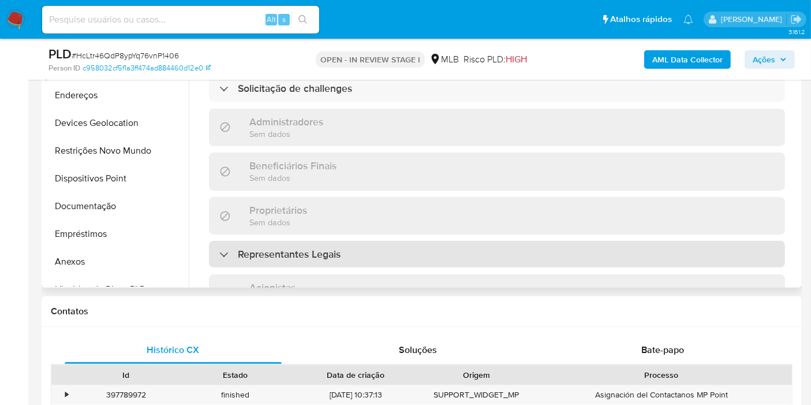
click at [266, 254] on h3 "Representantes Legais" at bounding box center [289, 254] width 103 height 13
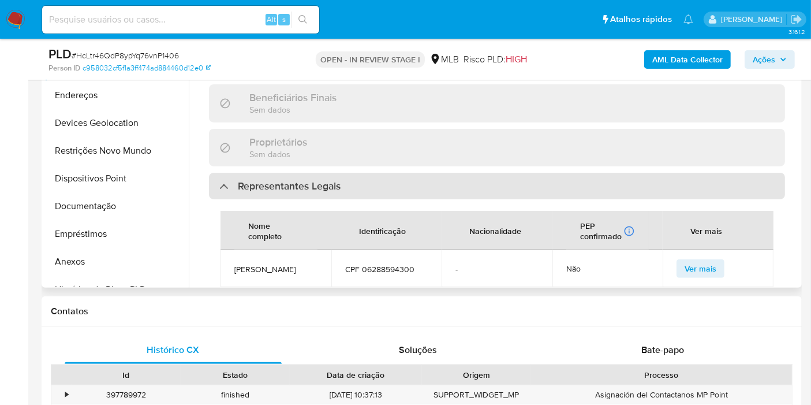
scroll to position [569, 0]
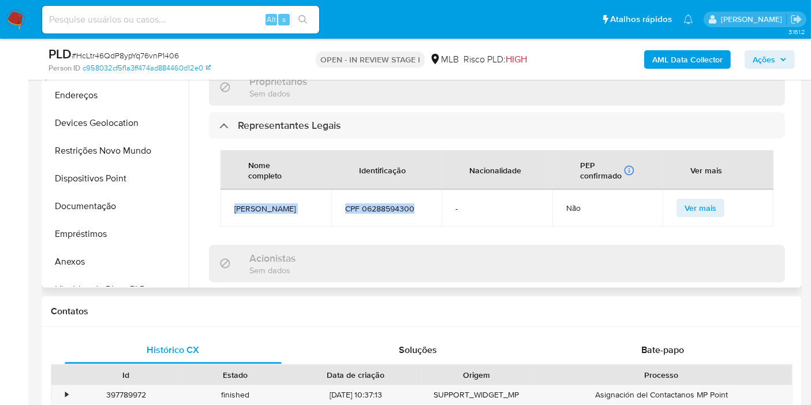
drag, startPoint x: 419, startPoint y: 212, endPoint x: 236, endPoint y: 209, distance: 183.1
click at [236, 209] on tr "DOUGLAS AVILA OLIVEIRA DA SILVA CPF 06288594300 - Não Ver mais" at bounding box center [497, 207] width 553 height 37
copy tr "DOUGLAS AVILA OLIVEIRA DA SILVA CPF 06288594300"
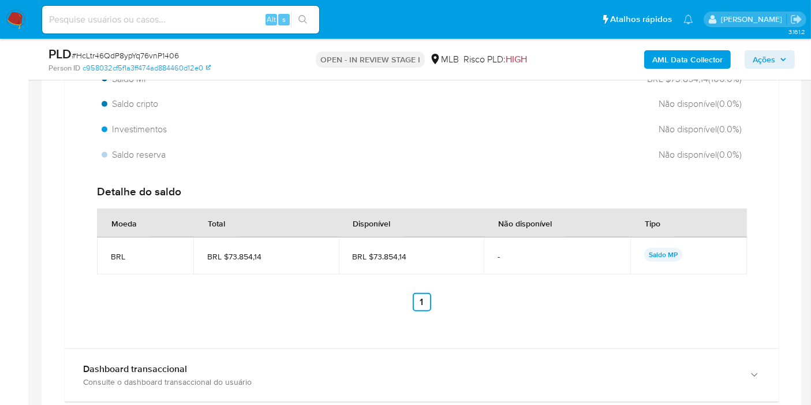
scroll to position [1206, 0]
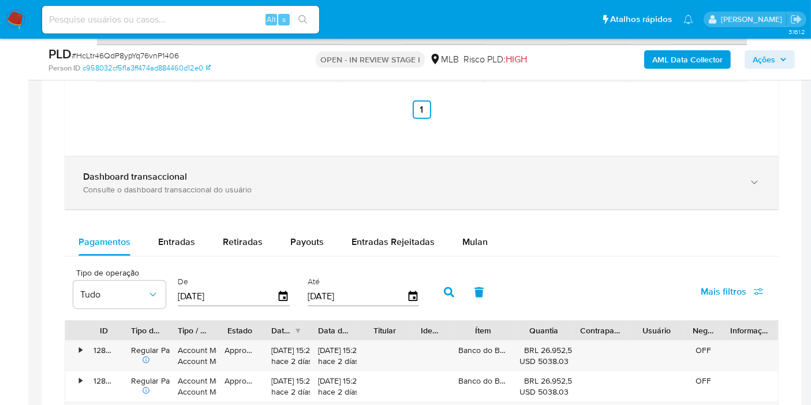
click at [205, 184] on div "Consulte o dashboard transaccional do usuário" at bounding box center [410, 189] width 654 height 10
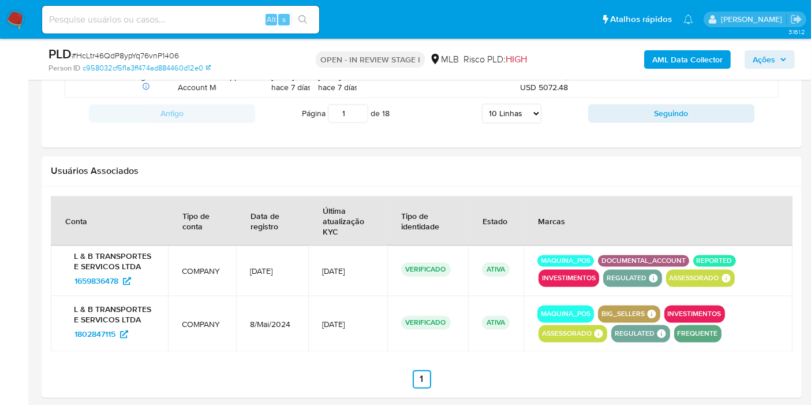
scroll to position [2041, 0]
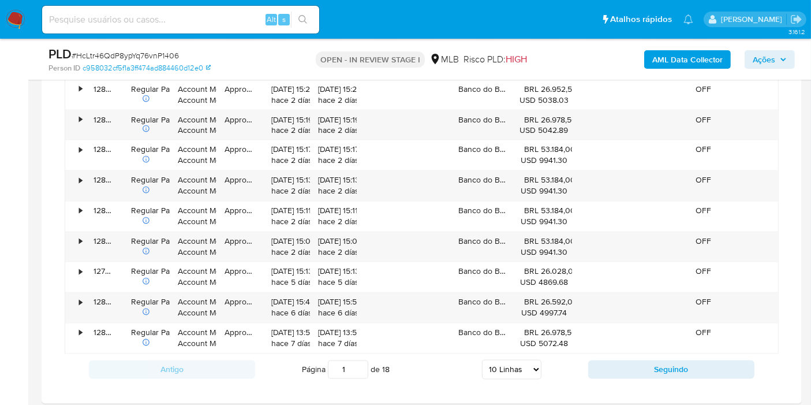
click at [781, 58] on icon "button" at bounding box center [783, 59] width 7 height 7
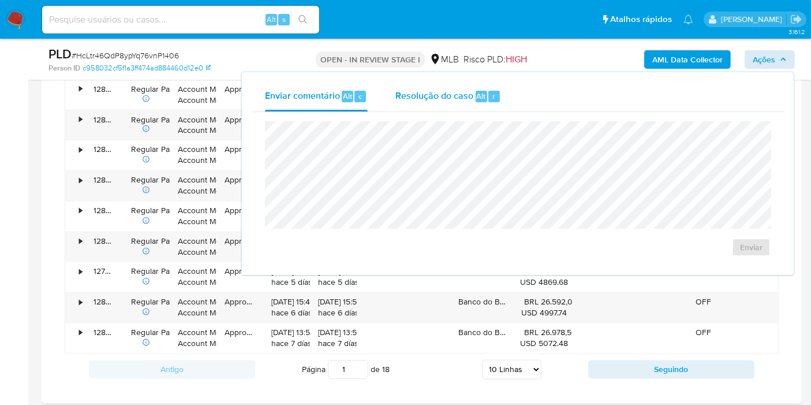
click at [418, 99] on span "Resolução do caso" at bounding box center [435, 95] width 78 height 13
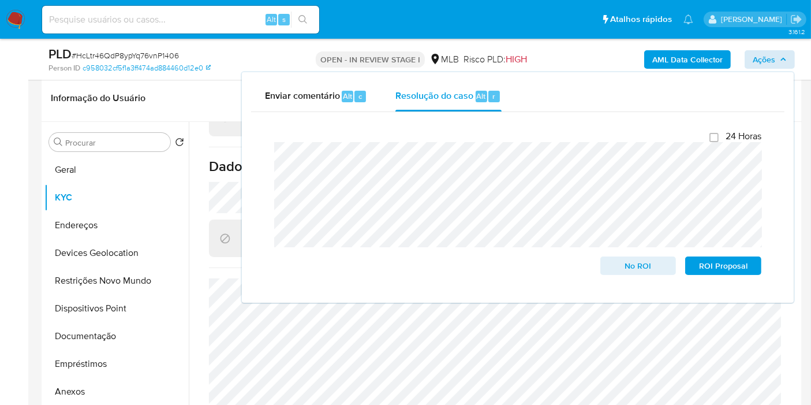
scroll to position [844, 0]
click at [94, 395] on button "Anexos" at bounding box center [111, 392] width 135 height 28
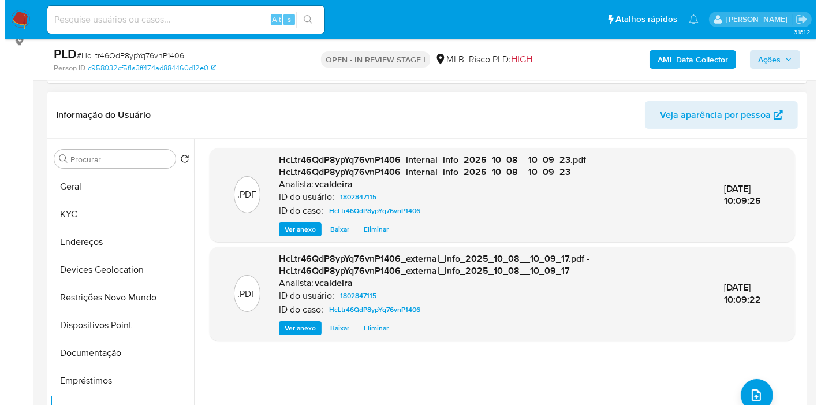
scroll to position [242, 0]
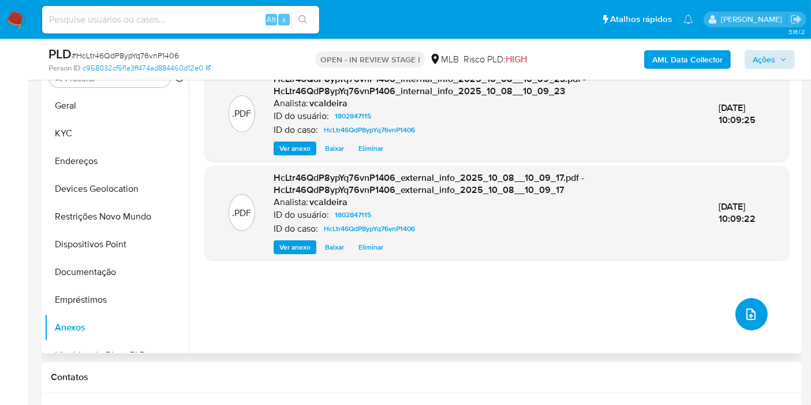
click at [751, 311] on icon "upload-file" at bounding box center [751, 314] width 14 height 14
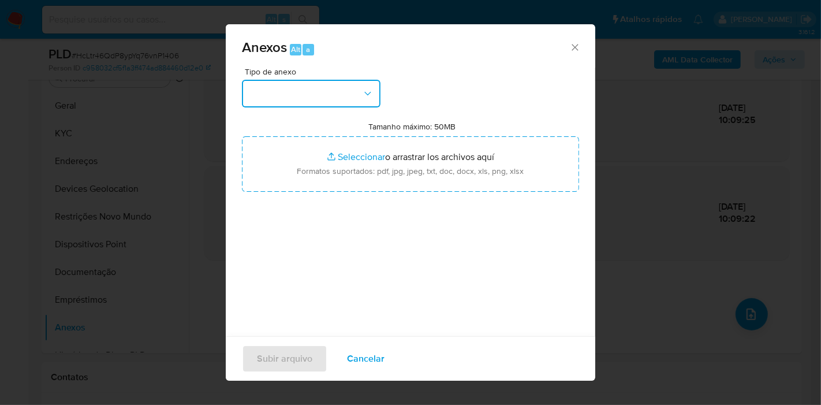
click at [349, 105] on button "button" at bounding box center [311, 94] width 139 height 28
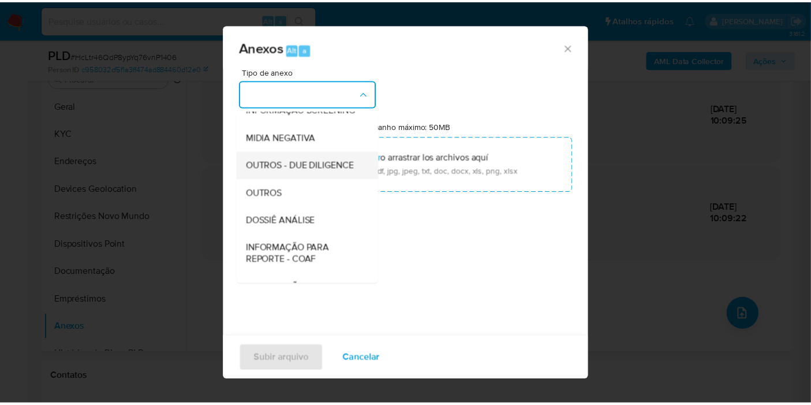
scroll to position [128, 0]
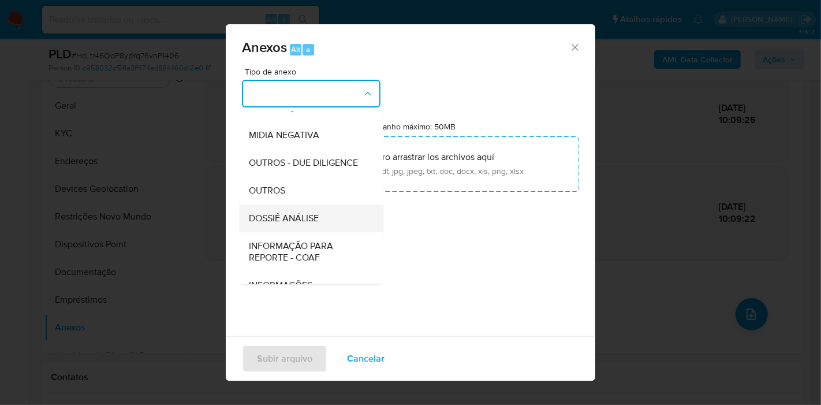
click at [289, 224] on span "DOSSIÊ ANÁLISE" at bounding box center [284, 219] width 70 height 12
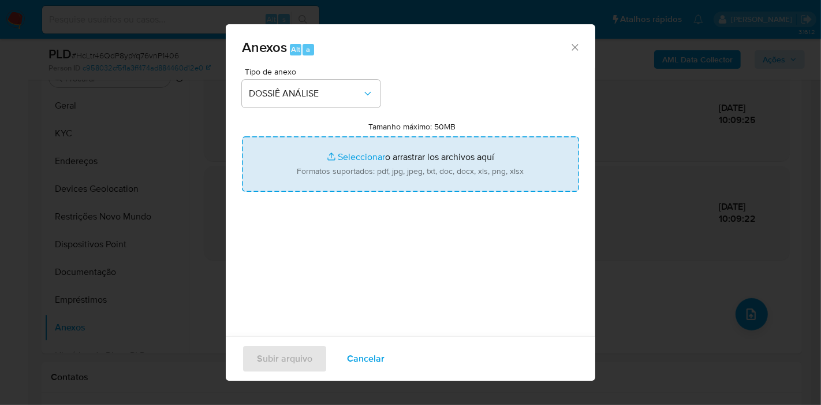
click at [356, 152] on input "Tamanho máximo: 50MB Seleccionar archivos" at bounding box center [410, 163] width 337 height 55
click at [358, 161] on input "Tamanho máximo: 50MB Seleccionar archivos" at bounding box center [410, 163] width 337 height 55
type input "C:\fakepath\SAR - (XXX) - CNPJ 42971777000143 - L & B TRANSPORTES E SERVIÇOS LT…"
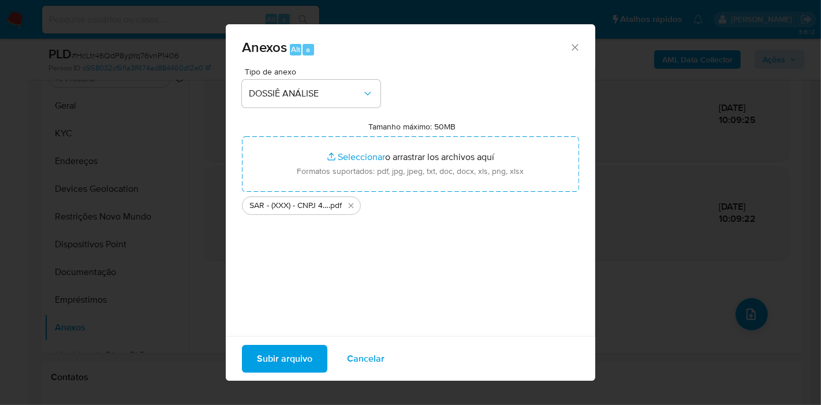
click at [297, 359] on span "Subir arquivo" at bounding box center [284, 358] width 55 height 25
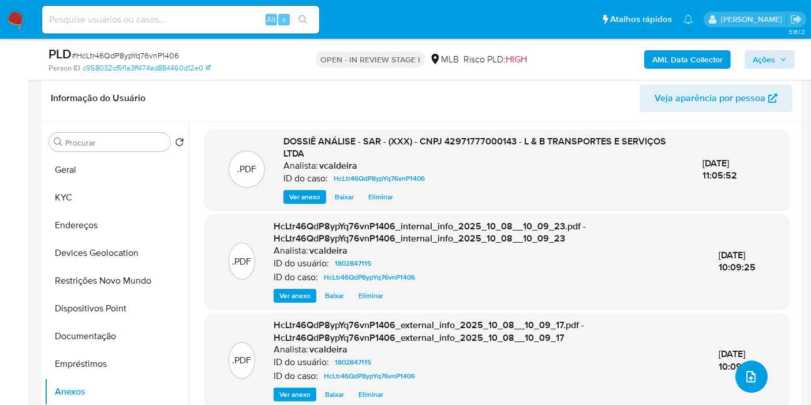
scroll to position [0, 0]
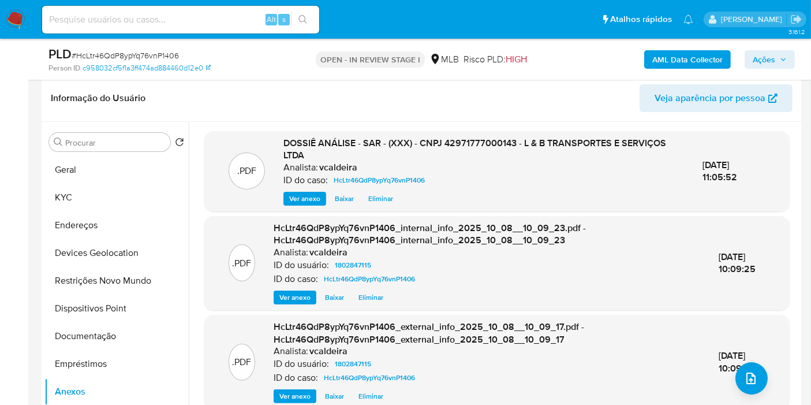
click at [774, 56] on span "Ações" at bounding box center [764, 59] width 23 height 18
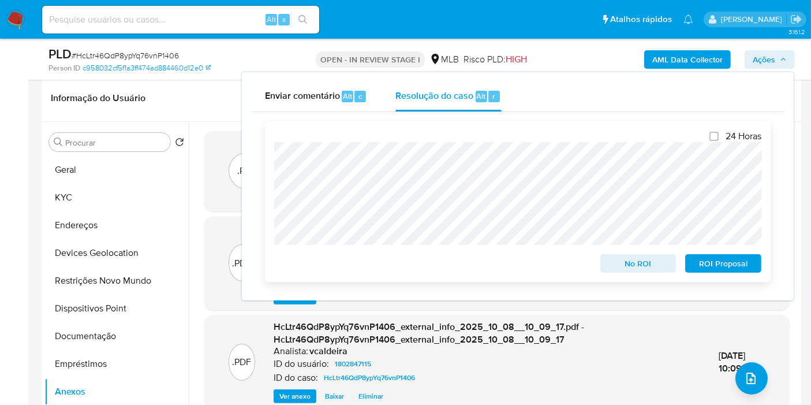
click at [718, 268] on span "ROI Proposal" at bounding box center [724, 263] width 60 height 16
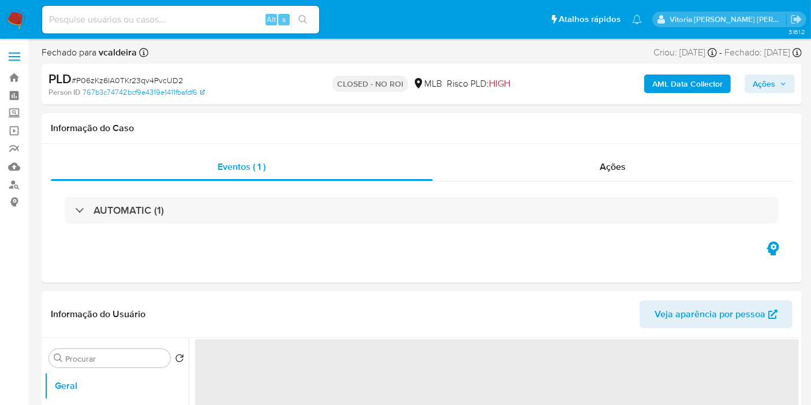
select select "10"
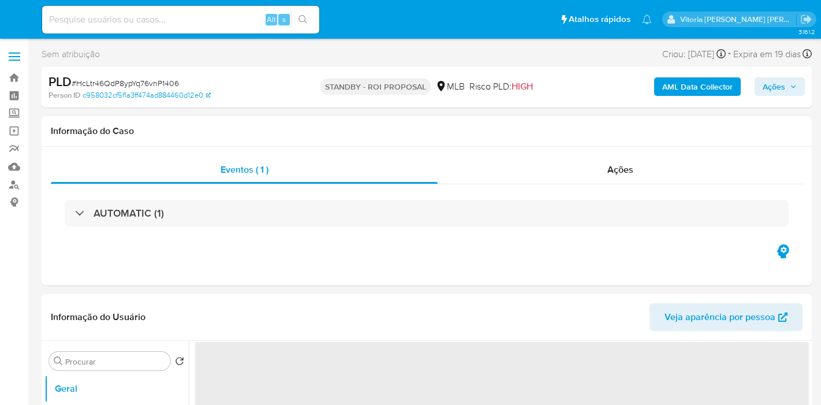
select select "10"
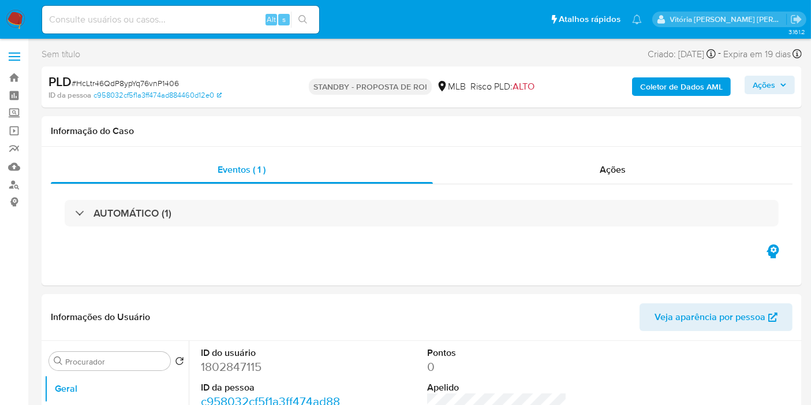
click at [109, 18] on input at bounding box center [180, 19] width 277 height 15
paste input "Un8o9gYVwhNdfGii1FcHqNGY"
type input "Un8o9gYVwhNdfGii1FcHqNGY"
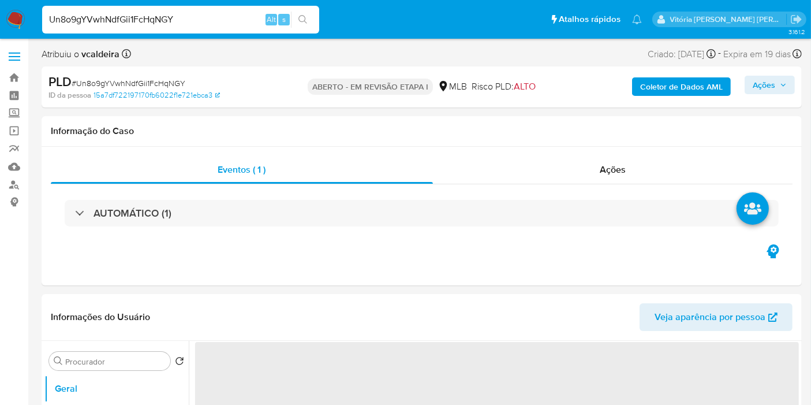
select select "10"
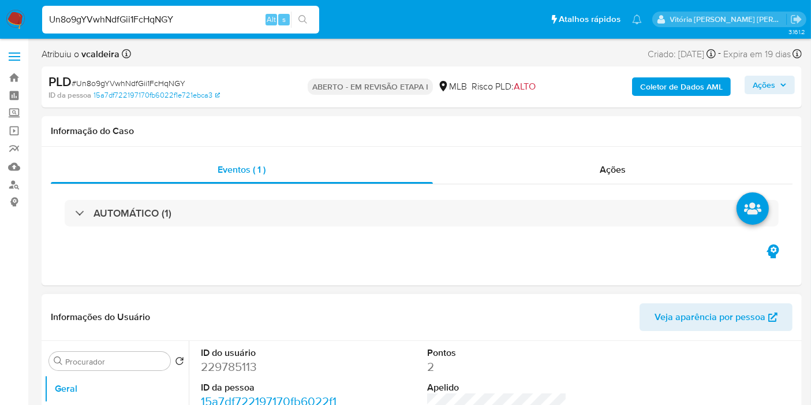
click at [225, 368] on font "229785113" at bounding box center [229, 366] width 56 height 17
copy font "229785113"
click at [109, 14] on input "Un8o9gYVwhNdfGii1FcHqNGY" at bounding box center [180, 19] width 277 height 15
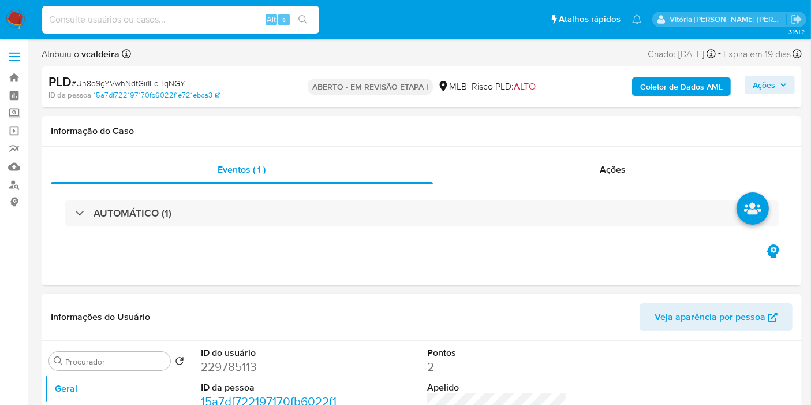
click at [228, 370] on font "229785113" at bounding box center [229, 366] width 56 height 17
copy font "229785113"
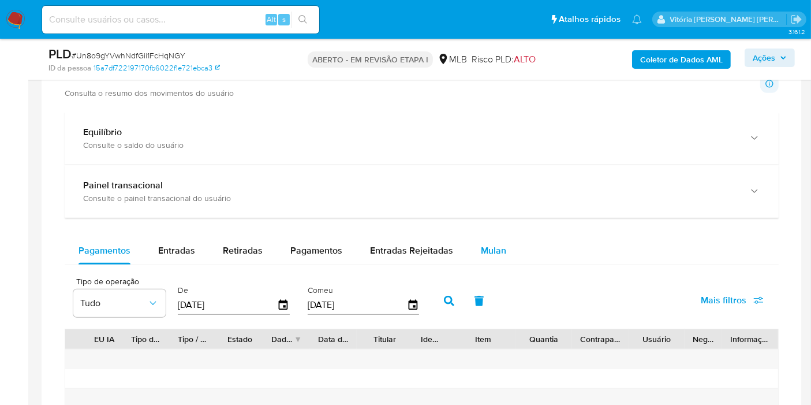
scroll to position [815, 0]
click at [494, 250] on font "Mulan" at bounding box center [493, 250] width 25 height 13
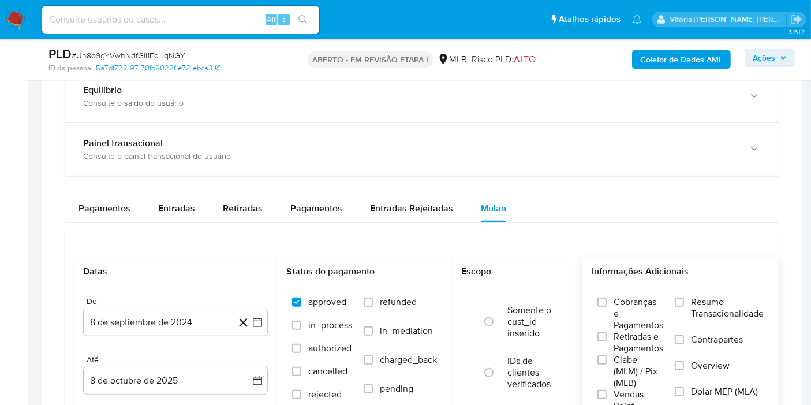
scroll to position [1008, 0]
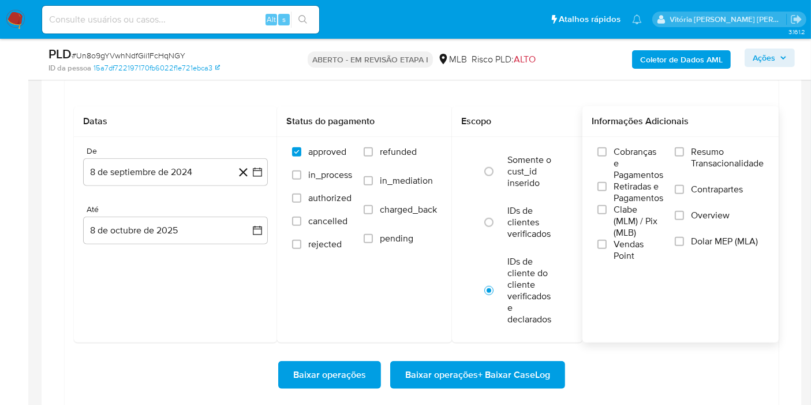
click at [711, 154] on span "Resumo Transacionalidade" at bounding box center [727, 157] width 73 height 23
click at [684, 154] on input "Resumo Transacionalidade" at bounding box center [679, 151] width 9 height 9
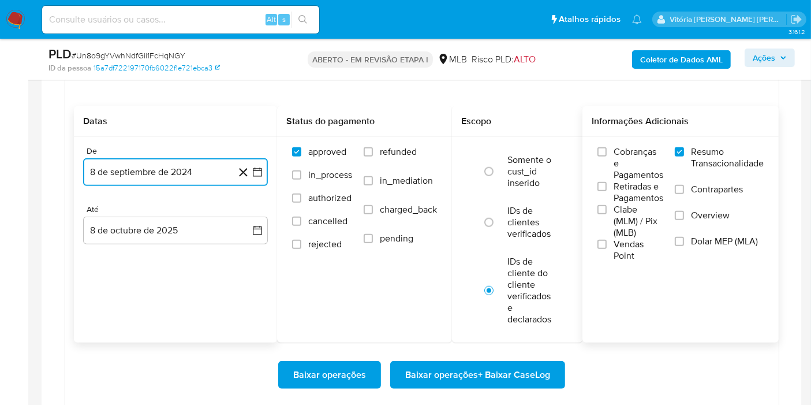
click at [183, 170] on button "8 de septiembre de 2024" at bounding box center [175, 172] width 185 height 28
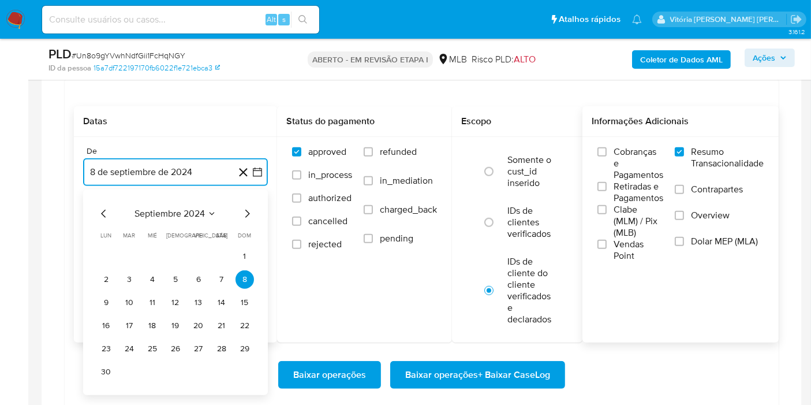
click at [201, 209] on span "septiembre 2024" at bounding box center [170, 214] width 70 height 12
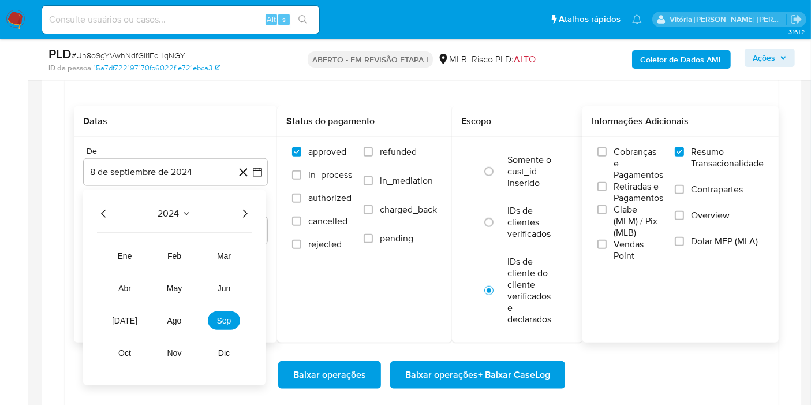
click at [248, 210] on icon "Año siguiente" at bounding box center [245, 214] width 14 height 14
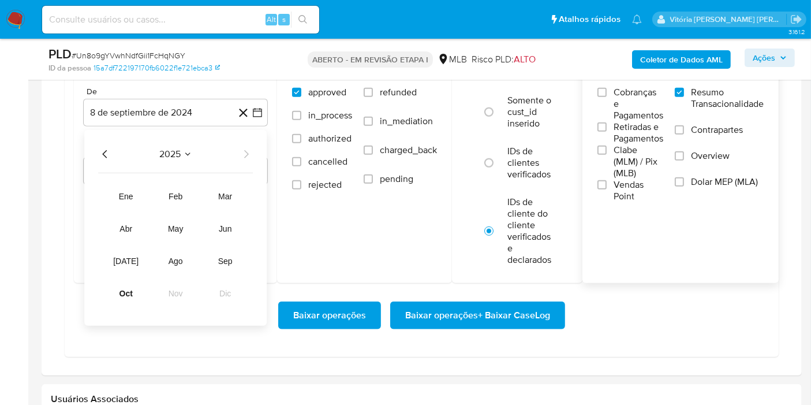
scroll to position [1136, 0]
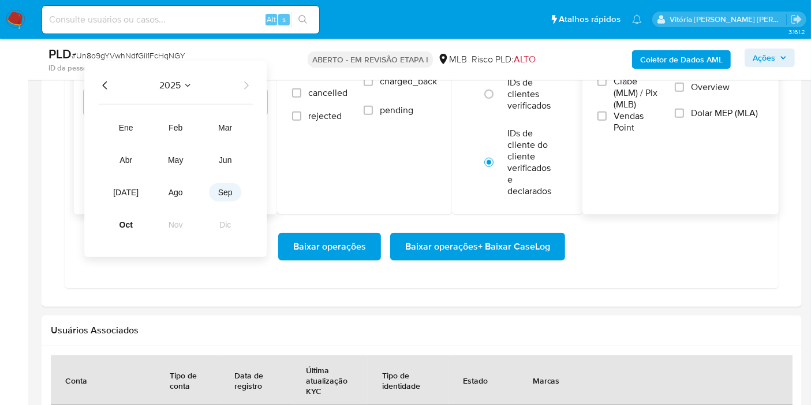
click at [226, 192] on span "sep" at bounding box center [225, 192] width 14 height 9
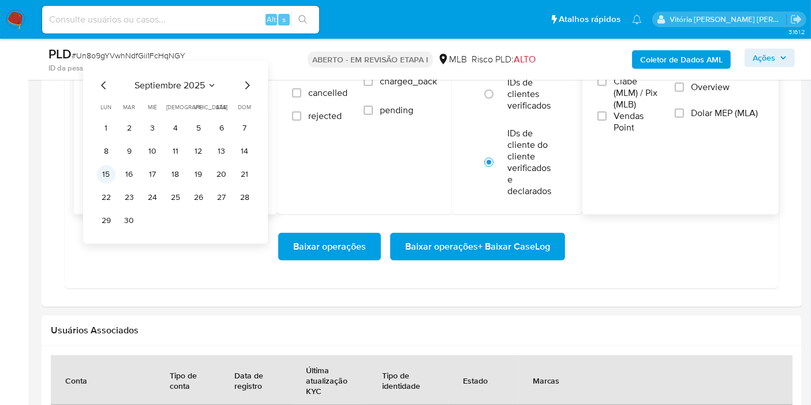
click at [109, 173] on button "15" at bounding box center [106, 174] width 18 height 18
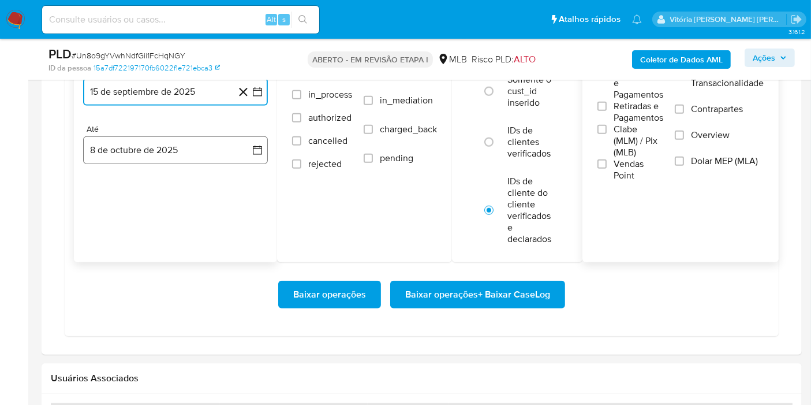
scroll to position [1072, 0]
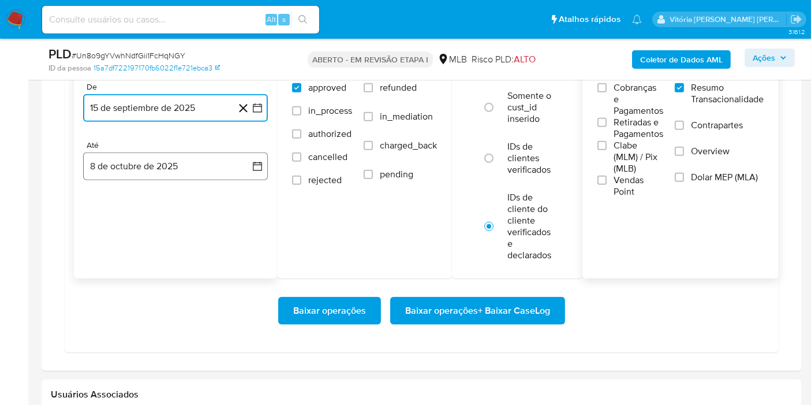
click at [148, 169] on button "8 de octubre de 2025" at bounding box center [175, 166] width 185 height 28
click at [105, 274] on button "6" at bounding box center [106, 274] width 18 height 18
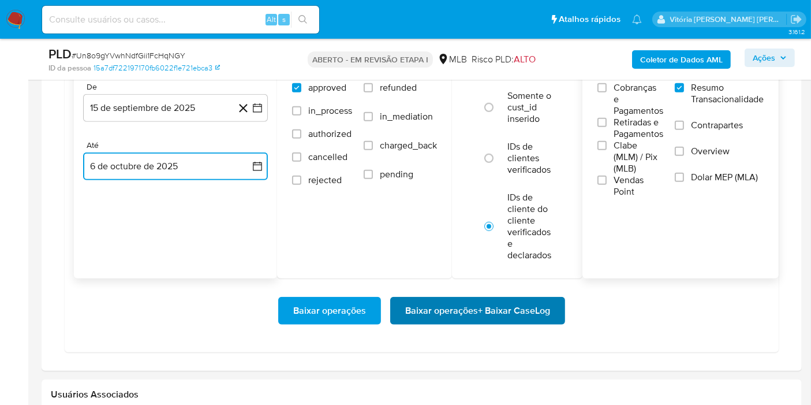
click at [407, 303] on span "Baixar operações + Baixar CaseLog" at bounding box center [477, 310] width 145 height 25
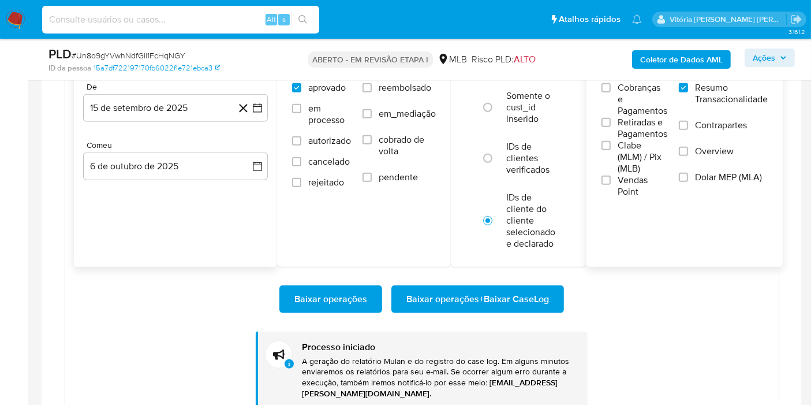
click at [126, 19] on input at bounding box center [180, 19] width 277 height 15
paste input "4MVHTE1UN725RgUT9J8Yyga8"
type input "4MVHTE1UN725RgUT9J8Yyga8"
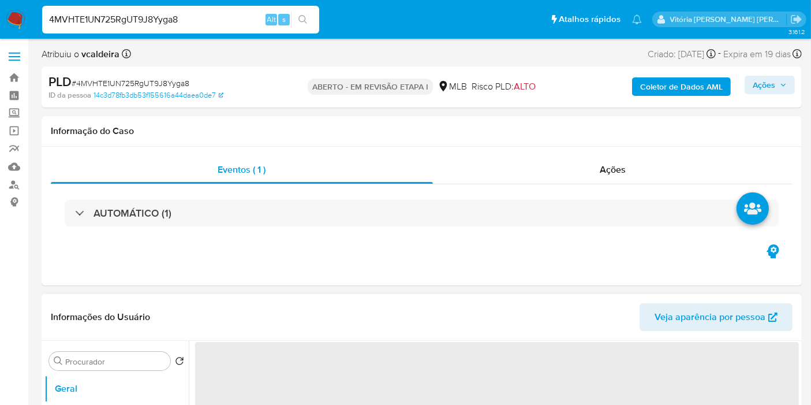
select select "10"
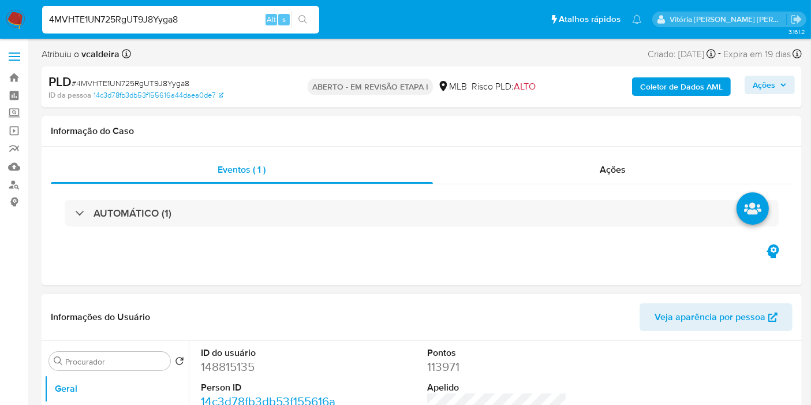
scroll to position [128, 0]
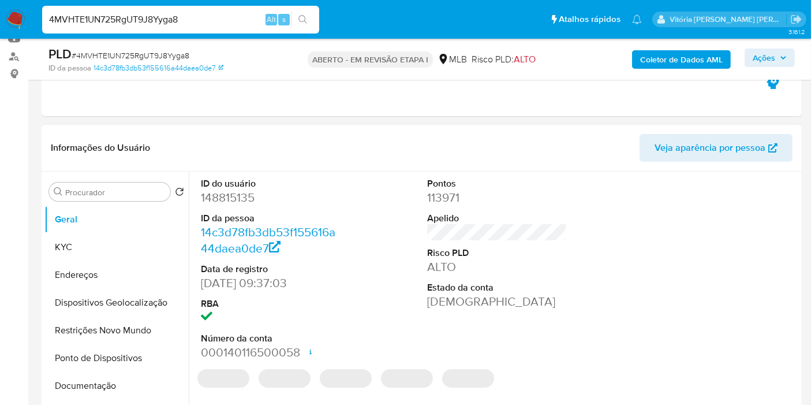
click at [218, 203] on font "148815135" at bounding box center [228, 197] width 54 height 17
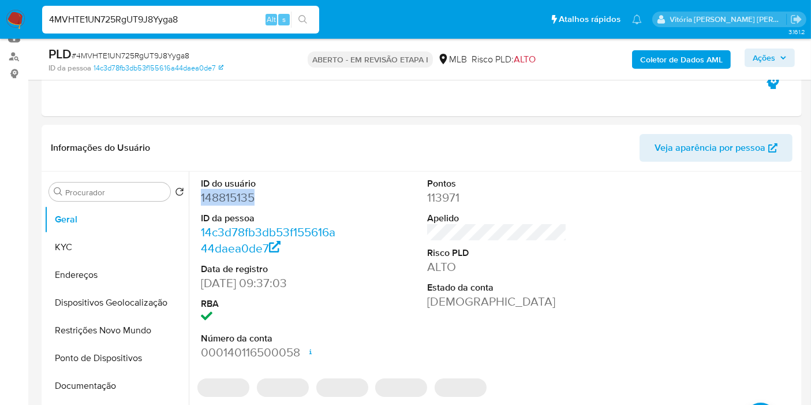
copy font "148815135"
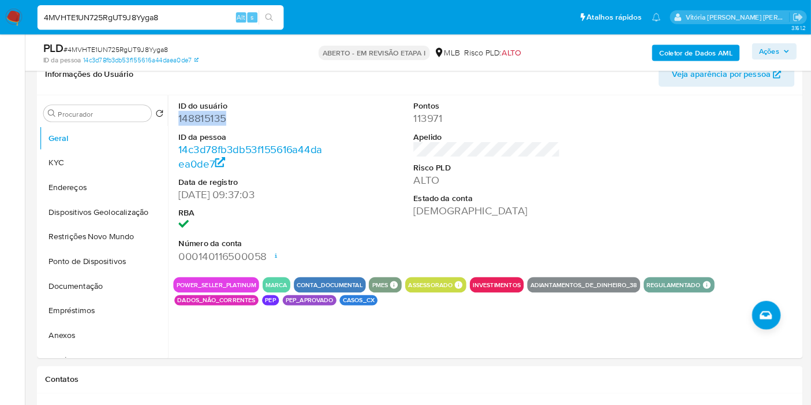
scroll to position [192, 0]
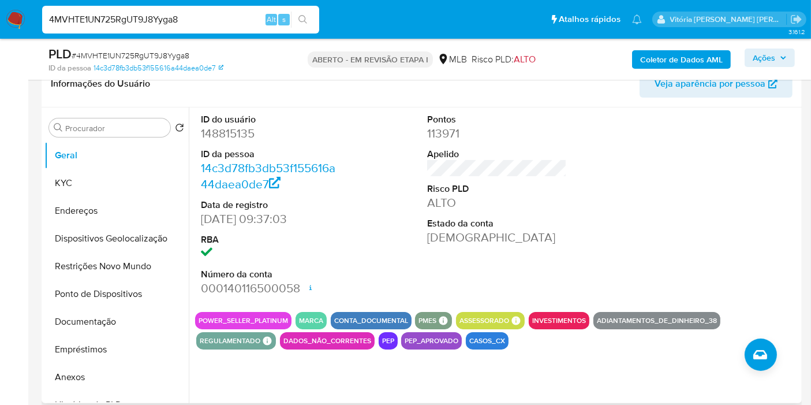
click at [563, 359] on div "ID do usuário 148815135 ID da pessoa 14c3d78fb3db53f155616a44daea0de7 Data de r…" at bounding box center [494, 255] width 610 height 296
click at [83, 182] on button "KYC" at bounding box center [111, 183] width 135 height 28
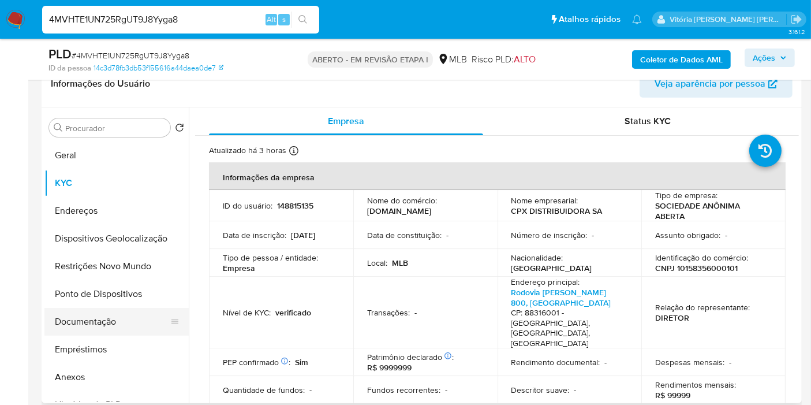
click at [98, 318] on button "Documentação" at bounding box center [111, 322] width 135 height 28
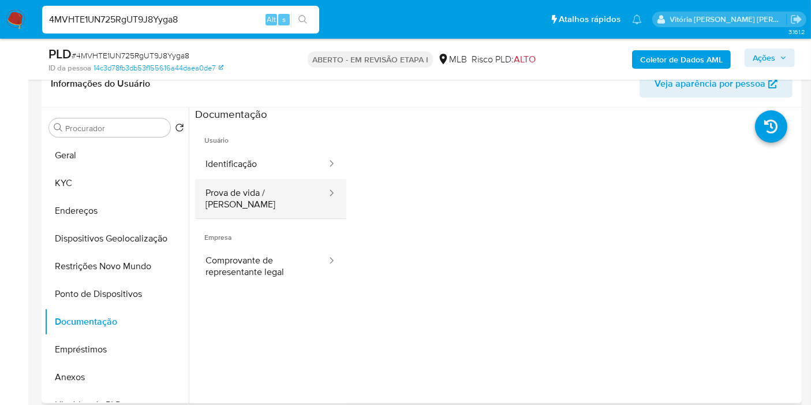
click at [290, 197] on button "Prova de vida / [PERSON_NAME]" at bounding box center [261, 198] width 133 height 39
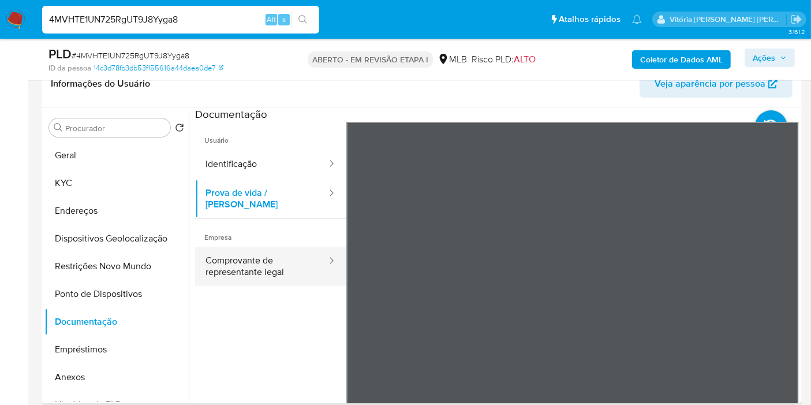
click at [250, 250] on button "Comprovante de representante legal" at bounding box center [261, 266] width 133 height 39
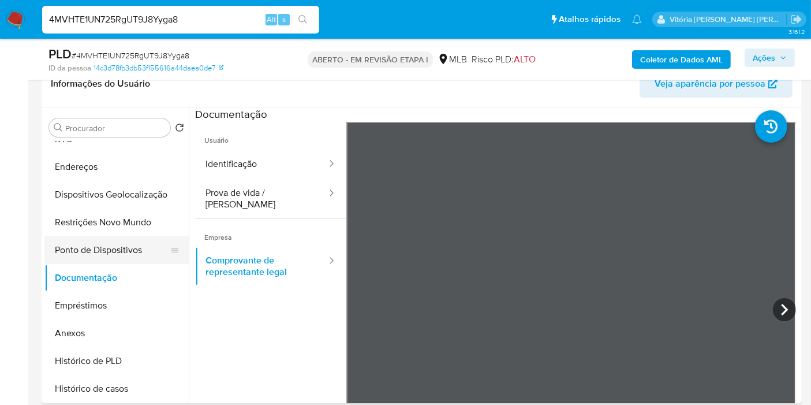
scroll to position [64, 0]
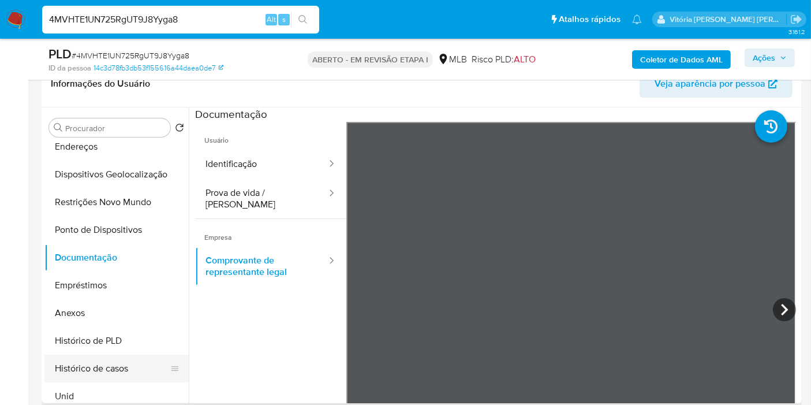
click at [85, 363] on button "Histórico de casos" at bounding box center [111, 369] width 135 height 28
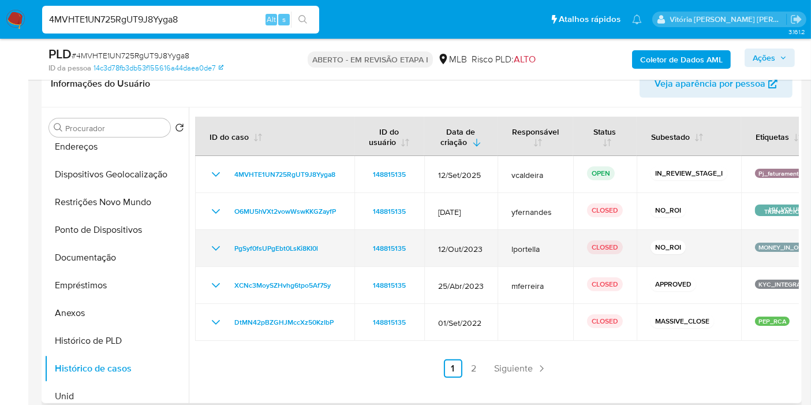
click at [217, 255] on icon "Mostrar/Ocultar" at bounding box center [216, 248] width 14 height 14
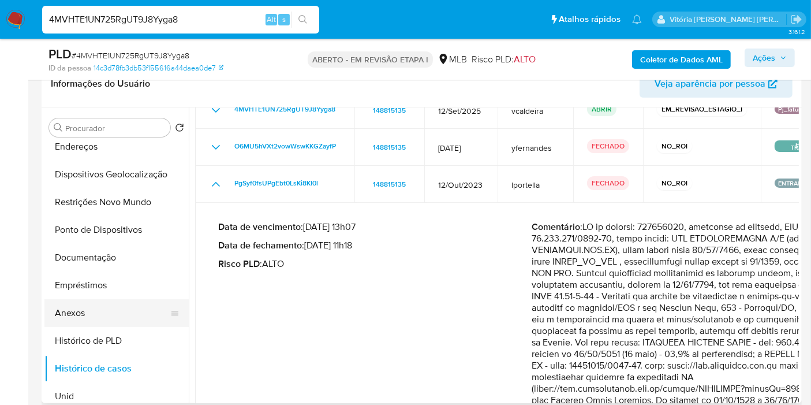
click at [81, 307] on button "Anexos" at bounding box center [111, 313] width 135 height 28
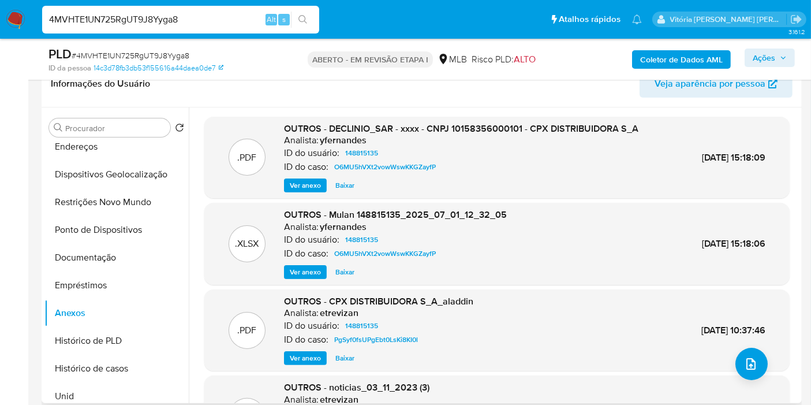
click at [306, 182] on font "Ver anexo" at bounding box center [305, 185] width 31 height 14
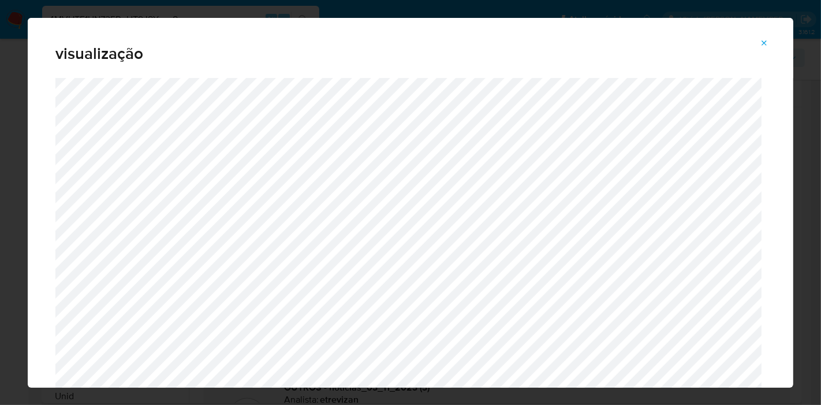
click at [768, 39] on icon "Pré-visualização do anexo" at bounding box center [764, 43] width 9 height 9
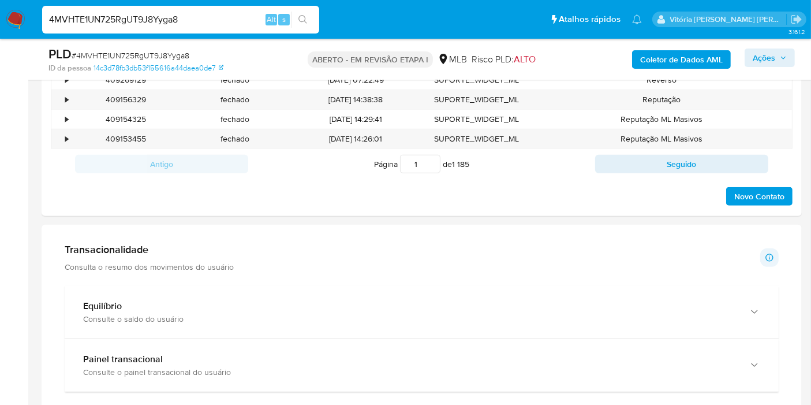
scroll to position [642, 0]
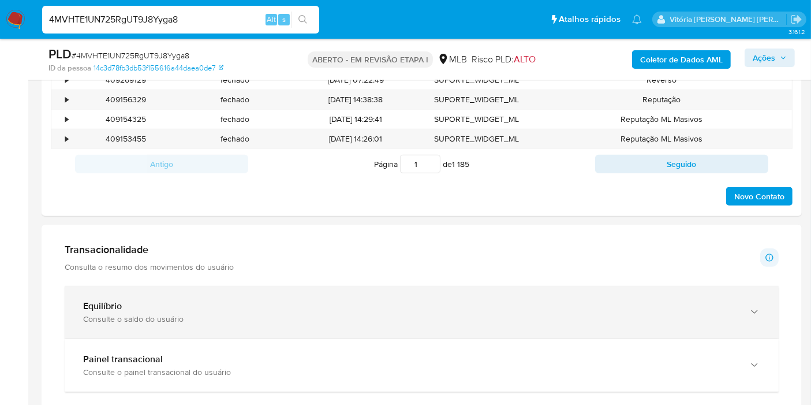
click at [125, 324] on div "Equilíbrio Consulte o saldo do usuário" at bounding box center [422, 312] width 714 height 53
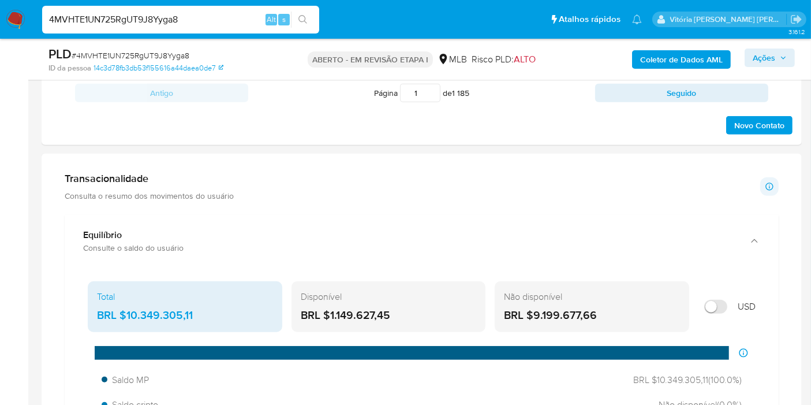
scroll to position [834, 0]
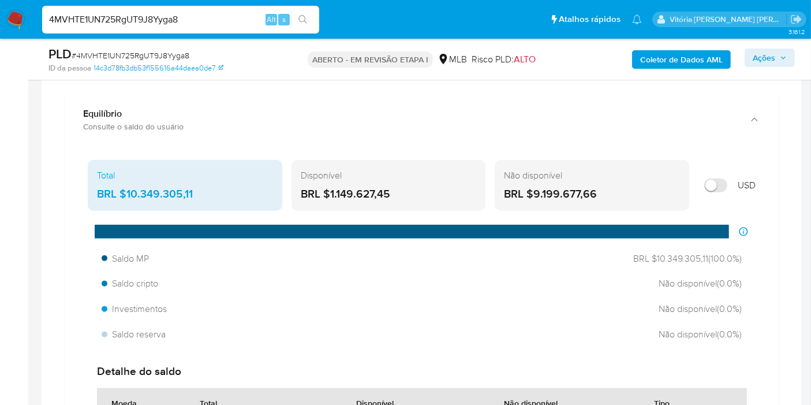
drag, startPoint x: 393, startPoint y: 191, endPoint x: 329, endPoint y: 192, distance: 64.1
click at [329, 192] on div "BRL $1.149.627,45" at bounding box center [389, 194] width 176 height 15
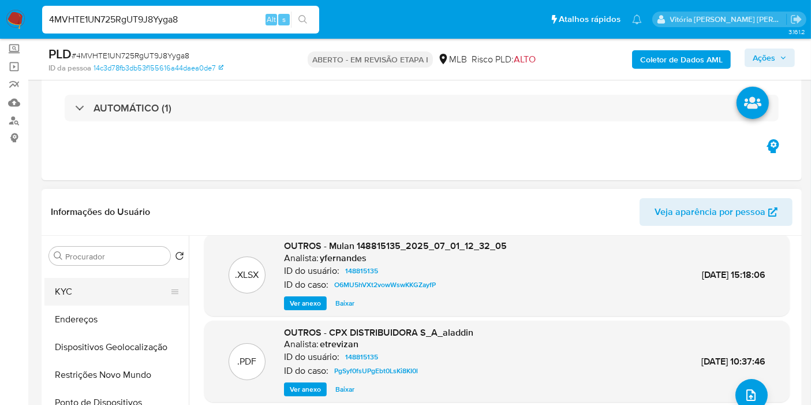
scroll to position [0, 0]
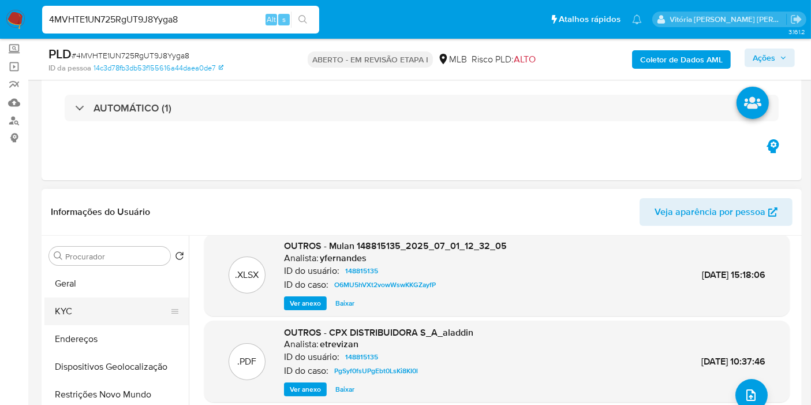
click at [81, 304] on button "KYC" at bounding box center [111, 311] width 135 height 28
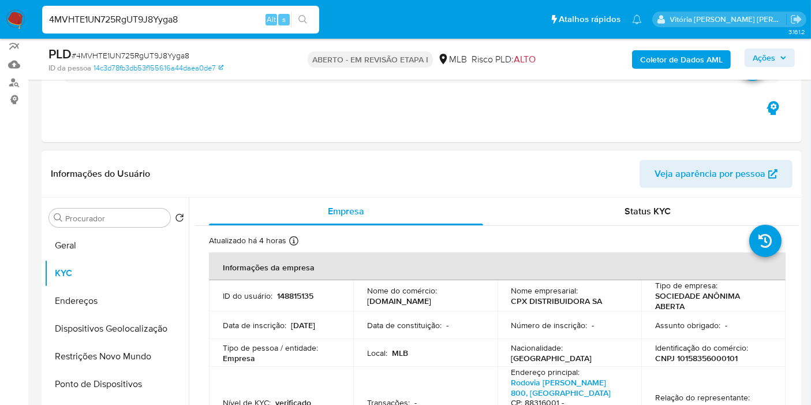
scroll to position [128, 0]
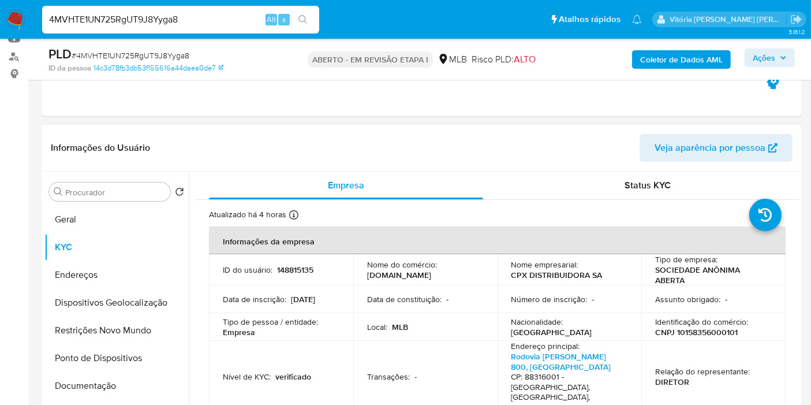
click at [279, 266] on font "148815135" at bounding box center [295, 270] width 36 height 12
copy font "148815135"
click at [95, 388] on button "Documentação" at bounding box center [111, 386] width 135 height 28
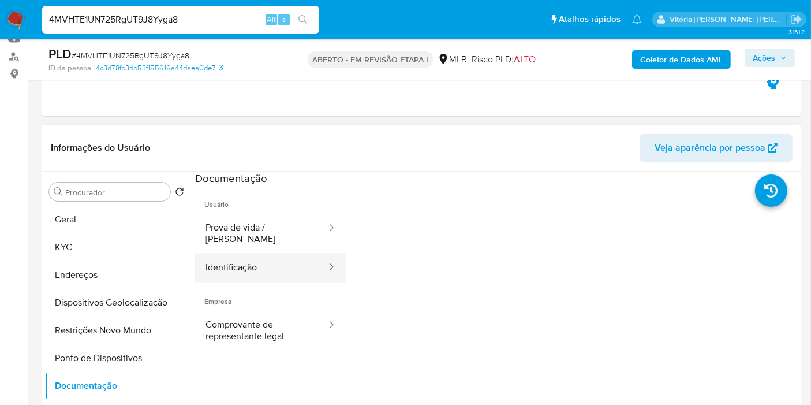
click at [249, 254] on button "Identificação" at bounding box center [261, 267] width 133 height 29
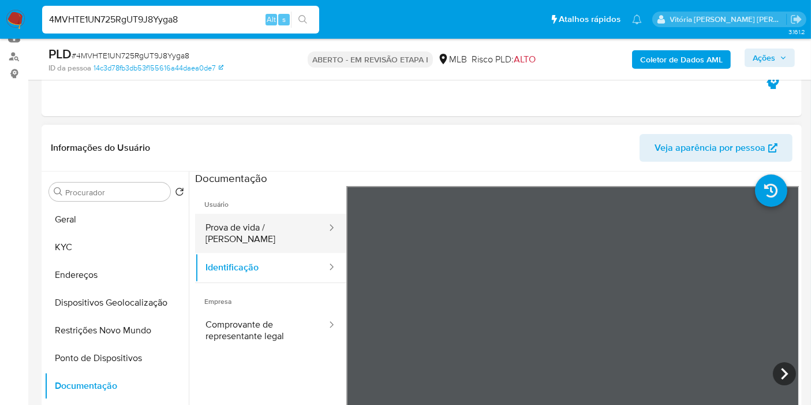
click at [247, 236] on button "Prova de vida / Selfie" at bounding box center [261, 233] width 133 height 39
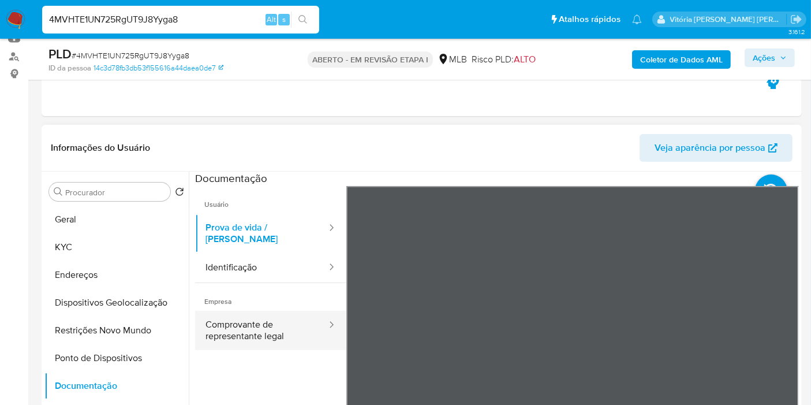
click at [262, 322] on button "Comprovante de representante legal" at bounding box center [261, 330] width 133 height 39
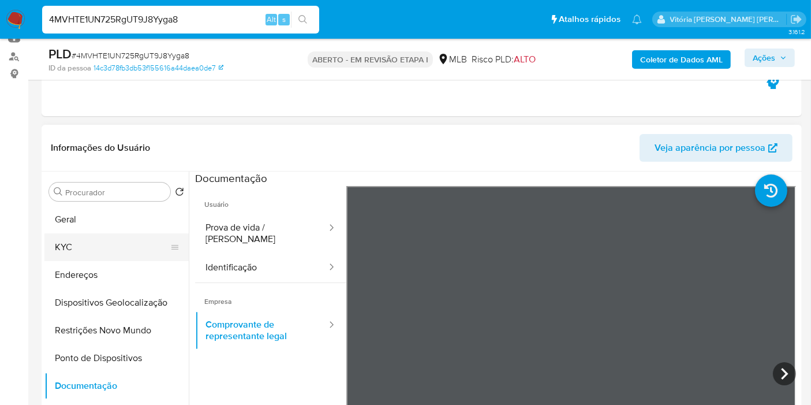
click at [102, 251] on button "KYC" at bounding box center [111, 247] width 135 height 28
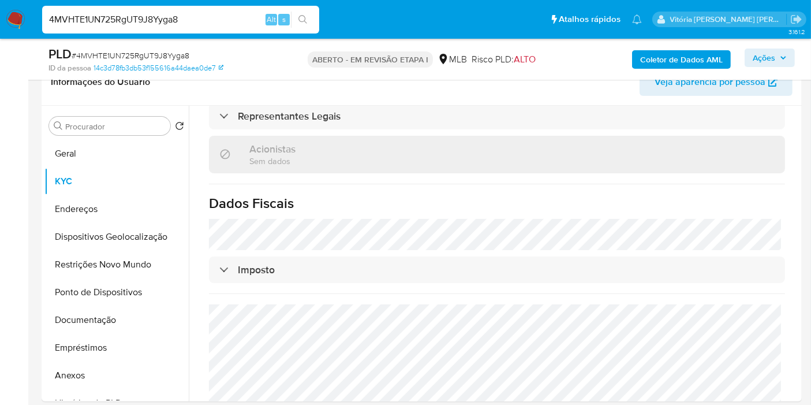
scroll to position [192, 0]
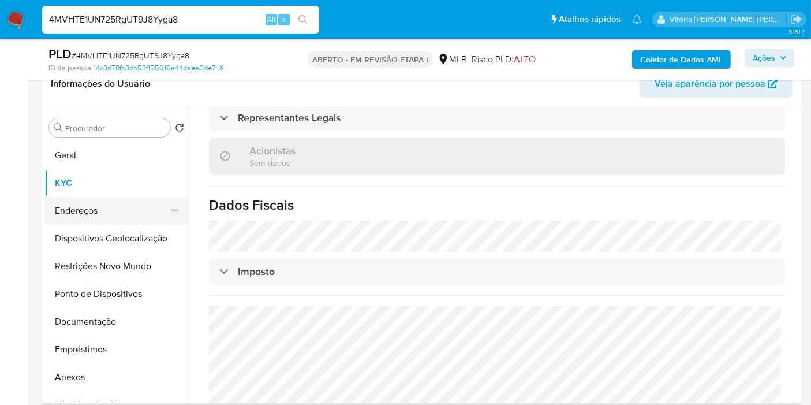
click at [71, 204] on button "Endereços" at bounding box center [111, 211] width 135 height 28
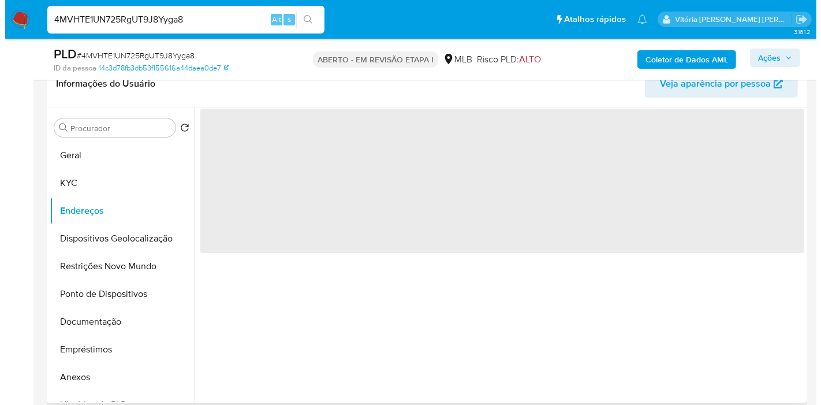
scroll to position [0, 0]
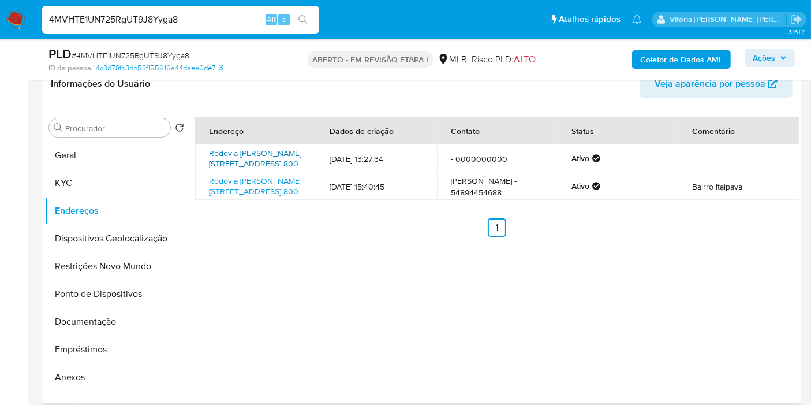
click at [254, 154] on font "Rodovia Antônio Heil 800, Itajaí, Santa Catarina, 88316001, Brasil 800" at bounding box center [255, 158] width 92 height 22
click at [85, 184] on button "KYC" at bounding box center [111, 183] width 135 height 28
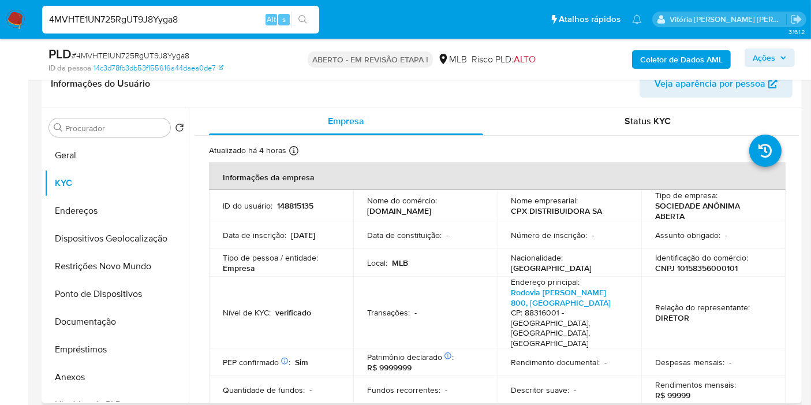
click at [690, 266] on font "CNPJ 10158356000101" at bounding box center [697, 268] width 83 height 12
copy font "10158356000101"
click at [685, 50] on font "Coletor de Dados AML" at bounding box center [682, 59] width 83 height 18
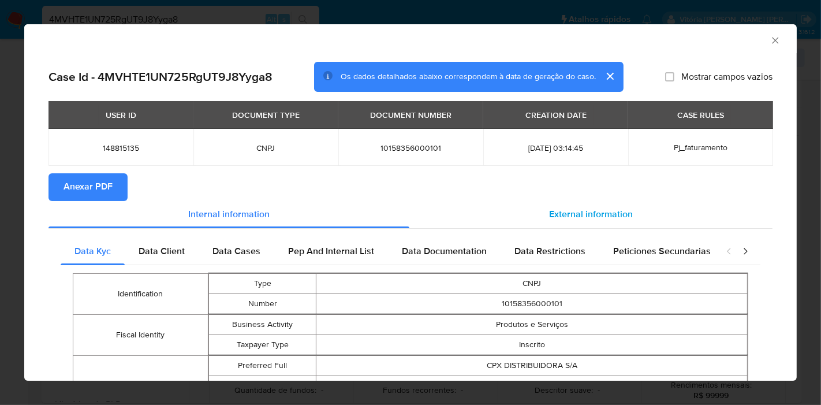
click at [551, 215] on span "External information" at bounding box center [591, 214] width 84 height 13
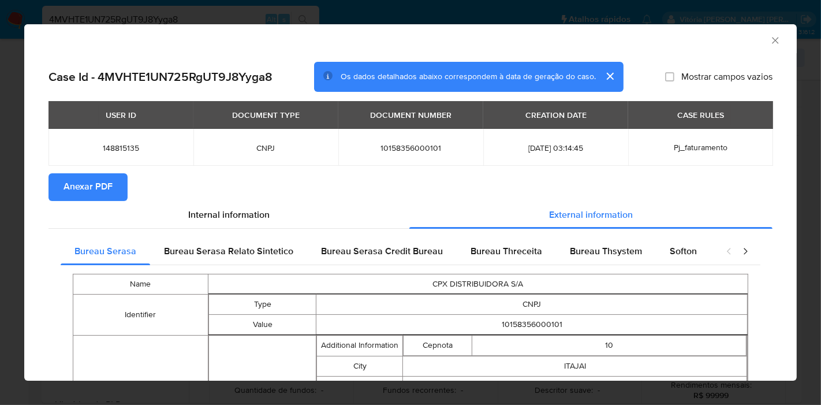
click at [109, 195] on span "Anexar PDF" at bounding box center [88, 186] width 49 height 25
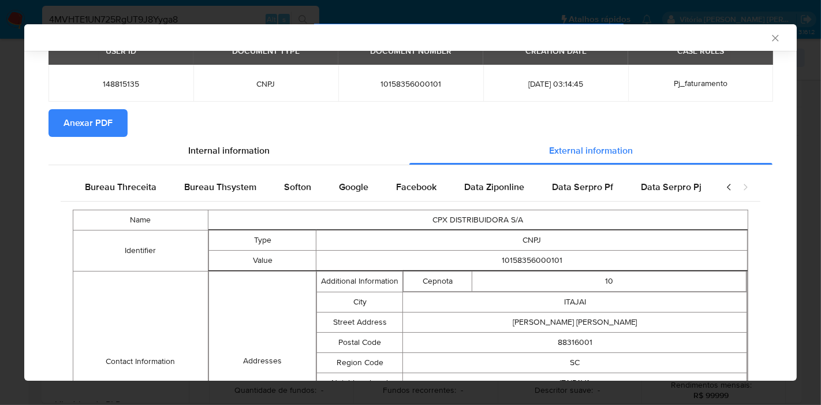
scroll to position [0, 388]
click at [366, 195] on div "Google" at bounding box center [352, 187] width 57 height 28
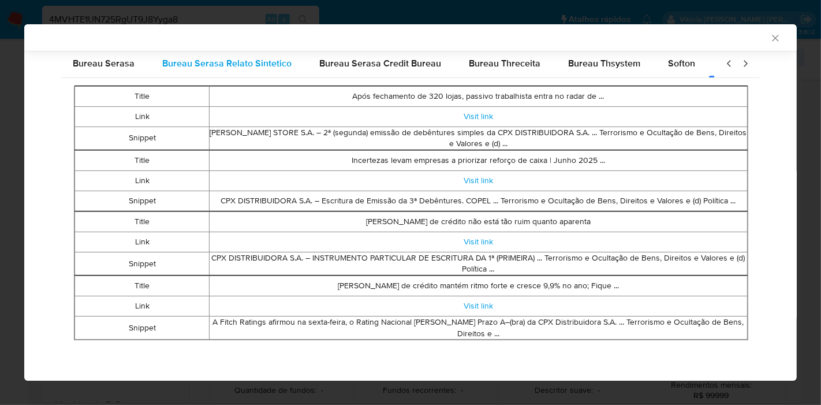
scroll to position [0, 0]
click at [100, 60] on span "Bureau Serasa" at bounding box center [106, 63] width 62 height 13
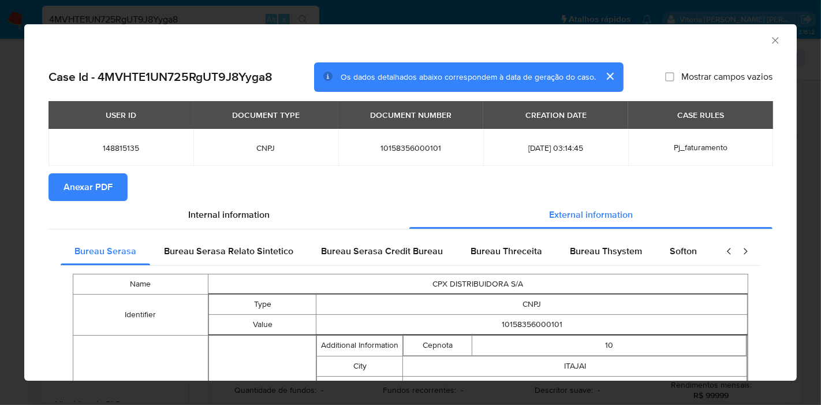
click at [391, 146] on span "10158356000101" at bounding box center [410, 148] width 117 height 10
copy span "10158356000101"
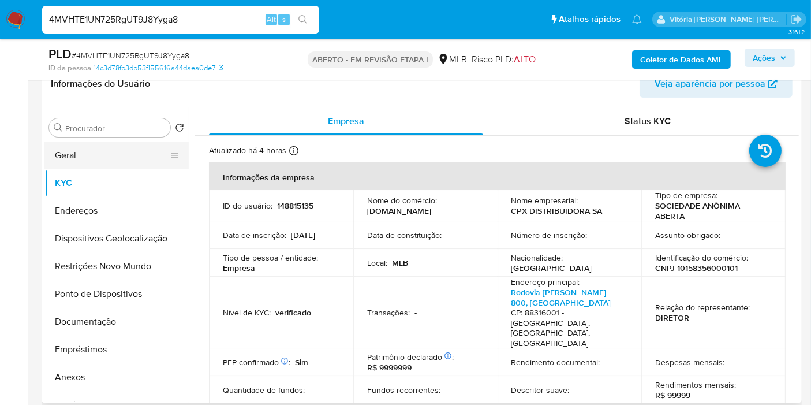
click at [102, 149] on button "Geral" at bounding box center [111, 156] width 135 height 28
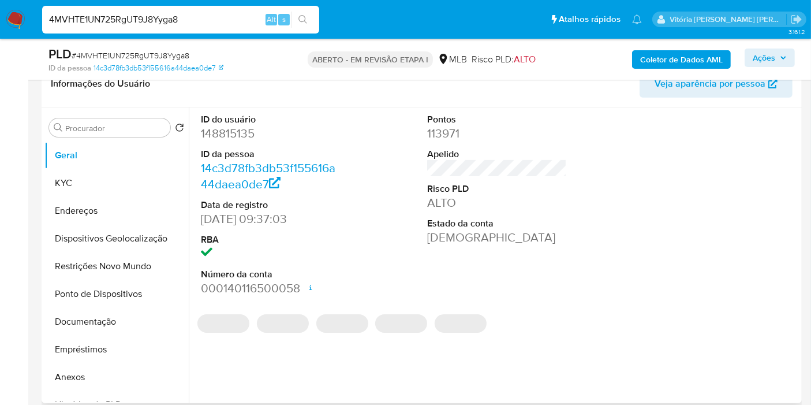
click at [686, 263] on div at bounding box center [724, 204] width 151 height 195
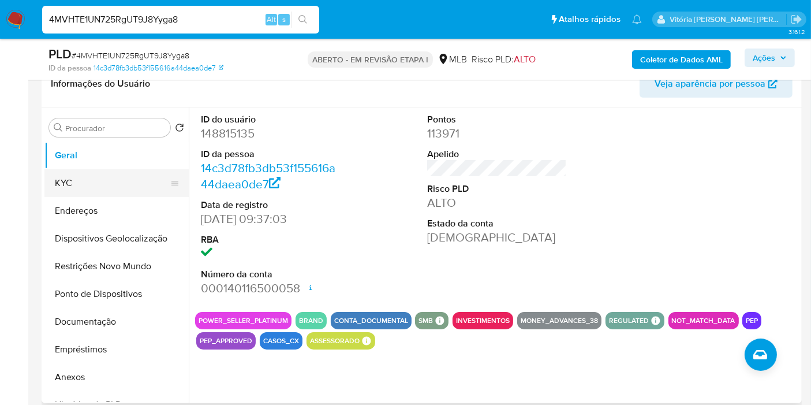
click at [98, 180] on button "KYC" at bounding box center [111, 183] width 135 height 28
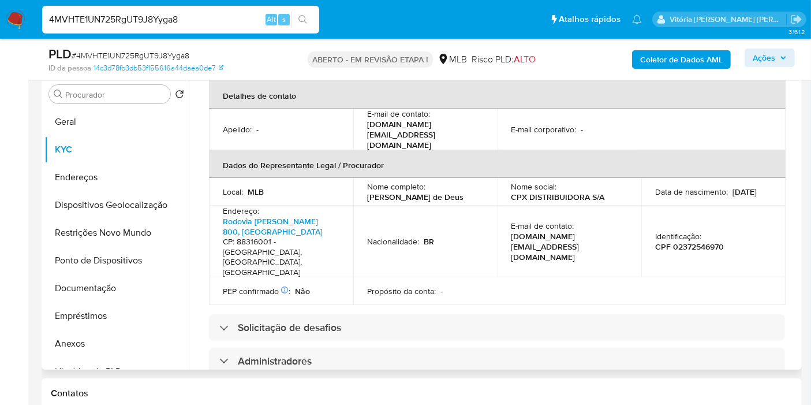
scroll to position [314, 0]
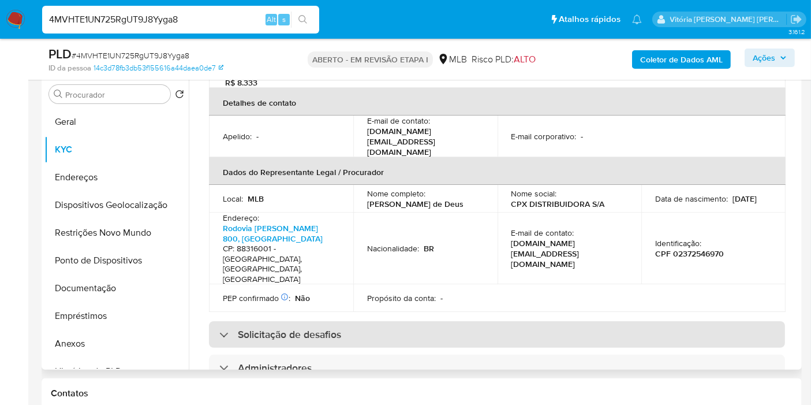
click at [326, 327] on font "Solicitação de desafios" at bounding box center [289, 334] width 103 height 15
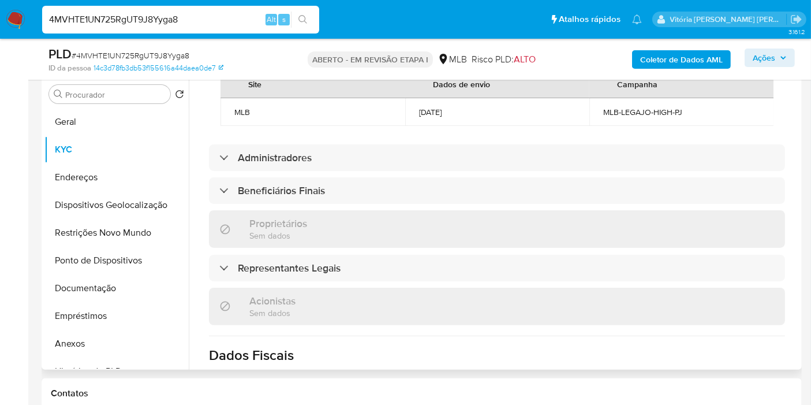
scroll to position [623, 0]
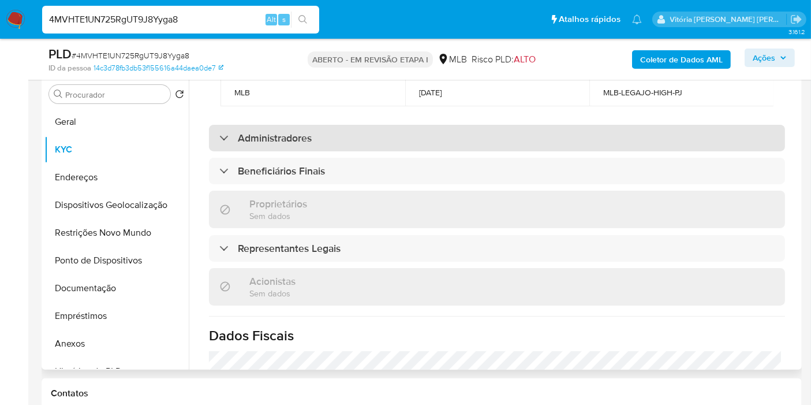
click at [305, 131] on font "Administradores" at bounding box center [275, 138] width 74 height 15
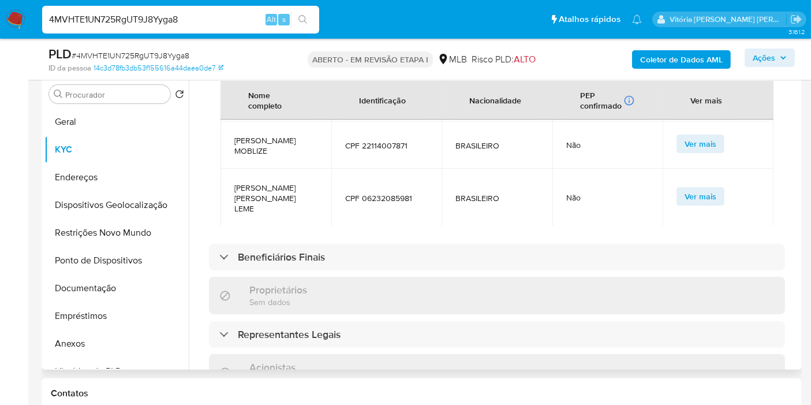
scroll to position [751, 0]
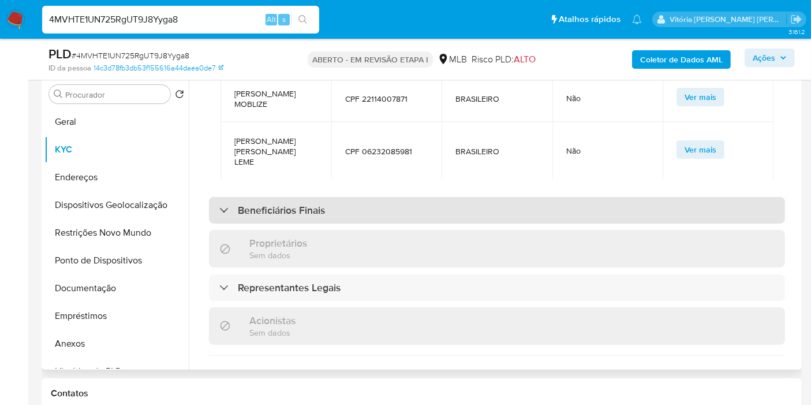
click at [286, 203] on font "Beneficiários Finais" at bounding box center [281, 210] width 87 height 15
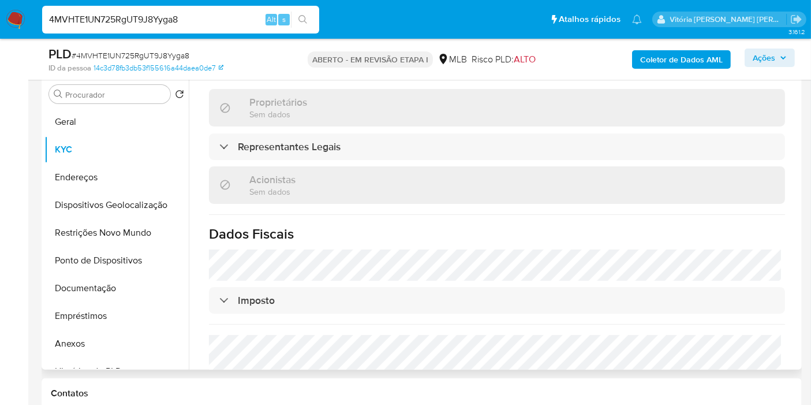
scroll to position [1083, 0]
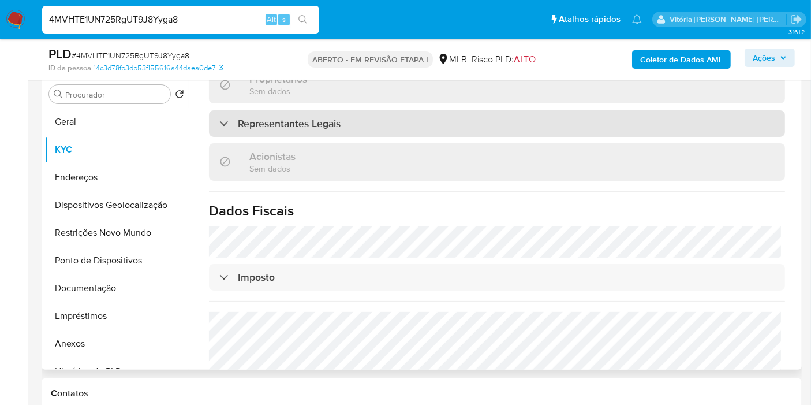
click at [321, 110] on div "Representantes Legais" at bounding box center [497, 123] width 576 height 27
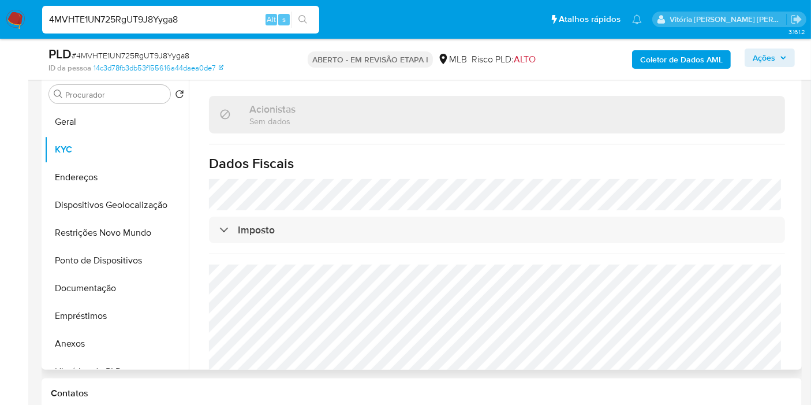
scroll to position [1300, 0]
click at [92, 179] on button "Endereços" at bounding box center [111, 177] width 135 height 28
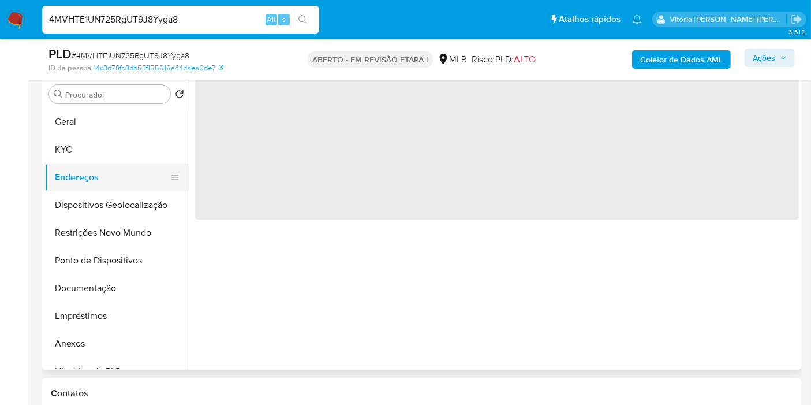
scroll to position [0, 0]
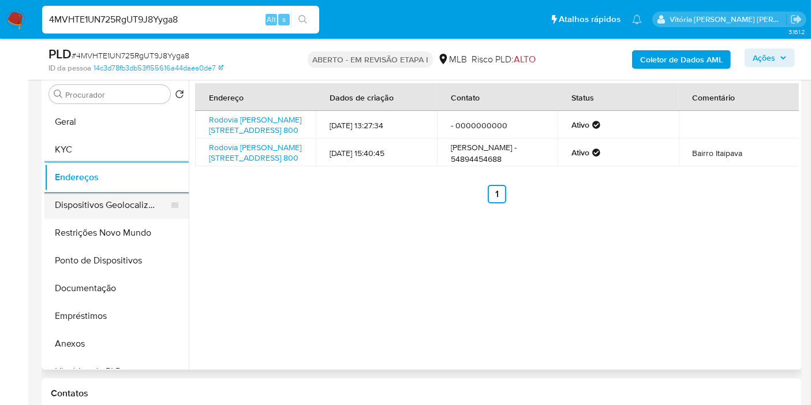
click at [81, 203] on button "Dispositivos Geolocalização" at bounding box center [111, 205] width 135 height 28
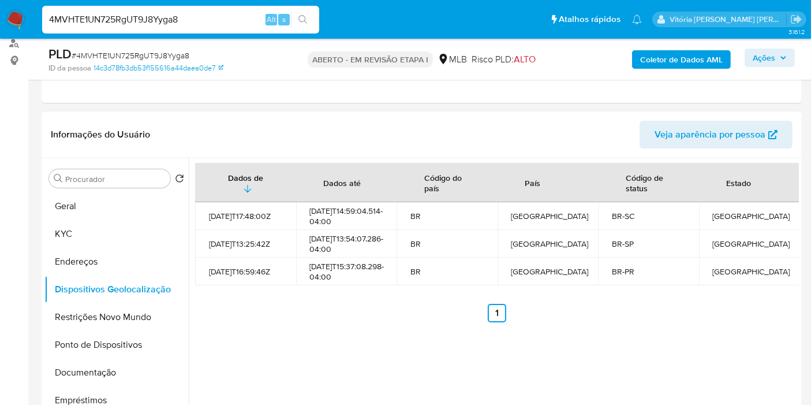
scroll to position [162, 0]
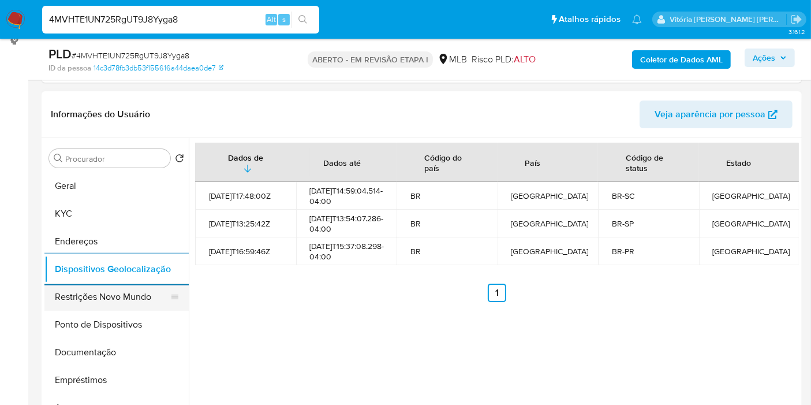
click at [102, 298] on button "Restrições Novo Mundo" at bounding box center [111, 297] width 135 height 28
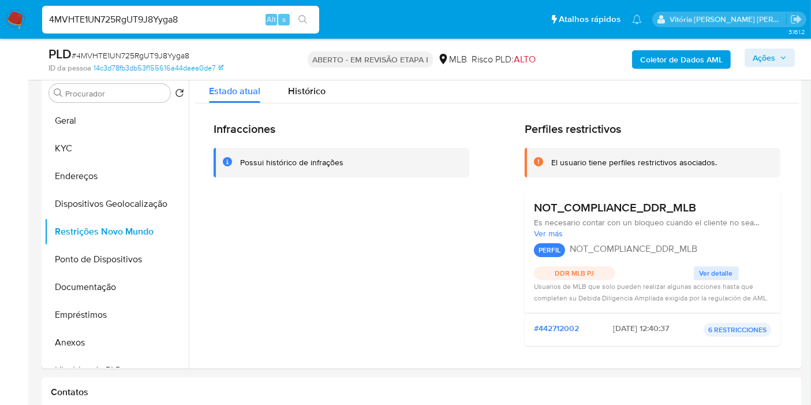
scroll to position [233, 0]
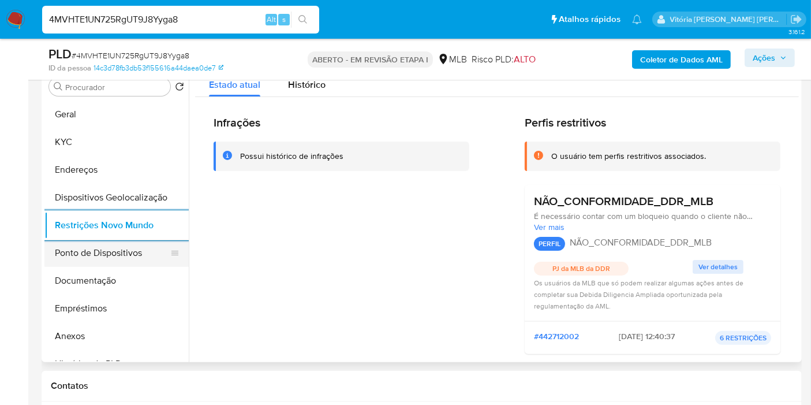
click at [91, 256] on button "Ponto de Dispositivos" at bounding box center [111, 253] width 135 height 28
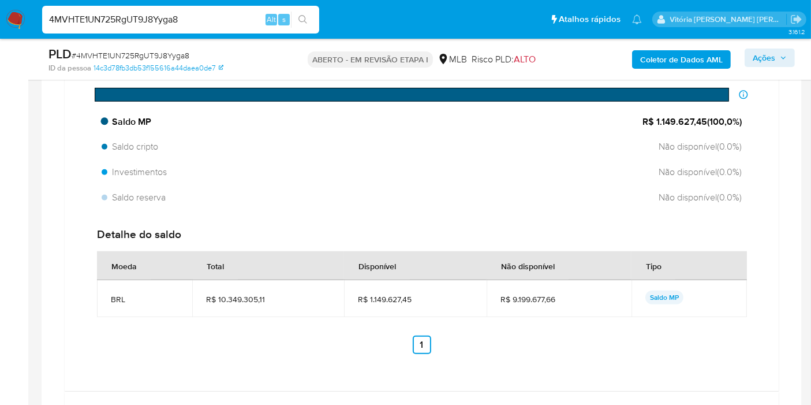
scroll to position [1090, 0]
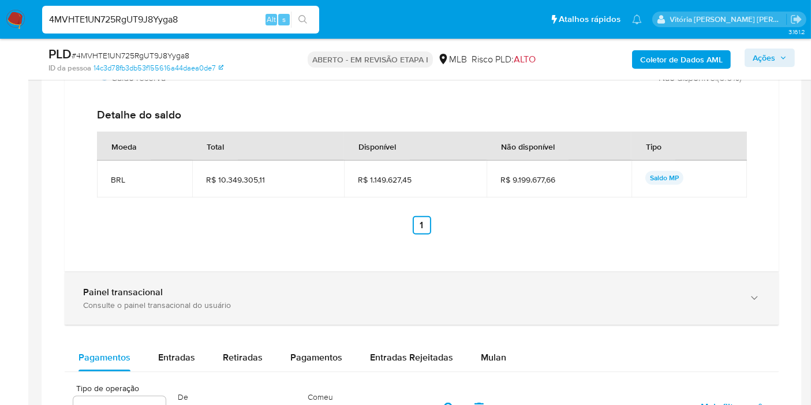
click at [173, 272] on div "Painel transacional Consulte o painel transacional do usuário" at bounding box center [422, 298] width 714 height 53
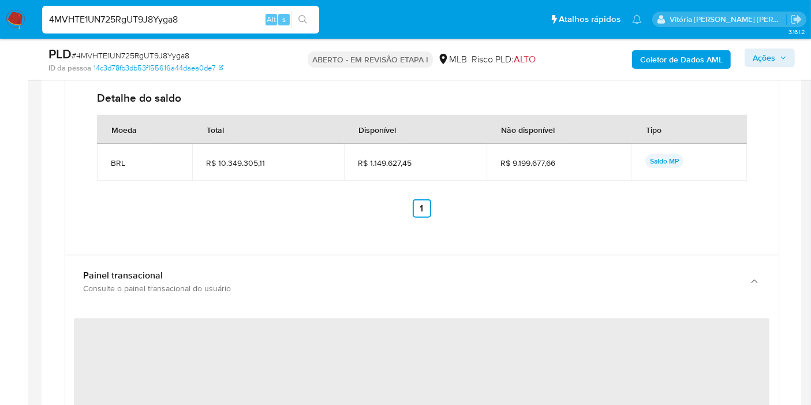
scroll to position [1347, 0]
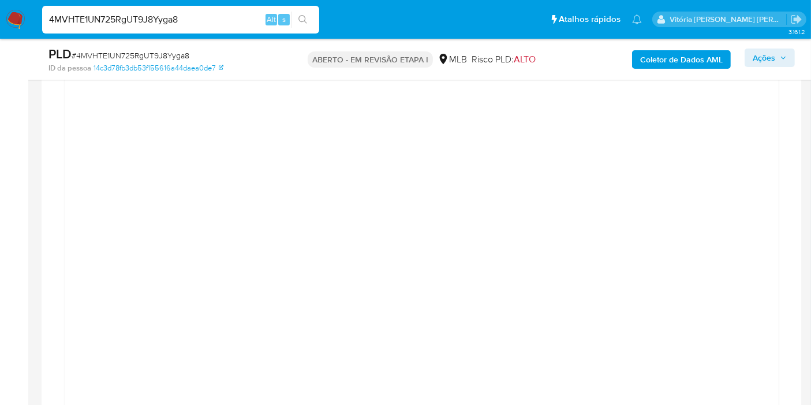
drag, startPoint x: 758, startPoint y: 50, endPoint x: 693, endPoint y: 69, distance: 67.3
click at [759, 53] on font "Ações" at bounding box center [764, 58] width 23 height 18
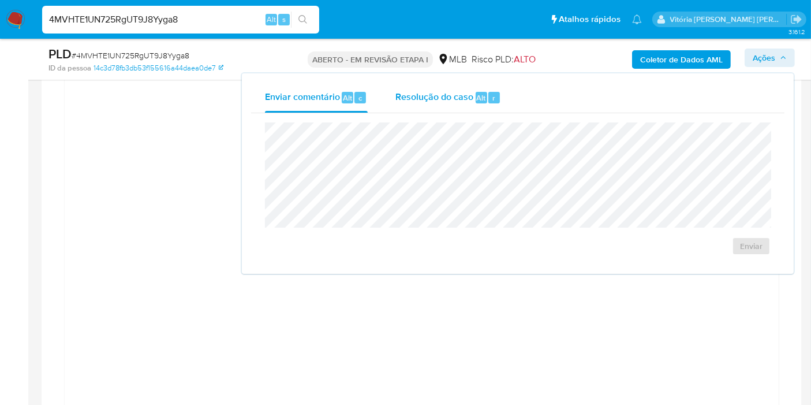
click at [418, 91] on font "Resolução do caso" at bounding box center [435, 97] width 78 height 13
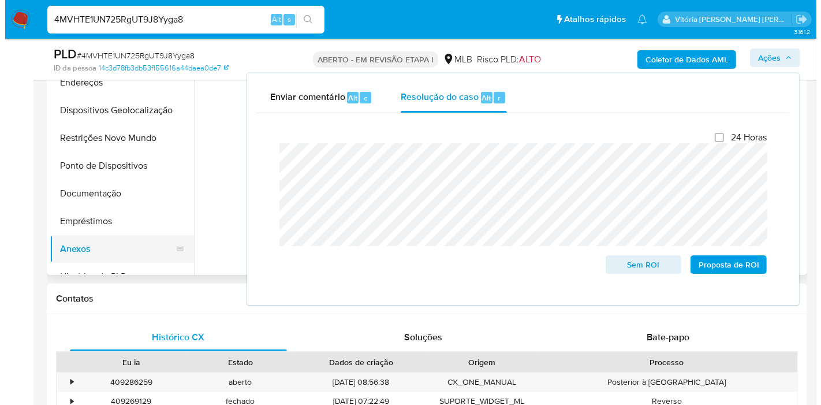
scroll to position [221, 0]
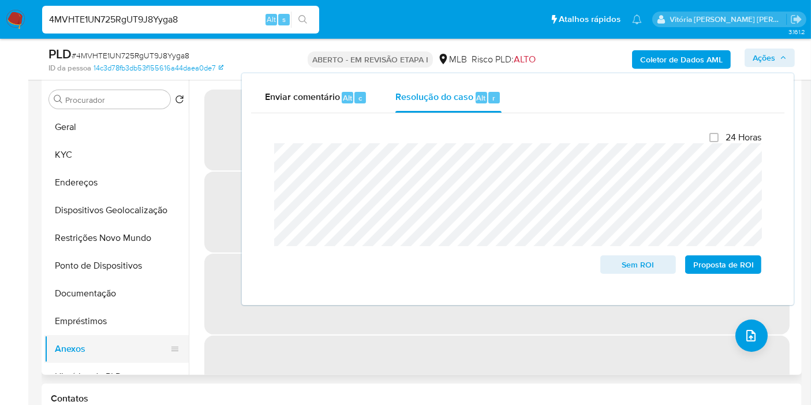
click at [66, 348] on button "Anexos" at bounding box center [111, 349] width 135 height 28
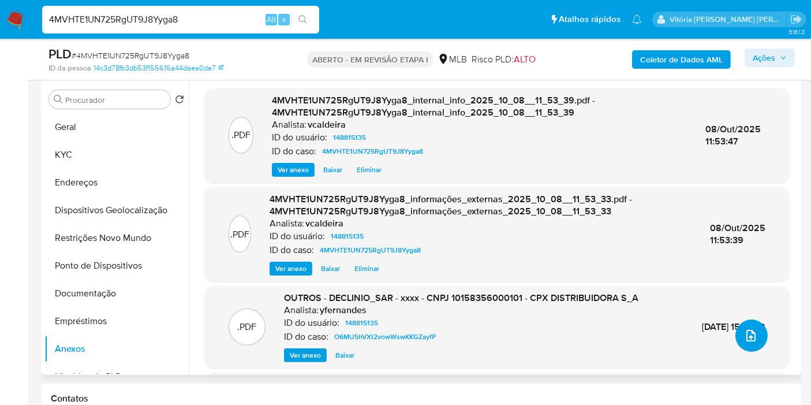
click at [750, 333] on icon "upload de arquivo" at bounding box center [751, 336] width 14 height 14
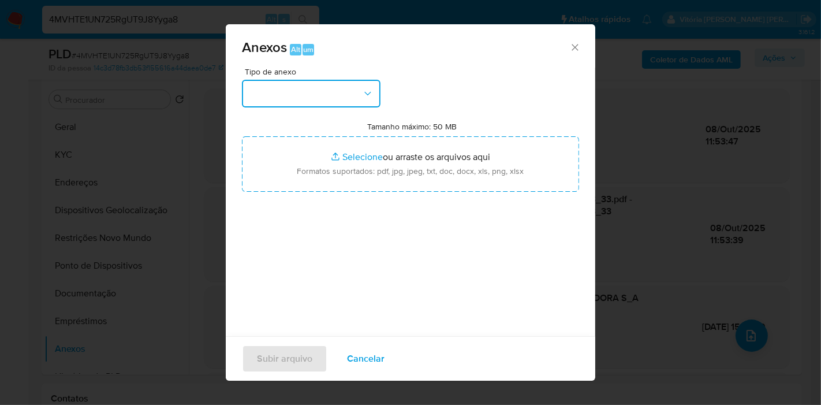
click at [355, 96] on button "button" at bounding box center [311, 94] width 139 height 28
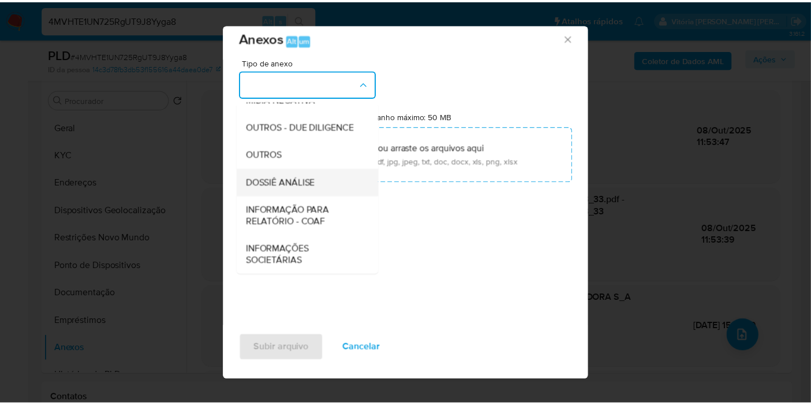
scroll to position [10, 0]
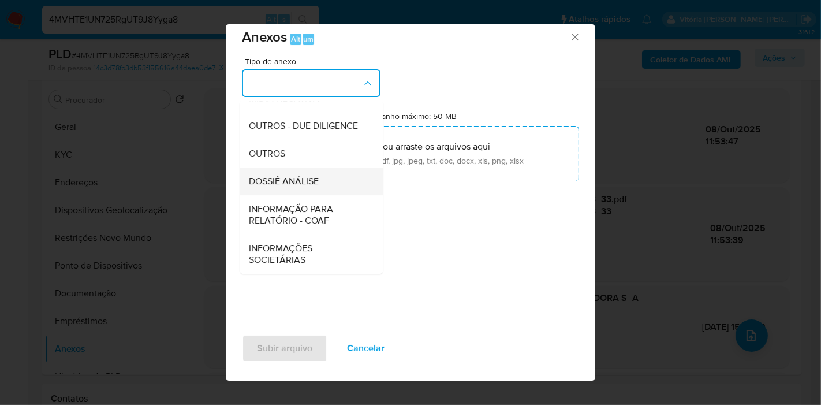
click at [301, 180] on font "DOSSIÊ ANÁLISE" at bounding box center [284, 180] width 70 height 13
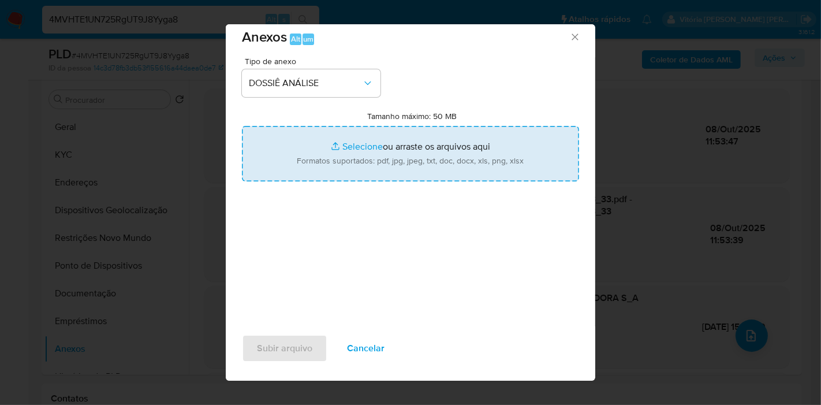
click at [393, 161] on input "Tamanho máximo: 50 MB Selecionar arquivos" at bounding box center [410, 153] width 337 height 55
type input "C:\fakepath\DECLÍNIO - Caselog 4MVHTE1UN725RgUT9J8Yyga8_2025_10_08_08_08_30.pdf"
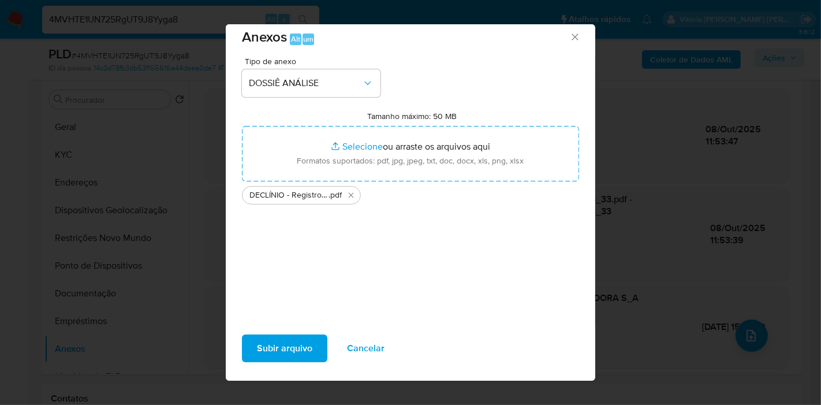
click at [264, 263] on div "Tipo de anexo DOSSIÊ ANÁLISE Tamanho máximo: 50 MB Selecionar arquivos Selecion…" at bounding box center [410, 193] width 337 height 273
drag, startPoint x: 283, startPoint y: 349, endPoint x: 344, endPoint y: 397, distance: 77.3
click at [283, 349] on font "Subir arquivo" at bounding box center [284, 348] width 55 height 28
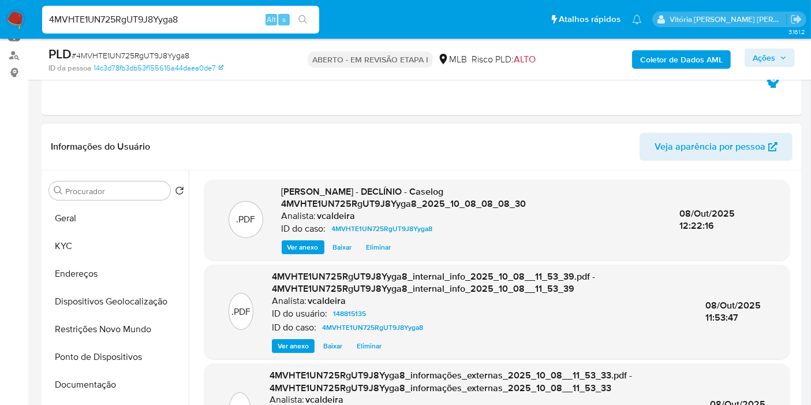
scroll to position [157, 0]
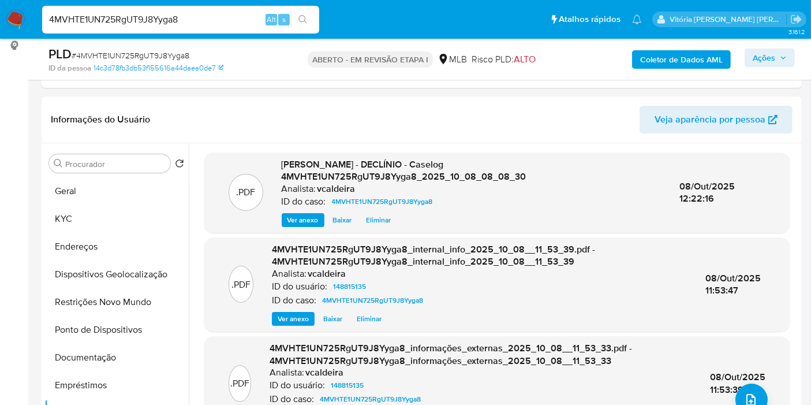
drag, startPoint x: 761, startPoint y: 59, endPoint x: 753, endPoint y: 68, distance: 11.4
click at [761, 59] on font "Ações" at bounding box center [764, 58] width 23 height 18
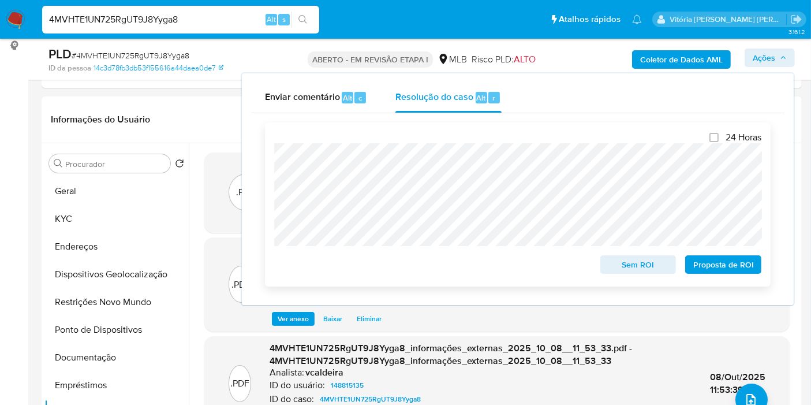
click at [640, 270] on font "Sem ROI" at bounding box center [639, 264] width 32 height 18
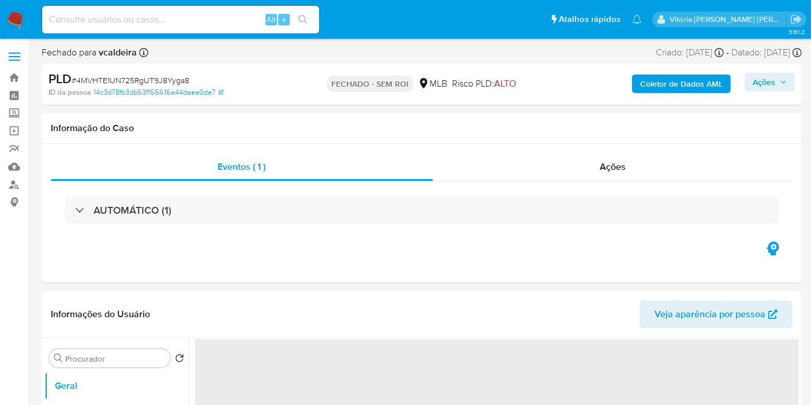
select select "10"
